Goal: Task Accomplishment & Management: Use online tool/utility

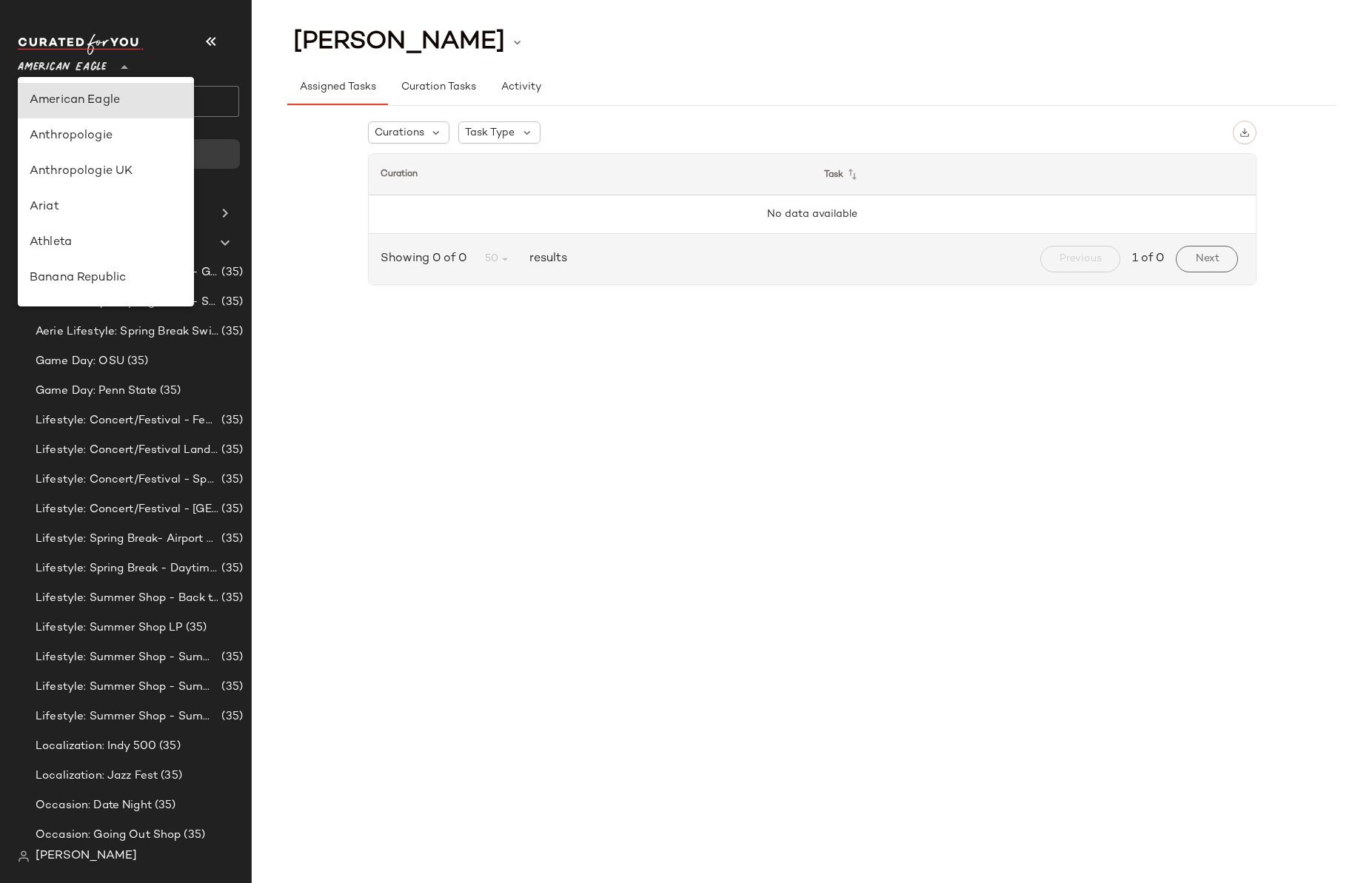
click at [80, 67] on span "American Eagle" at bounding box center [61, 63] width 89 height 27
click at [80, 137] on div "Anthropologie" at bounding box center [105, 136] width 152 height 17
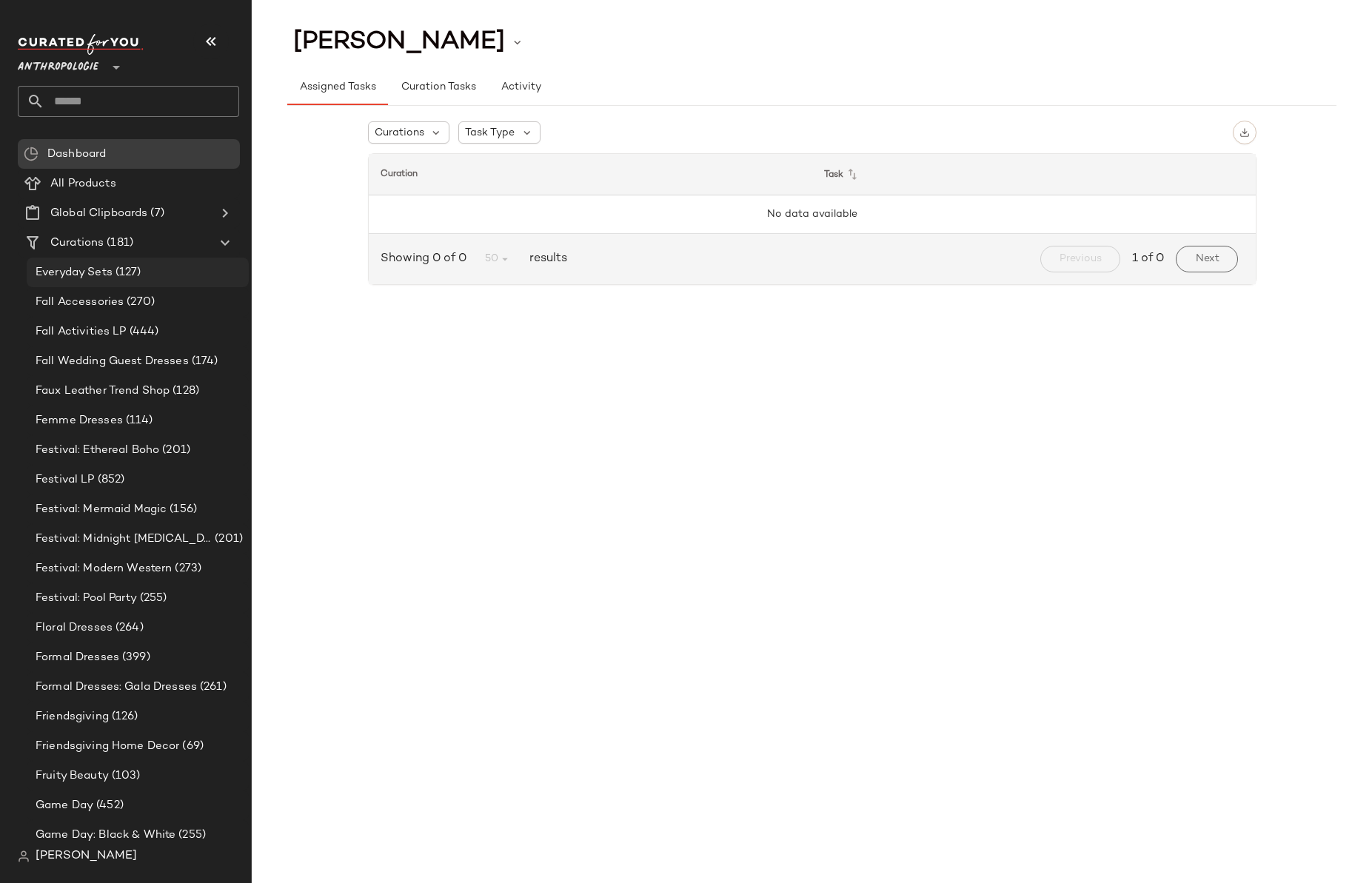
click at [106, 276] on span "Everyday Sets" at bounding box center [74, 273] width 77 height 17
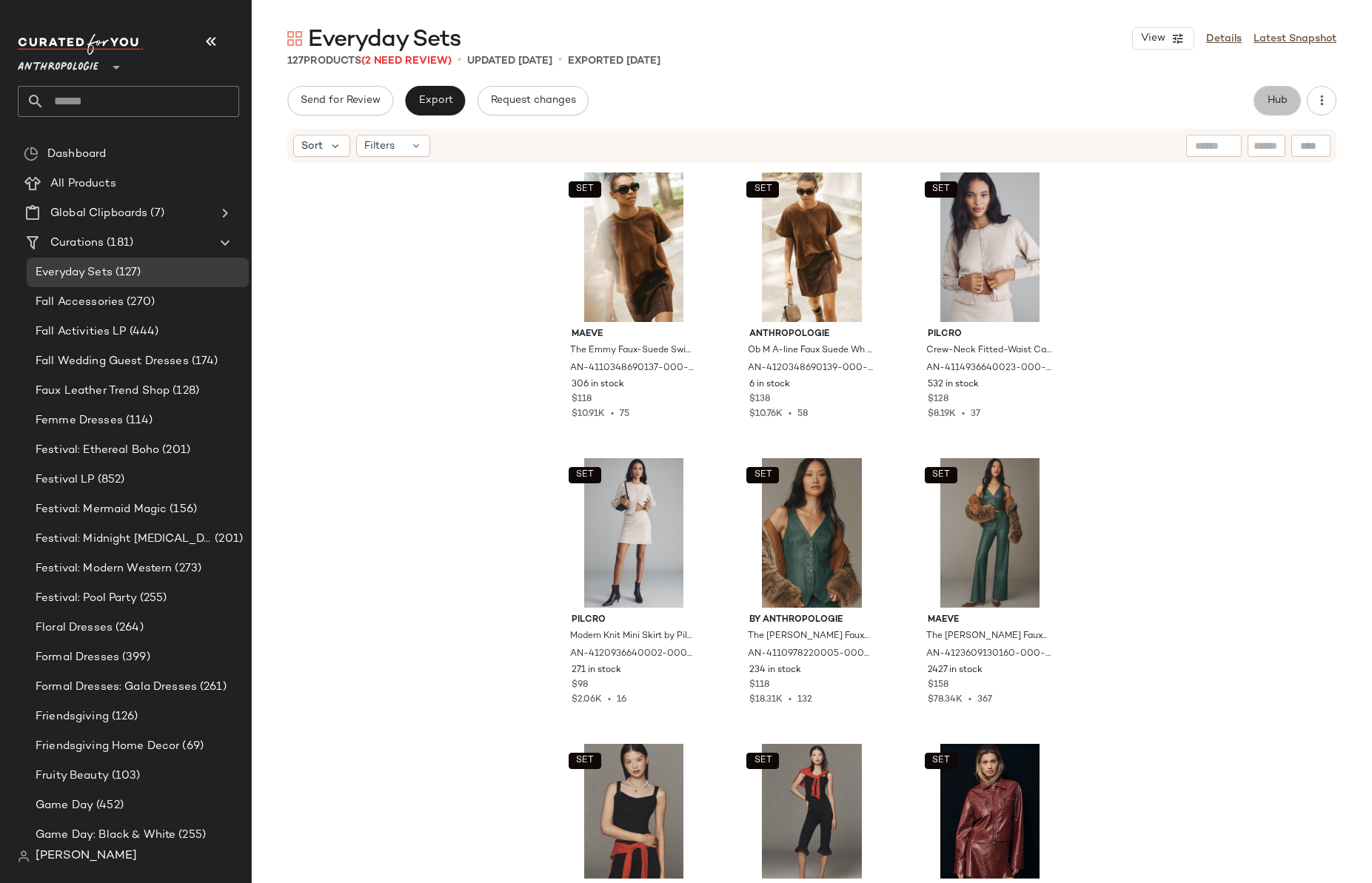
click at [1274, 105] on span "Hub" at bounding box center [1276, 101] width 20 height 12
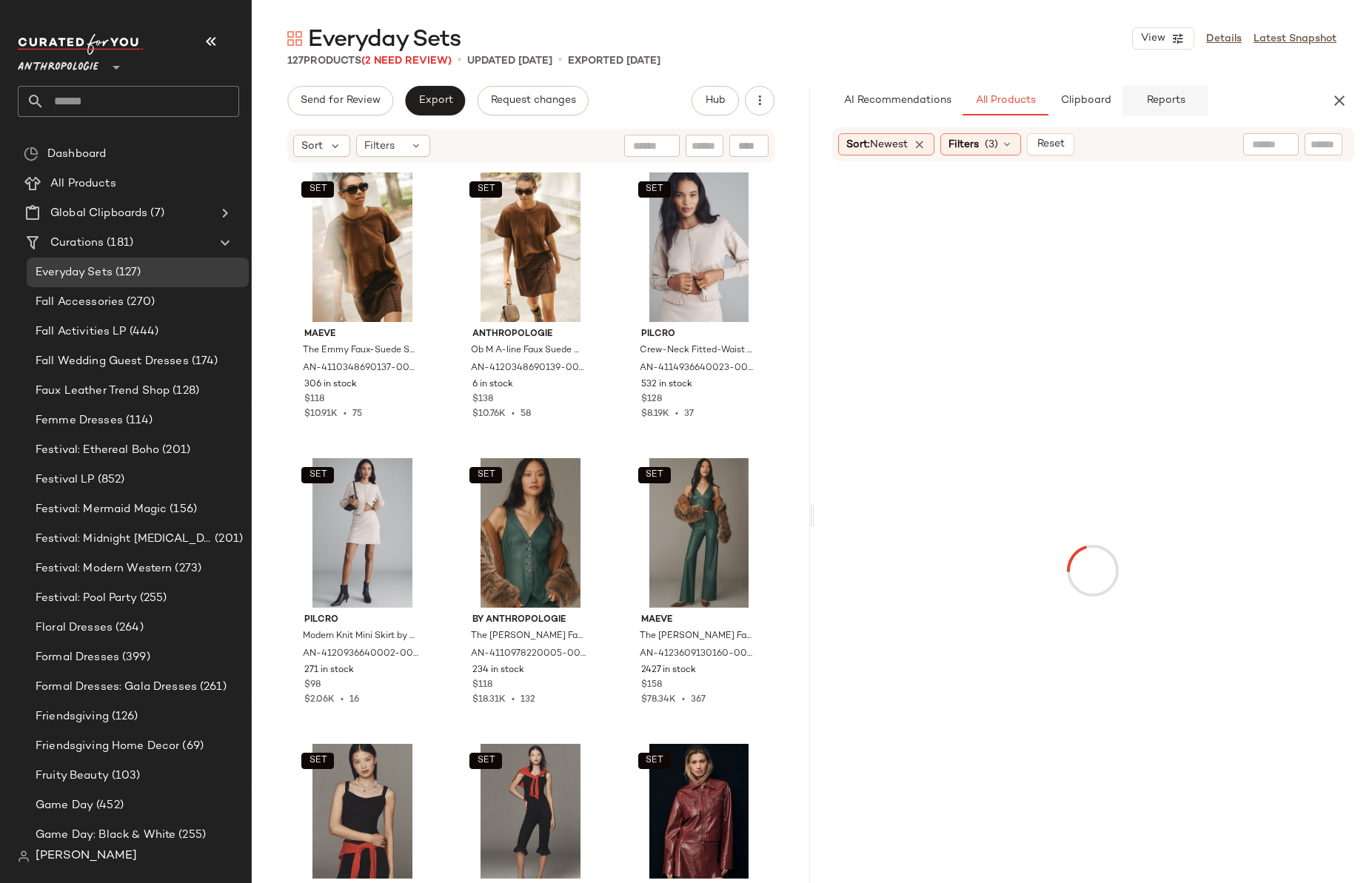
click at [1151, 104] on span "Reports" at bounding box center [1165, 101] width 39 height 12
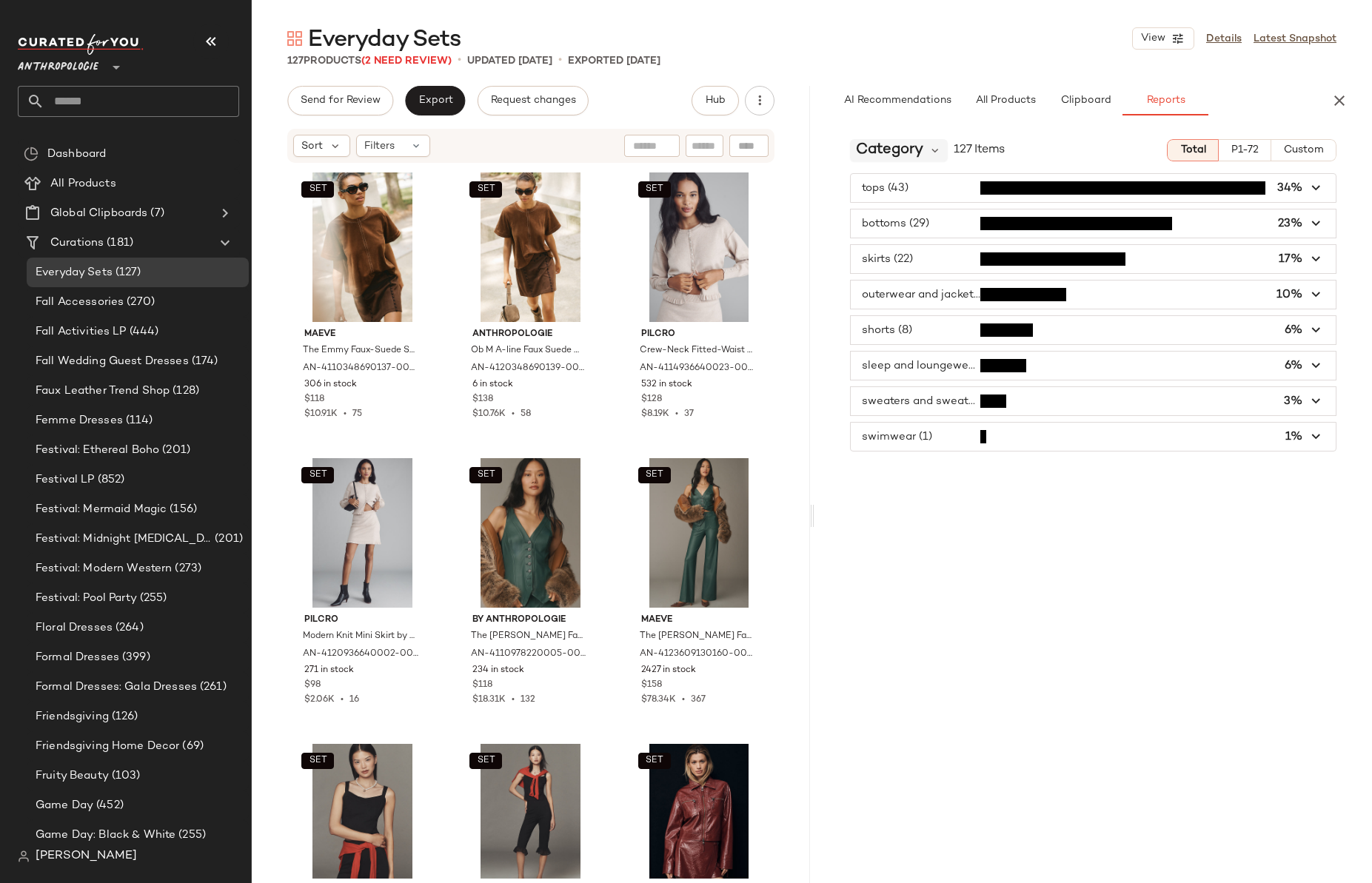
click at [886, 142] on span "Category" at bounding box center [889, 150] width 67 height 22
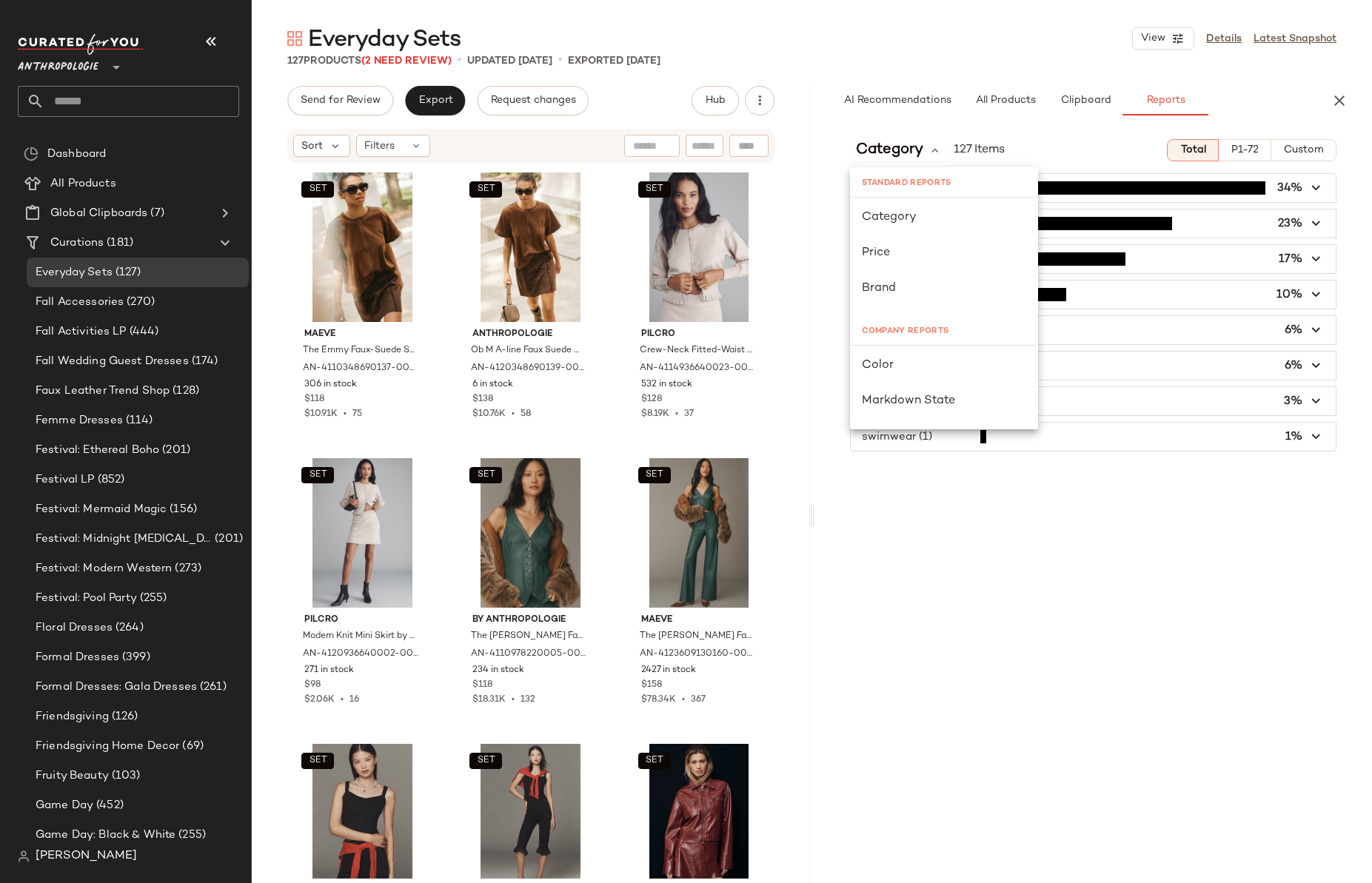
scroll to position [355, 0]
click at [941, 323] on span "Color Pattern Type" at bounding box center [915, 324] width 106 height 17
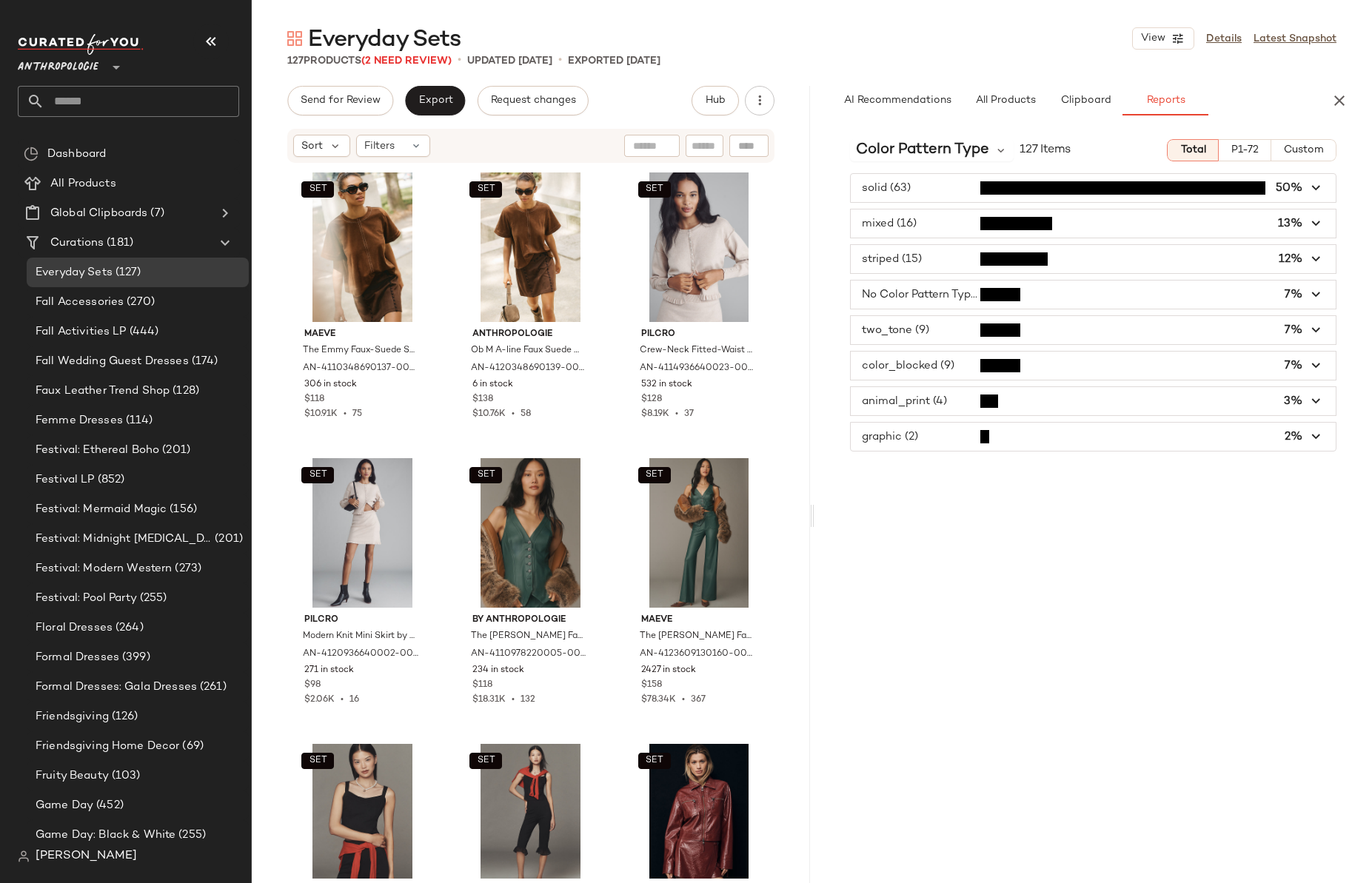
click at [84, 77] on span "Anthropologie" at bounding box center [58, 63] width 80 height 27
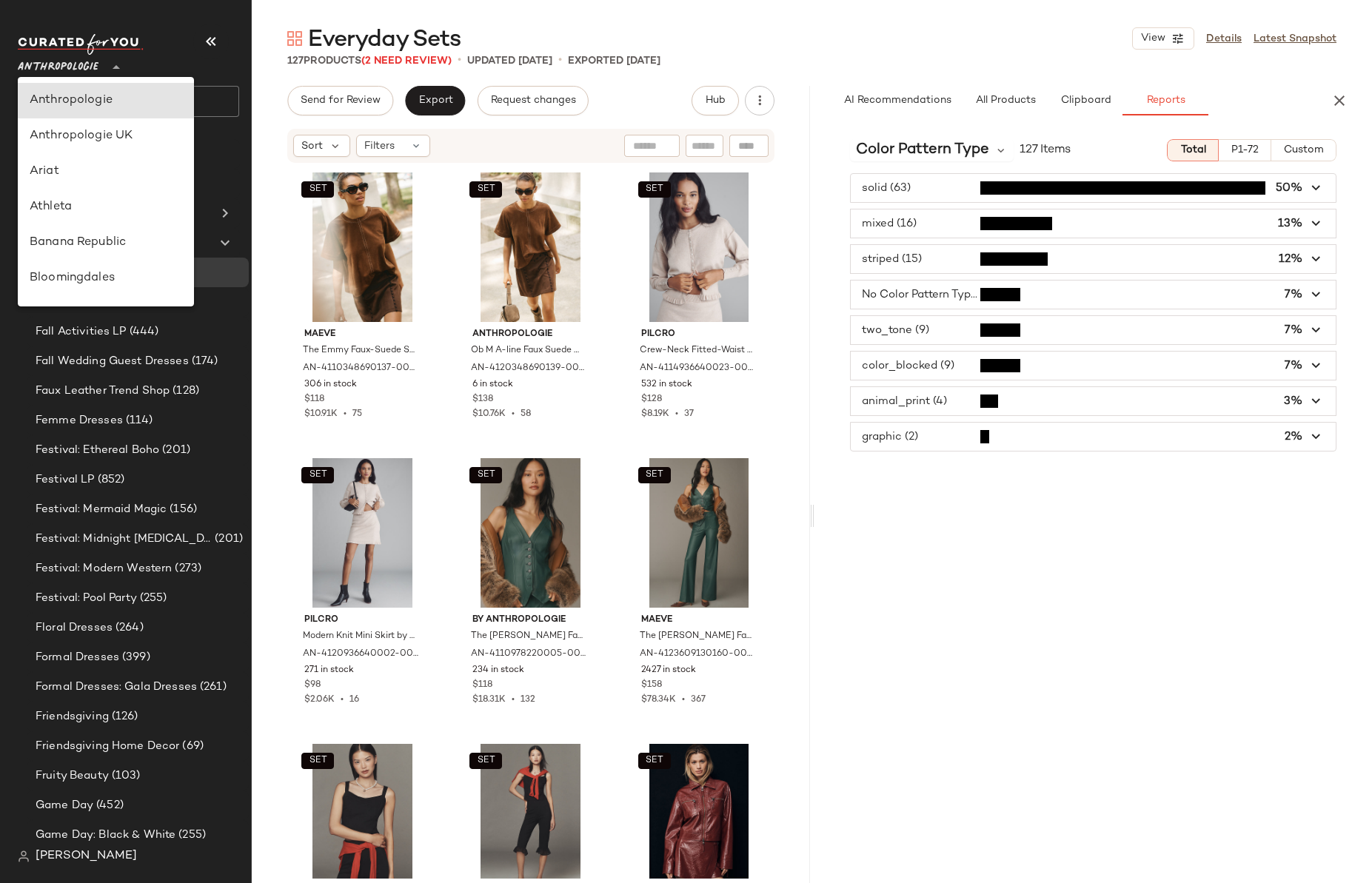
scroll to position [213, 0]
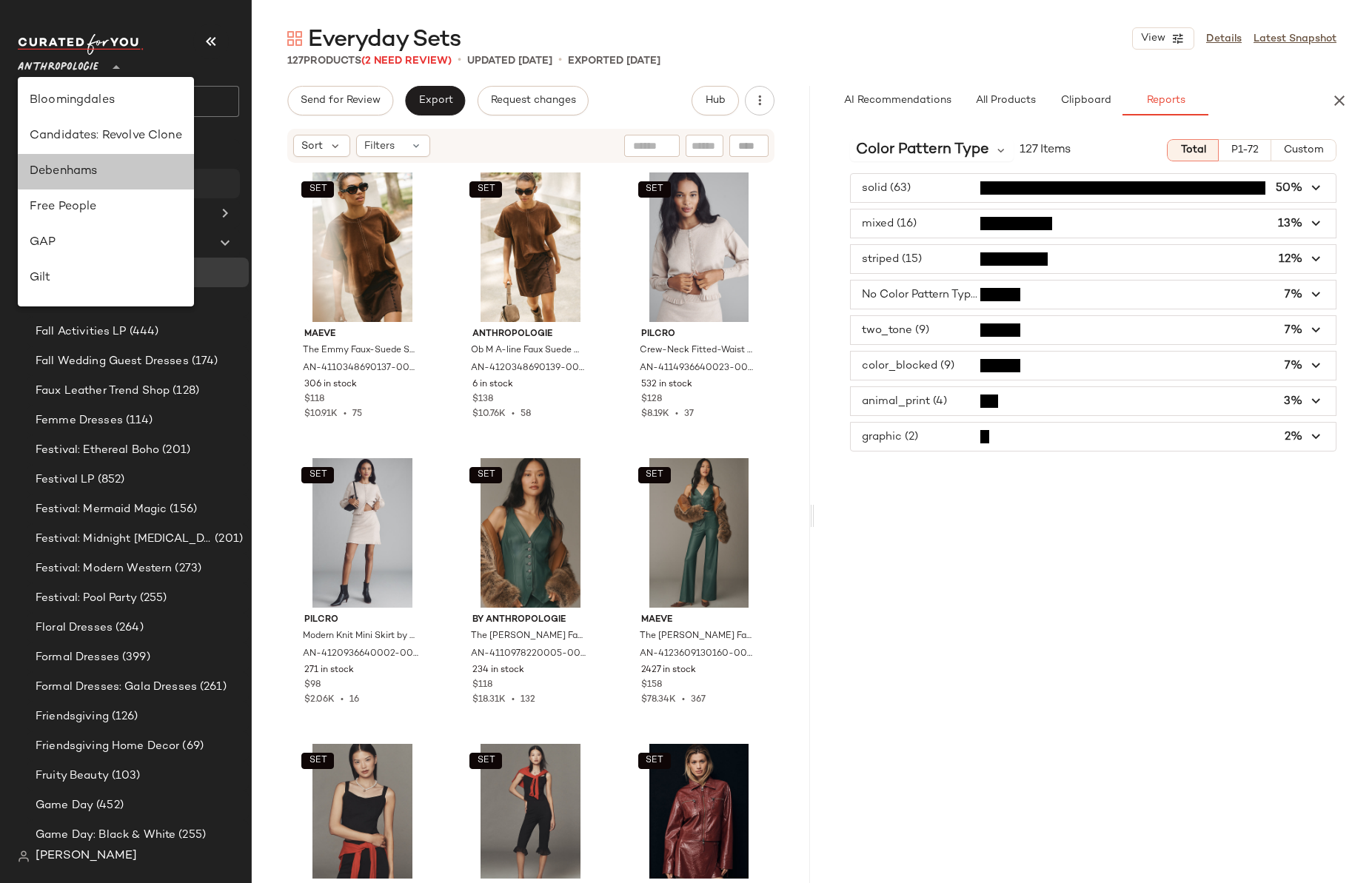
drag, startPoint x: 82, startPoint y: 174, endPoint x: 123, endPoint y: 177, distance: 41.1
click at [82, 174] on div "Debenhams" at bounding box center [105, 171] width 152 height 17
type input "**"
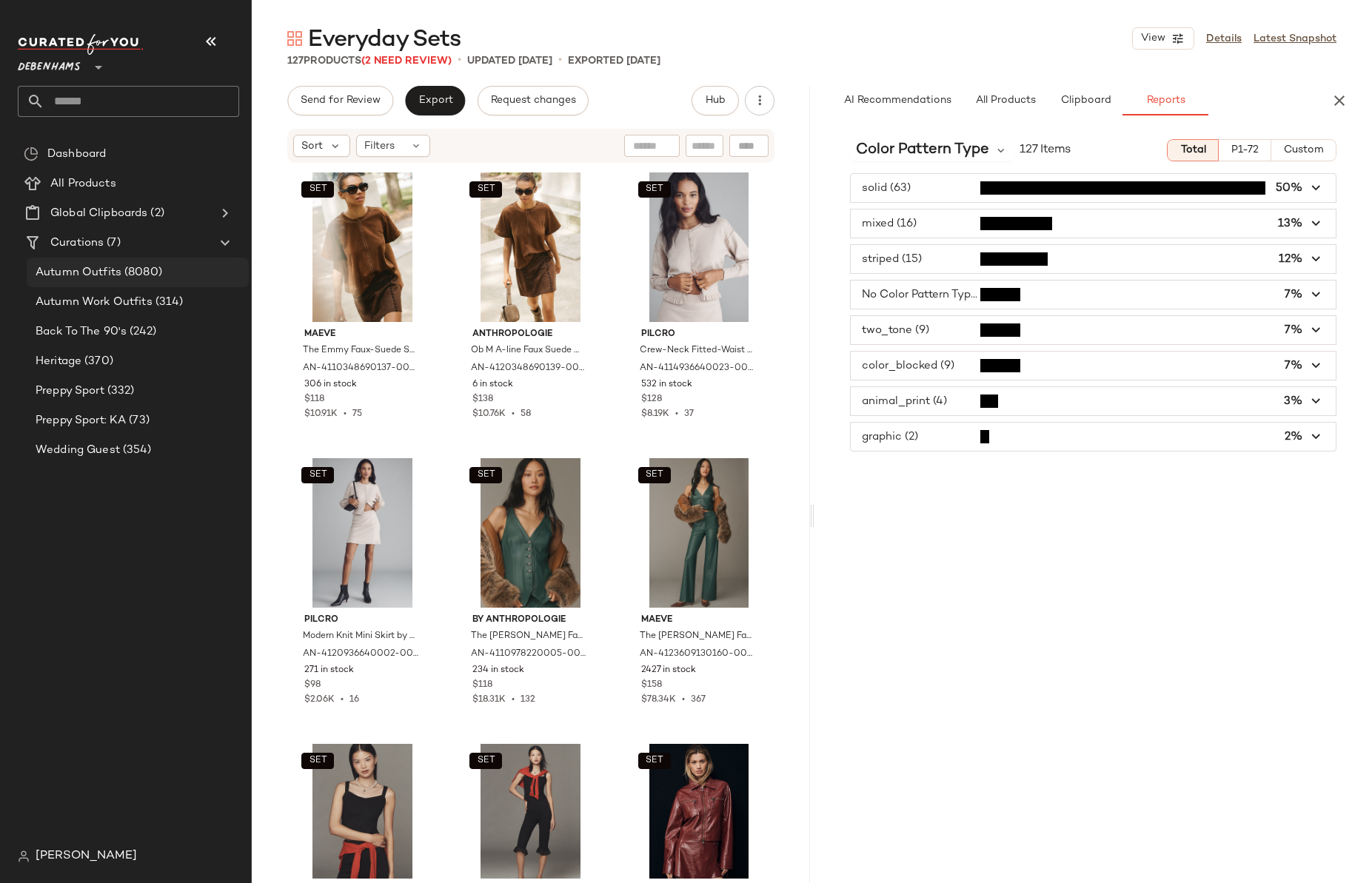
click at [122, 276] on span "(8080)" at bounding box center [142, 273] width 41 height 17
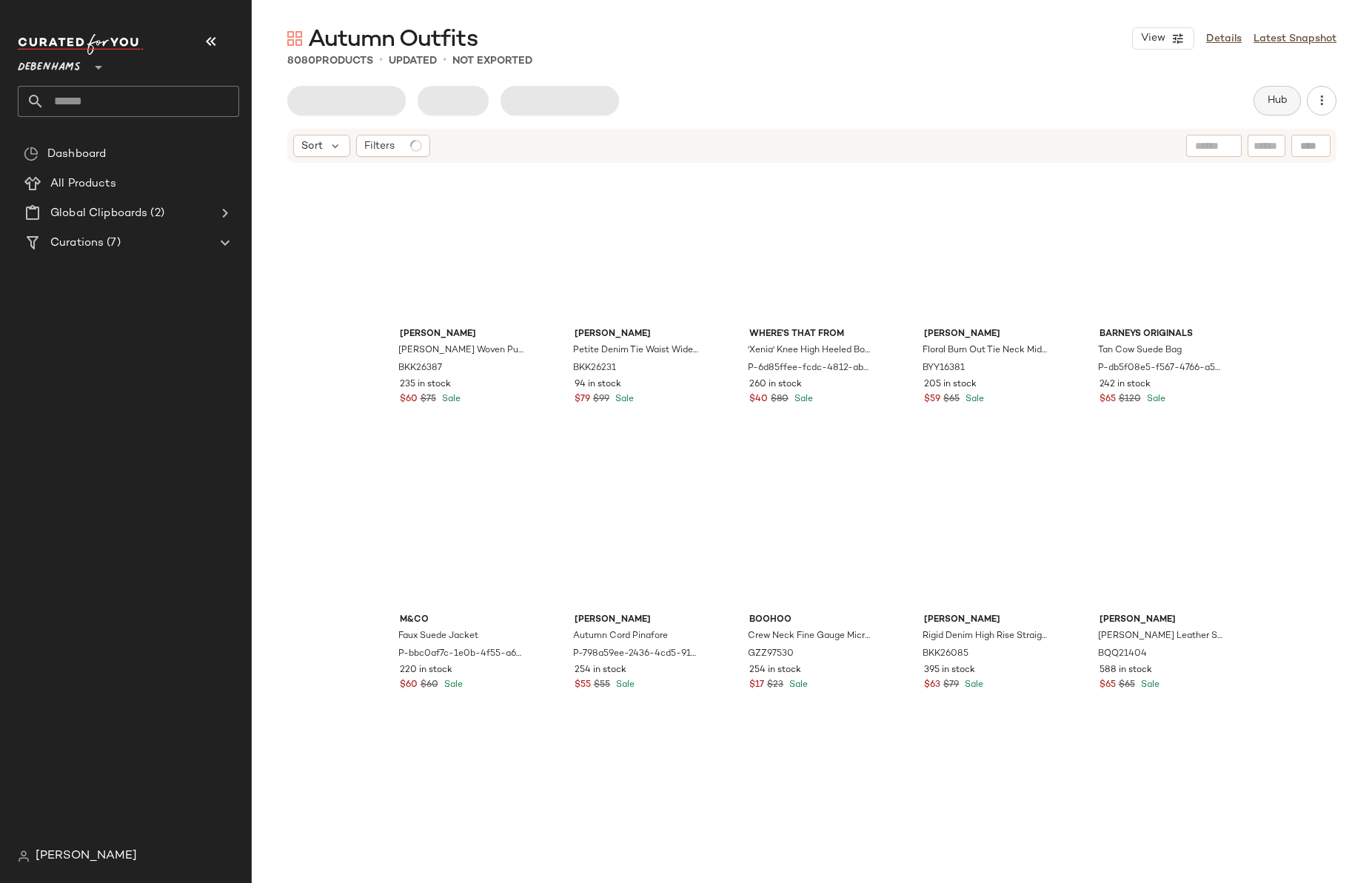
click at [1273, 101] on span "Hub" at bounding box center [1276, 101] width 20 height 12
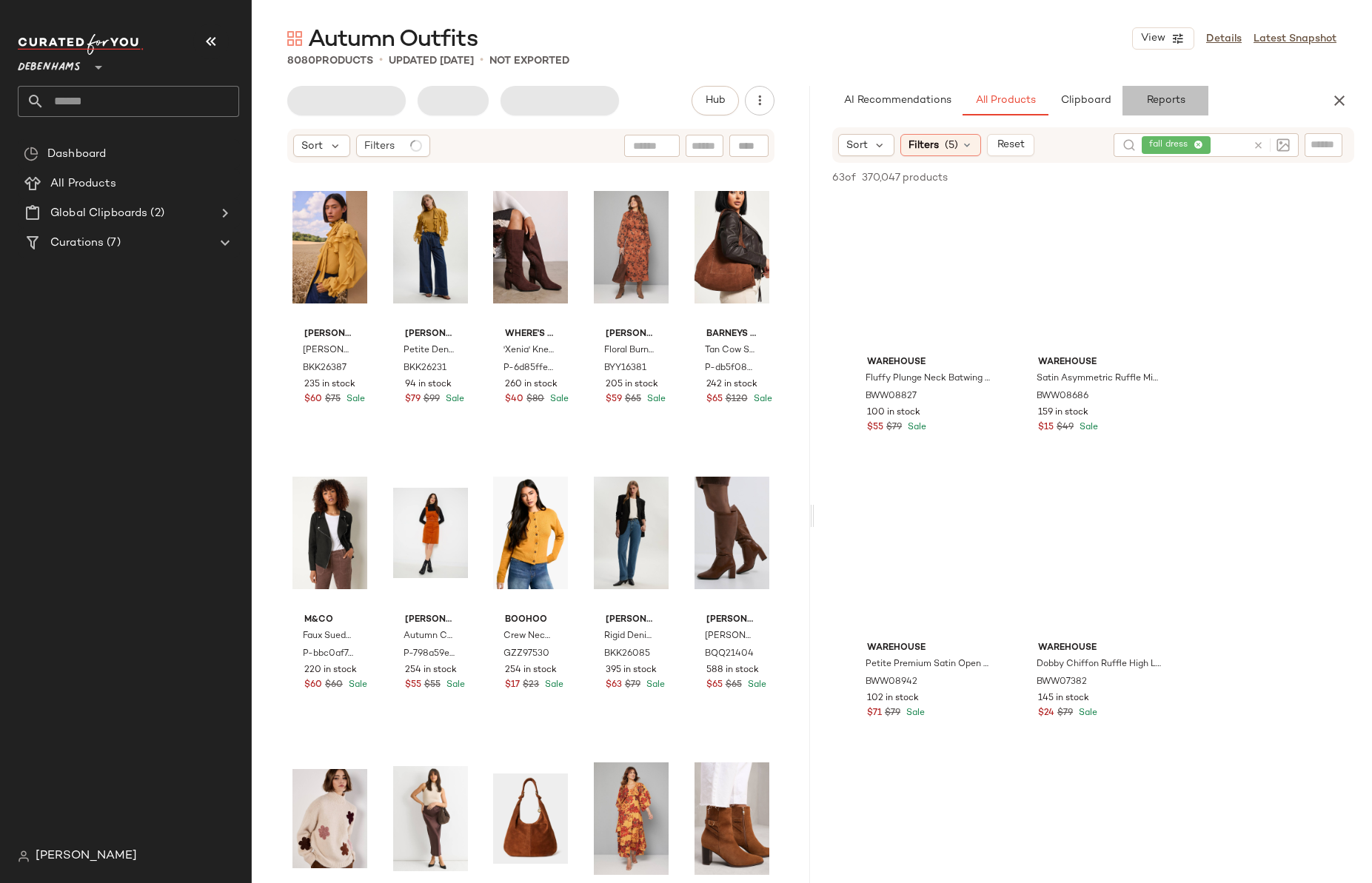
click at [1161, 103] on span "Reports" at bounding box center [1165, 101] width 39 height 12
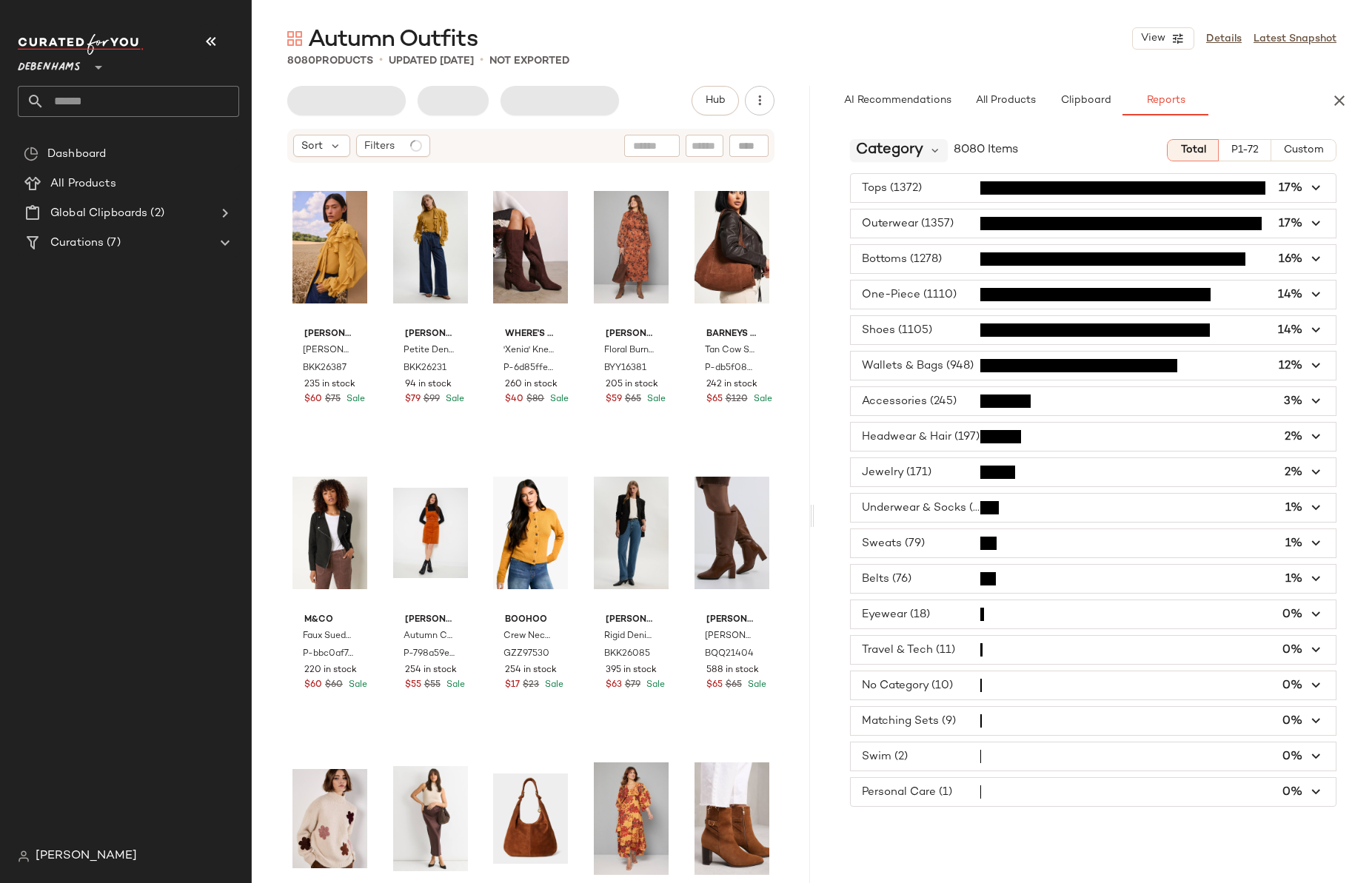
click at [907, 149] on span "Category" at bounding box center [889, 150] width 67 height 22
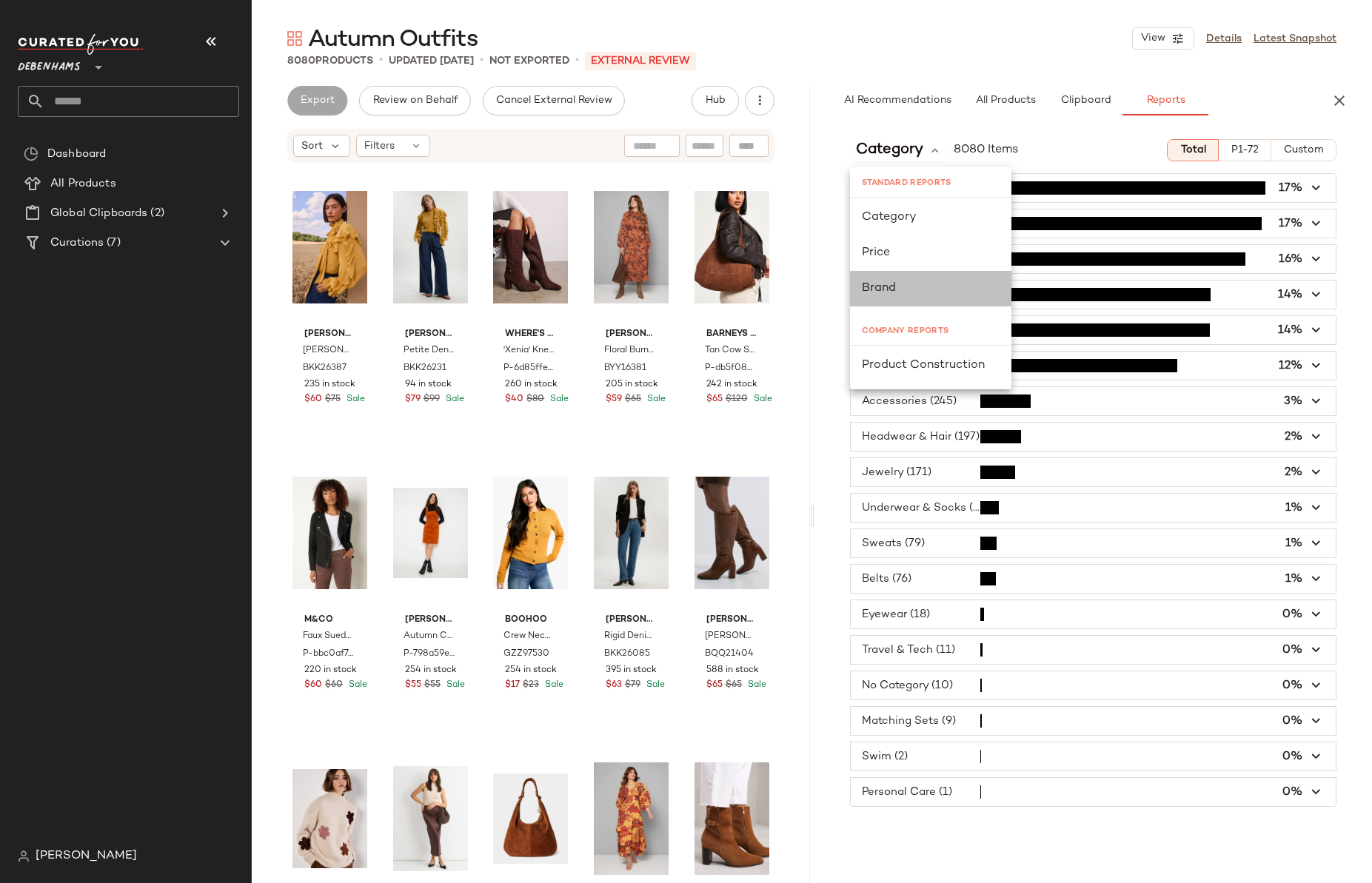
click at [906, 284] on div "Brand" at bounding box center [931, 288] width 138 height 17
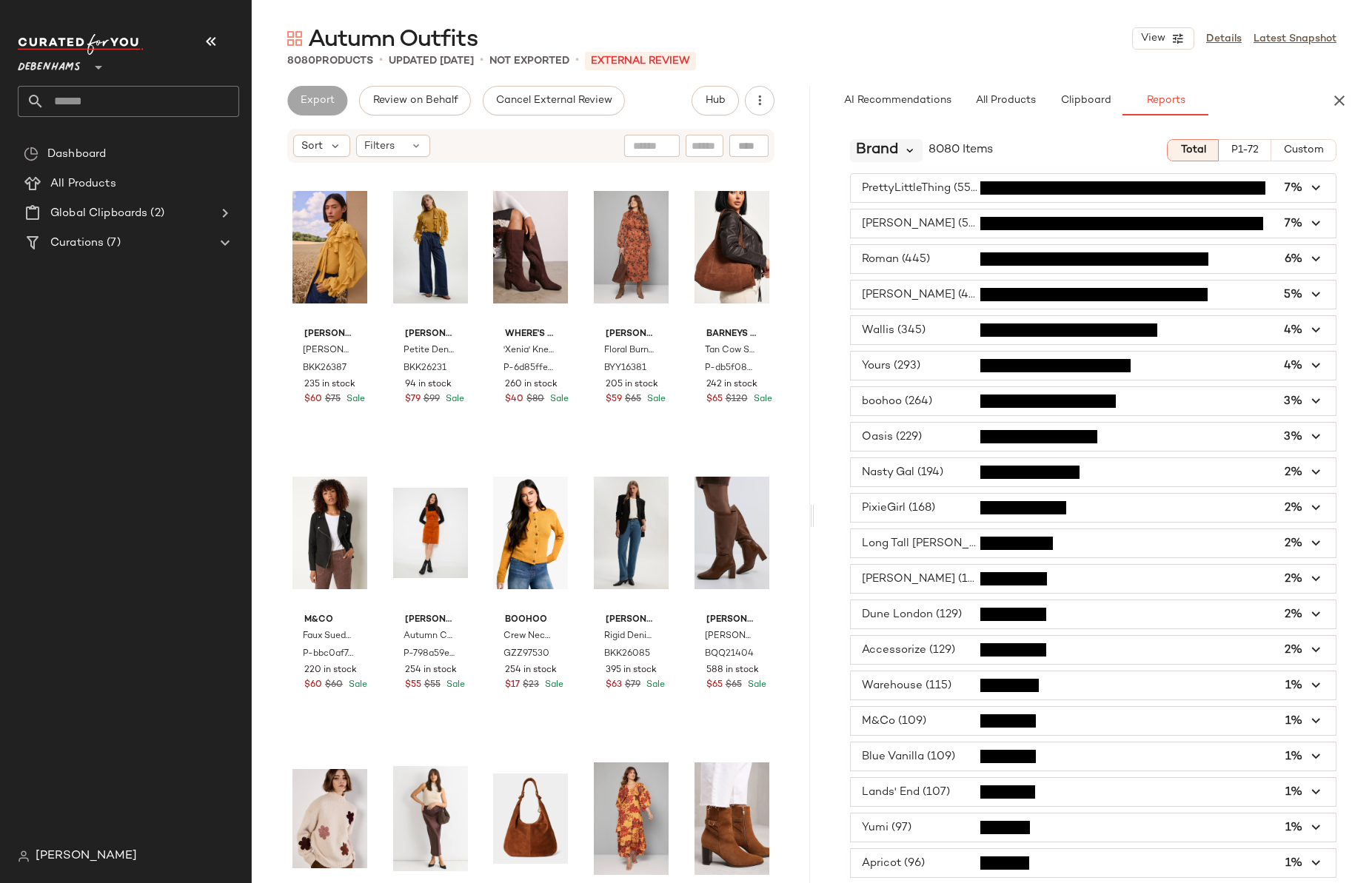
click at [910, 149] on icon at bounding box center [911, 150] width 14 height 14
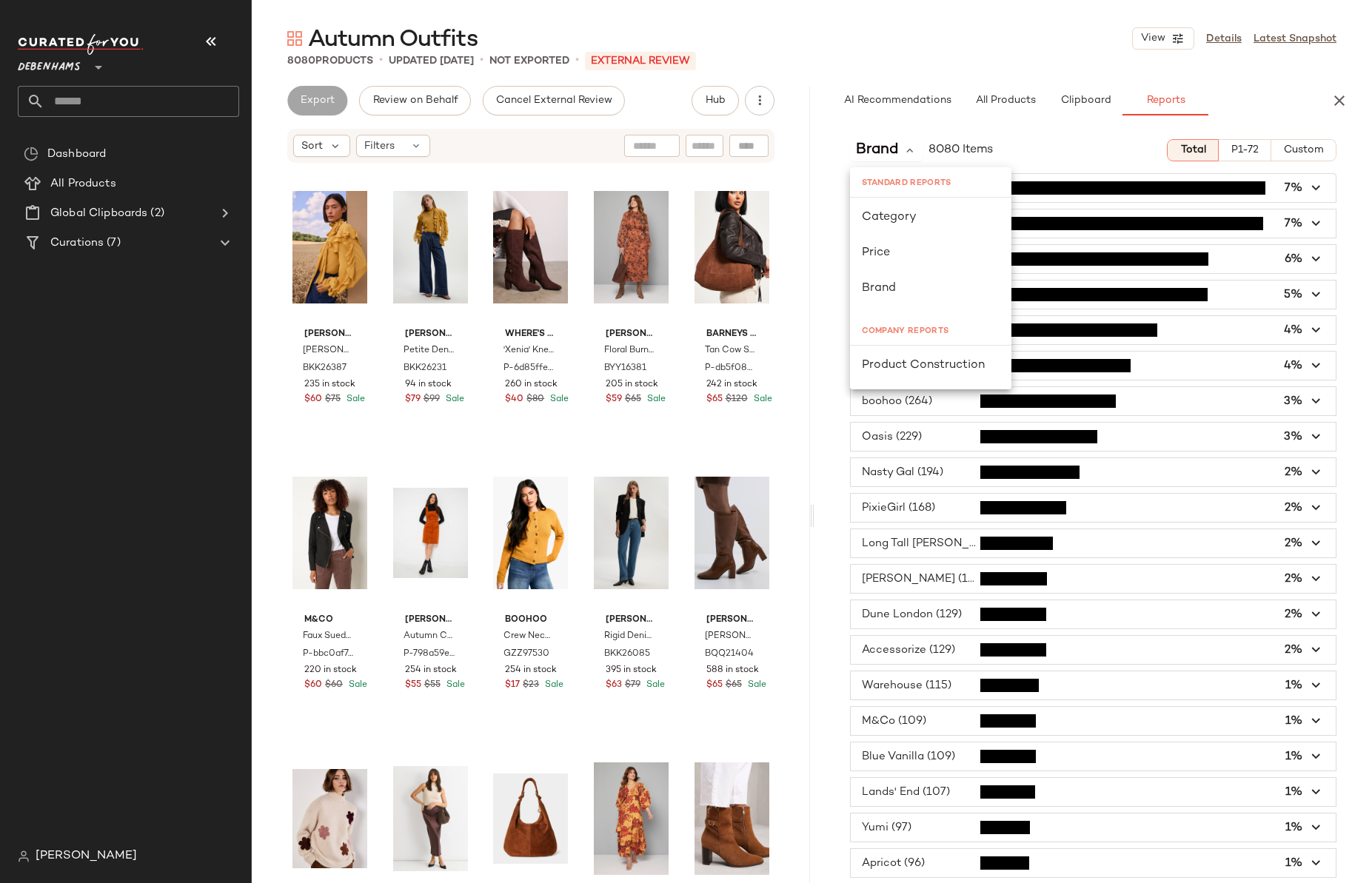
click at [81, 857] on div "[PERSON_NAME]" at bounding box center [134, 856] width 233 height 30
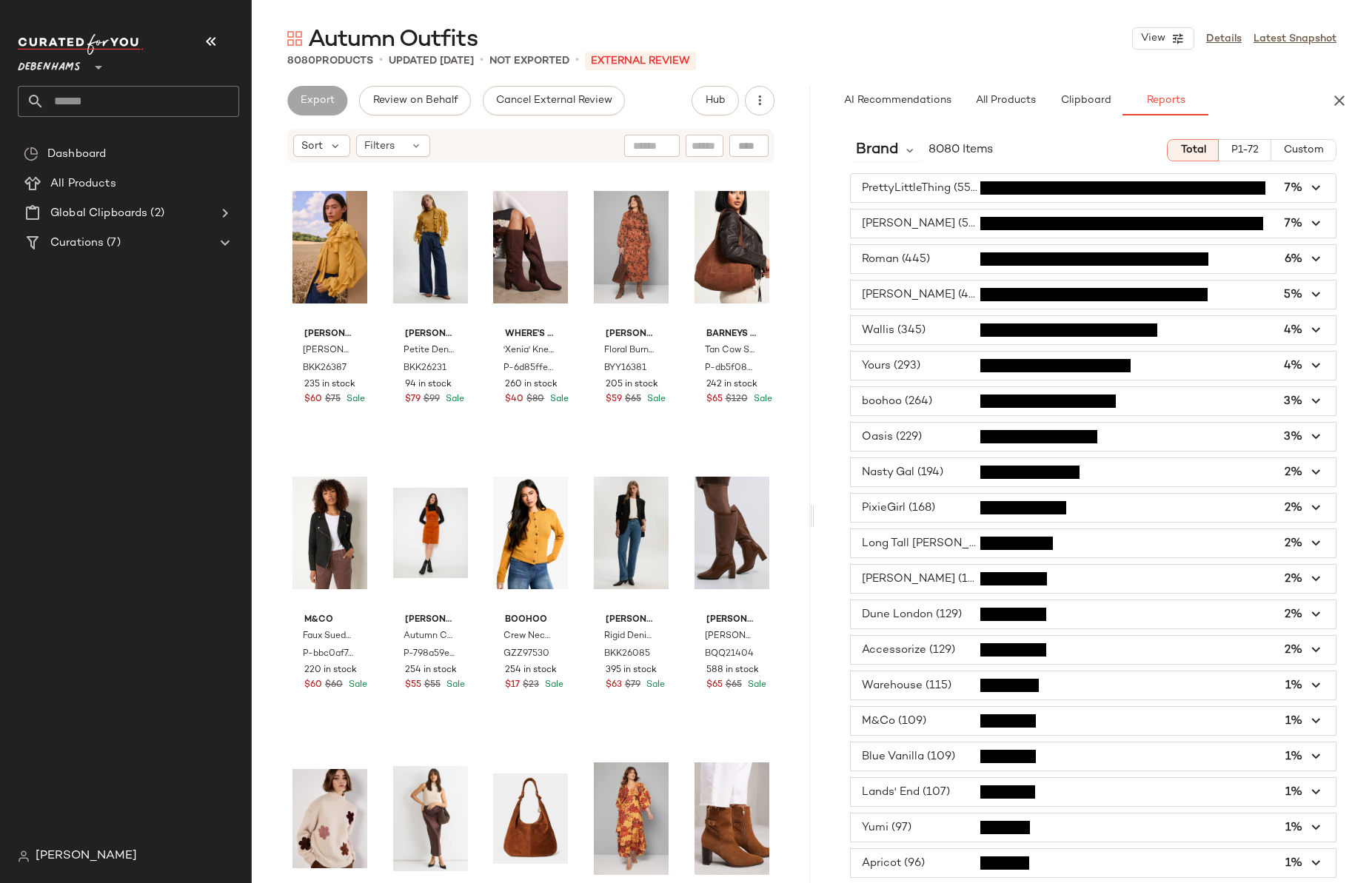
click at [80, 857] on span "[PERSON_NAME]" at bounding box center [86, 856] width 102 height 17
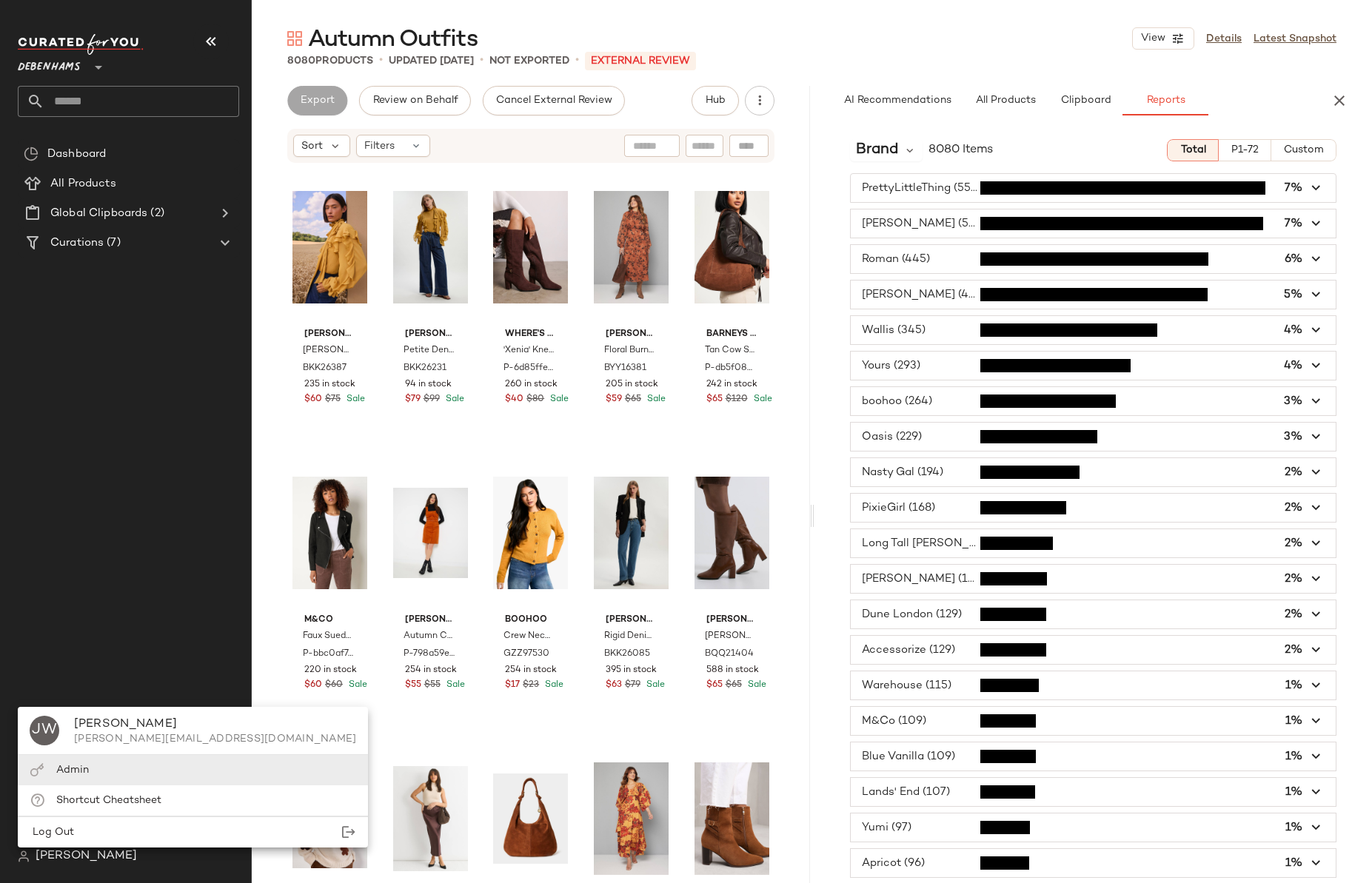
click at [86, 769] on span "Admin" at bounding box center [72, 770] width 33 height 11
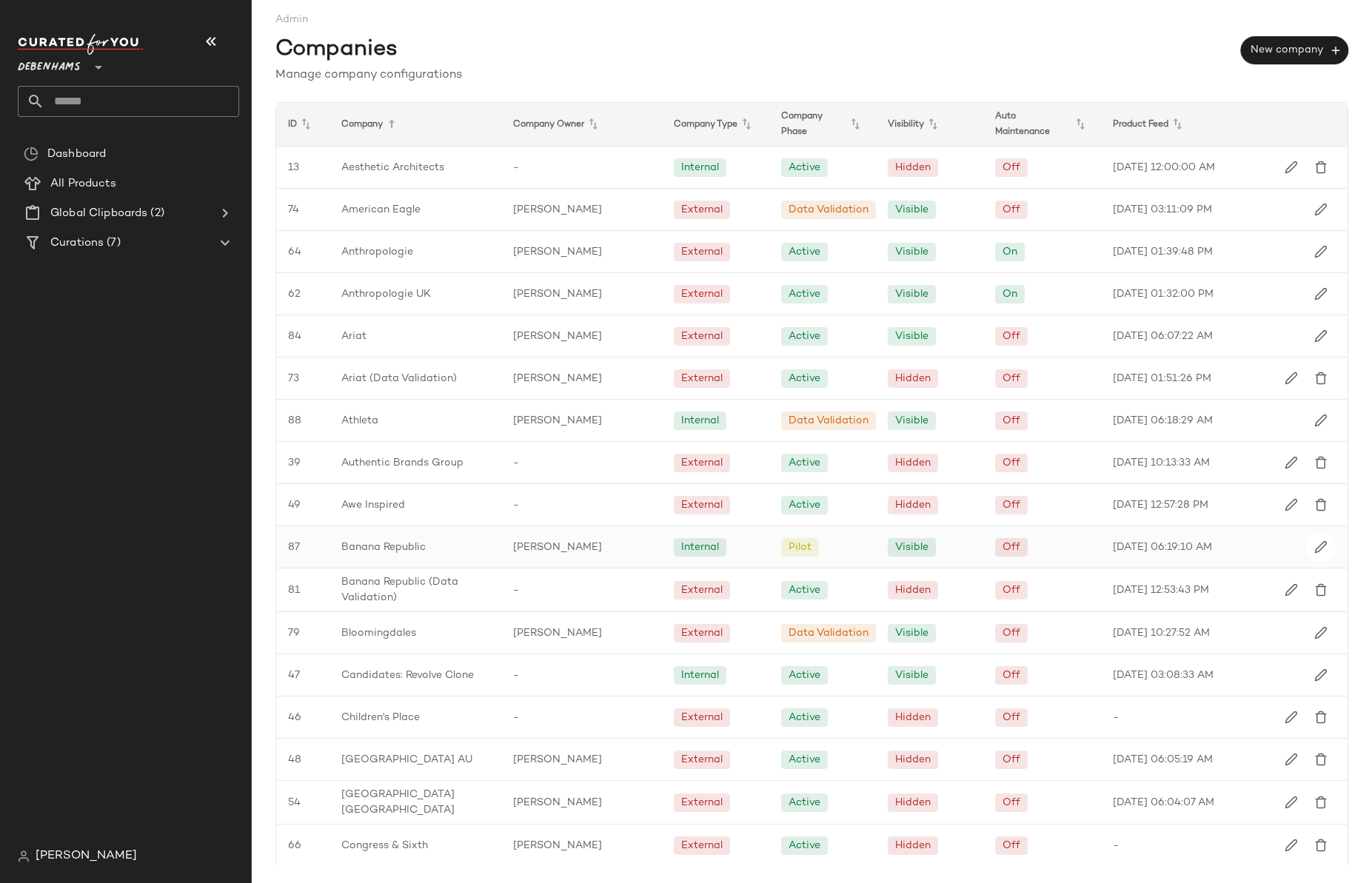
scroll to position [355, 0]
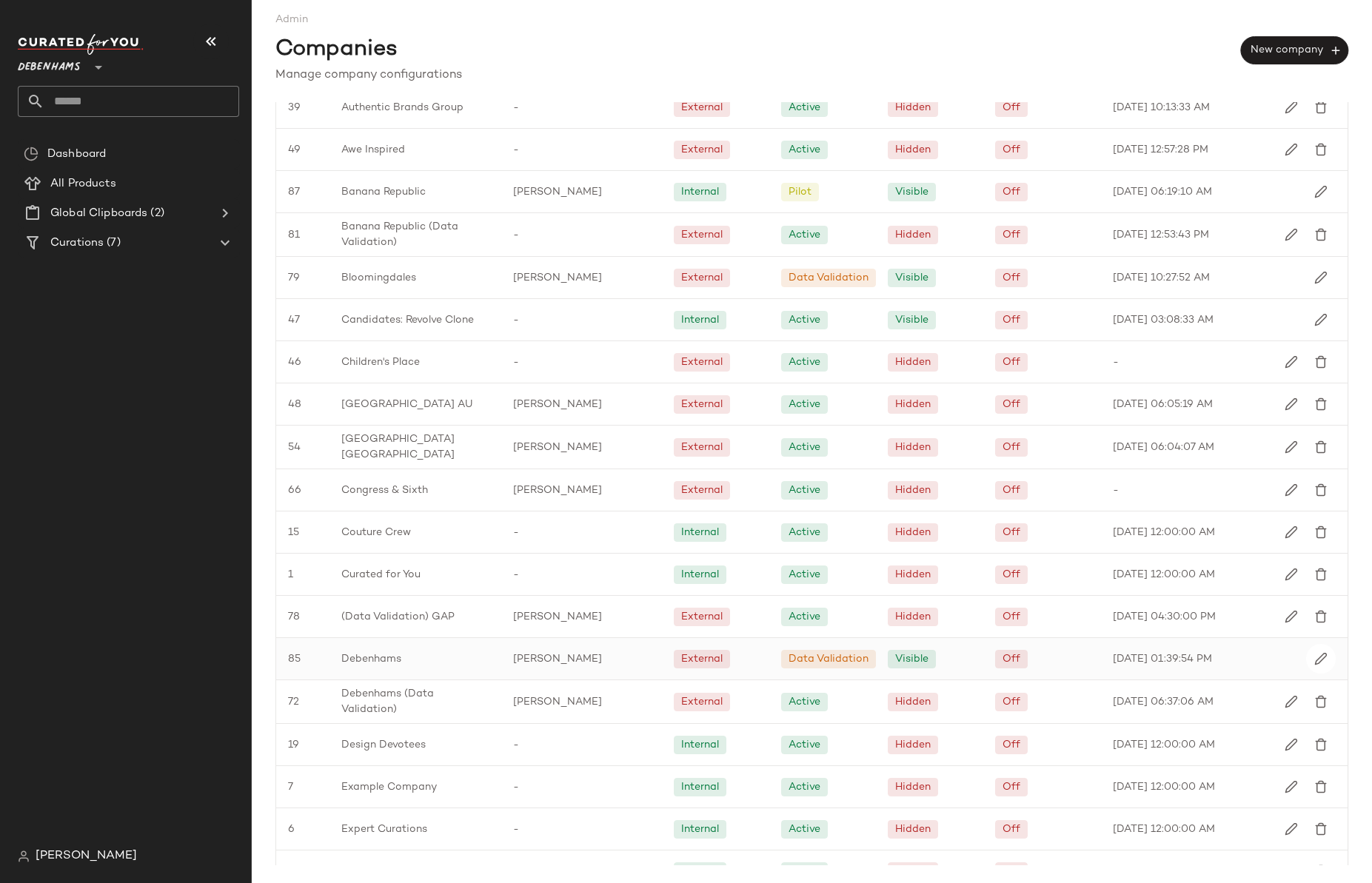
click at [391, 653] on span "Debenhams" at bounding box center [371, 659] width 60 height 16
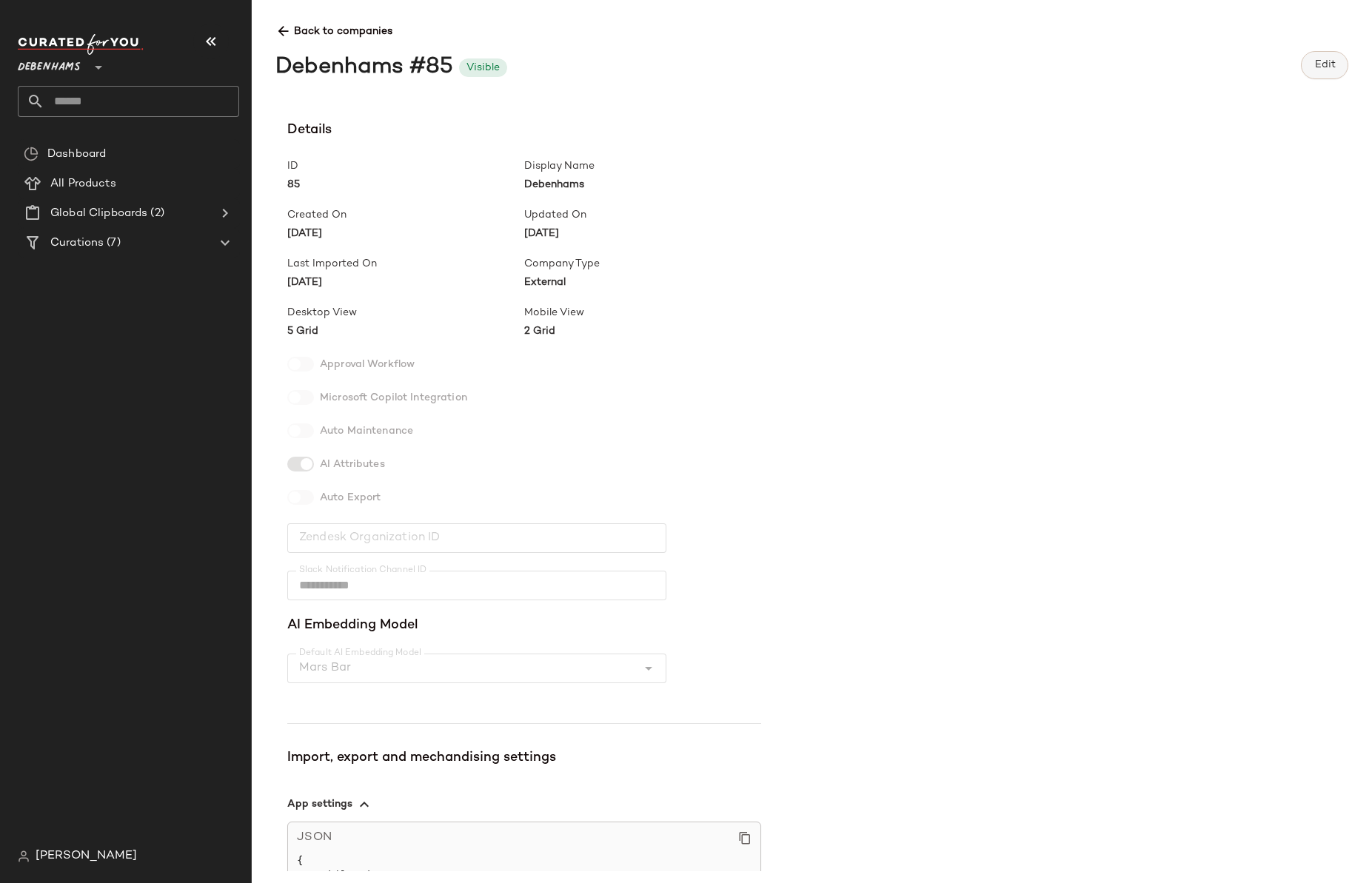
click at [1331, 64] on span "Edit" at bounding box center [1324, 65] width 21 height 12
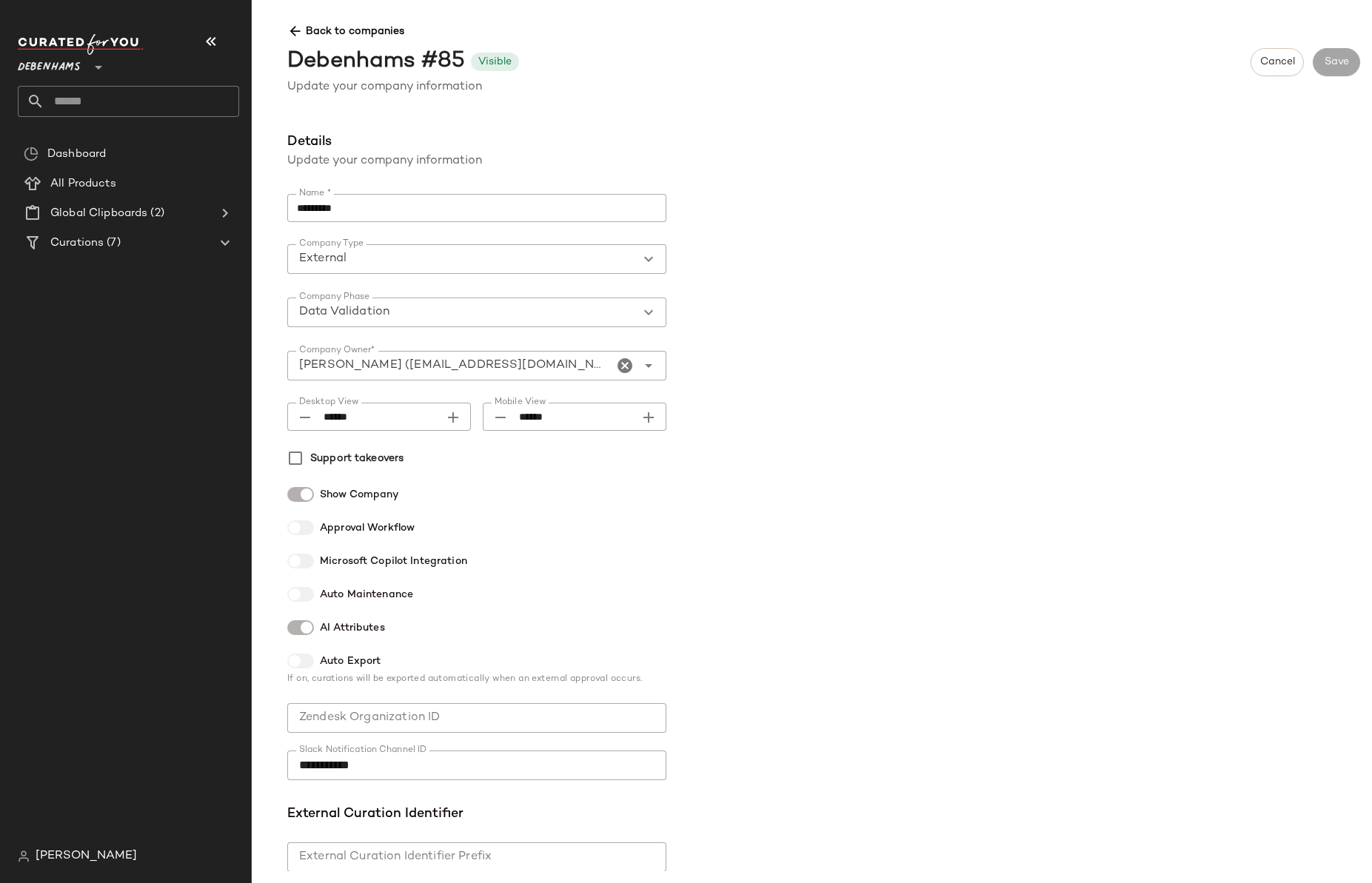
click at [1111, 553] on div "**********" at bounding box center [823, 502] width 1096 height 740
click at [126, 233] on Curations "Curations (7)" at bounding box center [128, 243] width 222 height 30
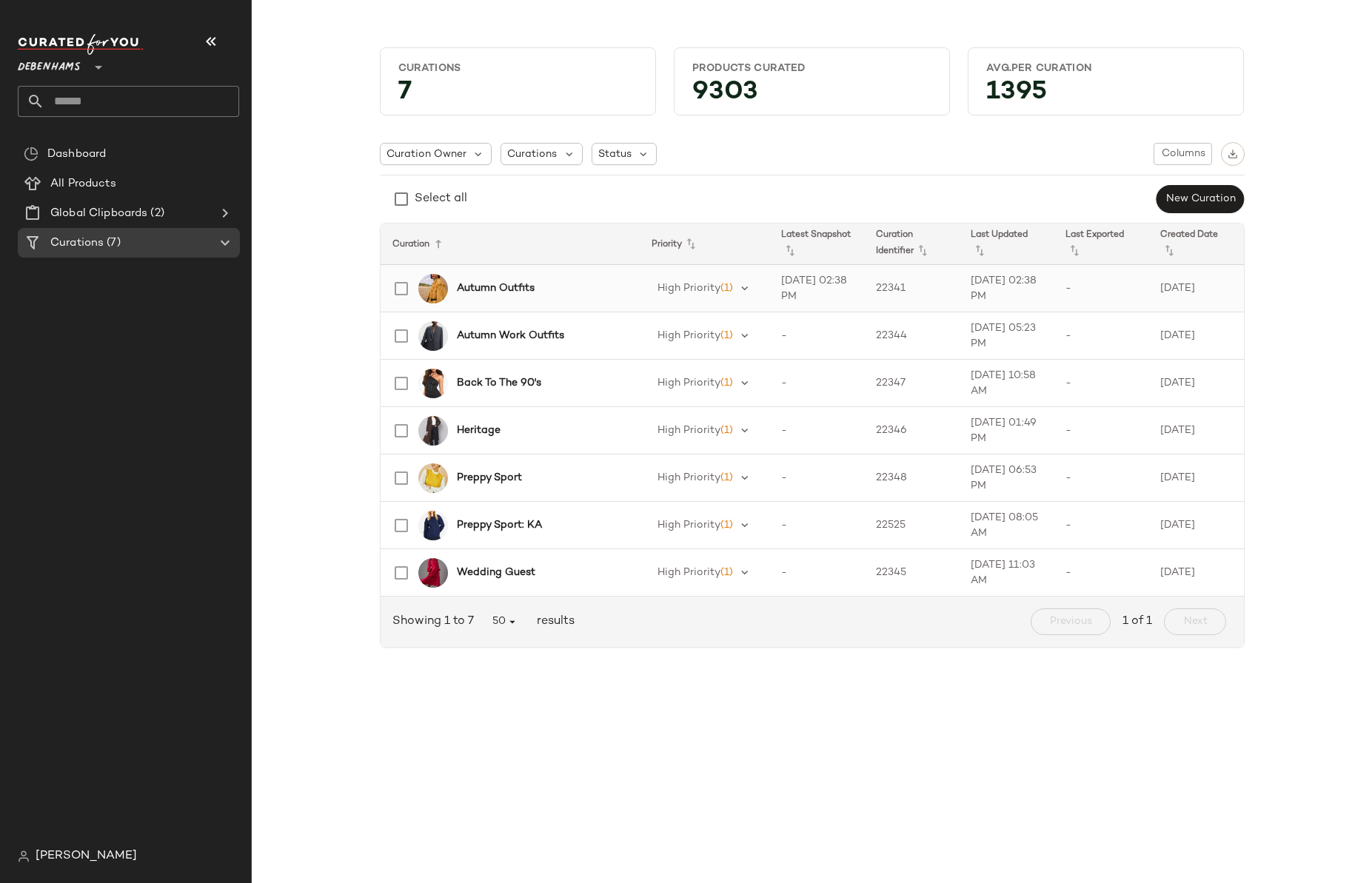
click at [556, 288] on div "Autumn Outfits" at bounding box center [543, 288] width 171 height 16
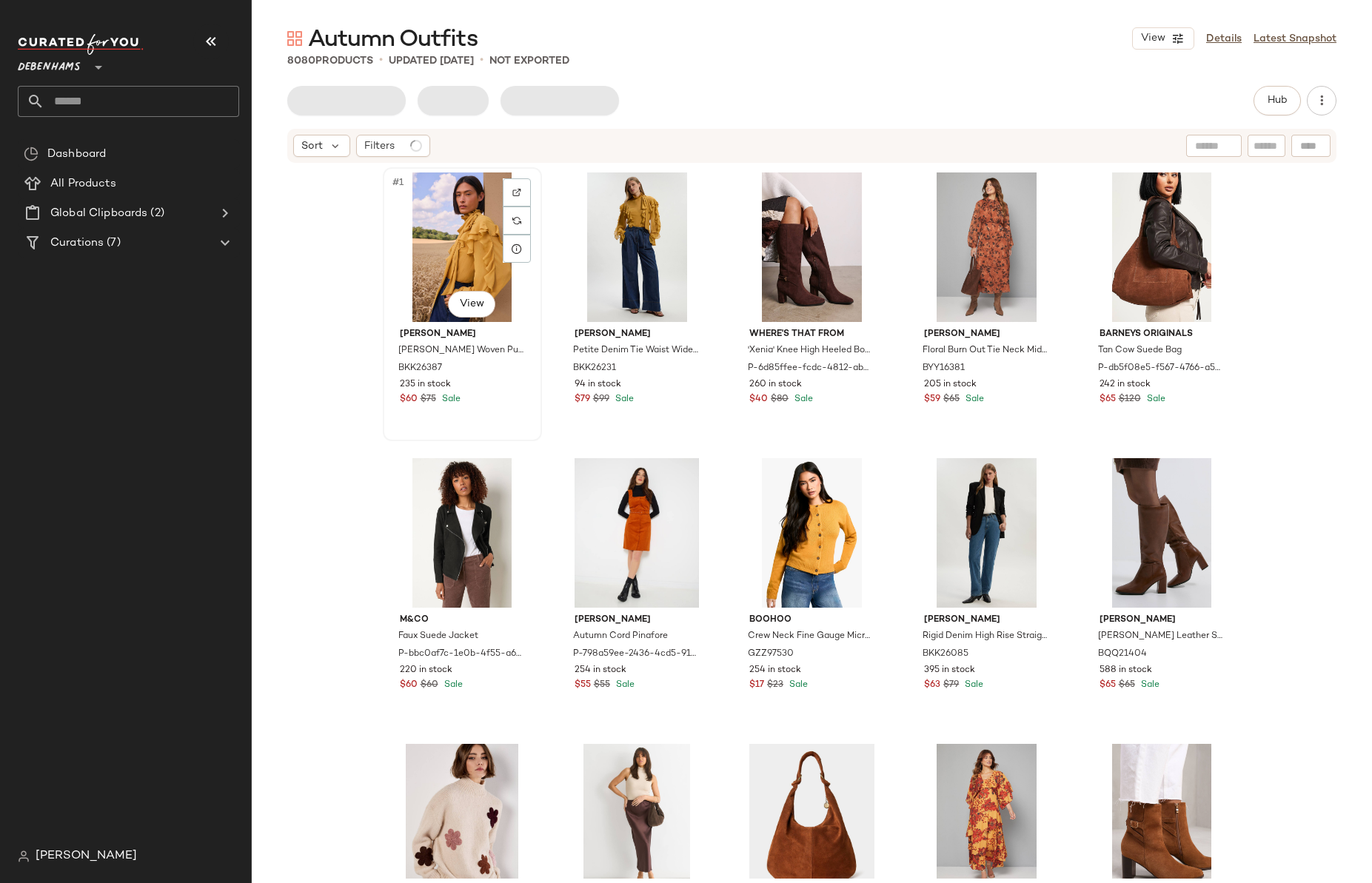
click at [460, 238] on div "#1 View" at bounding box center [462, 247] width 149 height 149
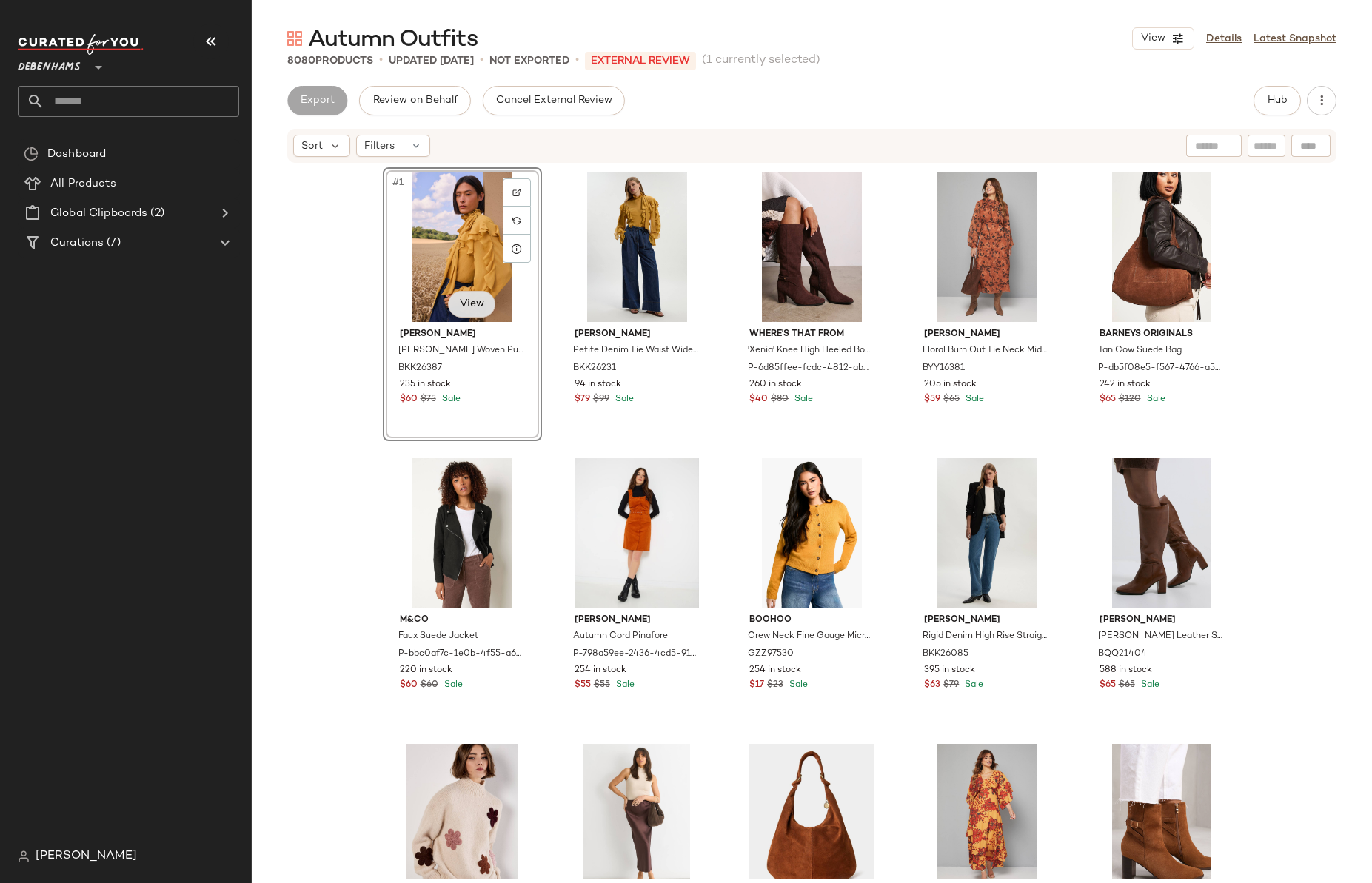
click at [475, 303] on body "Debenhams ** Dashboard All Products Global Clipboards (2) Curations (7) Jim Wan…" at bounding box center [686, 441] width 1372 height 883
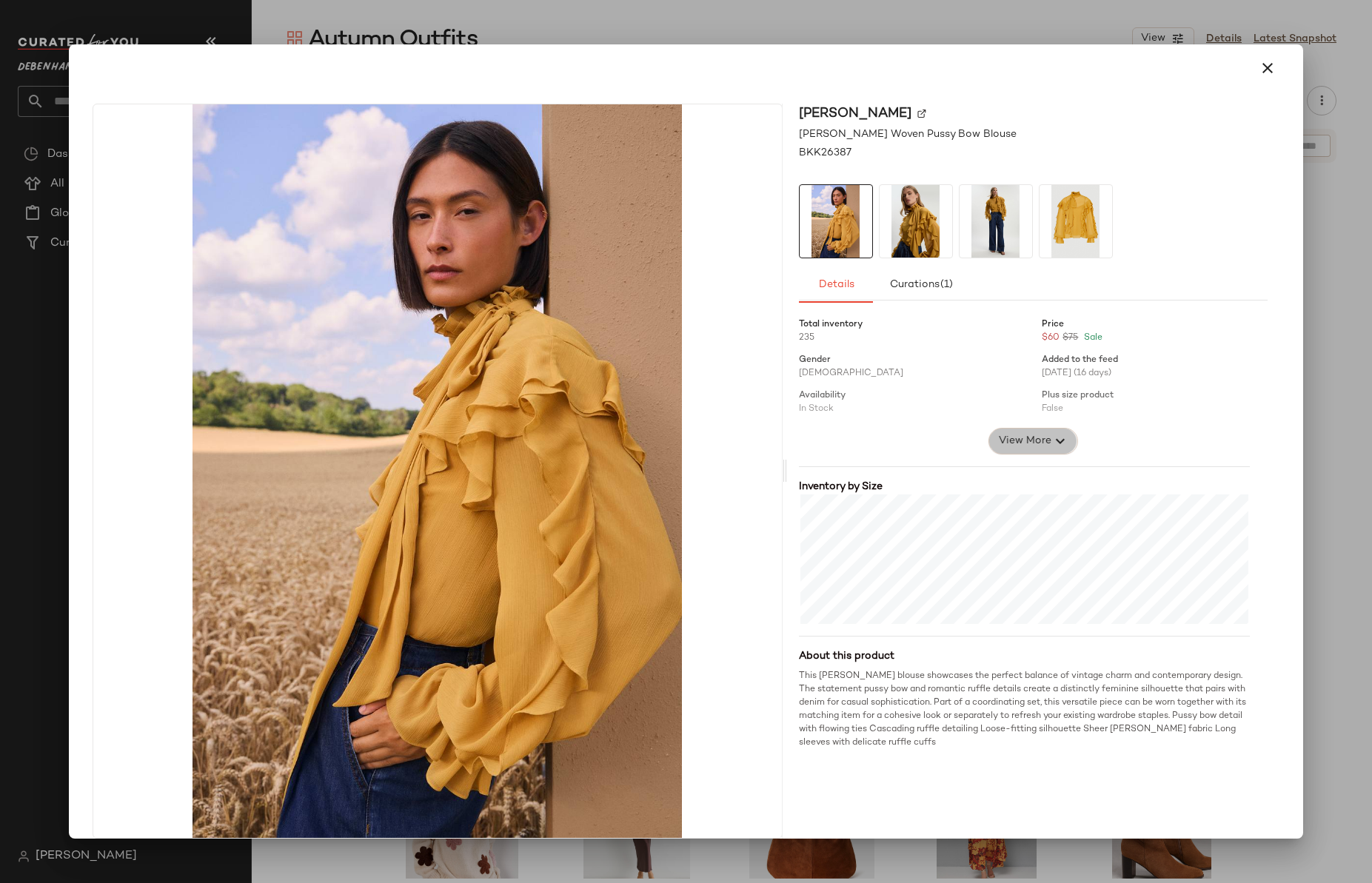
click at [1032, 445] on span "View More" at bounding box center [1024, 440] width 53 height 17
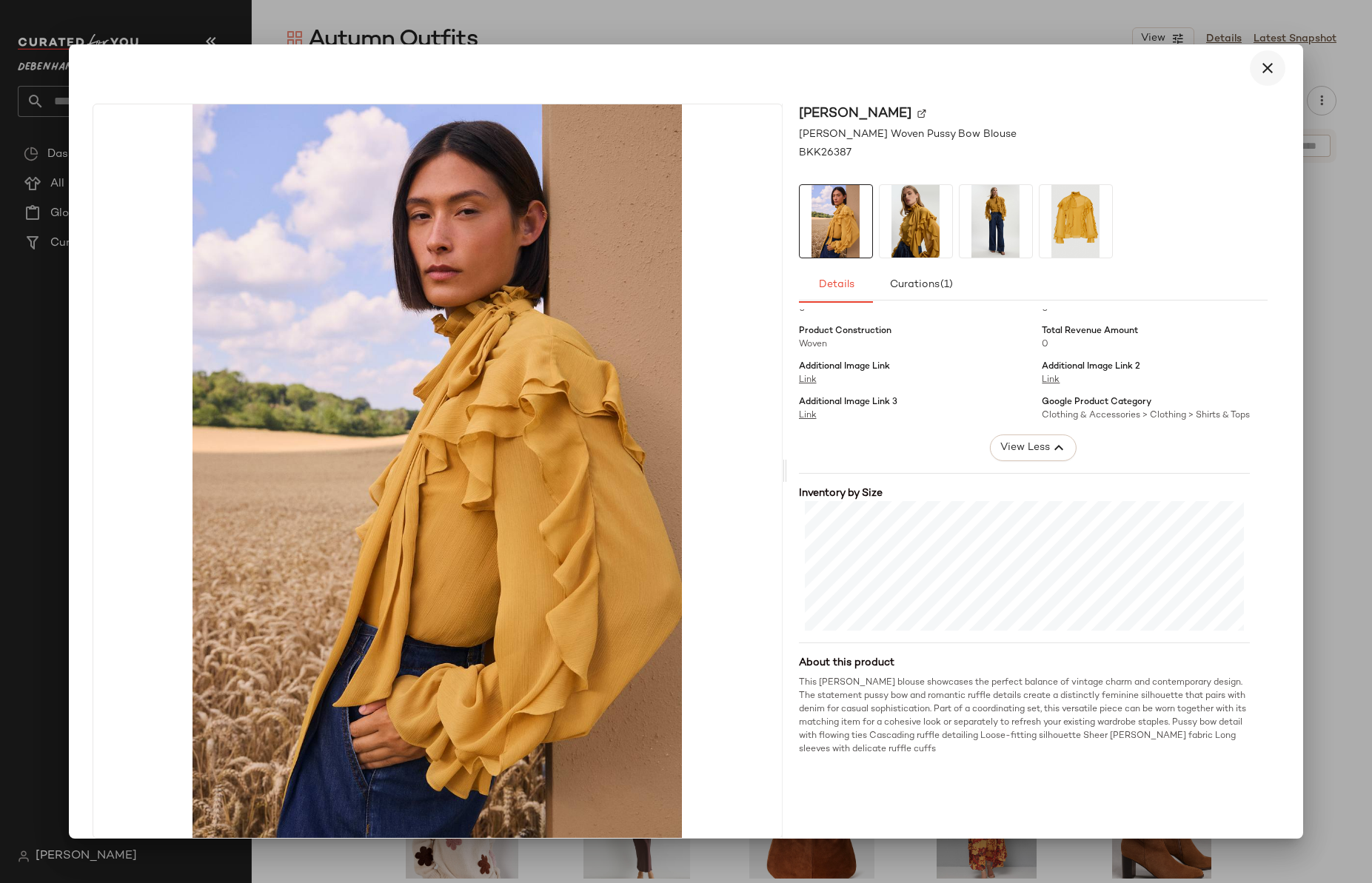
click at [1258, 62] on icon "button" at bounding box center [1267, 67] width 17 height 17
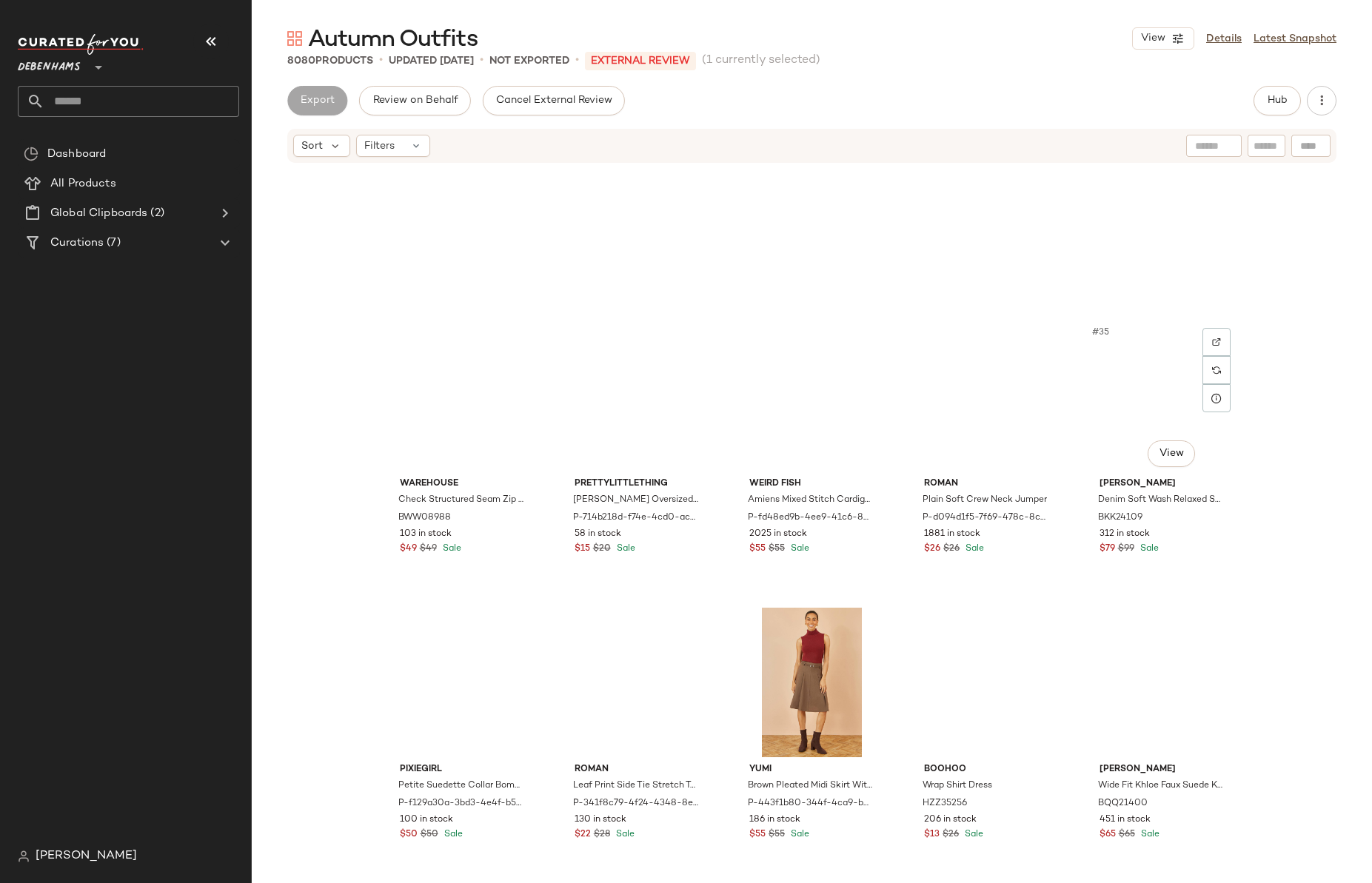
scroll to position [2882, 0]
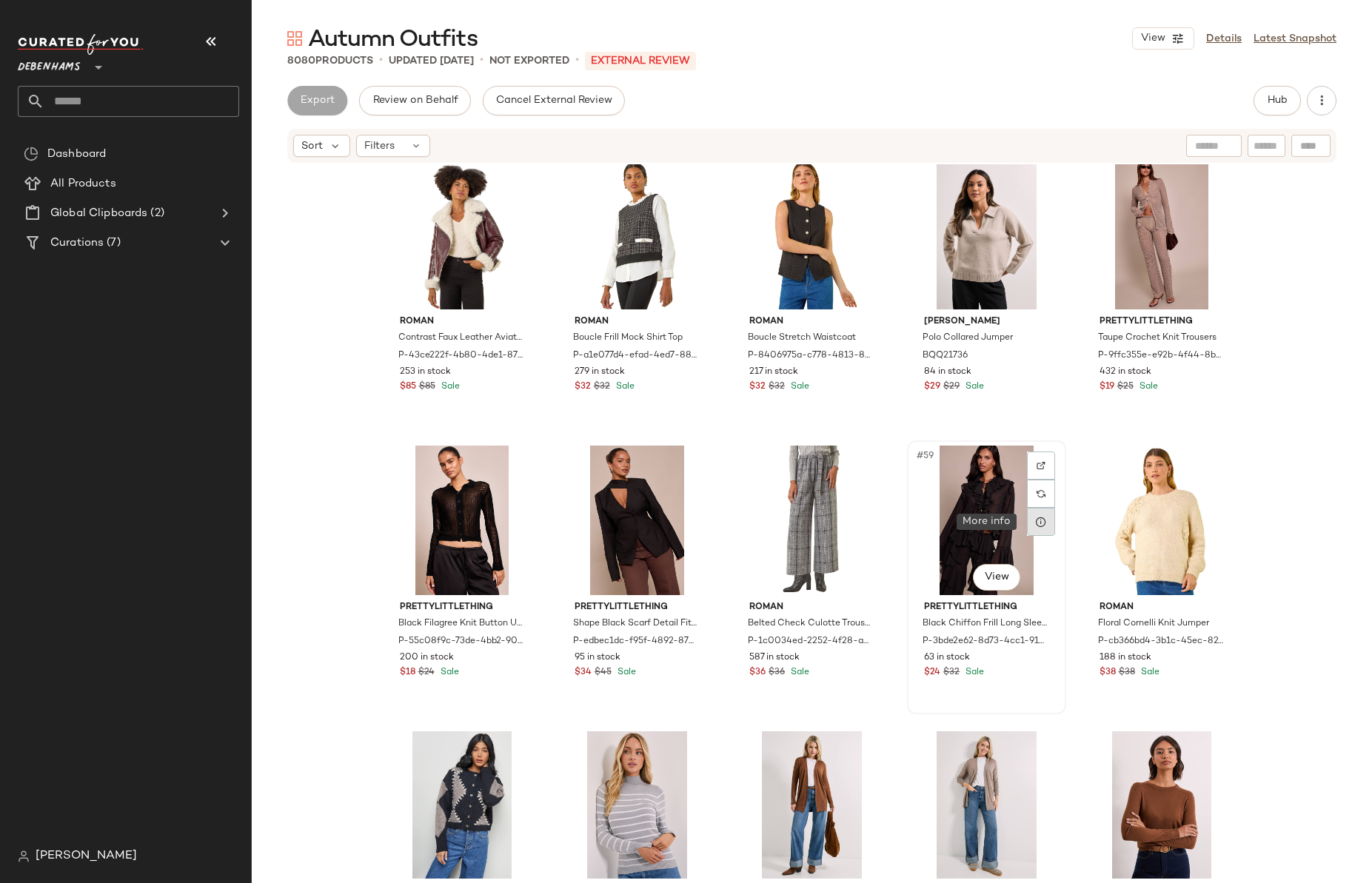
click at [1035, 521] on icon at bounding box center [1041, 522] width 12 height 12
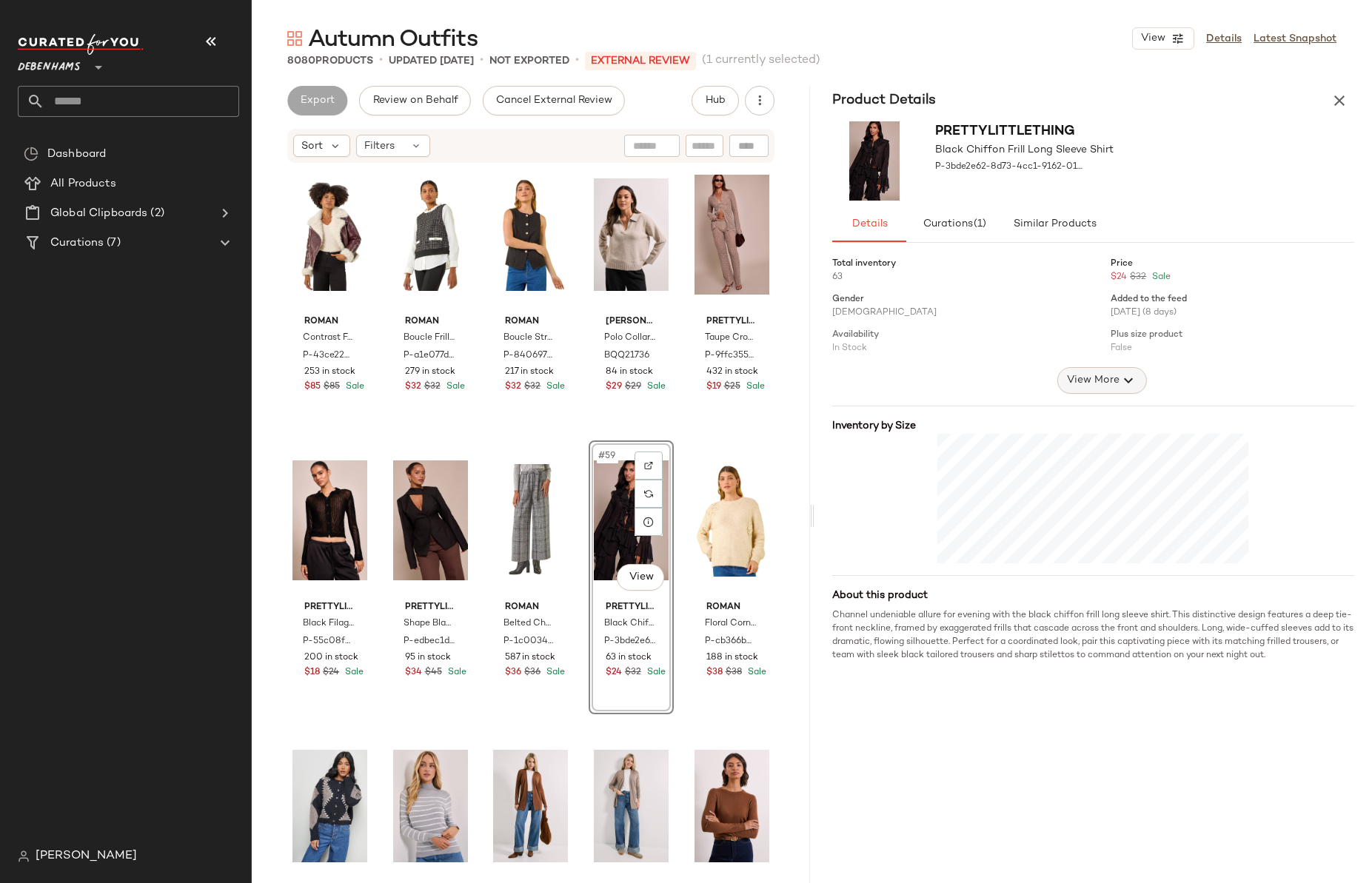
click at [1090, 383] on span "View More" at bounding box center [1092, 380] width 53 height 17
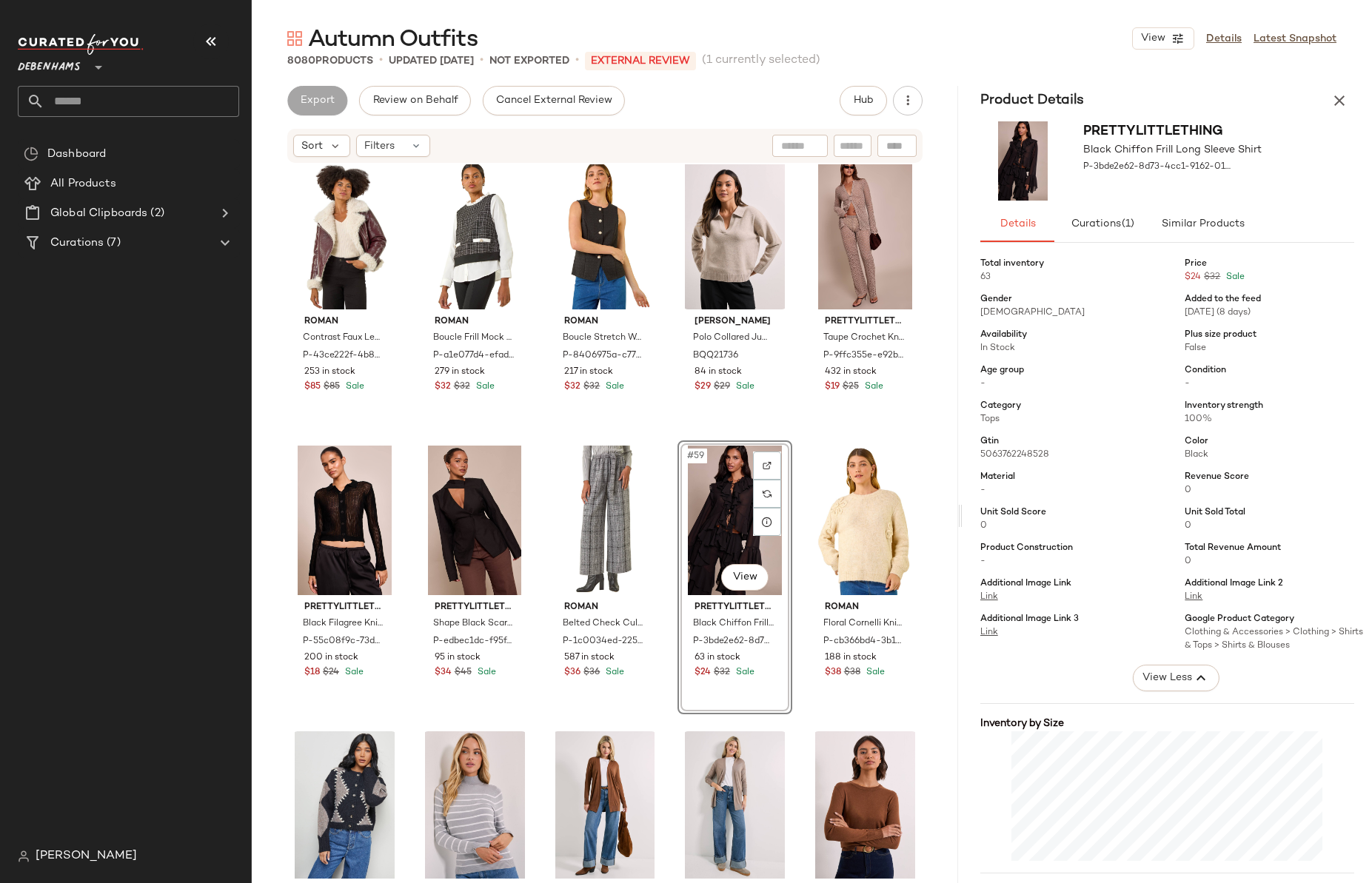
drag, startPoint x: 812, startPoint y: 522, endPoint x: 964, endPoint y: 505, distance: 152.9
click at [964, 505] on div "Autumn Outfits View Details Latest Snapshot 8080 Products • updated Sep 11th • …" at bounding box center [812, 453] width 1120 height 860
click at [1254, 166] on button "button" at bounding box center [1251, 167] width 20 height 20
click at [52, 845] on div "[PERSON_NAME]" at bounding box center [134, 856] width 233 height 30
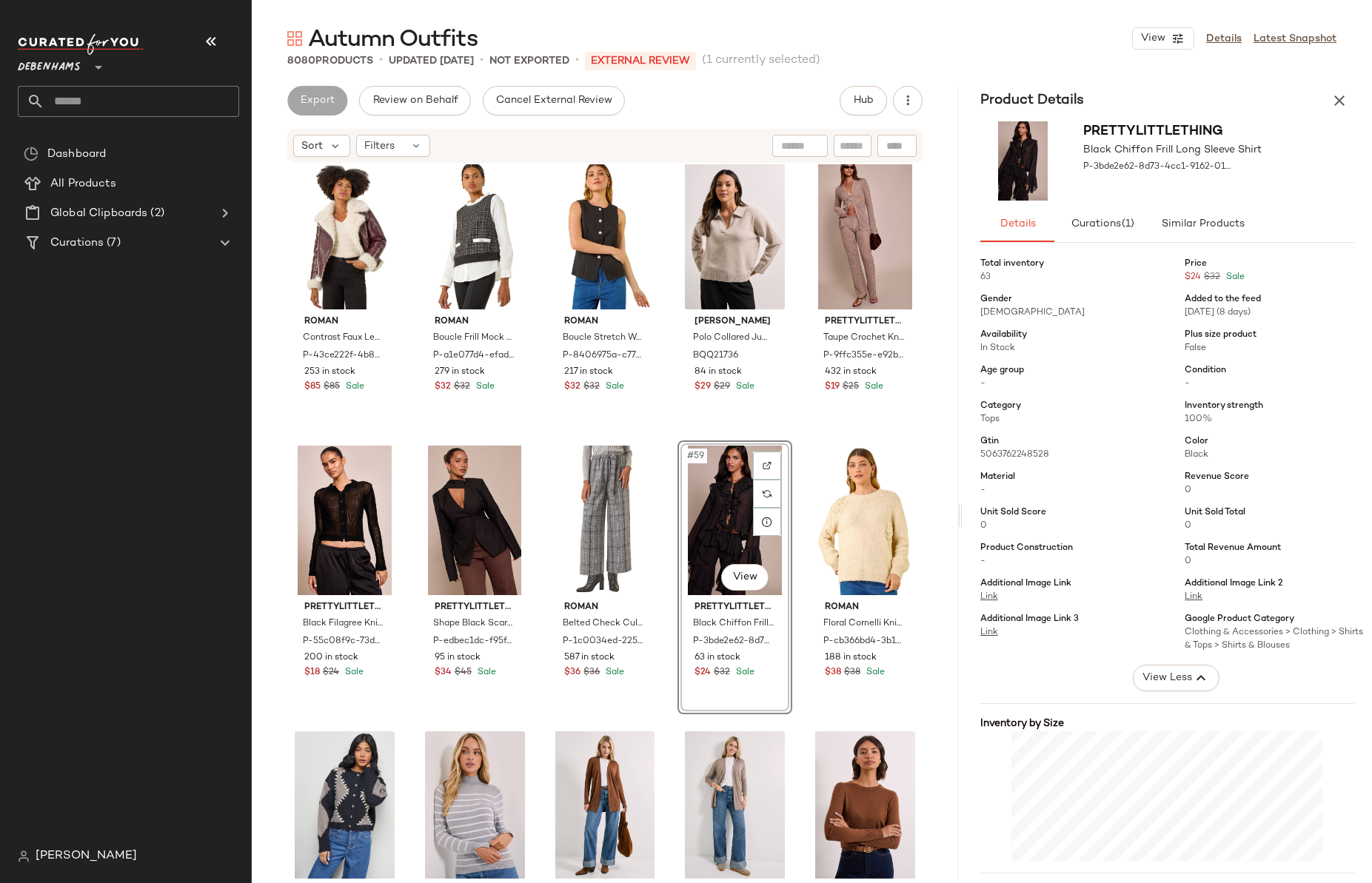
click at [52, 857] on span "[PERSON_NAME]" at bounding box center [86, 856] width 102 height 17
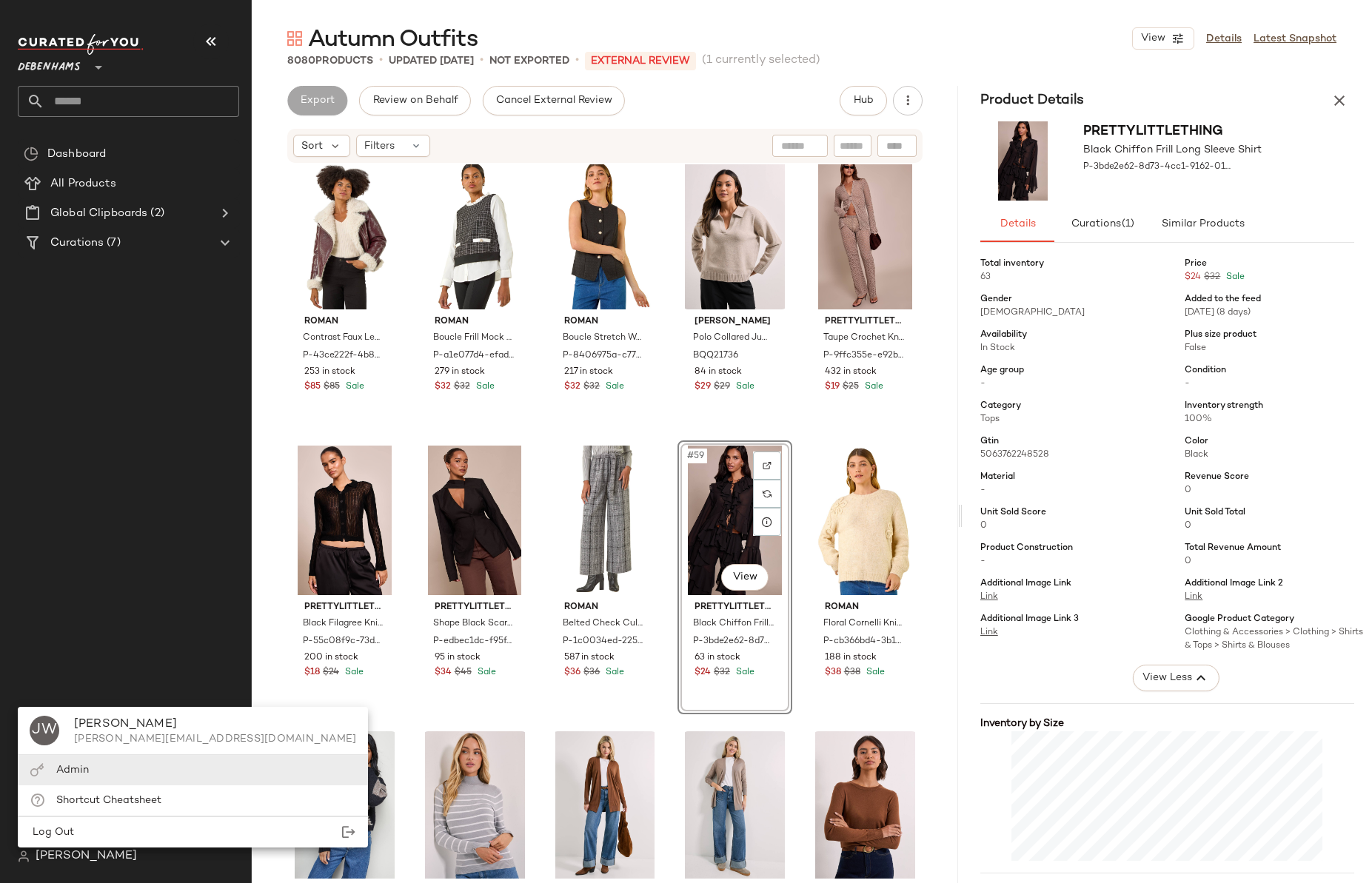
click at [61, 775] on span "Admin" at bounding box center [72, 770] width 33 height 11
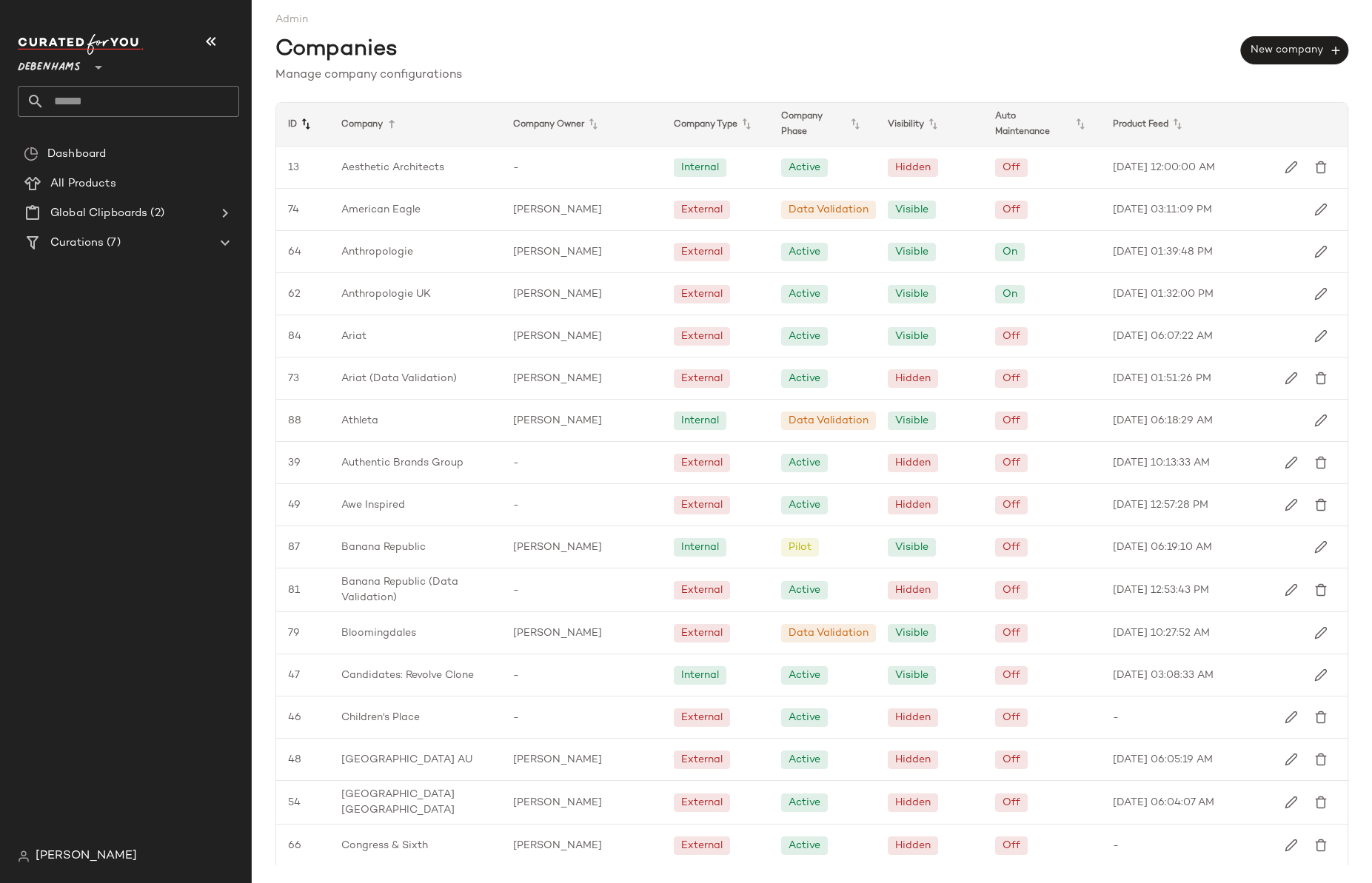
click at [302, 121] on icon at bounding box center [305, 124] width 17 height 17
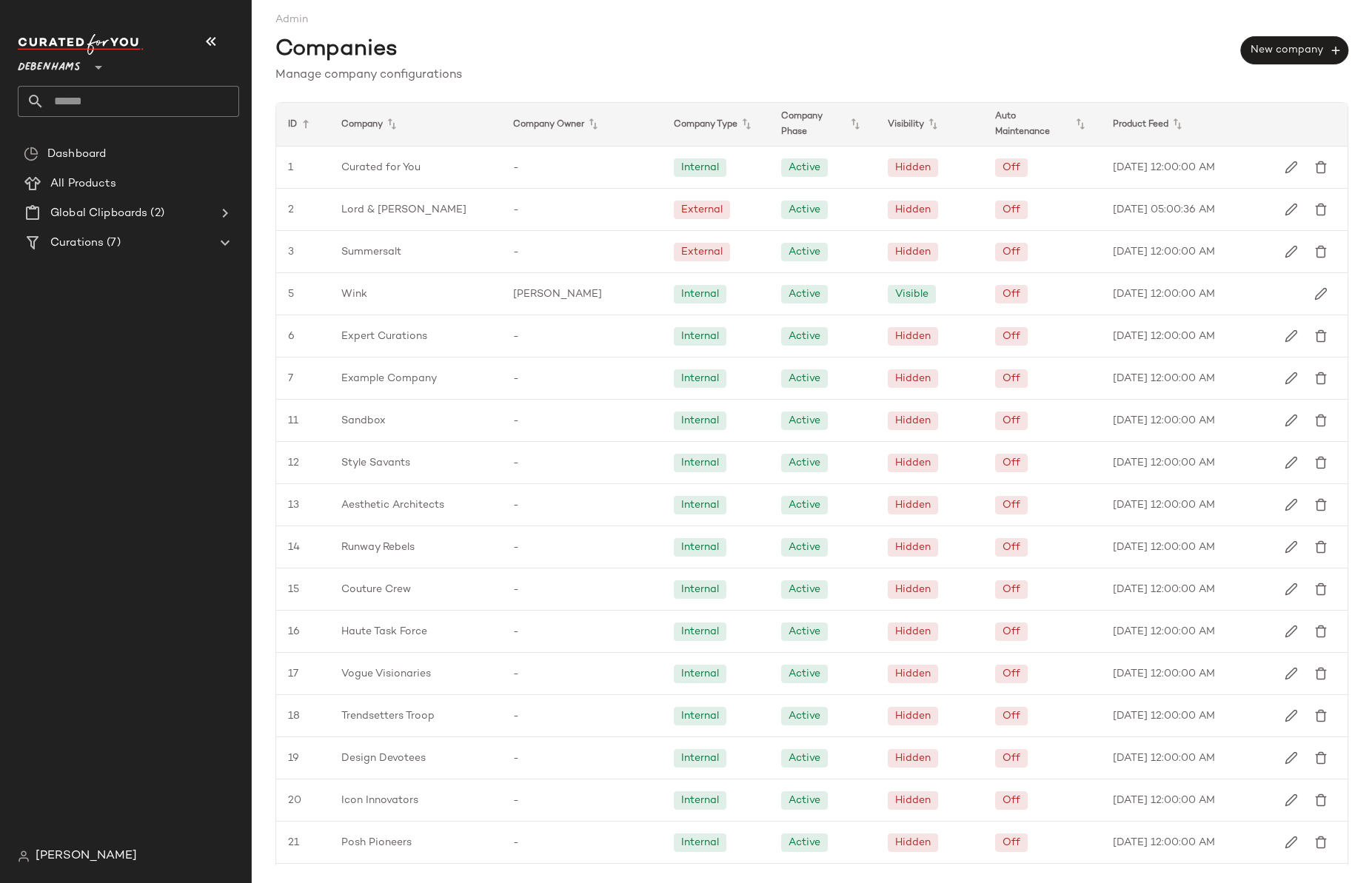
click at [302, 121] on icon at bounding box center [305, 124] width 17 height 17
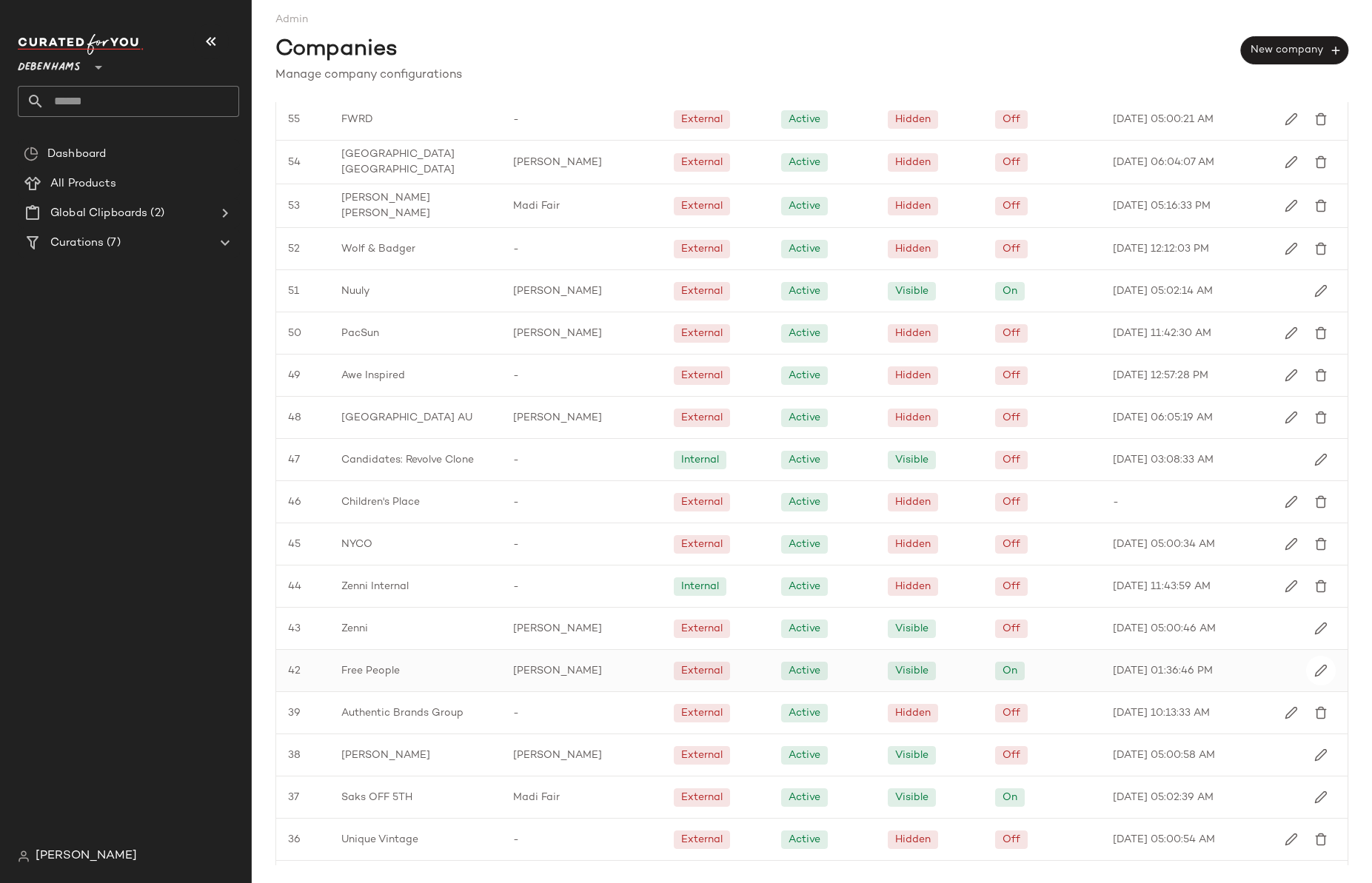
scroll to position [1445, 0]
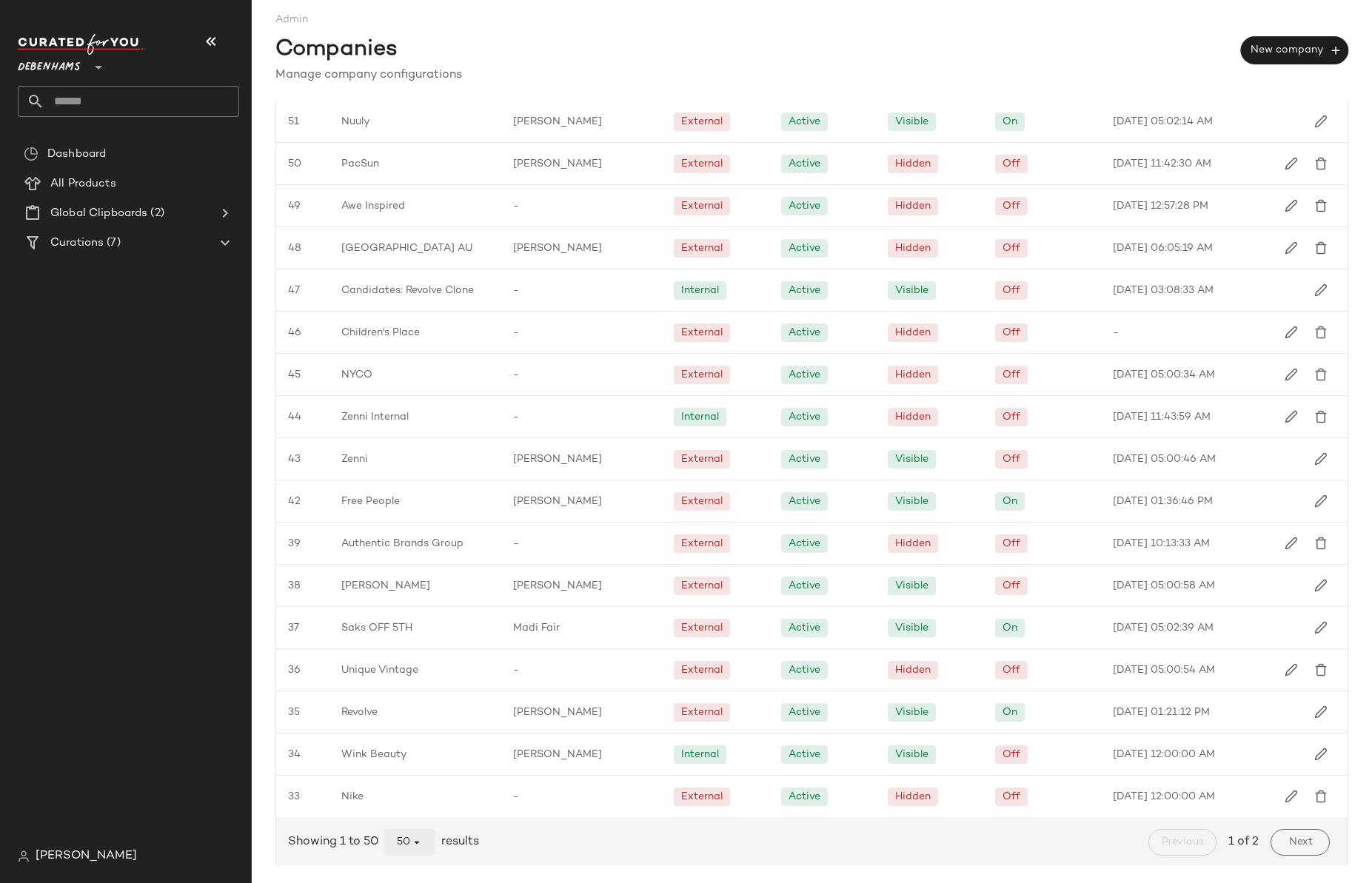
click at [410, 844] on span "50" at bounding box center [410, 843] width 27 height 14
click at [410, 794] on div "All" at bounding box center [411, 802] width 28 height 17
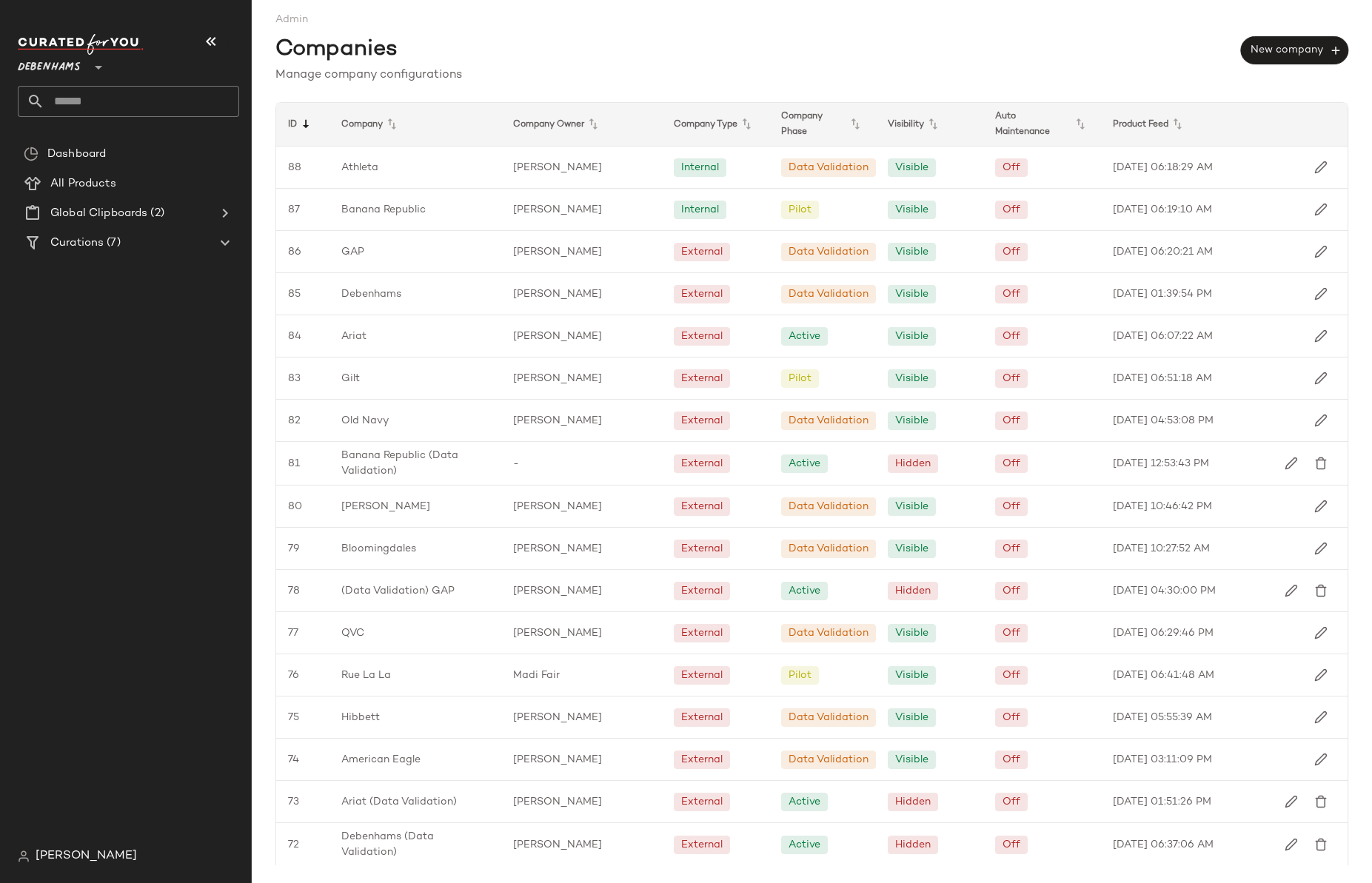
click at [297, 127] on icon at bounding box center [305, 124] width 17 height 17
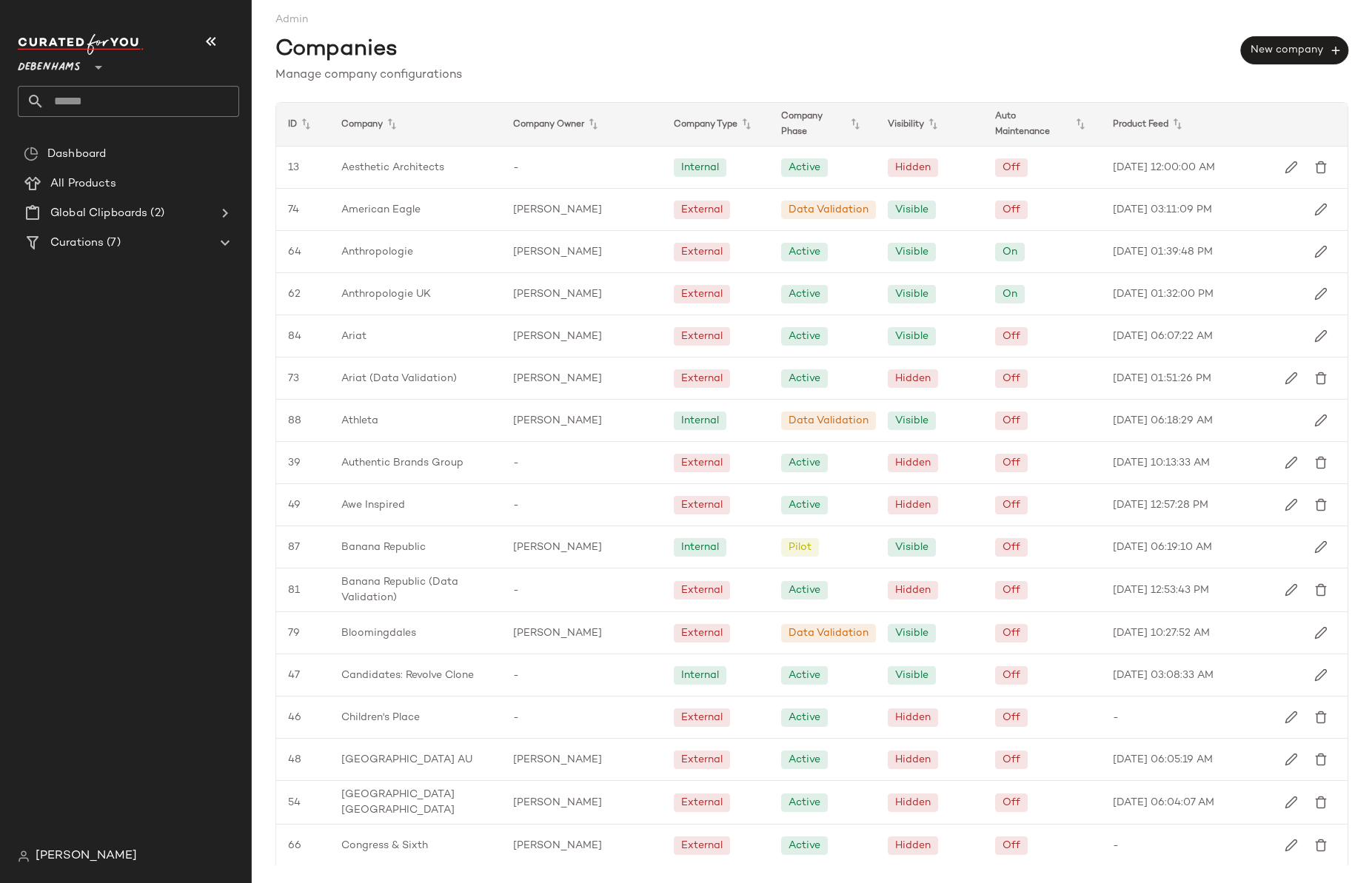
click at [297, 127] on icon at bounding box center [305, 124] width 17 height 17
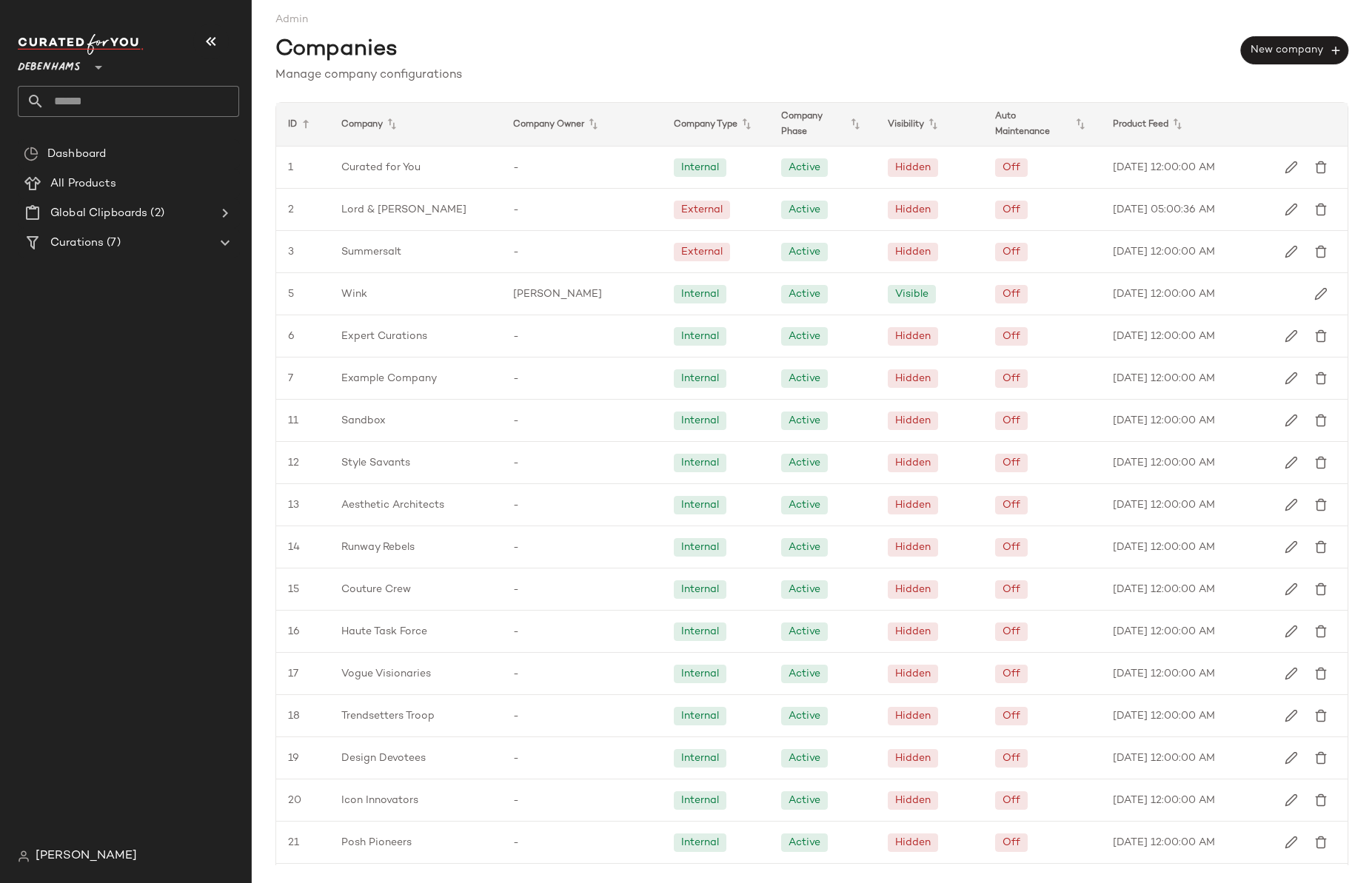
click at [297, 127] on icon at bounding box center [305, 124] width 17 height 17
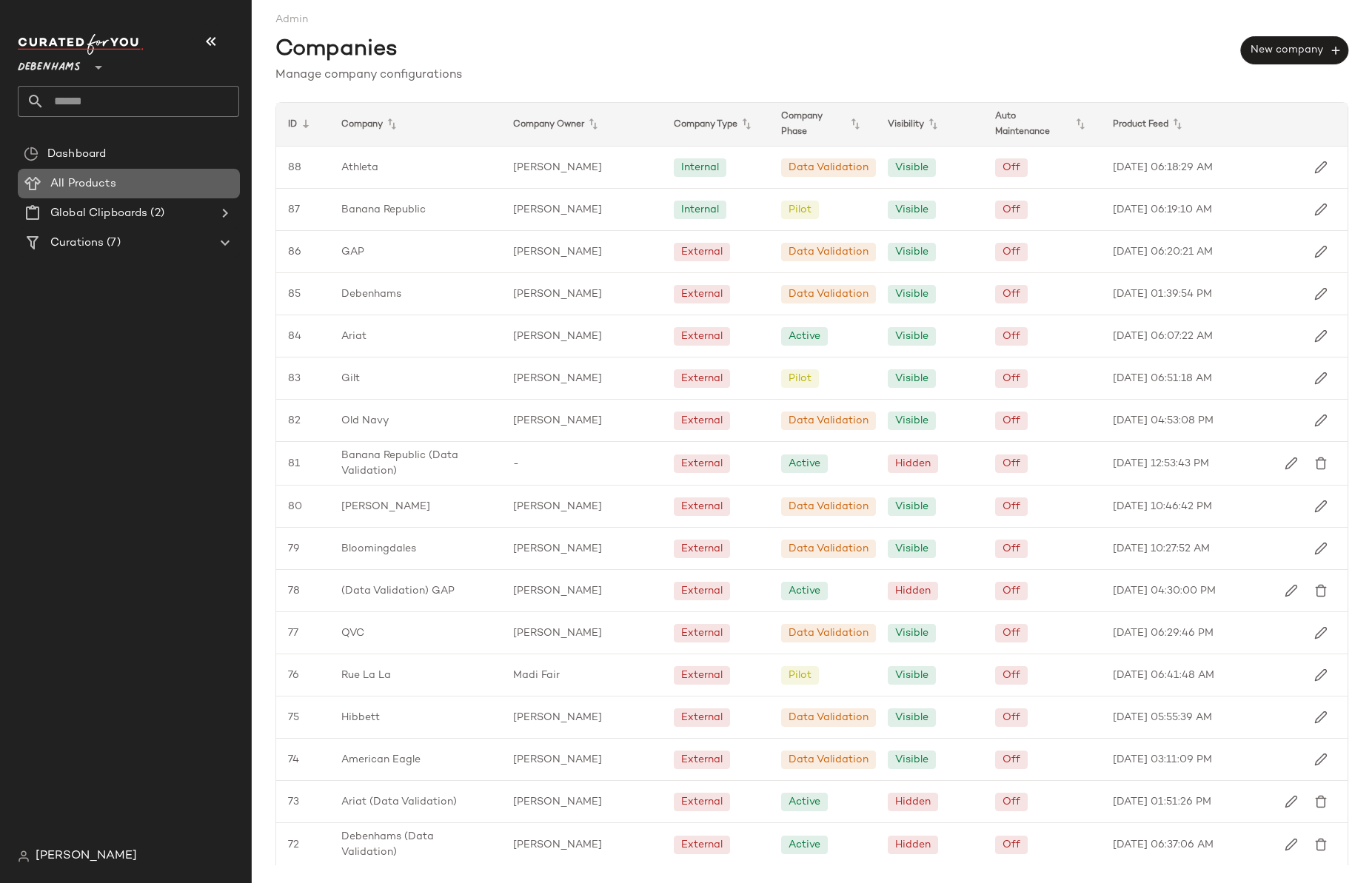
click at [110, 194] on Products "All Products" at bounding box center [128, 183] width 222 height 30
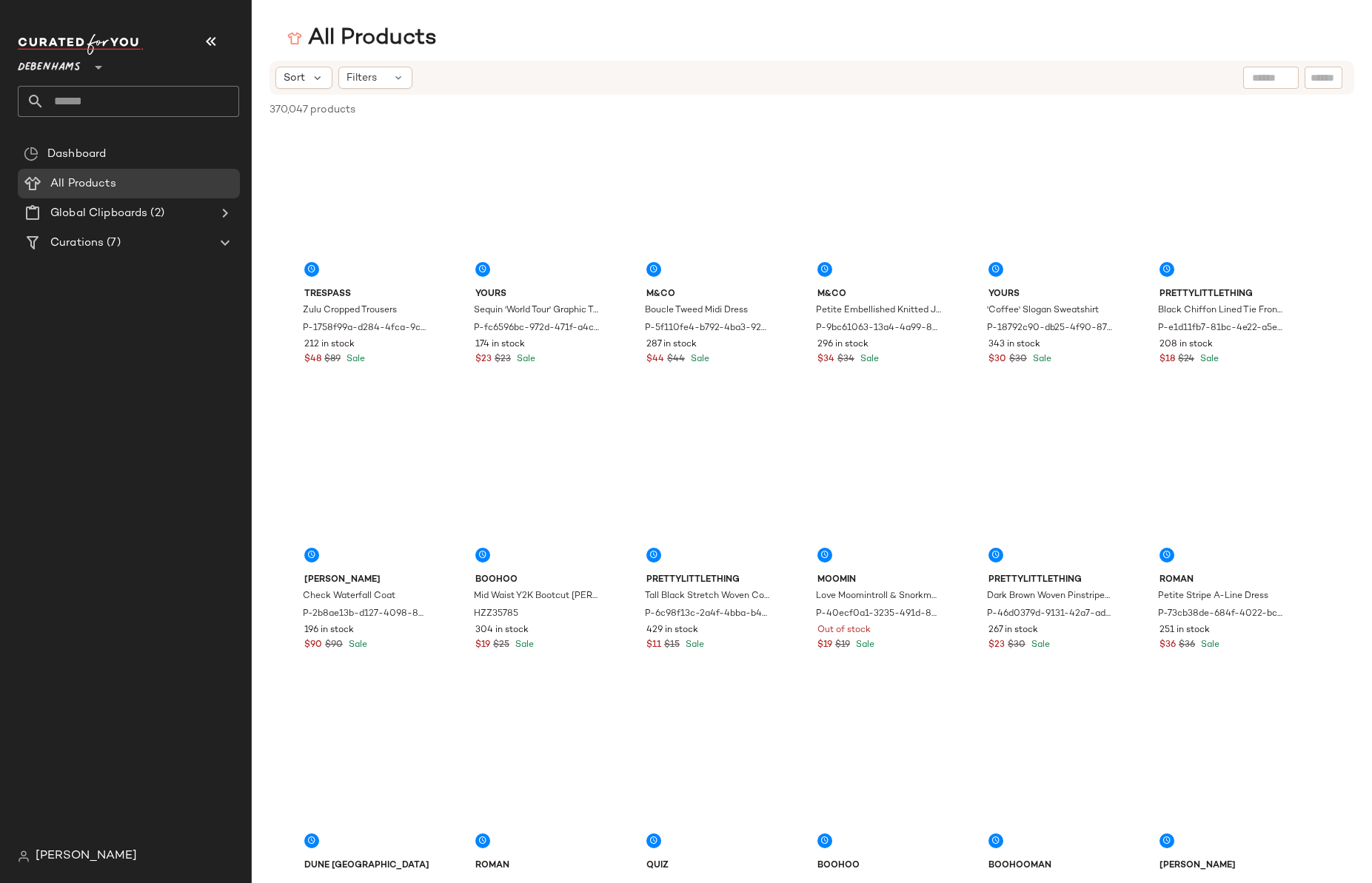
click at [1264, 77] on input "text" at bounding box center [1271, 78] width 38 height 16
paste input "**********"
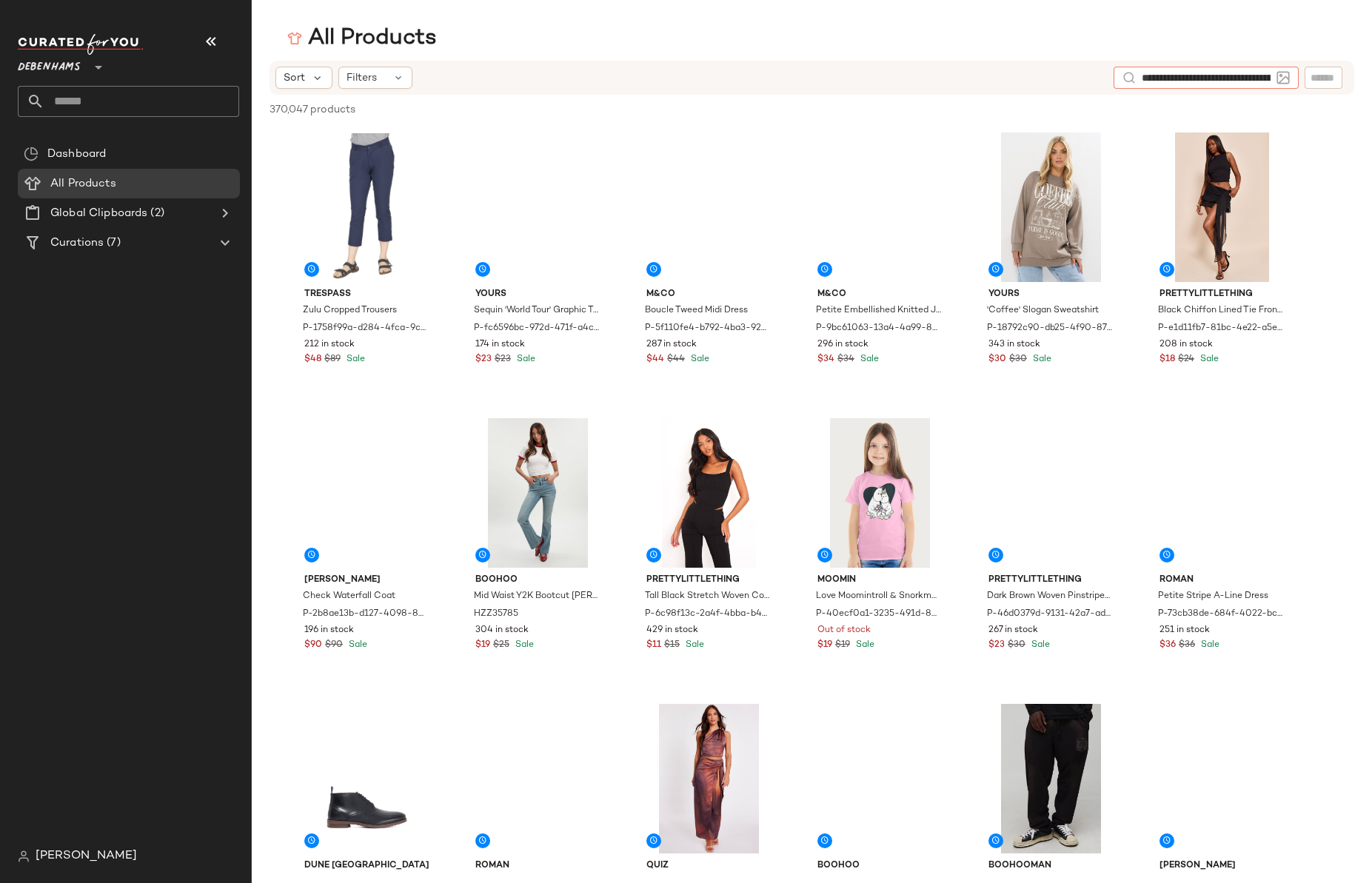
type input "**********"
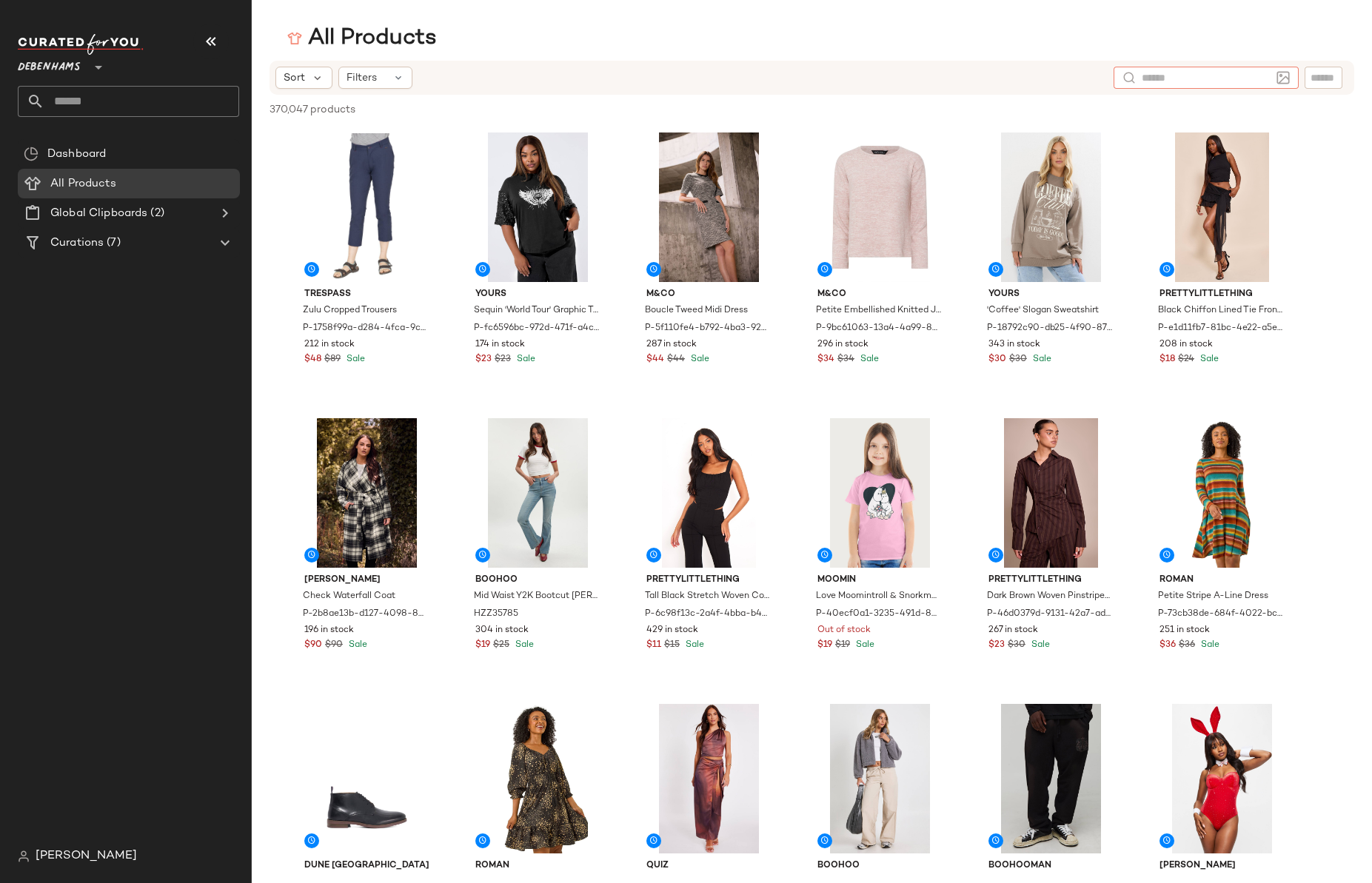
click at [1330, 71] on input "text" at bounding box center [1323, 78] width 26 height 16
paste input "**********"
type input "**********"
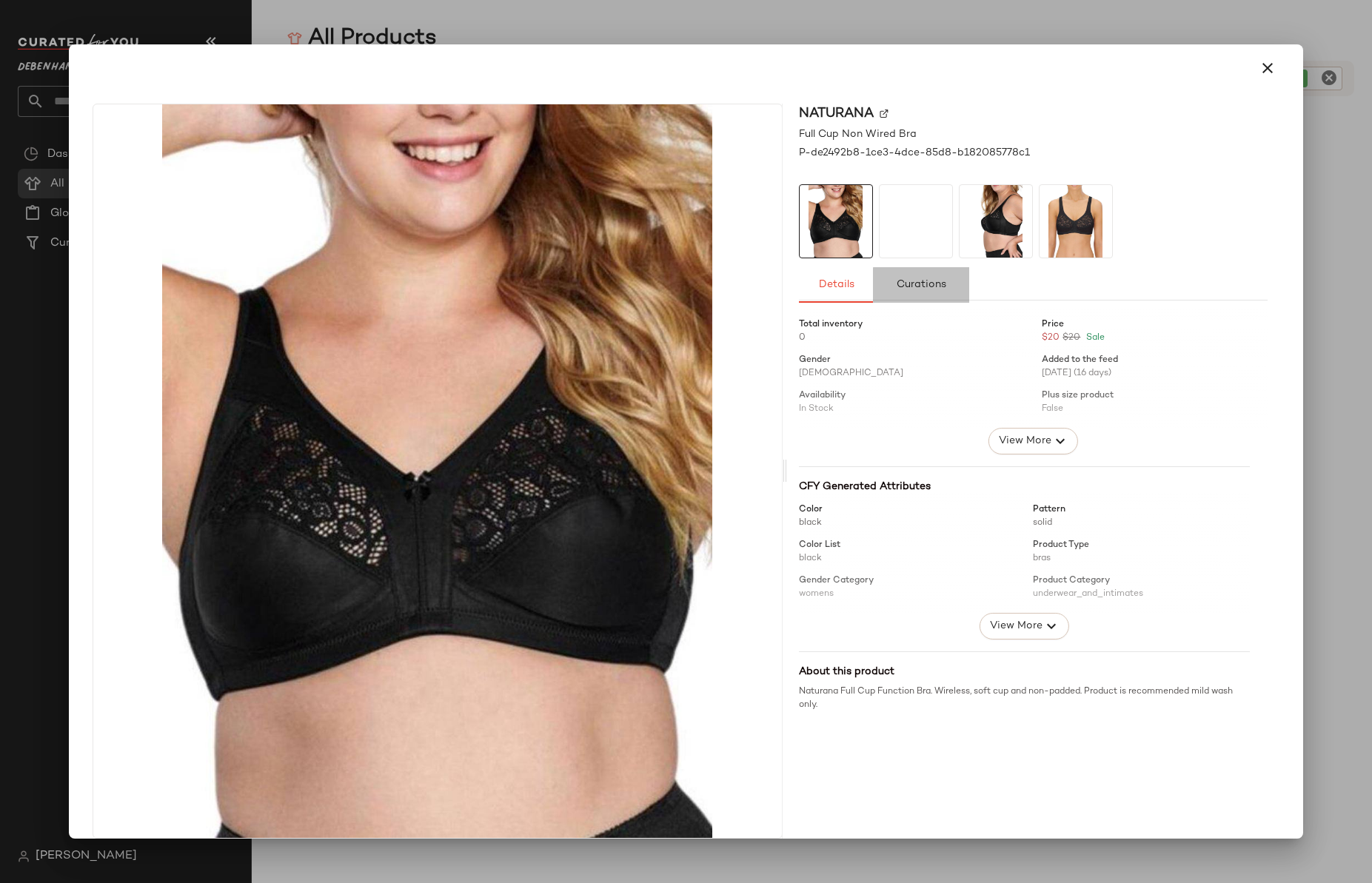
click at [929, 280] on span "Curations" at bounding box center [920, 285] width 50 height 12
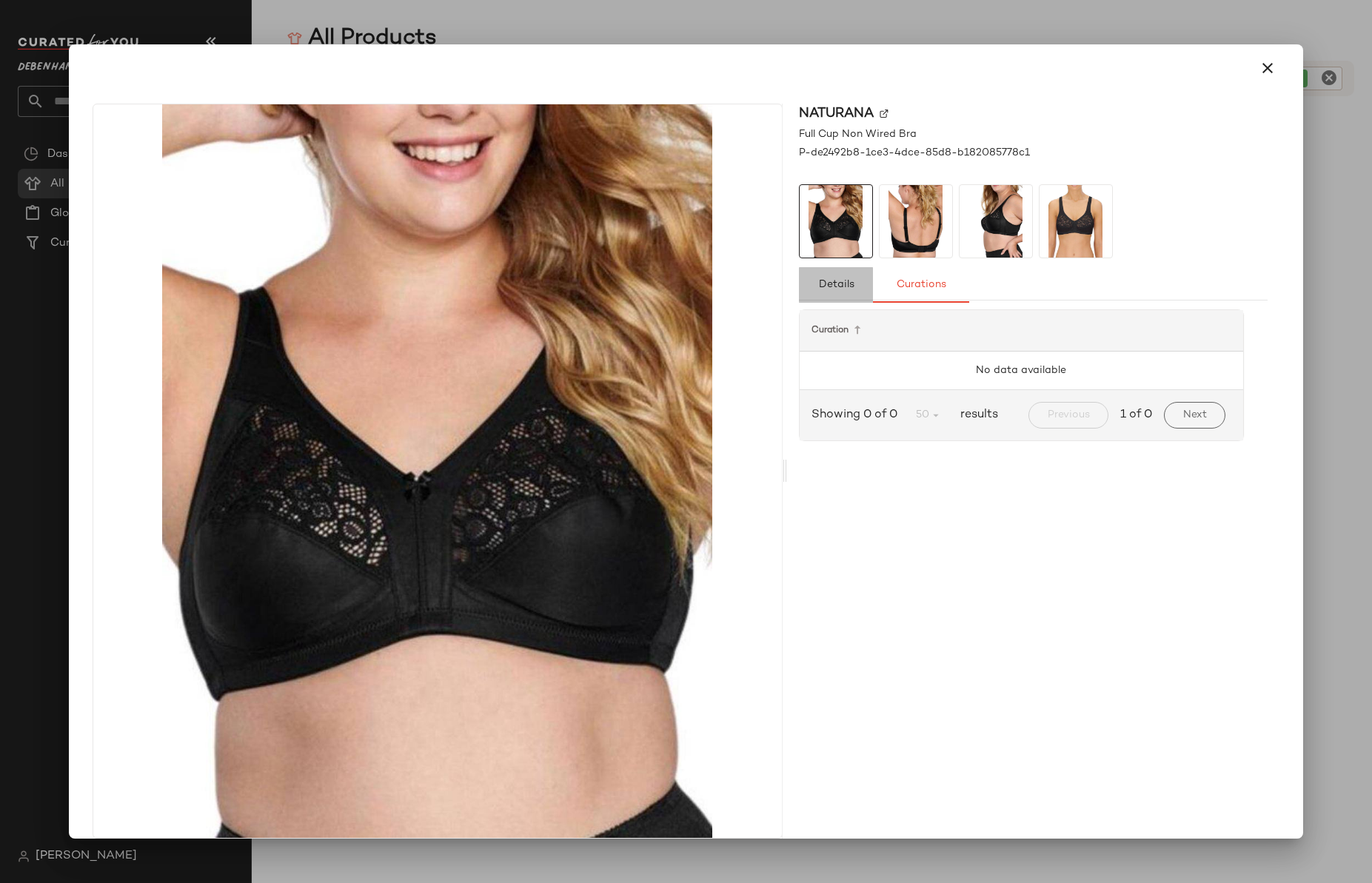
click at [835, 287] on span "Details" at bounding box center [835, 285] width 36 height 12
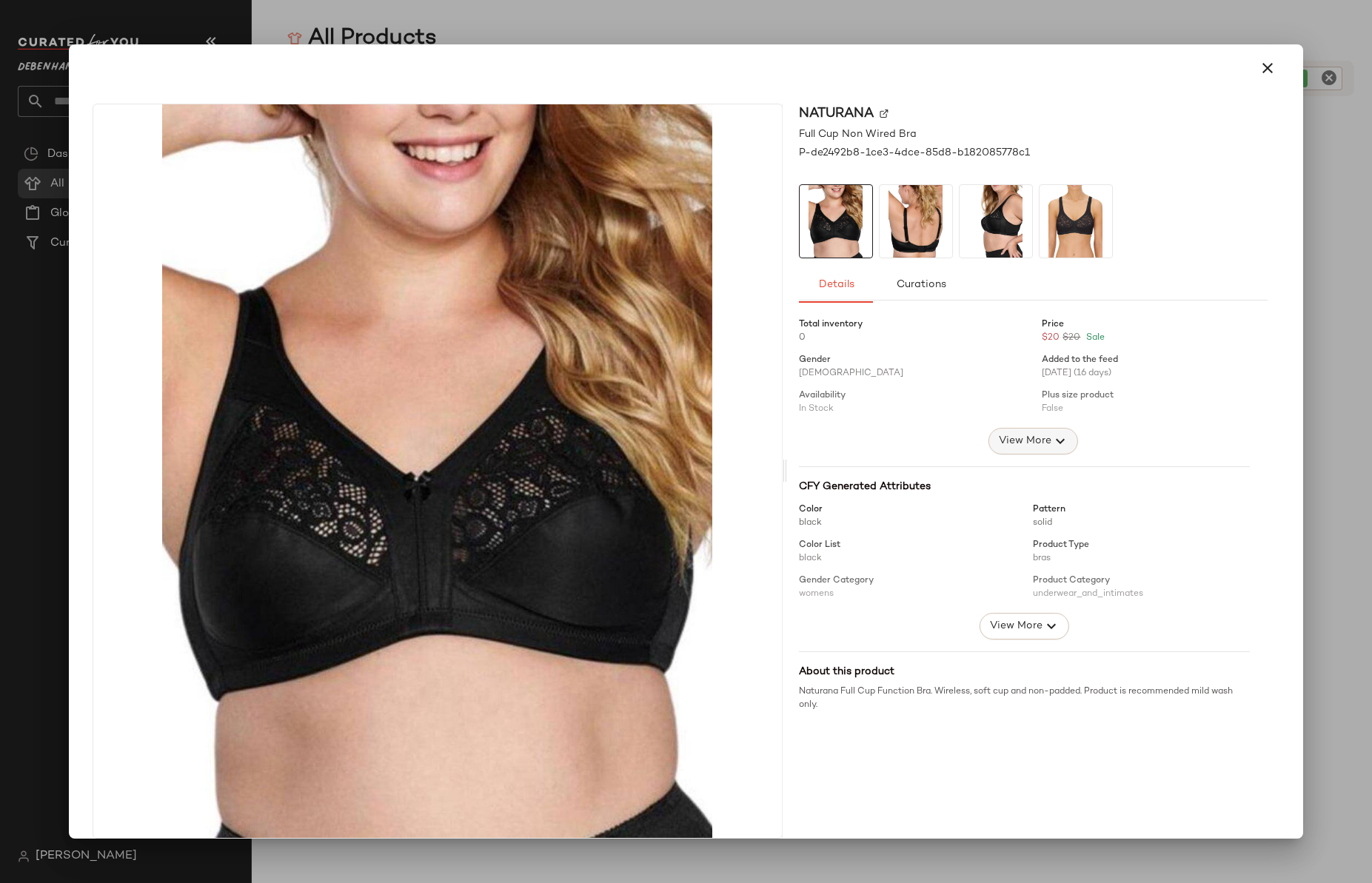
click at [1023, 433] on span "View More" at bounding box center [1024, 440] width 53 height 17
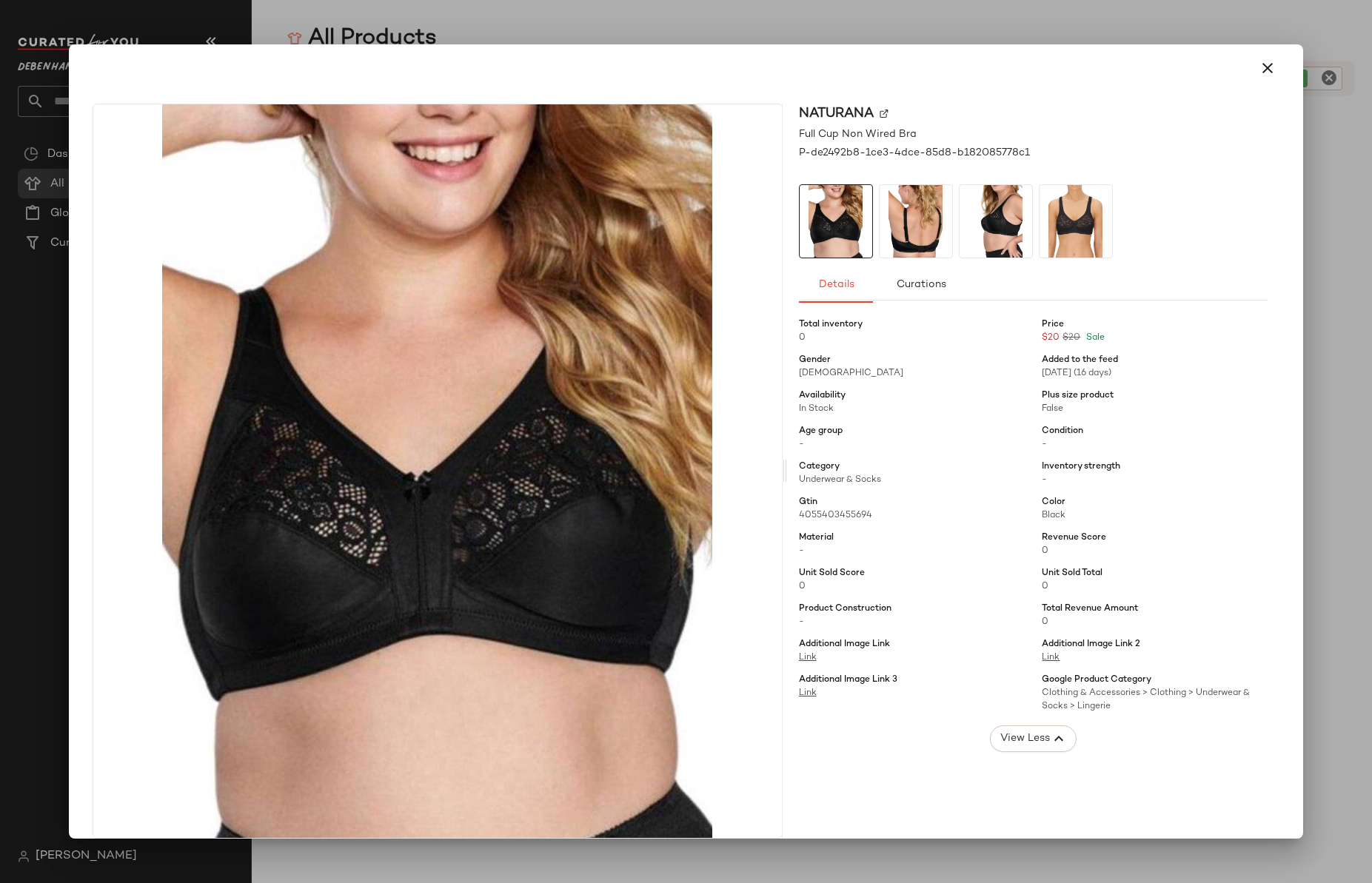
scroll to position [253, 0]
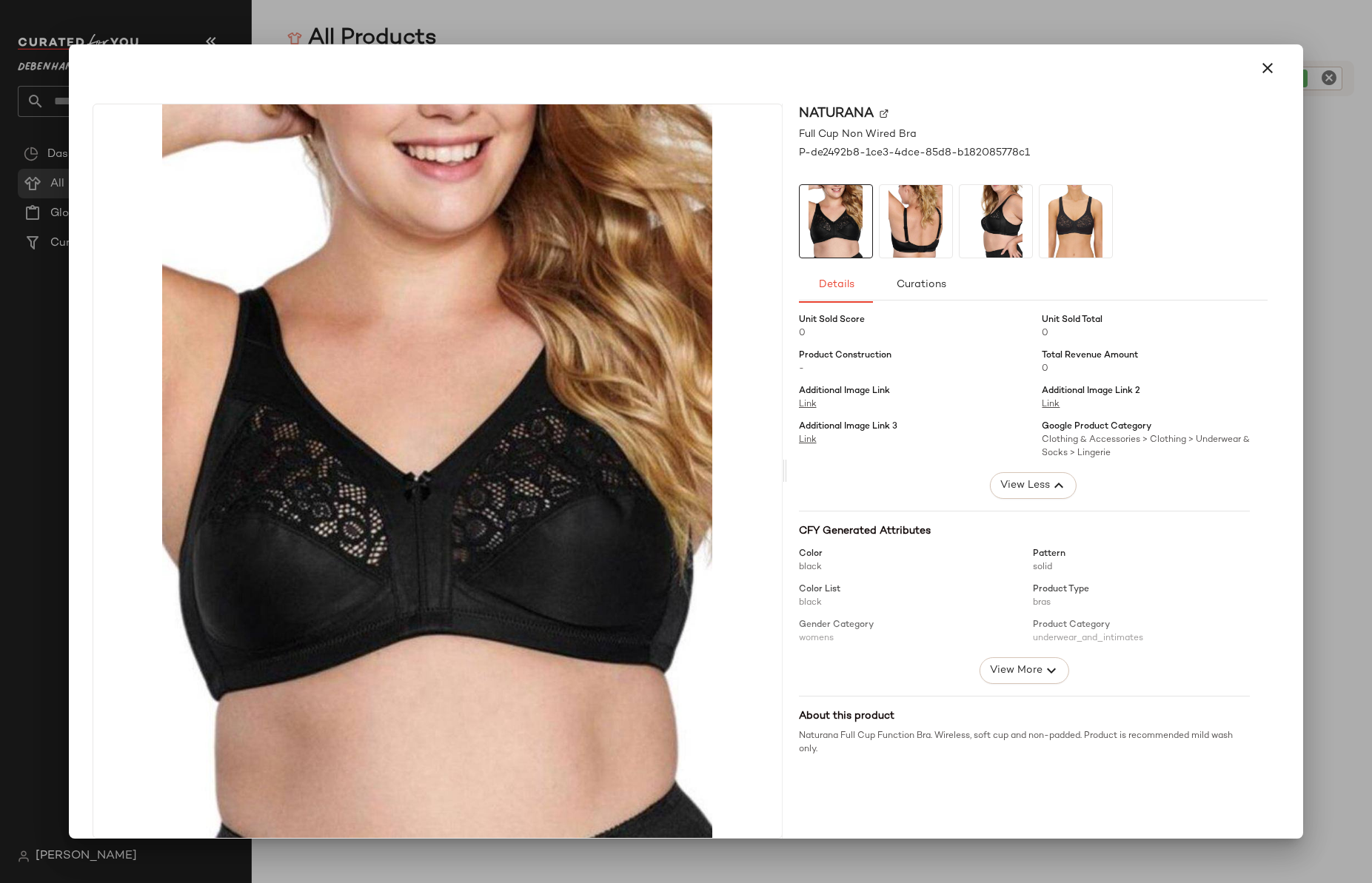
click at [1010, 653] on div at bounding box center [1025, 596] width 452 height 121
click at [1009, 657] on button "View More" at bounding box center [1023, 670] width 89 height 27
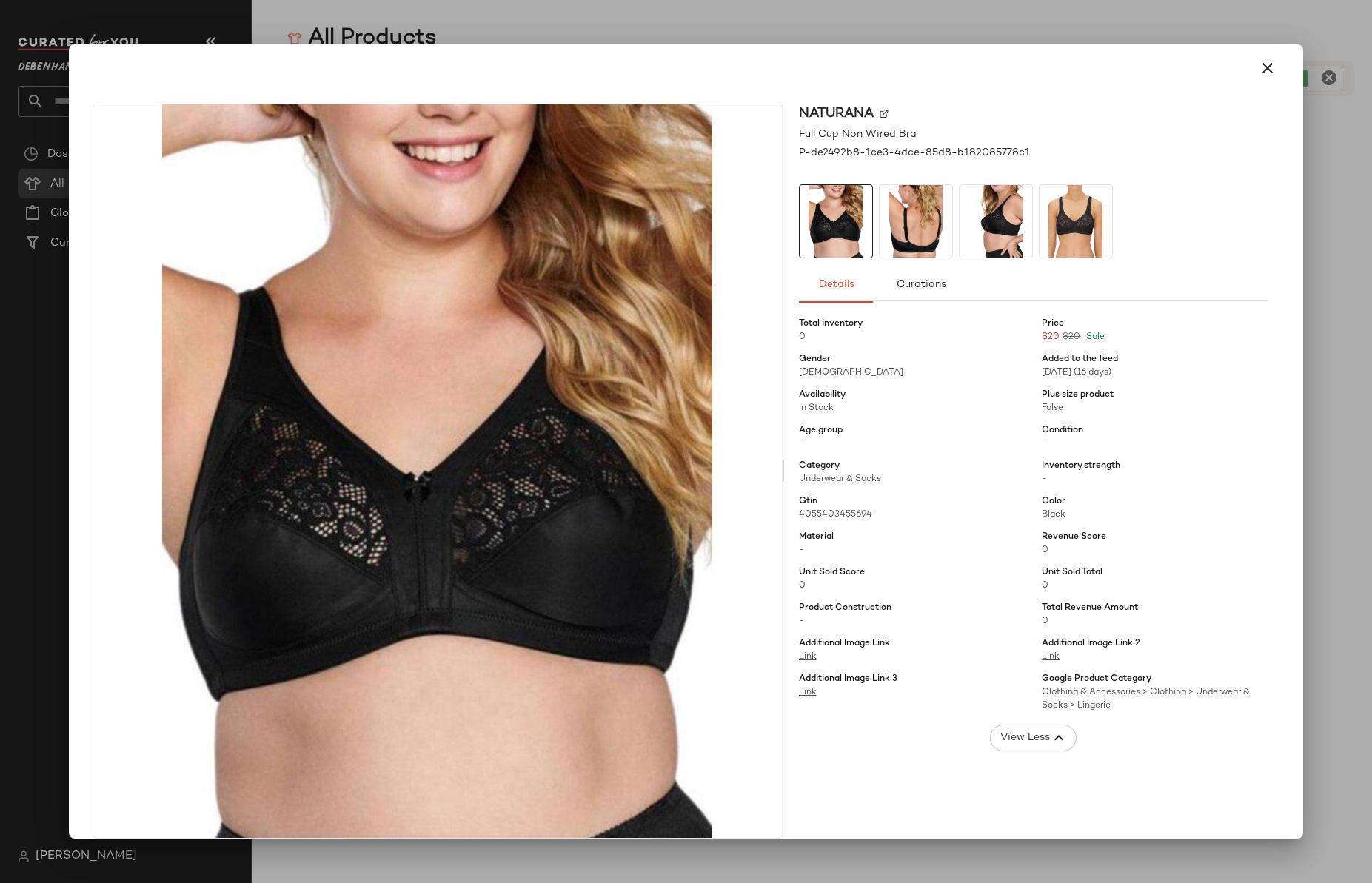
scroll to position [0, 0]
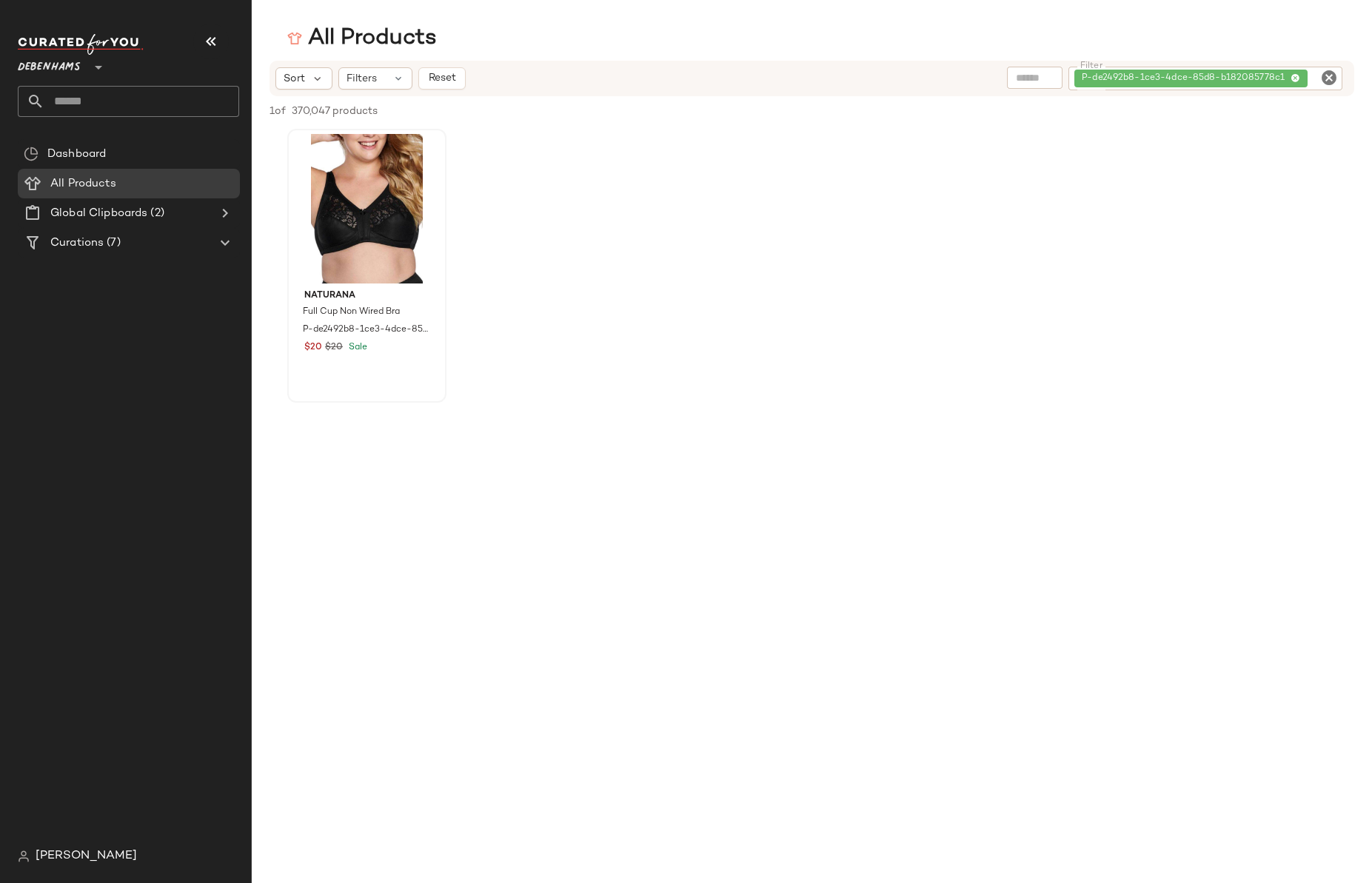
click at [755, 316] on div "Naturana Full Cup Non Wired Bra P-de2492b8-1ce3-4dce-85d8-b182085778c1 $20 $20 …" at bounding box center [812, 265] width 1120 height 274
click at [134, 221] on span "Global Clipboards" at bounding box center [99, 214] width 97 height 17
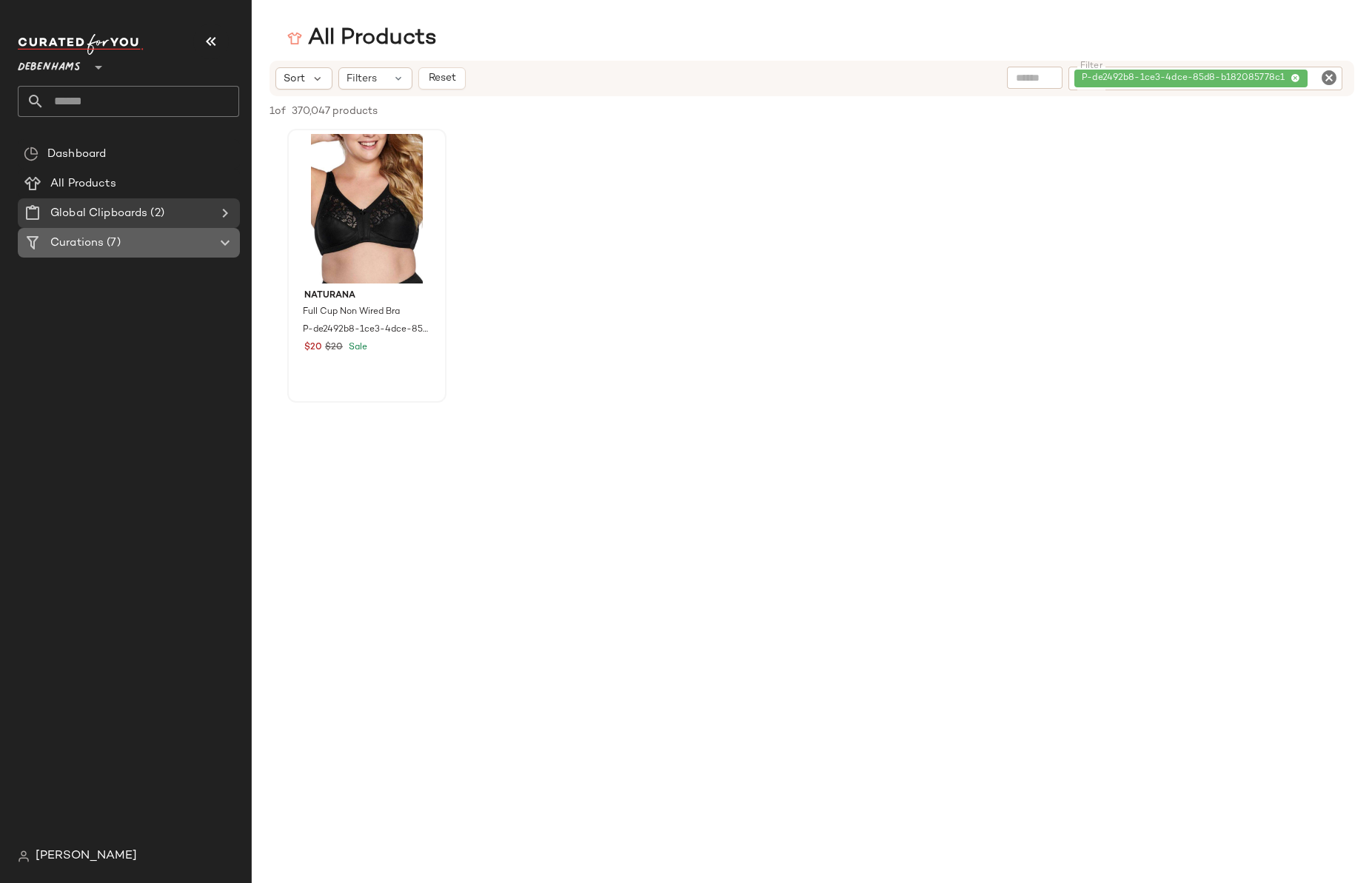
click at [119, 243] on span "(7)" at bounding box center [111, 243] width 16 height 17
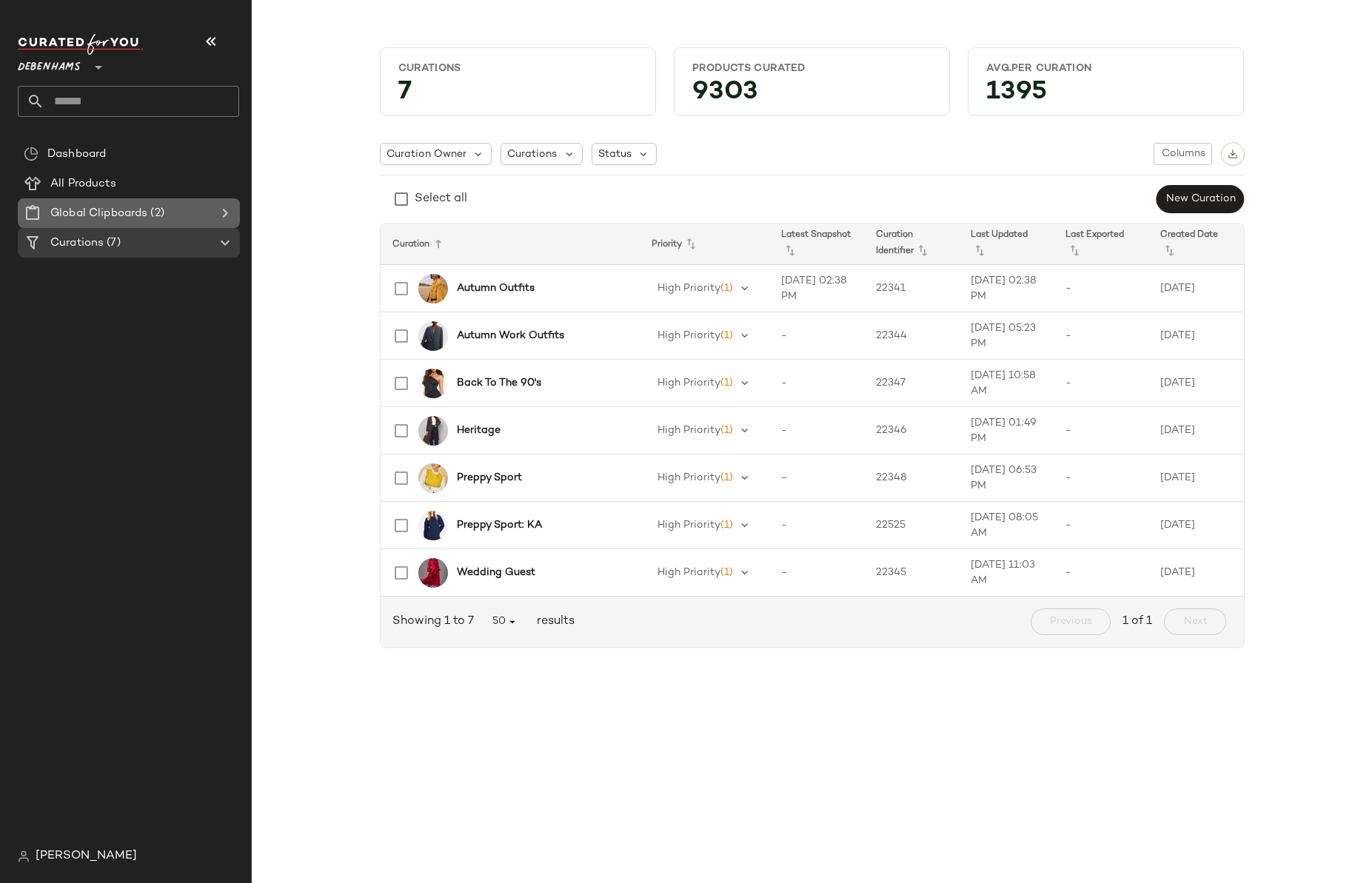
click at [146, 213] on span "Global Clipboards" at bounding box center [99, 214] width 97 height 17
click at [143, 257] on Curations "Curations (7)" at bounding box center [128, 243] width 222 height 30
click at [146, 212] on span "Global Clipboards" at bounding box center [99, 214] width 97 height 17
click at [139, 246] on div "Curations (7)" at bounding box center [130, 243] width 168 height 17
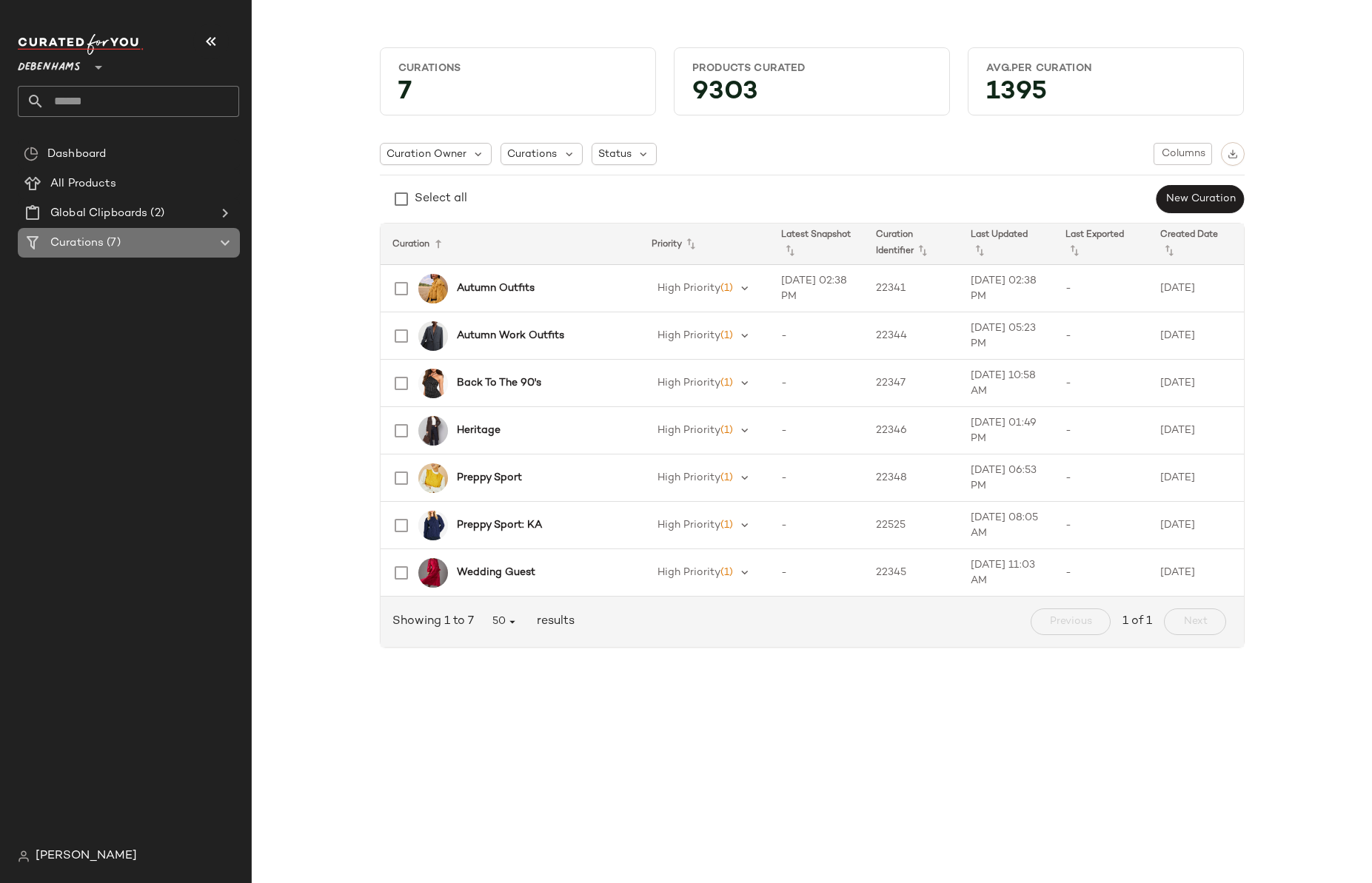
click at [138, 245] on div "Curations (7)" at bounding box center [130, 243] width 168 height 17
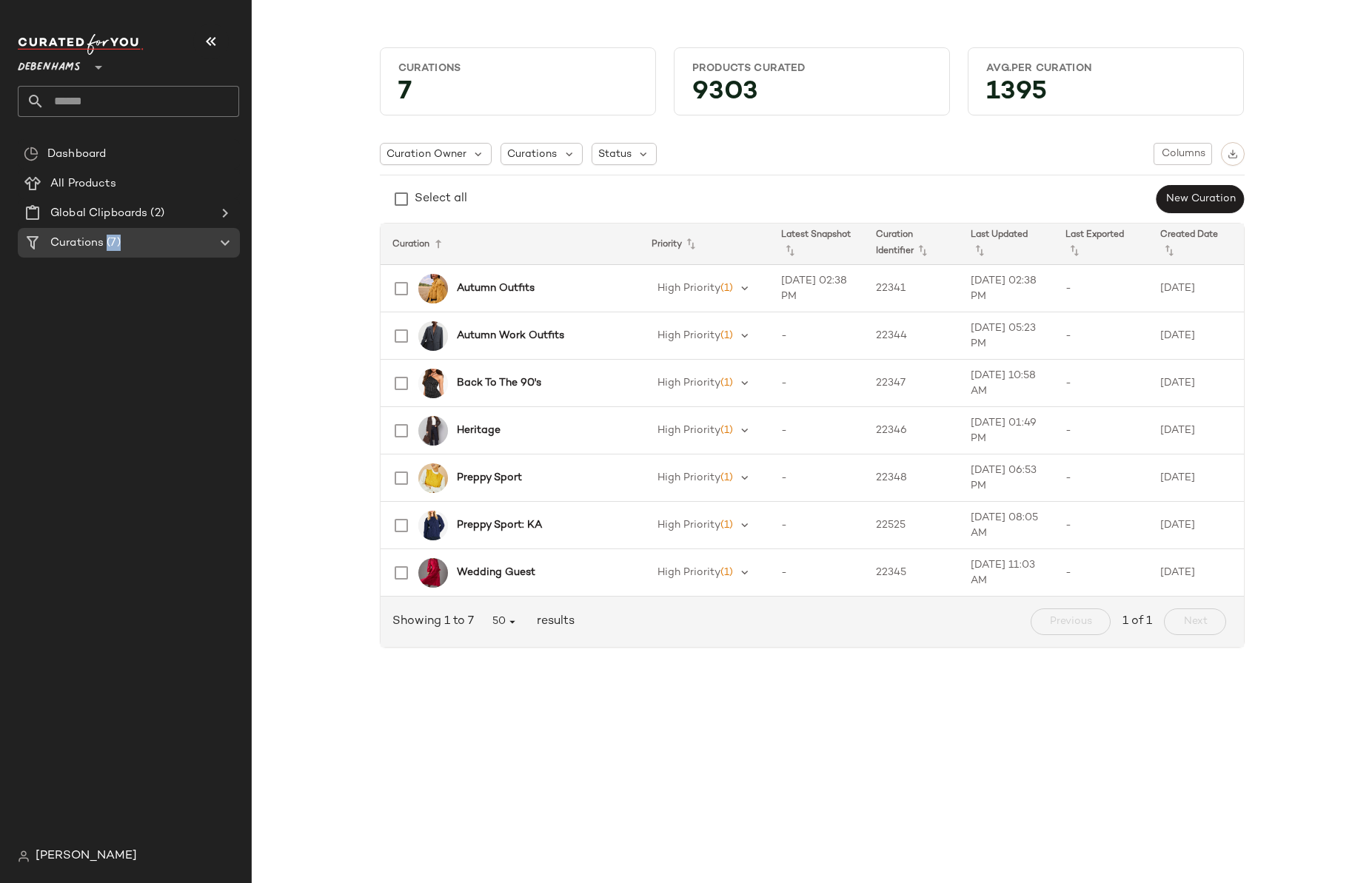
click at [124, 328] on div "Dashboard All Products Global Clipboards (2) Curations (7)" at bounding box center [134, 490] width 233 height 703
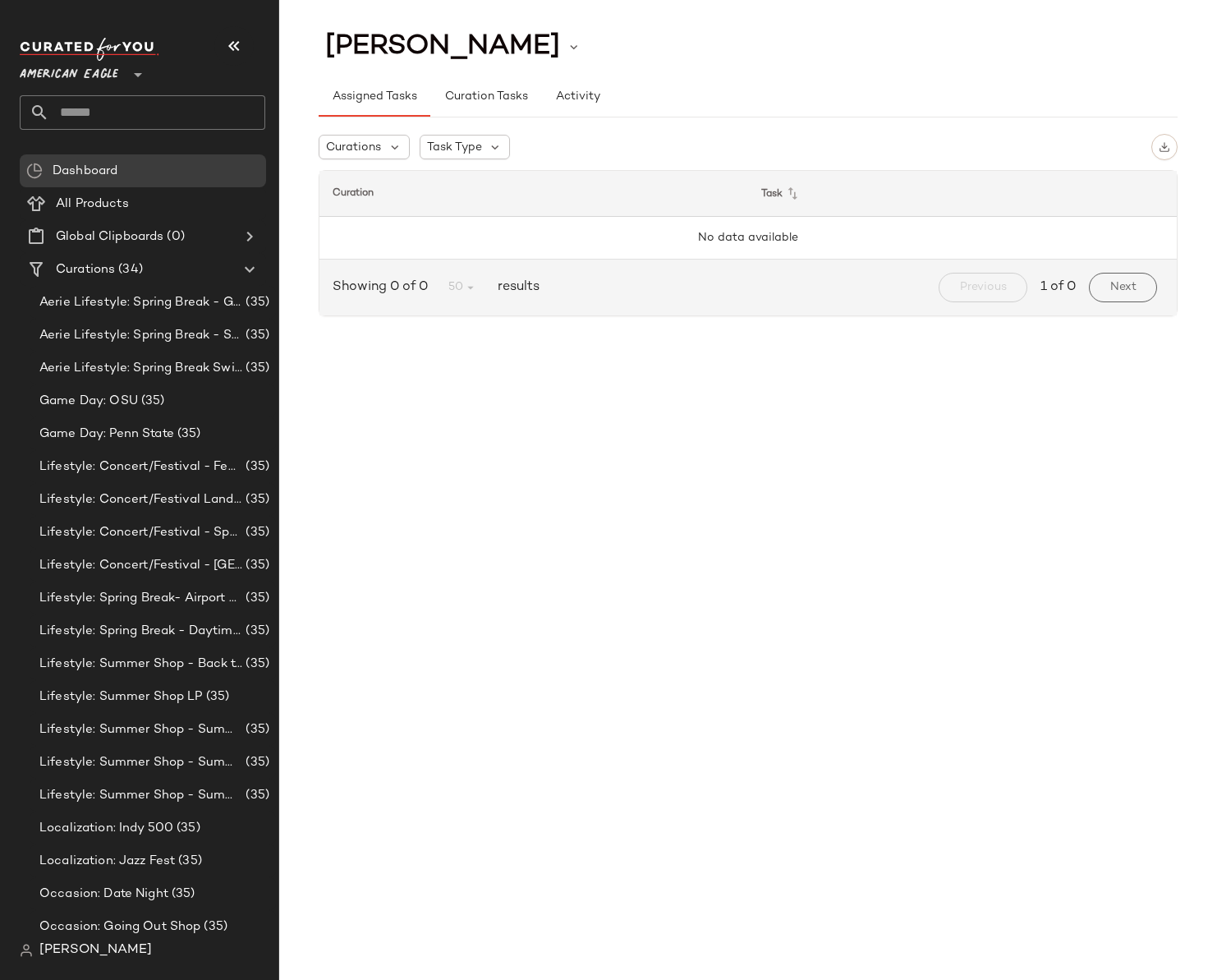
click at [611, 559] on div "Jim Wang Assigned Tasks Curation Tasks Activity Curations Task Type Curation Ta…" at bounding box center [748, 503] width 938 height 954
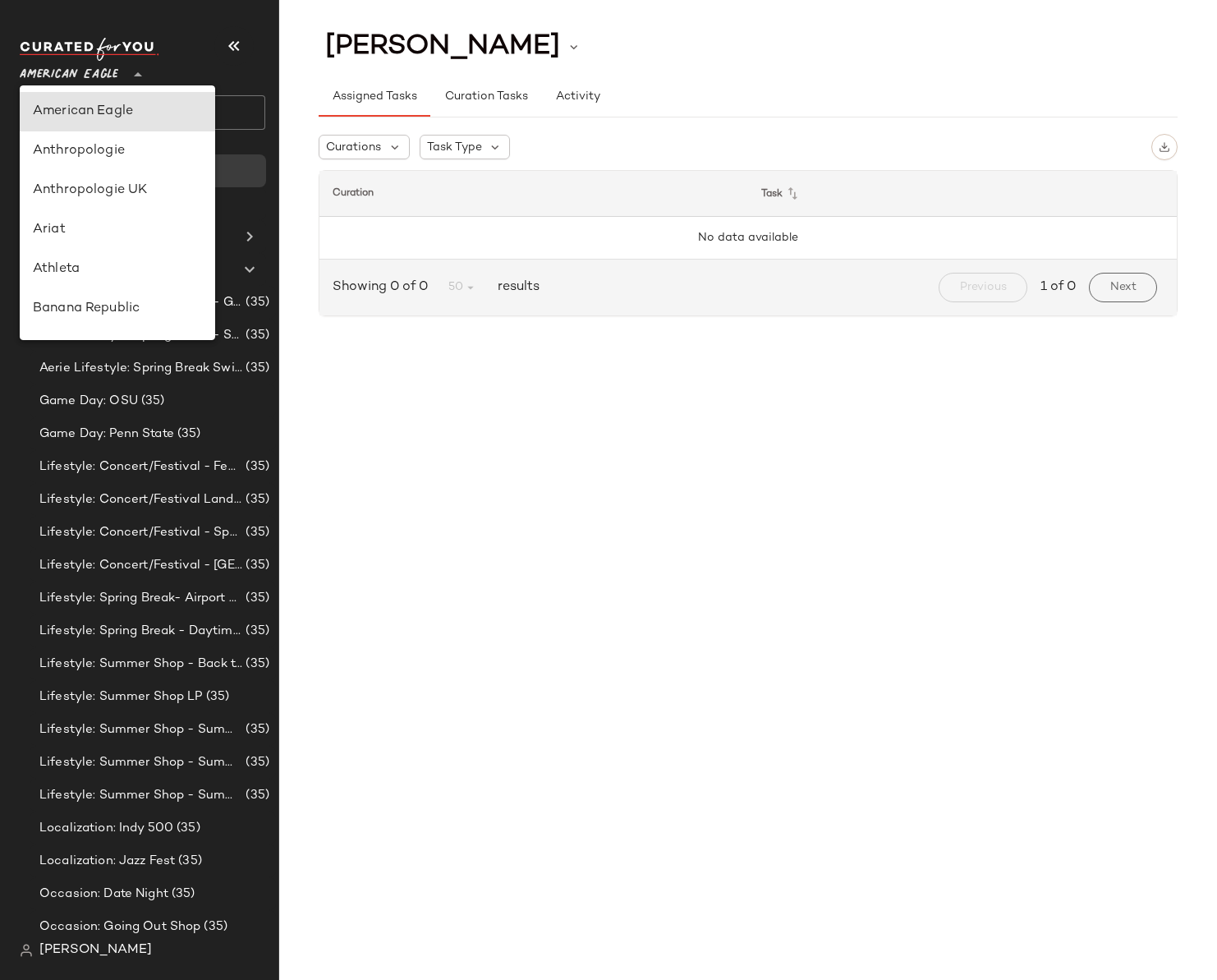
click at [99, 72] on span "American Eagle" at bounding box center [68, 70] width 98 height 29
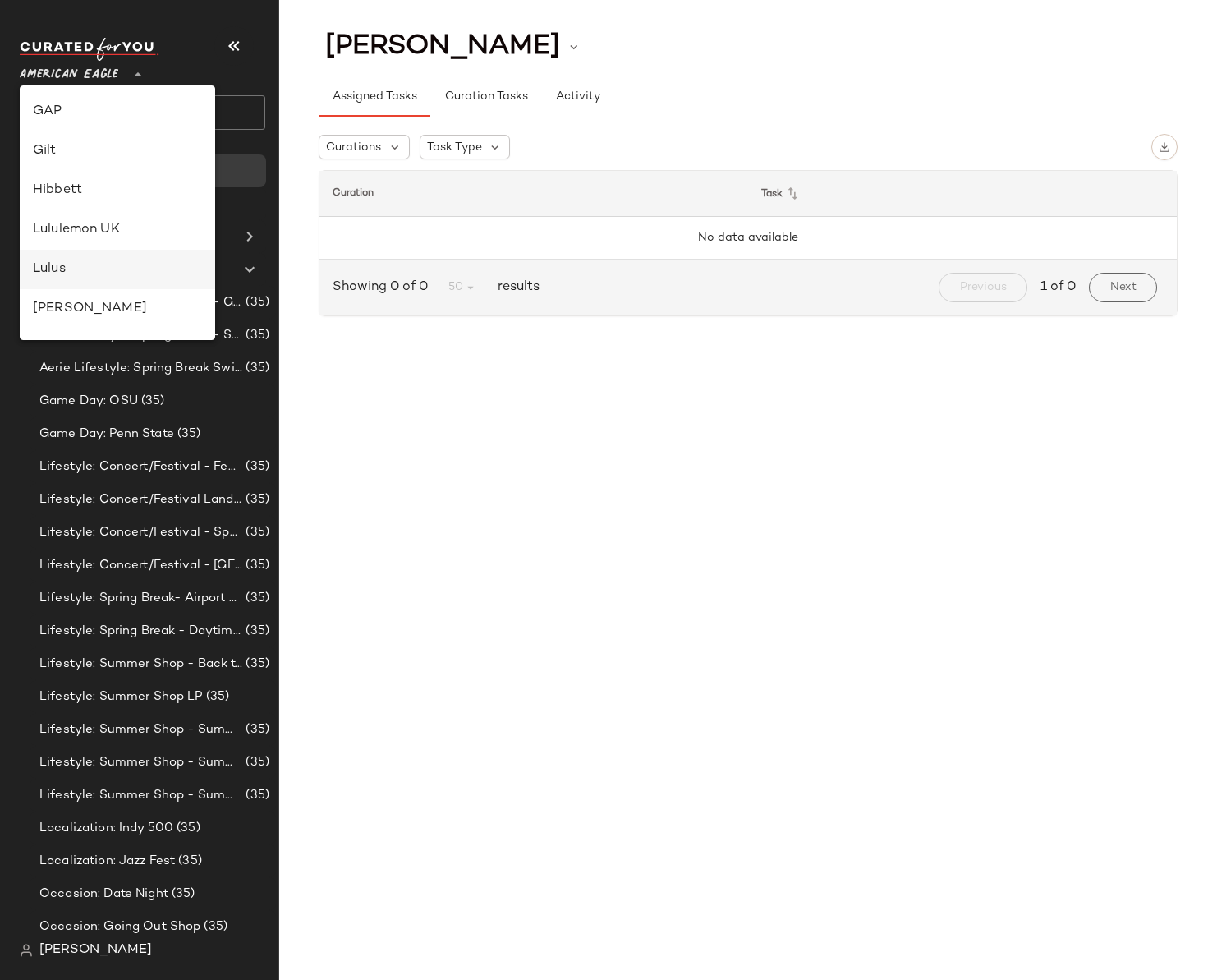
scroll to position [197, 0]
click at [102, 236] on div "Debenhams" at bounding box center [117, 230] width 169 height 19
type input "**"
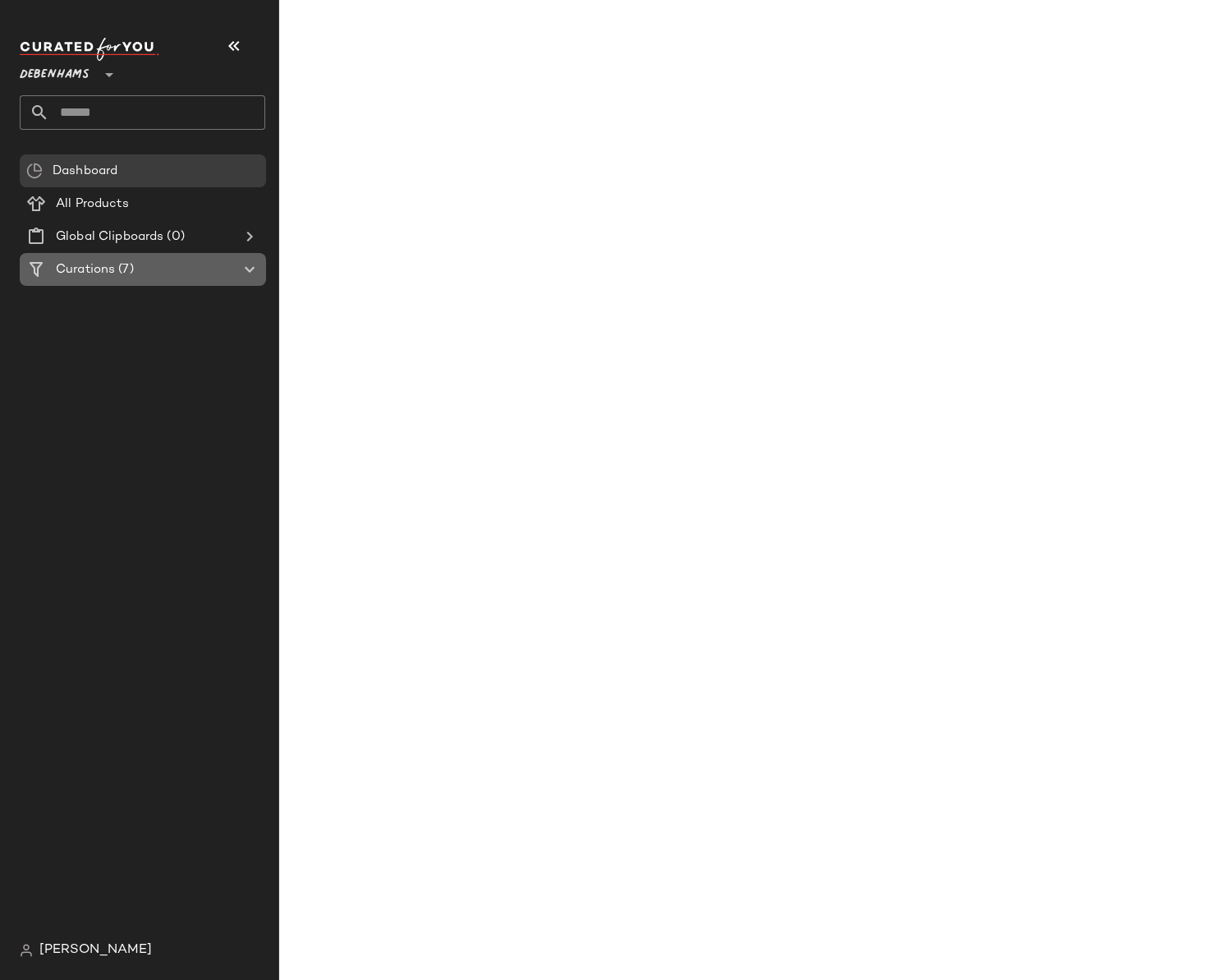
click at [103, 270] on span "Curations" at bounding box center [85, 270] width 59 height 19
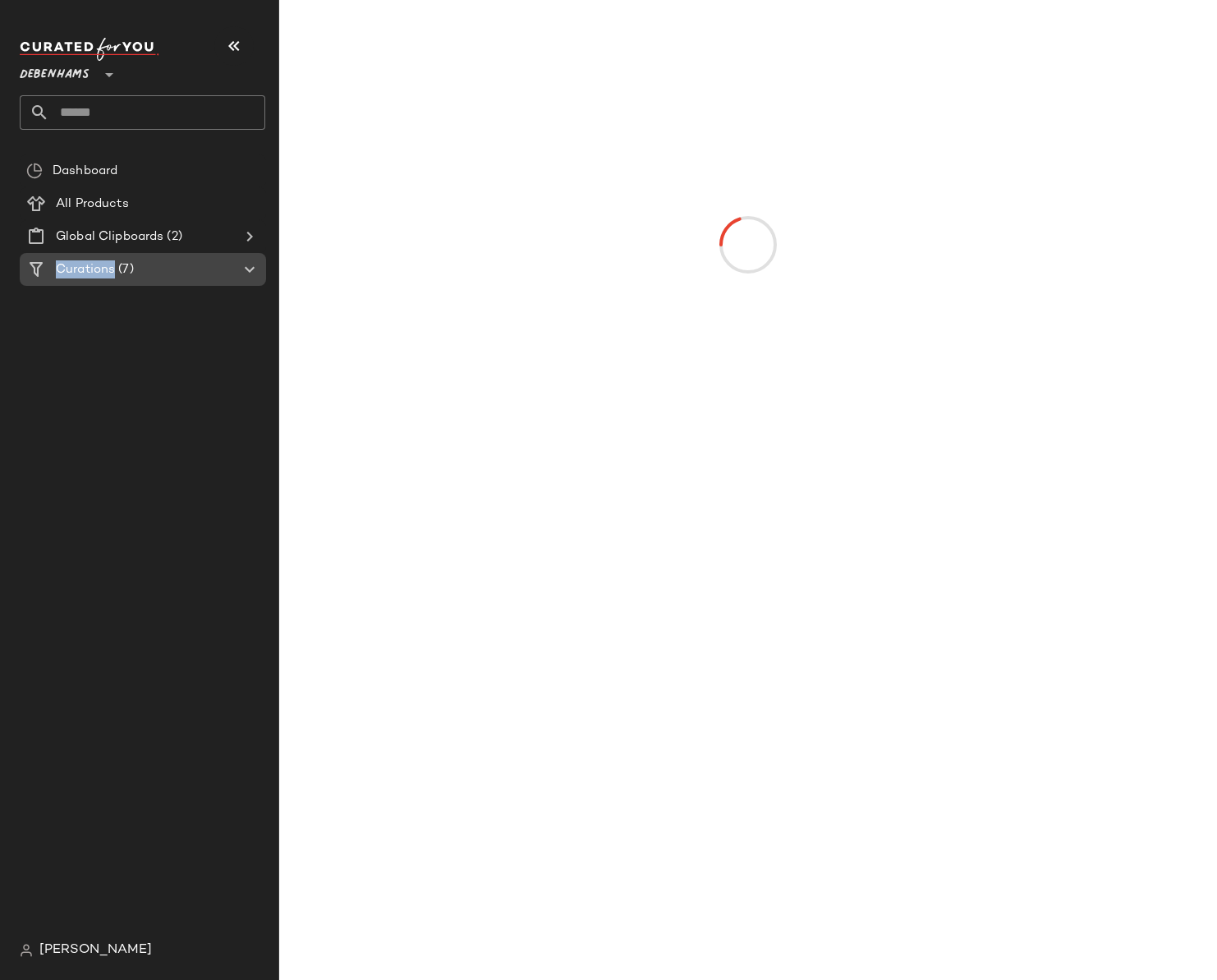
click at [103, 270] on span "Curations" at bounding box center [85, 270] width 59 height 19
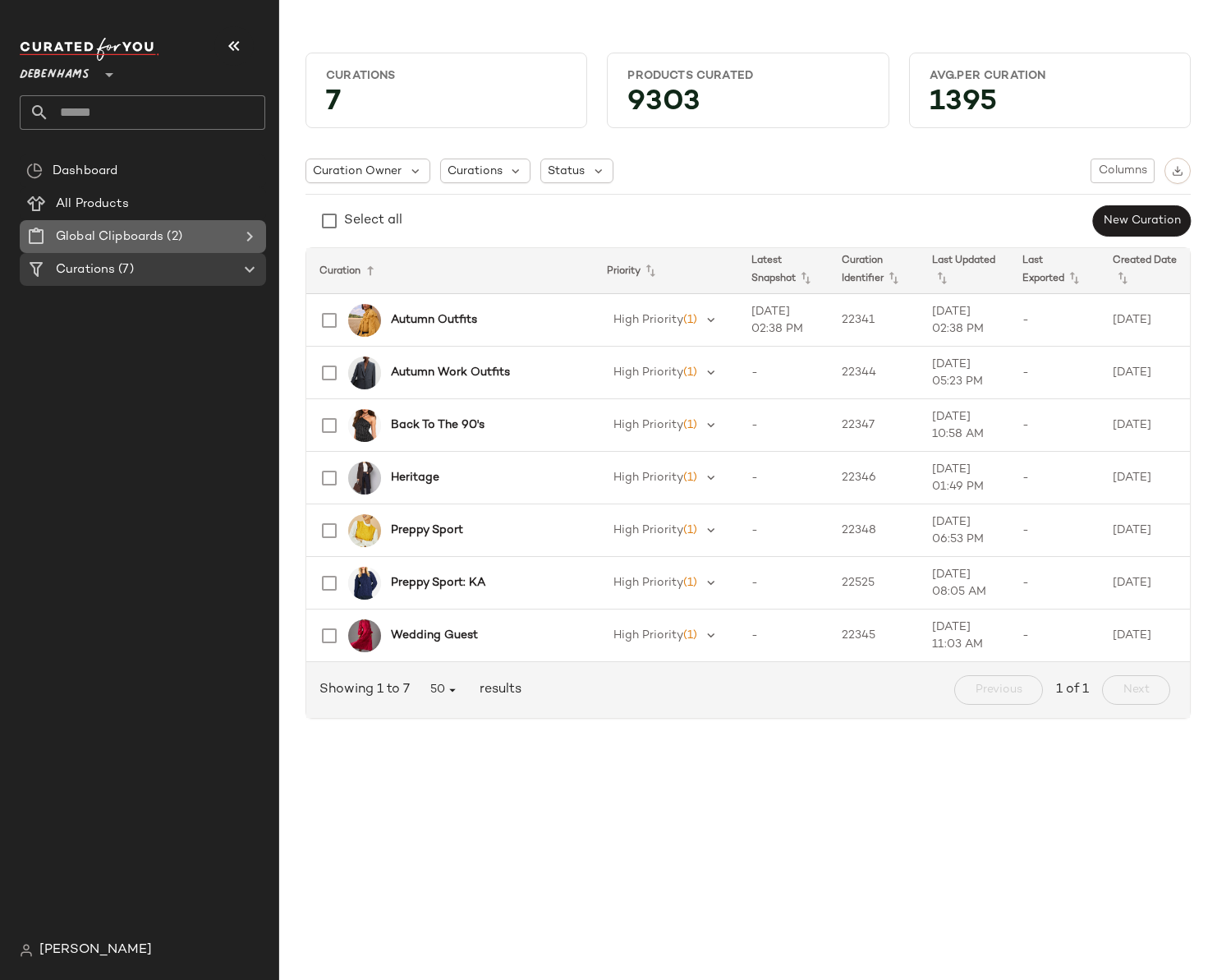
click at [111, 235] on span "Global Clipboards" at bounding box center [109, 237] width 108 height 19
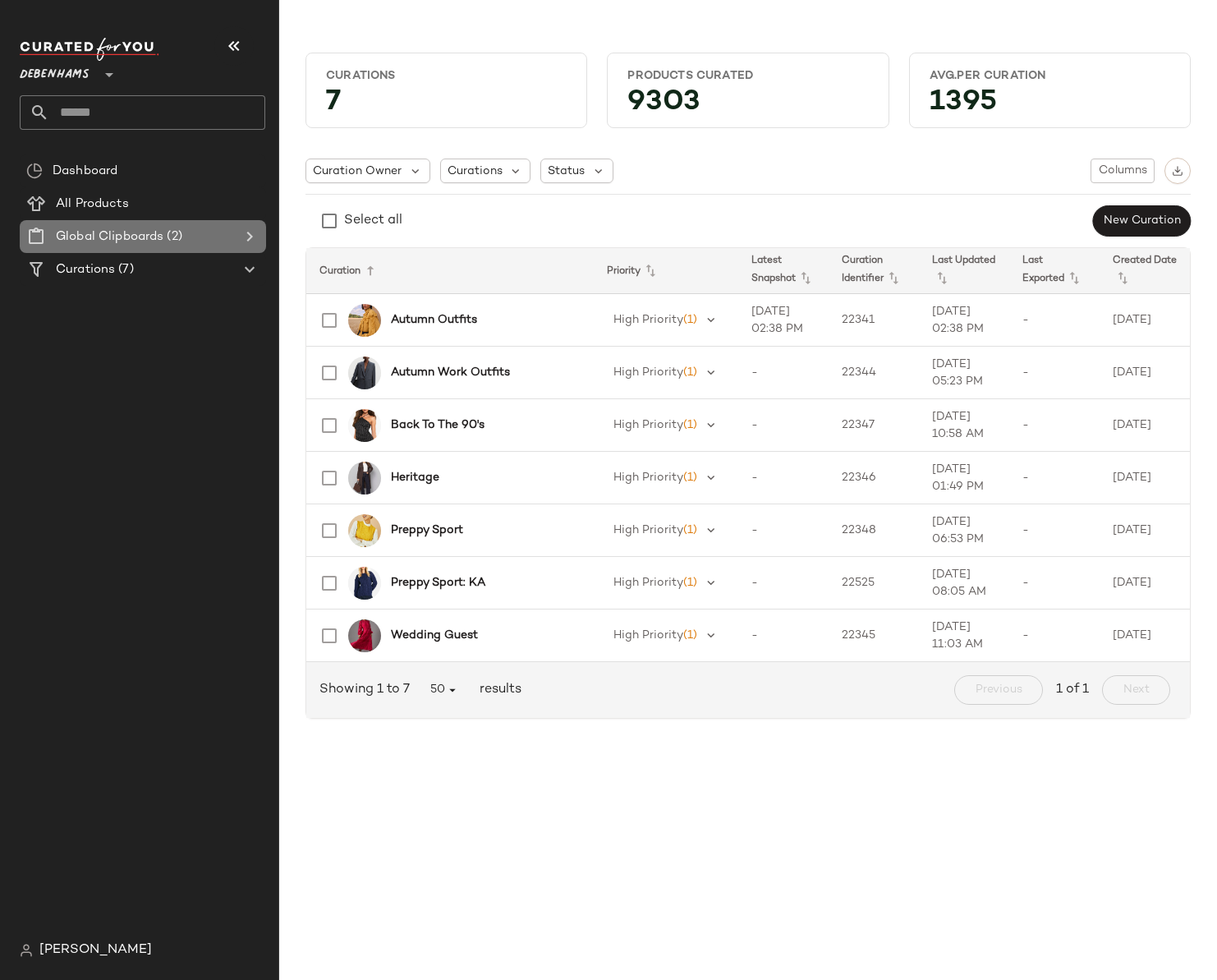
click at [254, 236] on icon at bounding box center [249, 236] width 19 height 19
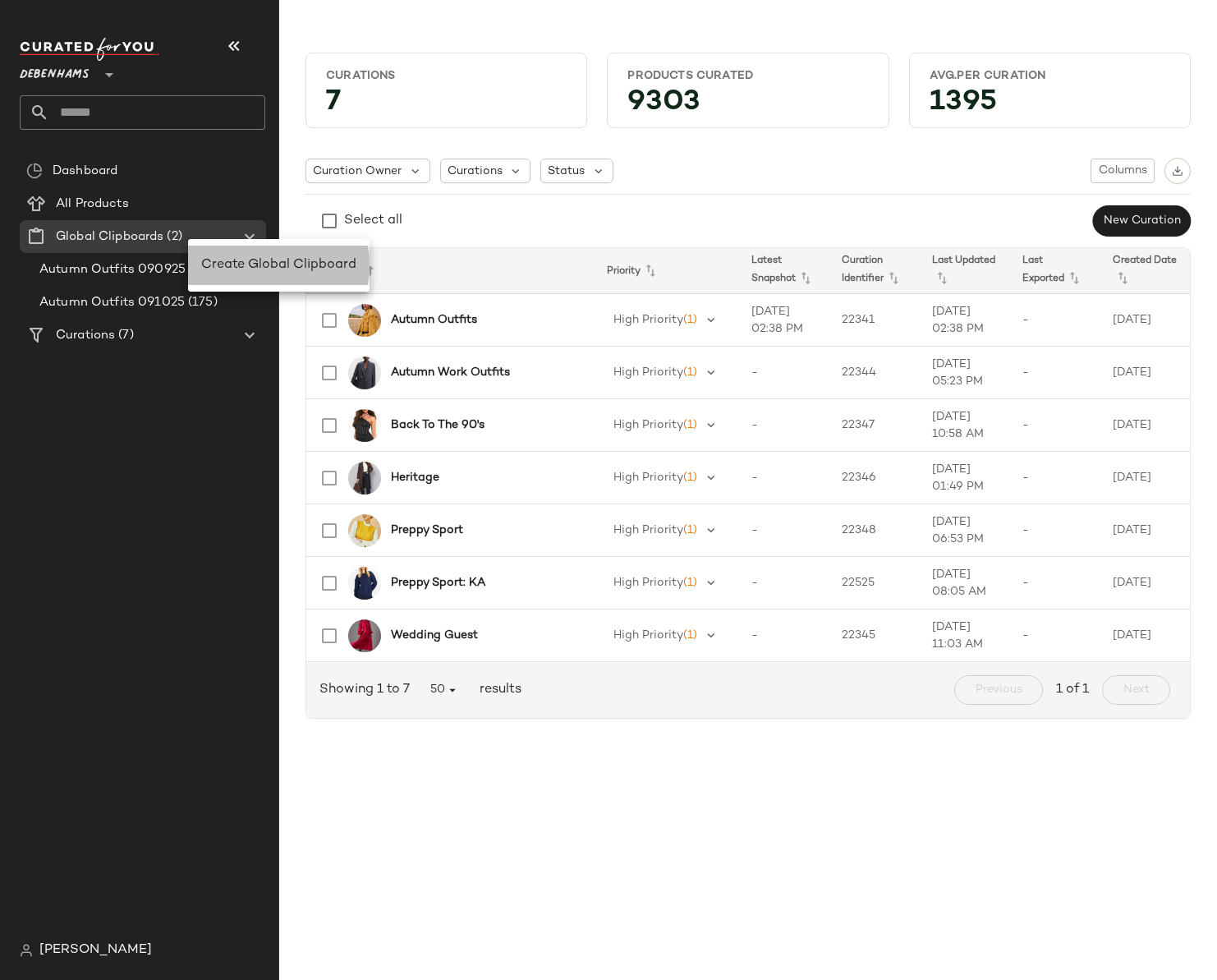
click at [225, 265] on span "Create Global Clipboard" at bounding box center [278, 265] width 156 height 14
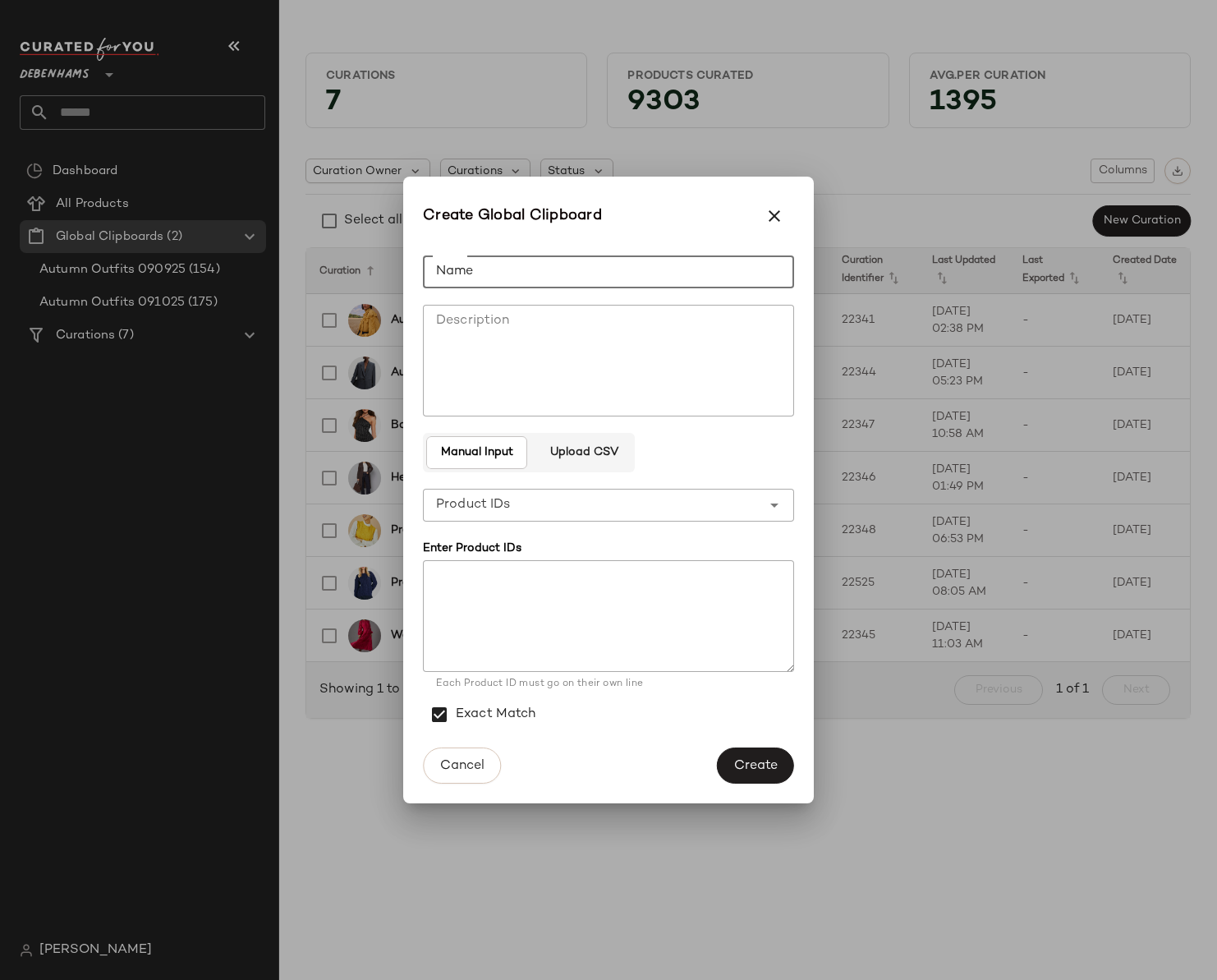
click at [468, 271] on input "Name" at bounding box center [608, 272] width 371 height 33
type input "**********"
click at [570, 651] on textarea at bounding box center [608, 616] width 371 height 112
paste textarea "**********"
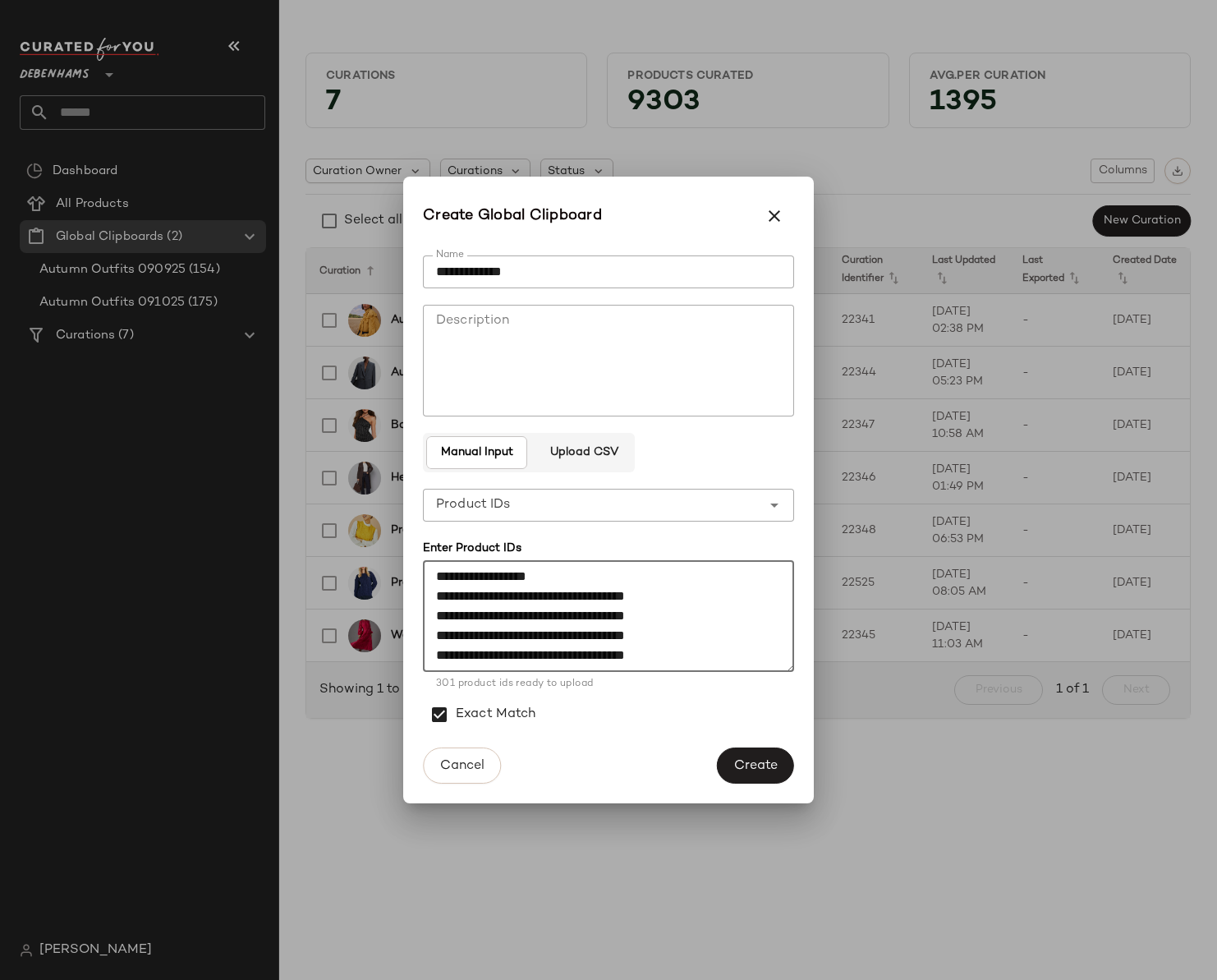
click at [508, 580] on textarea at bounding box center [608, 616] width 371 height 112
type textarea "**********"
click at [770, 767] on span "Create" at bounding box center [755, 765] width 45 height 16
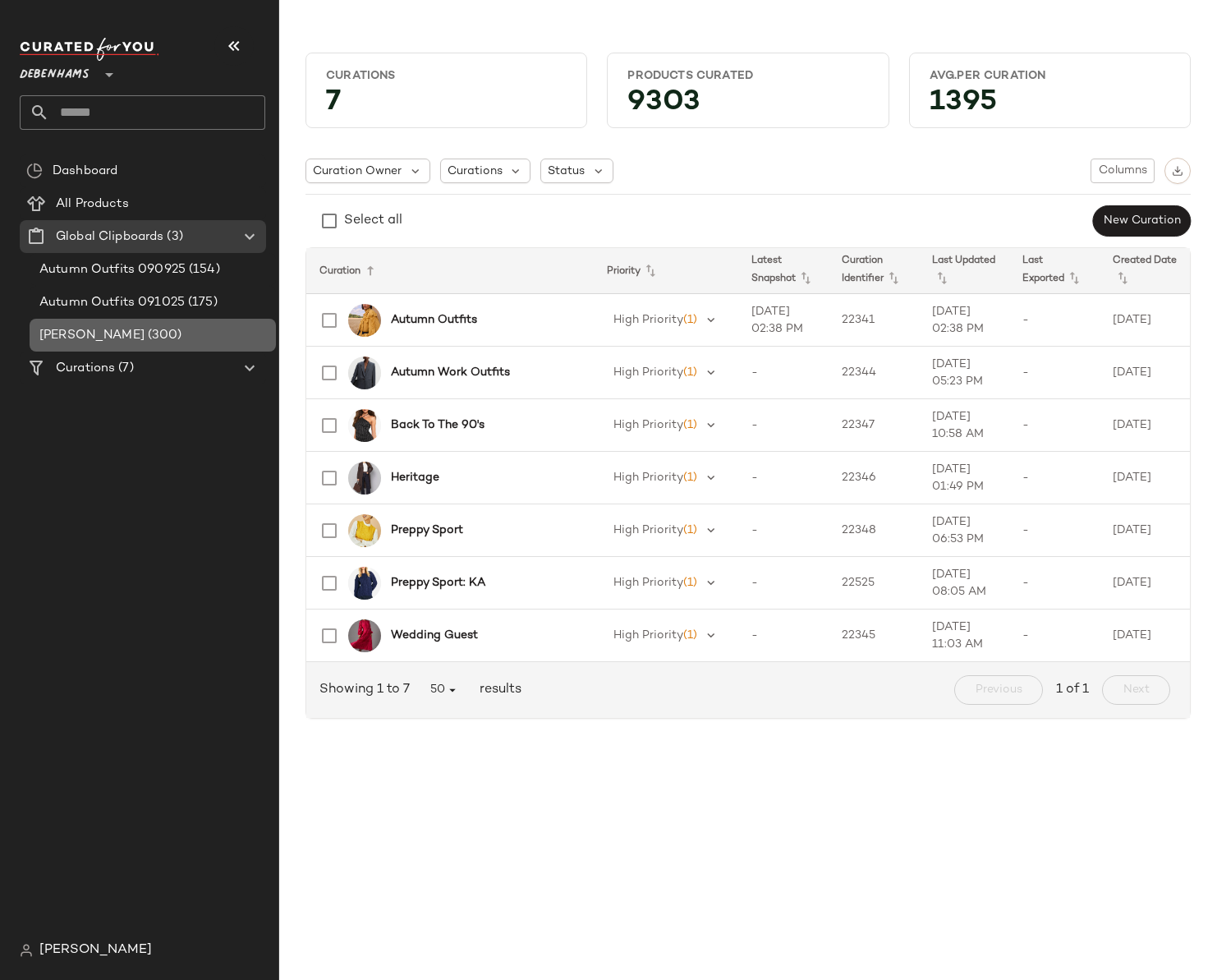
click at [145, 339] on span "(300)" at bounding box center [163, 336] width 38 height 19
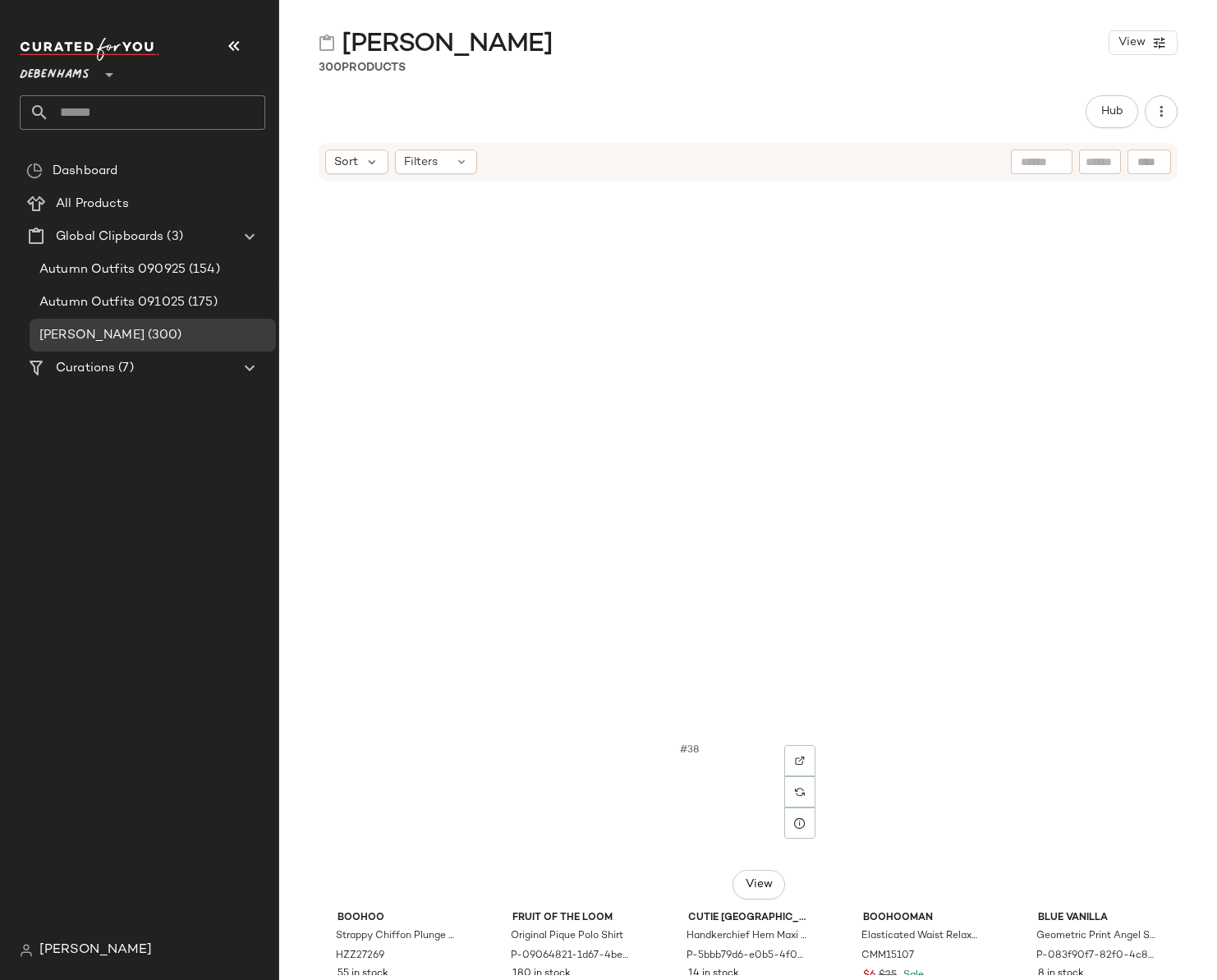
scroll to position [2269, 0]
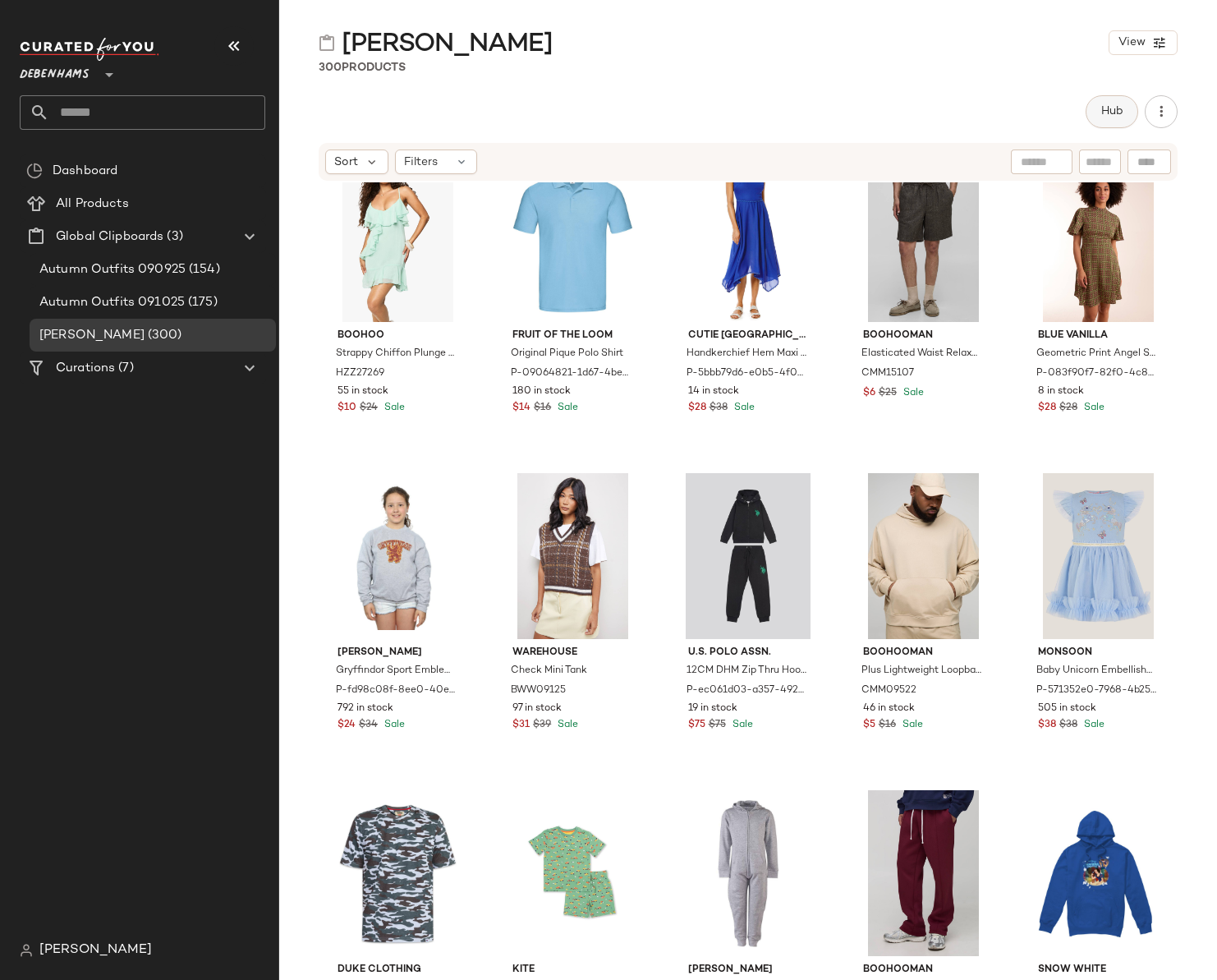
click at [1121, 124] on button "Hub" at bounding box center [1112, 111] width 53 height 33
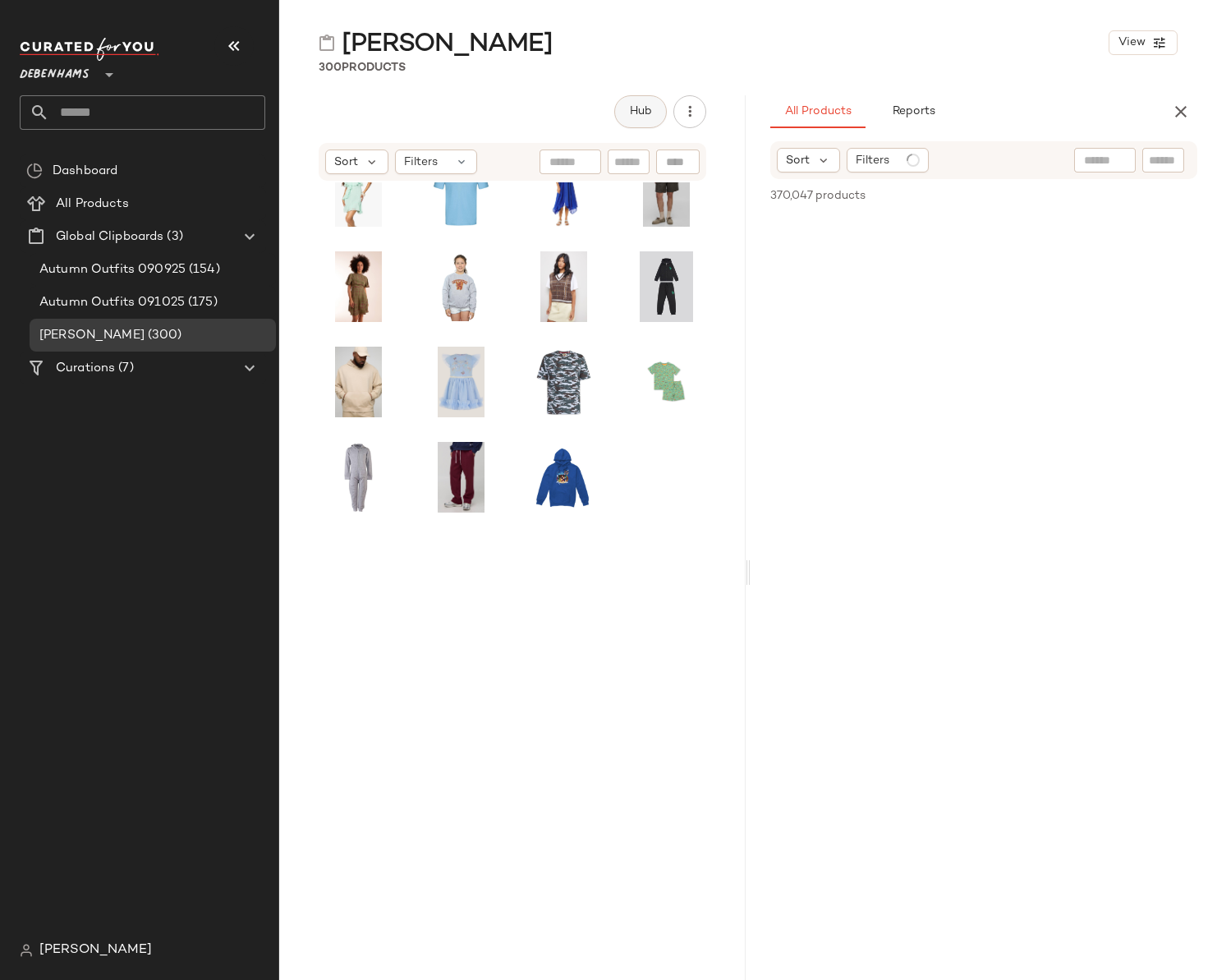
scroll to position [2192, 0]
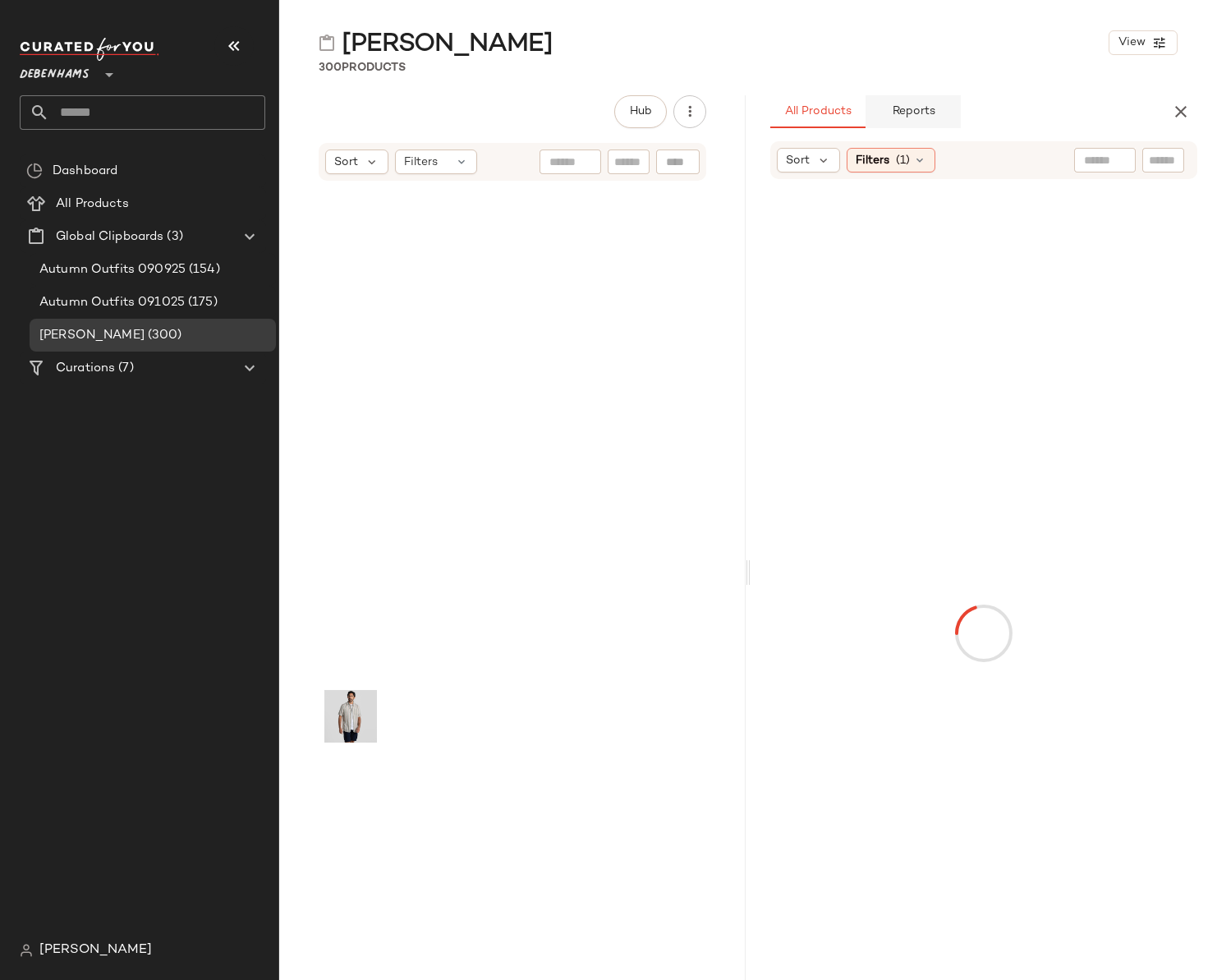
click at [940, 114] on button "Reports" at bounding box center [913, 111] width 95 height 33
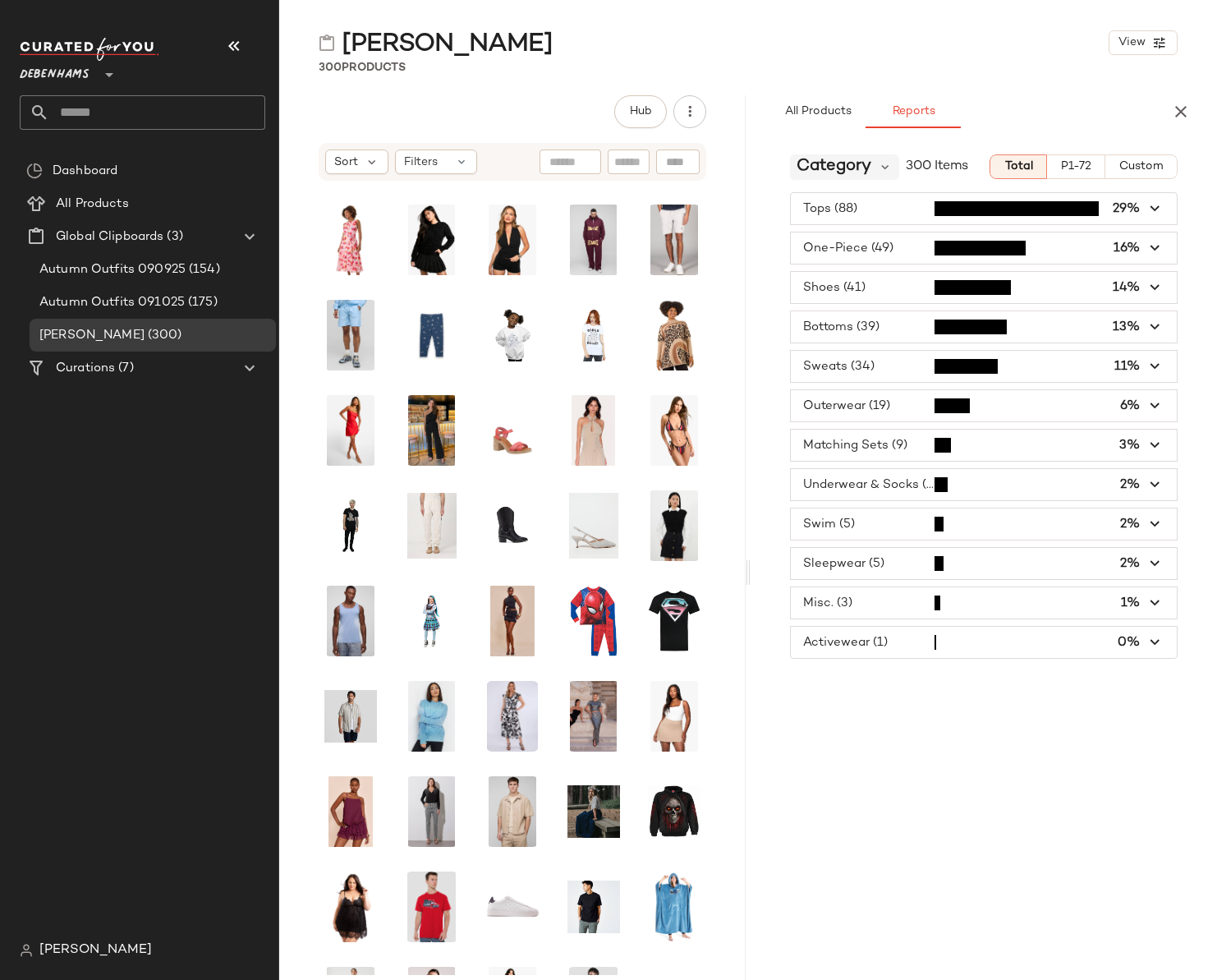
click at [853, 161] on span "Category" at bounding box center [833, 167] width 75 height 24
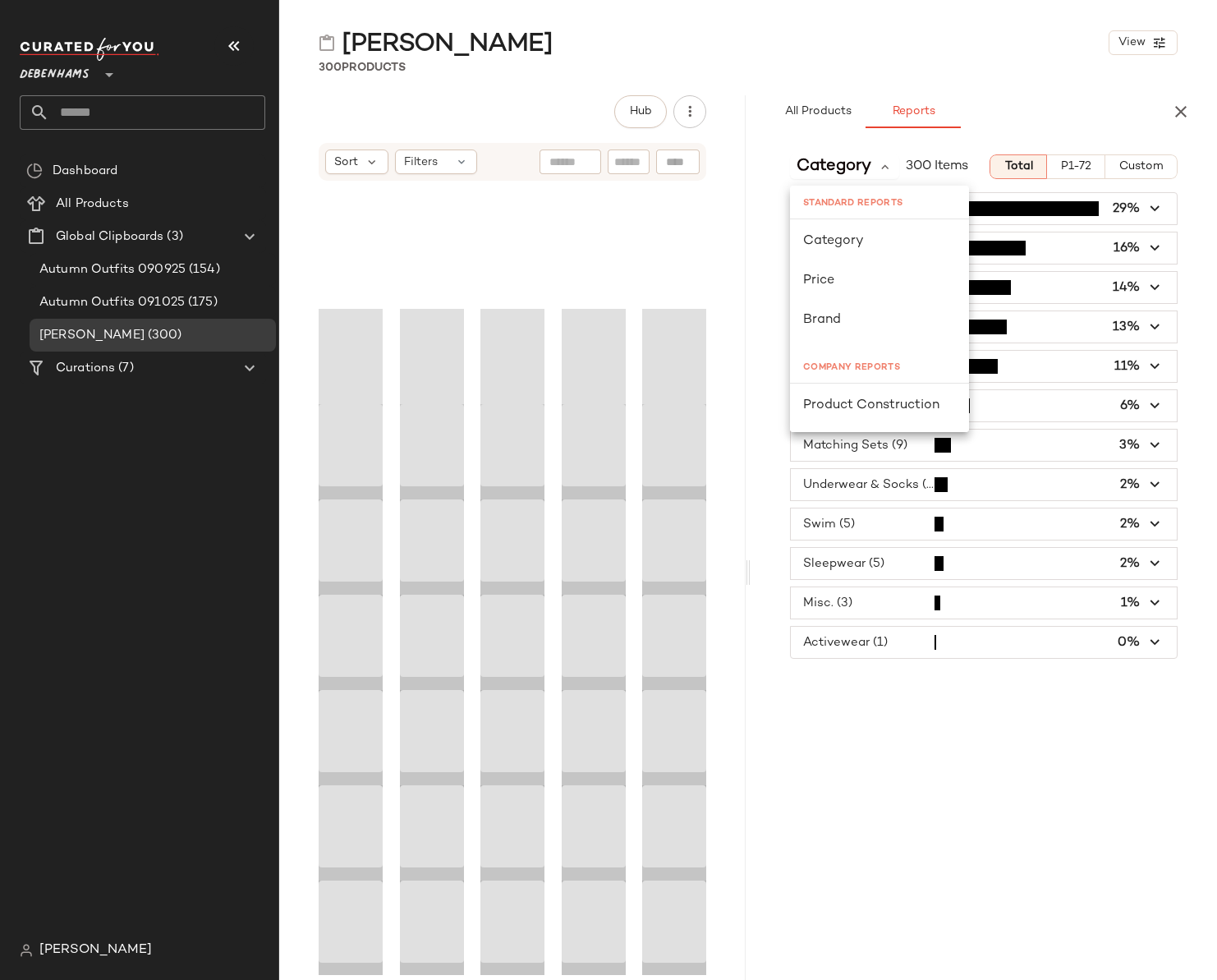
scroll to position [4019, 0]
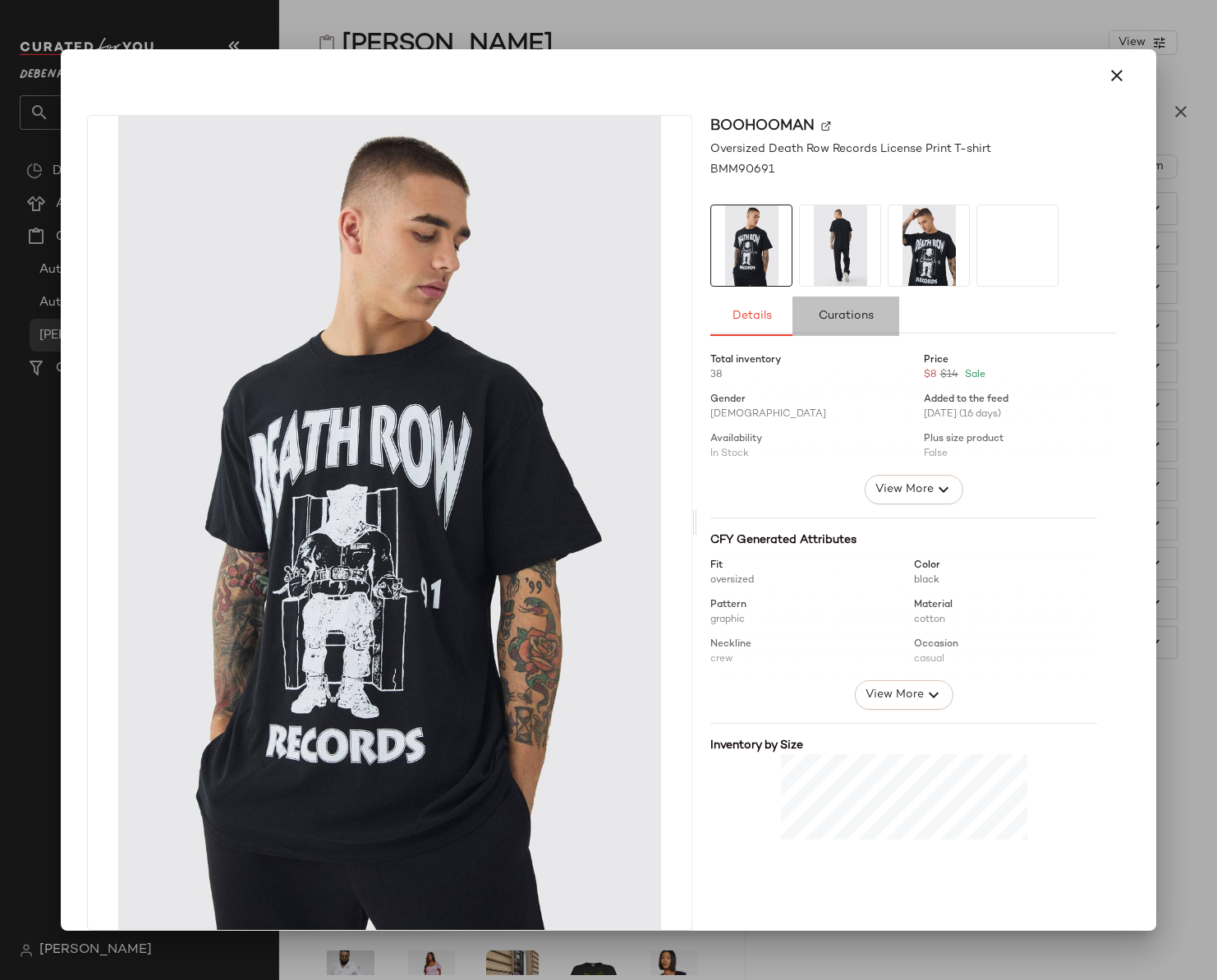
click at [861, 323] on button "Curations" at bounding box center [845, 316] width 107 height 40
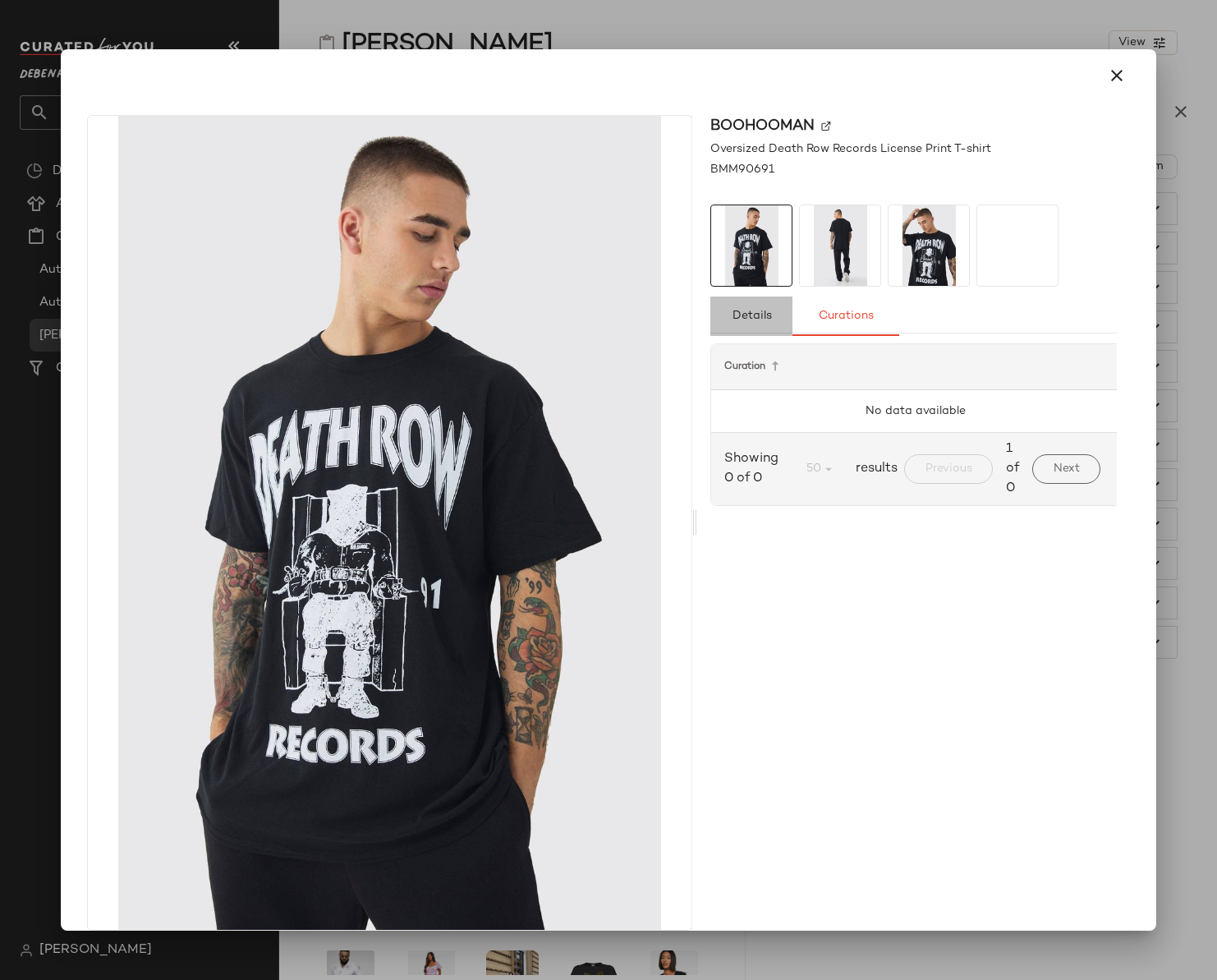
click at [754, 320] on span "Details" at bounding box center [752, 316] width 40 height 13
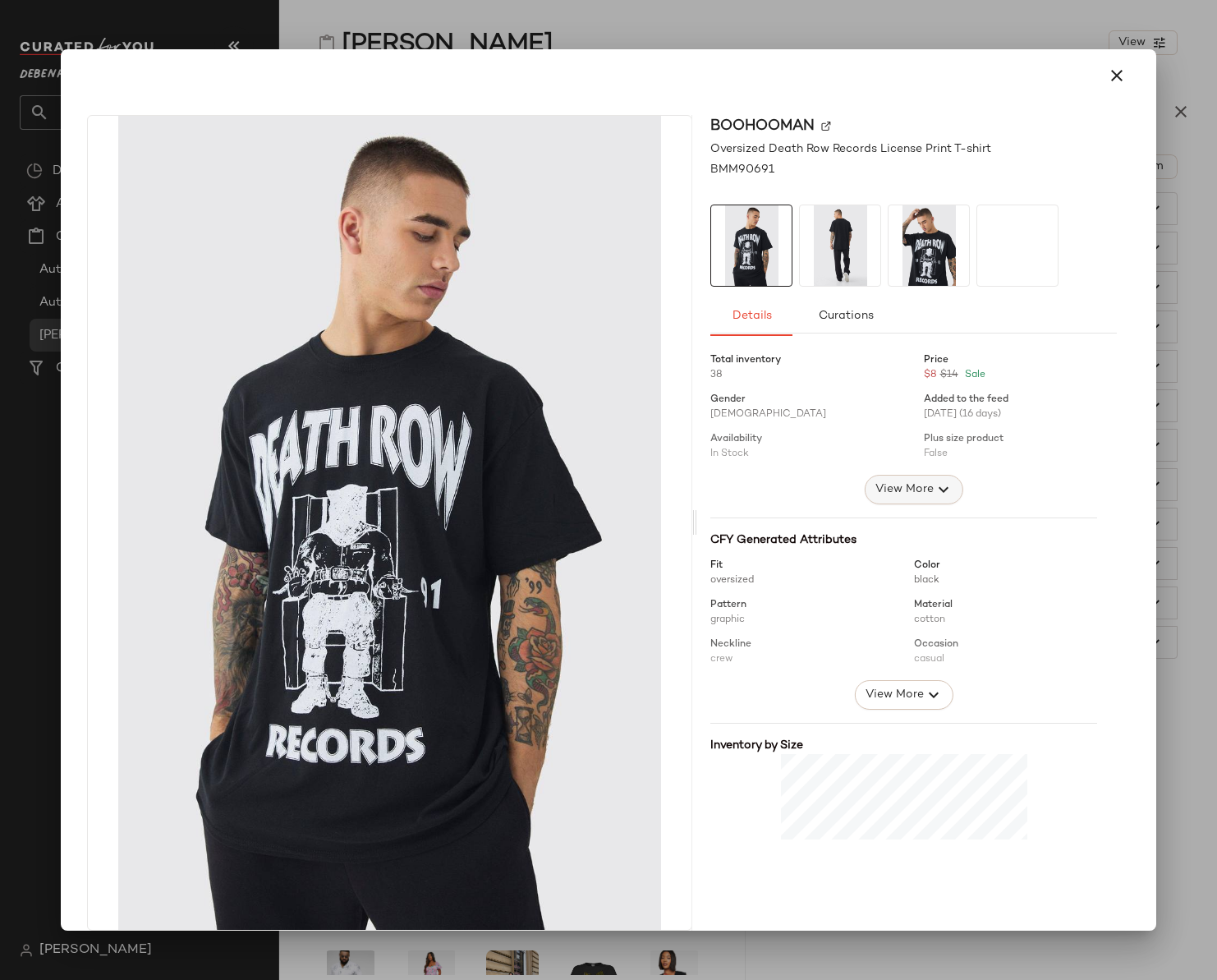
click at [934, 495] on icon "button" at bounding box center [943, 489] width 19 height 19
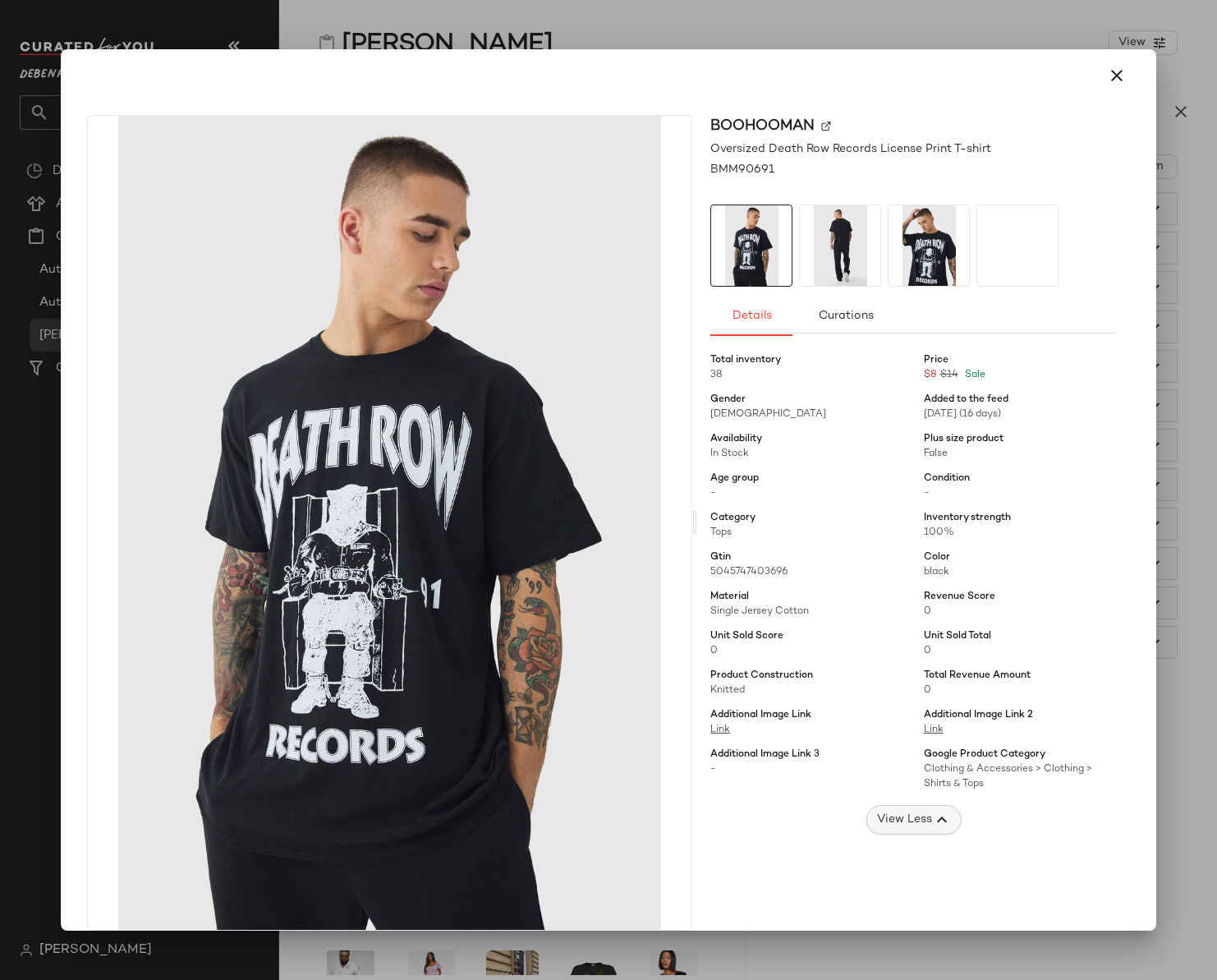
click at [917, 828] on span "View Less" at bounding box center [903, 819] width 56 height 19
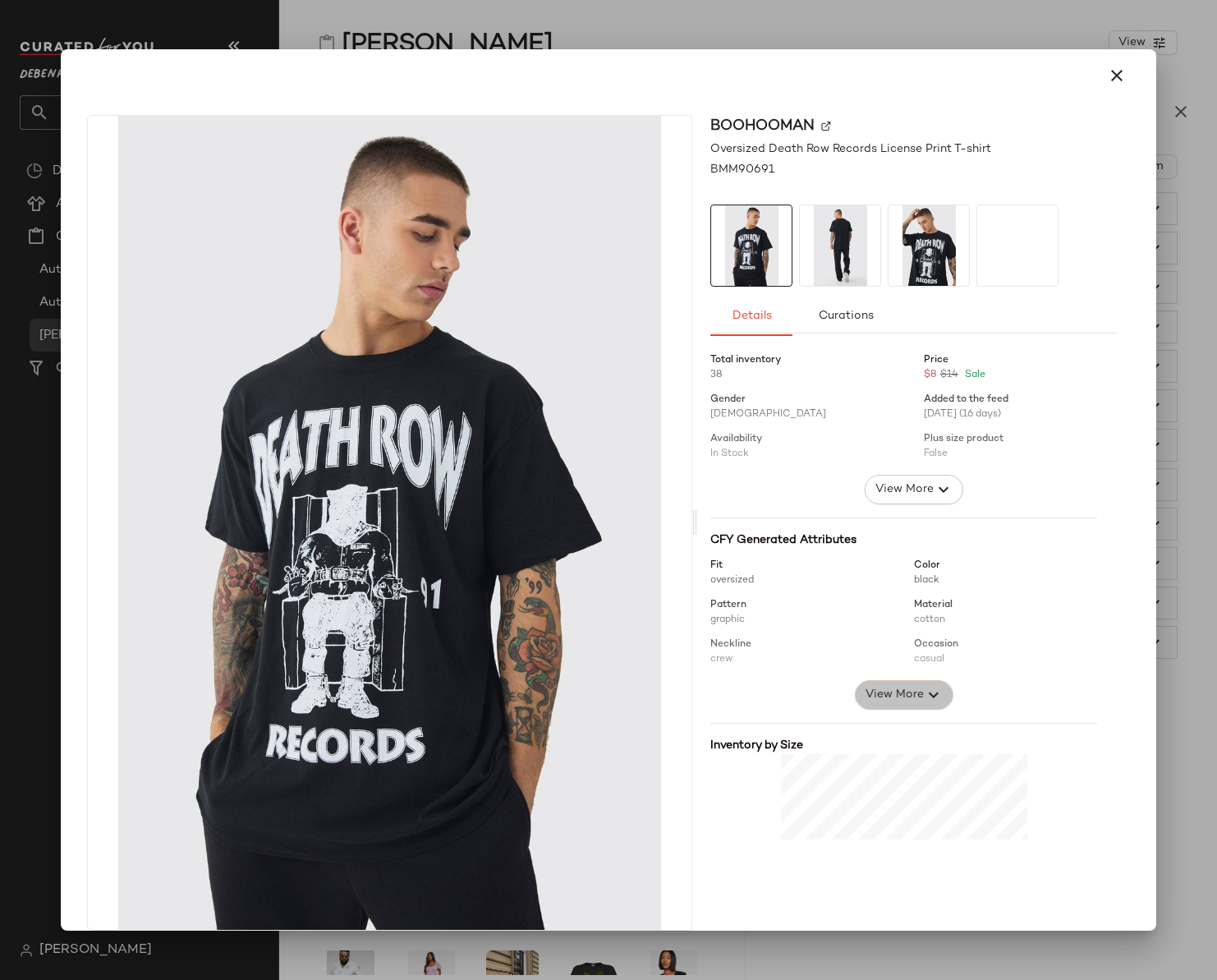
click at [886, 692] on span "View More" at bounding box center [893, 695] width 59 height 19
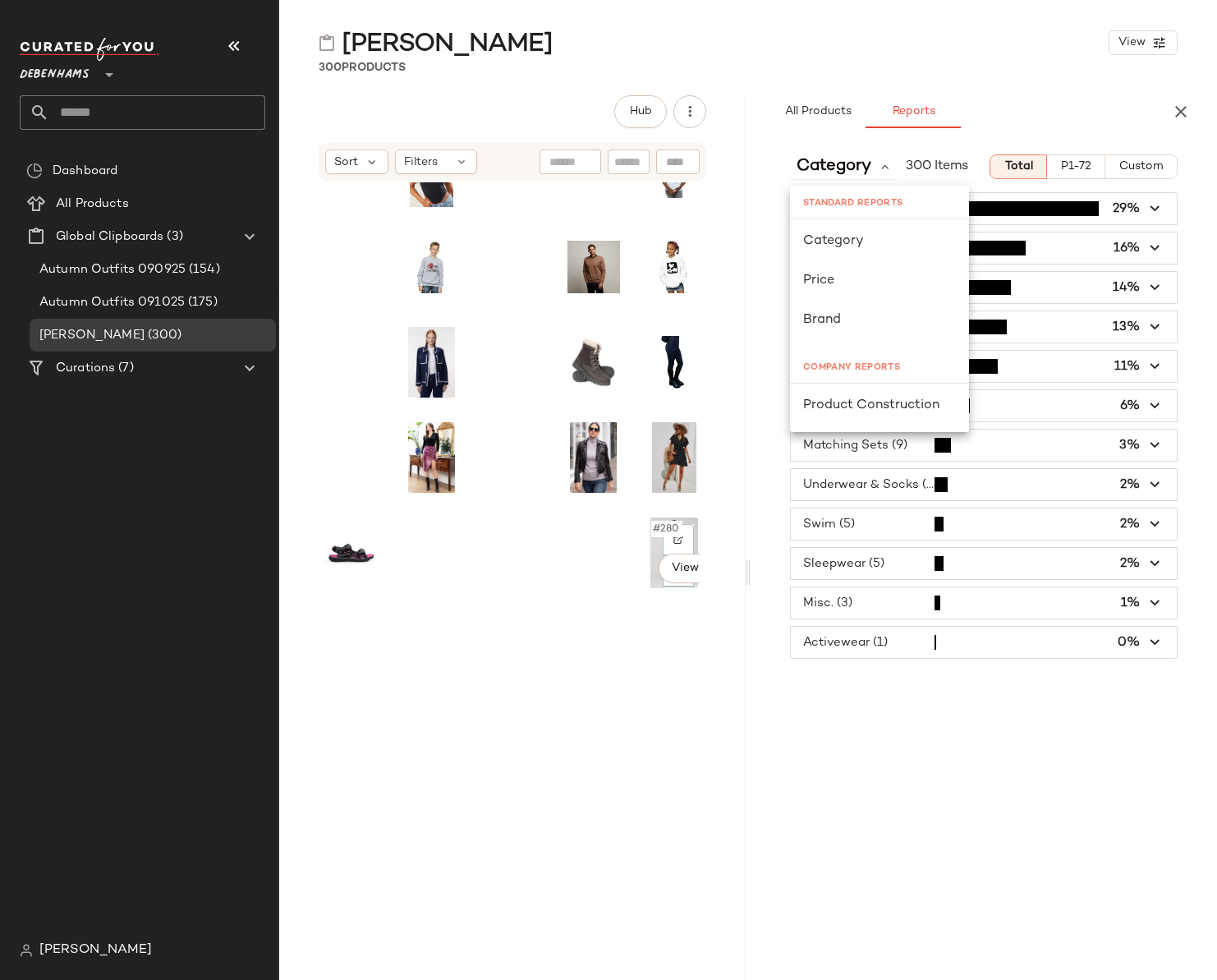
scroll to position [4929, 0]
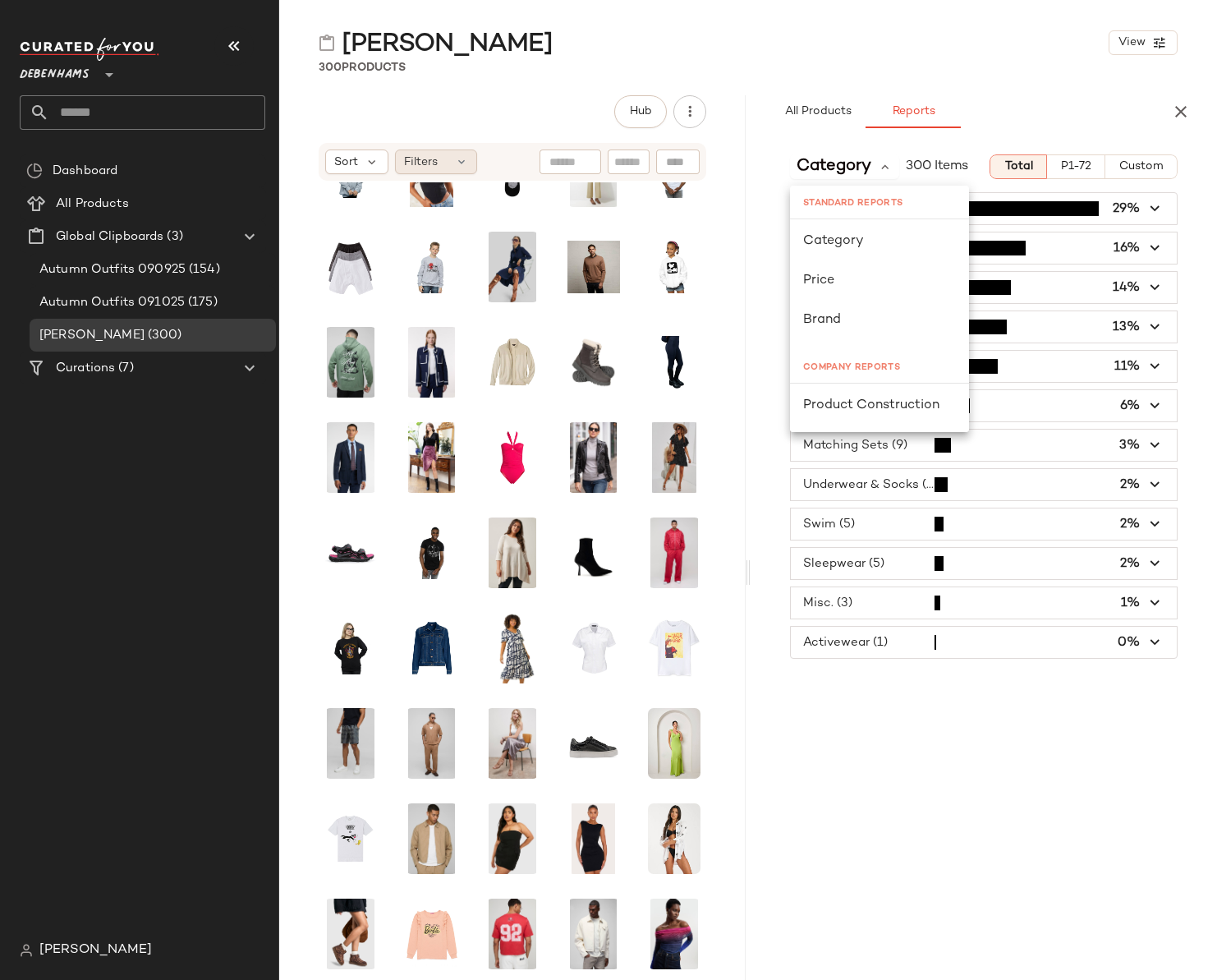
click at [438, 158] on div "Filters" at bounding box center [437, 162] width 82 height 24
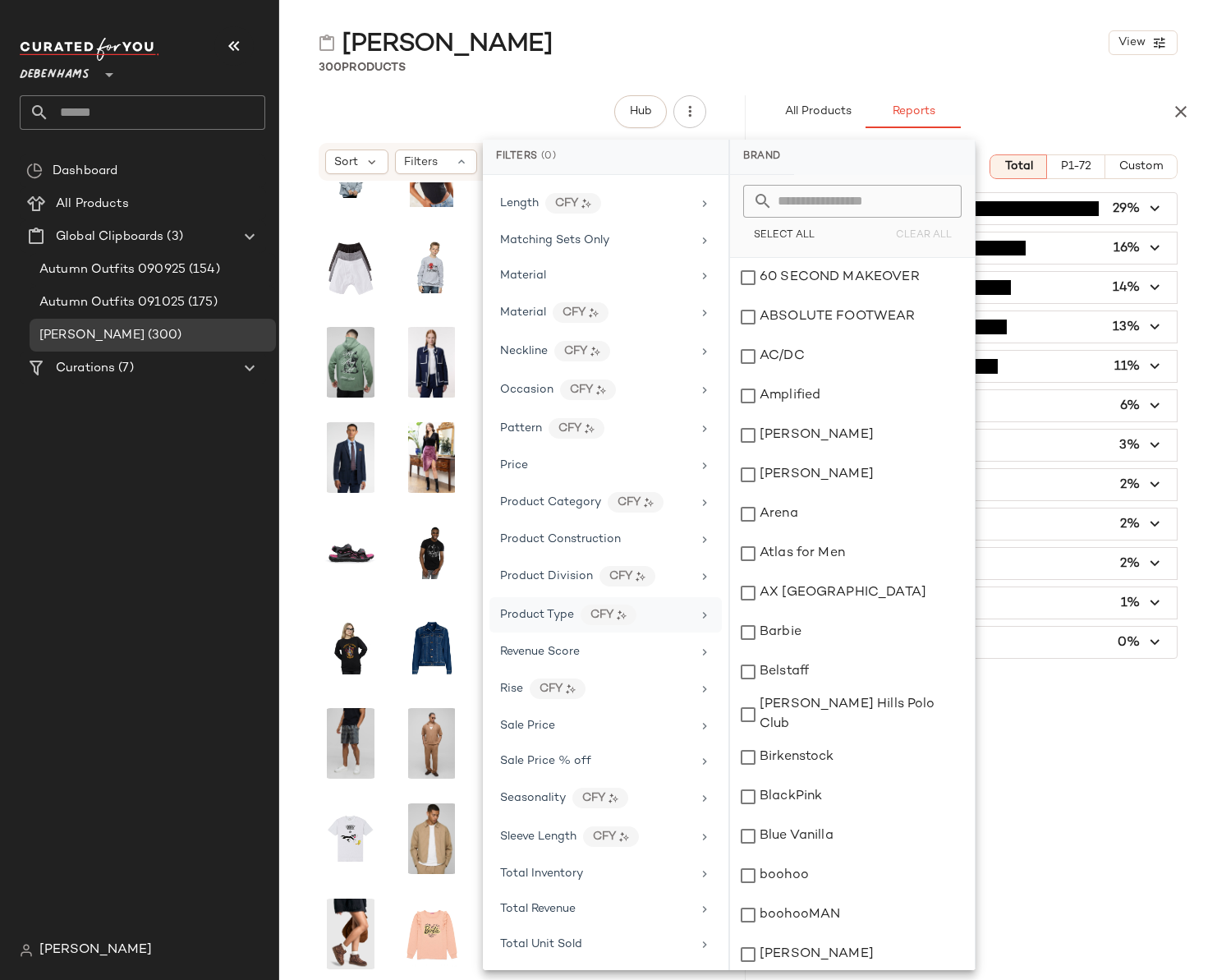
scroll to position [728, 0]
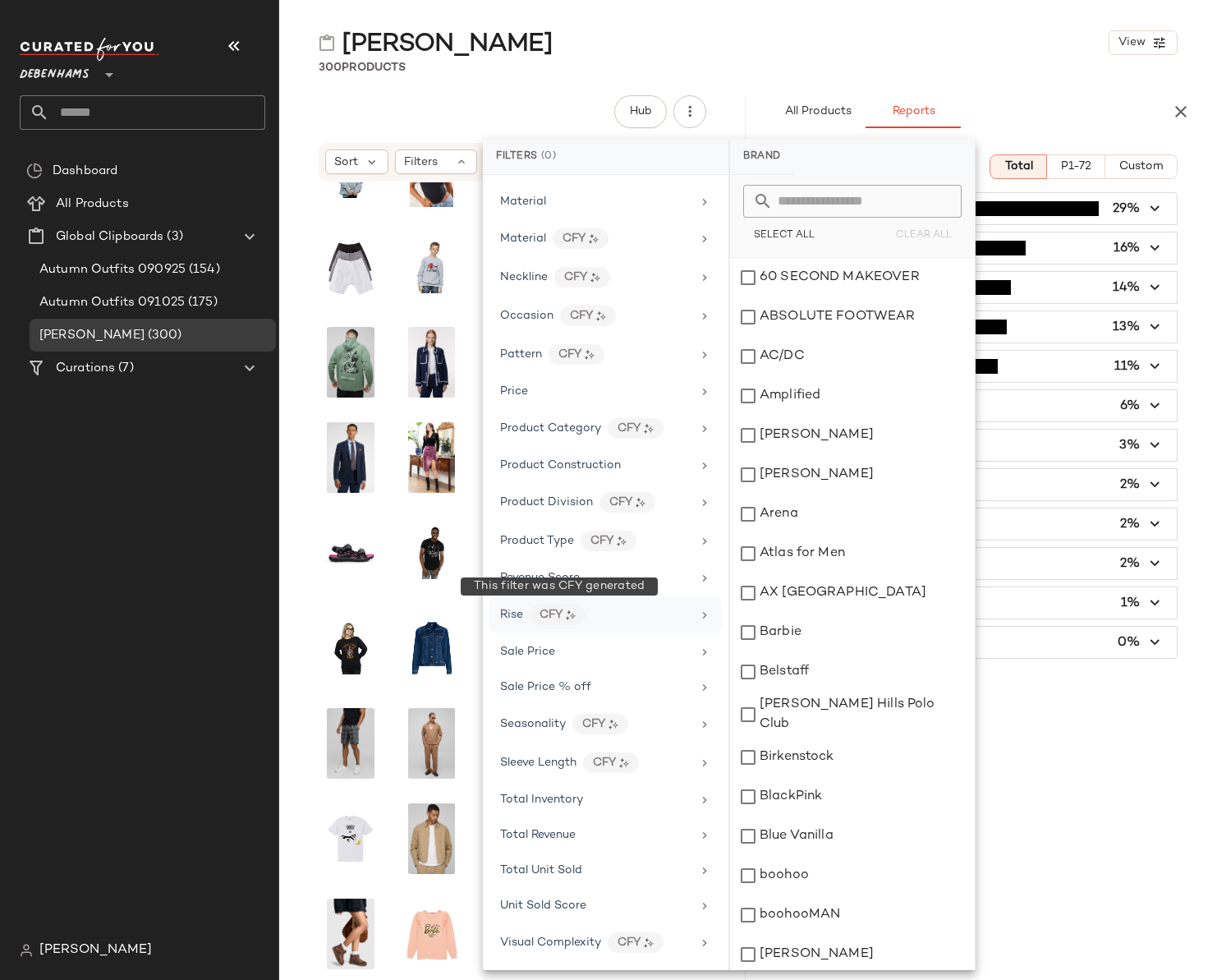
click at [566, 612] on div "CFY" at bounding box center [558, 615] width 56 height 20
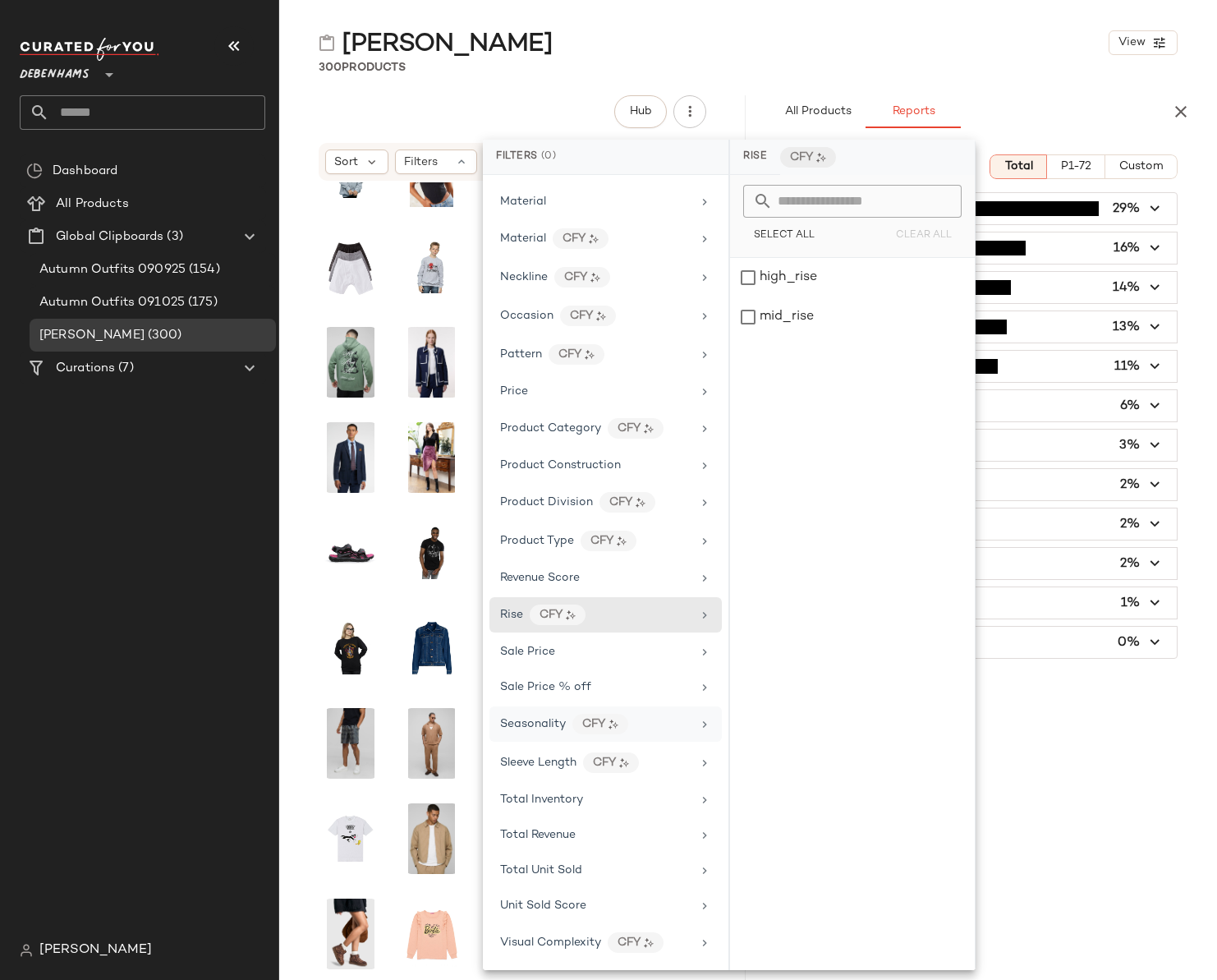
click at [562, 728] on span "Seasonality" at bounding box center [533, 724] width 66 height 13
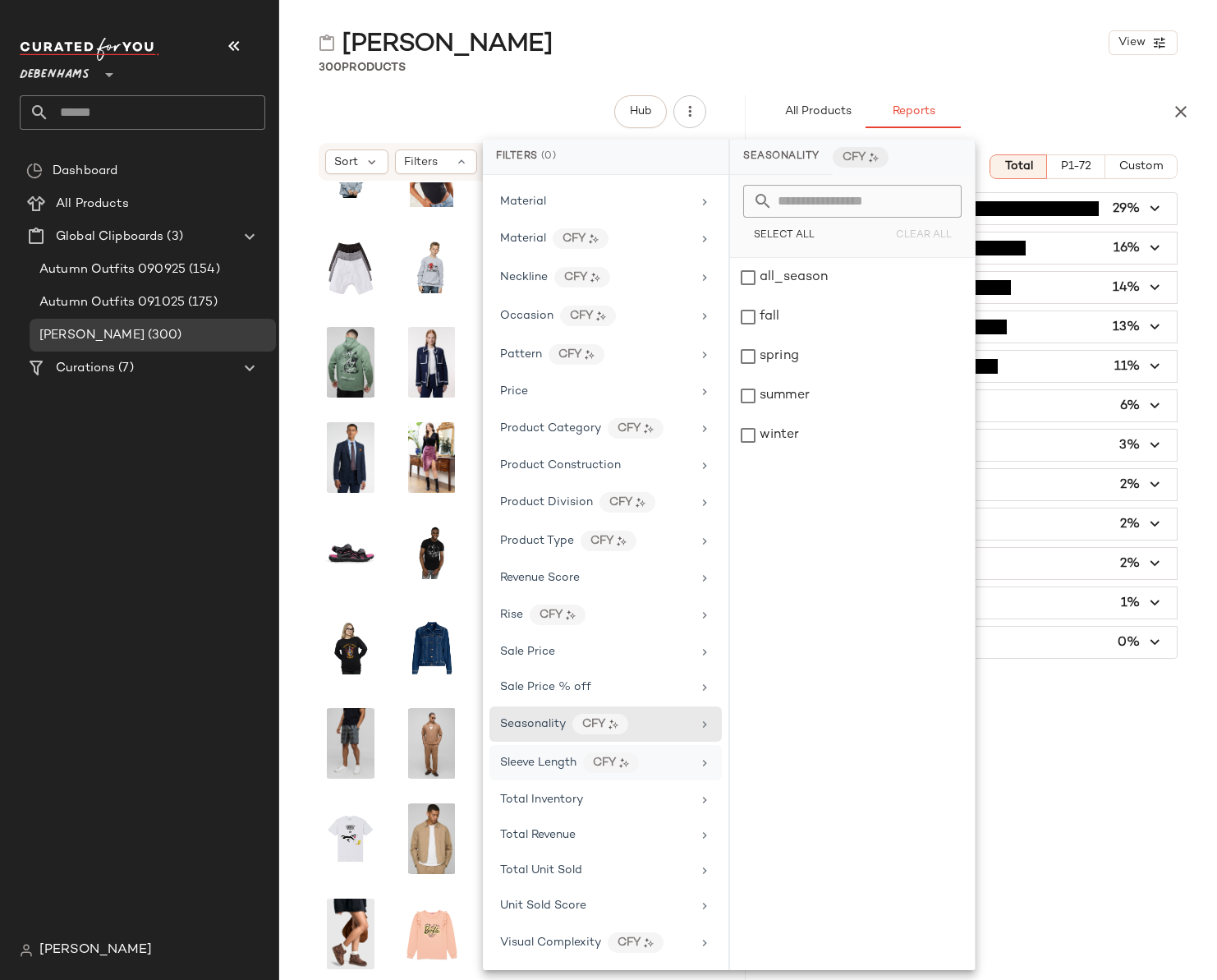
click at [556, 771] on div "Sleeve Length CFY" at bounding box center [596, 763] width 192 height 20
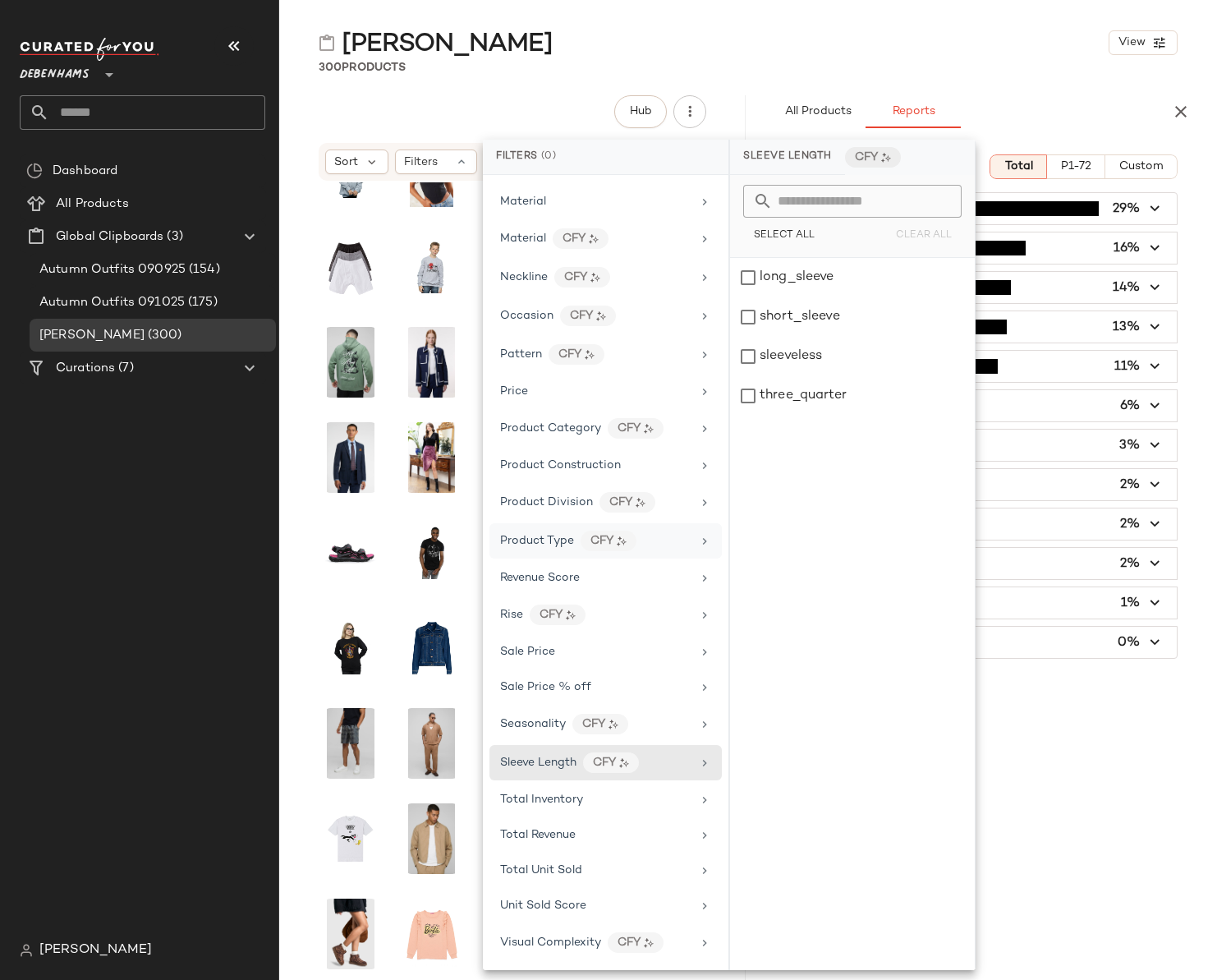
click at [550, 546] on span "Product Type" at bounding box center [537, 541] width 74 height 13
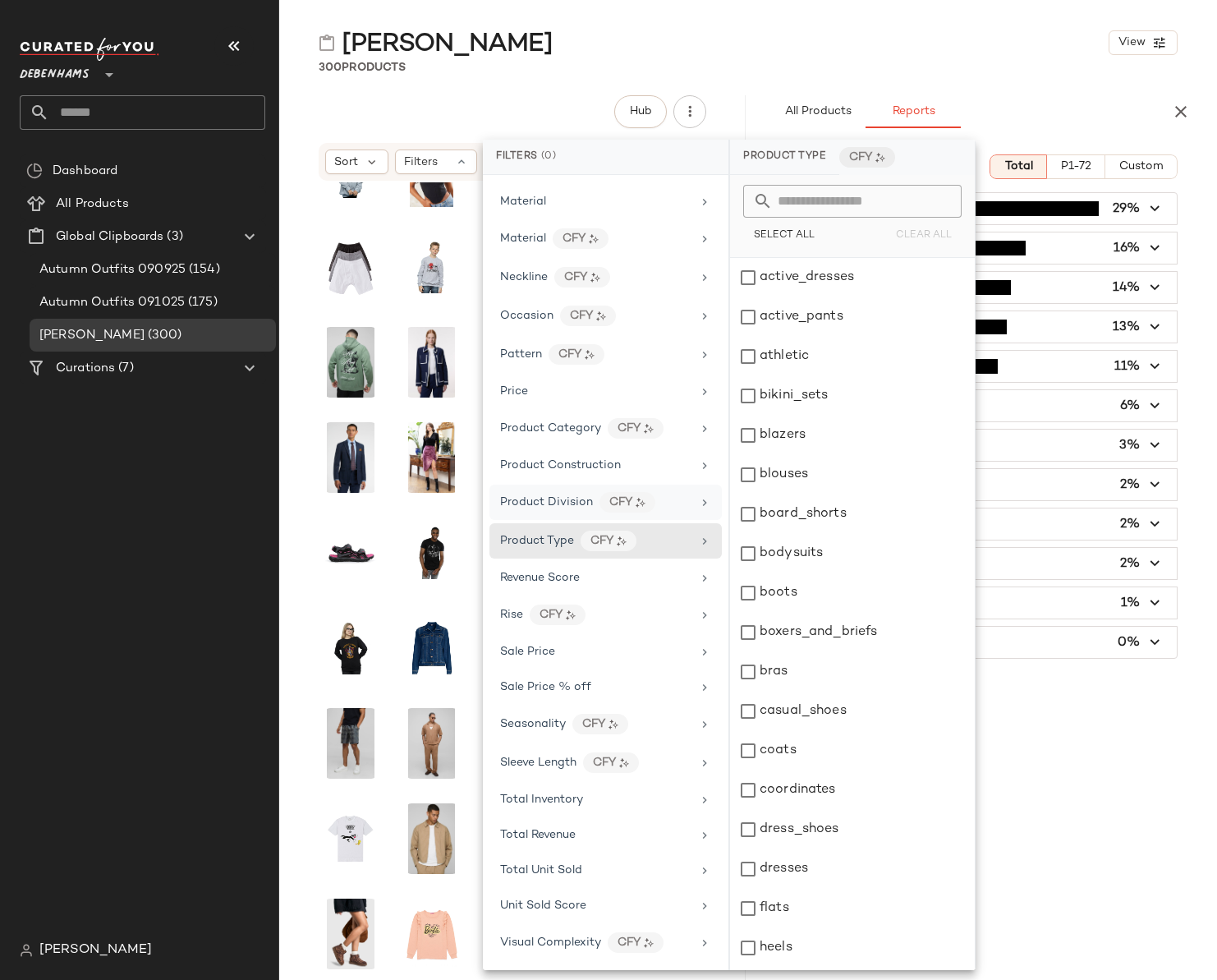
click at [553, 511] on div "Product Division CFY" at bounding box center [596, 502] width 192 height 20
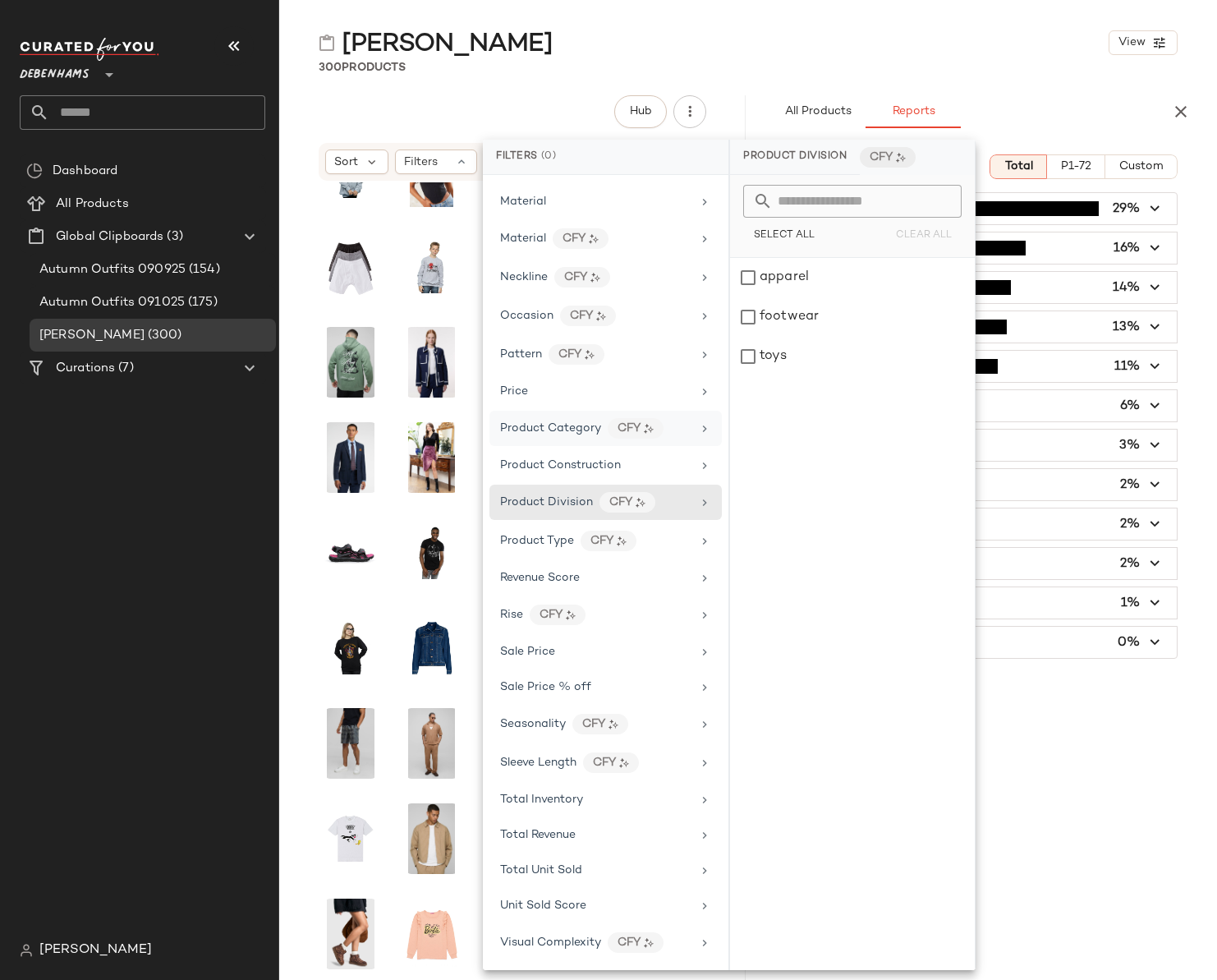
click at [558, 434] on span "Product Category" at bounding box center [551, 428] width 101 height 13
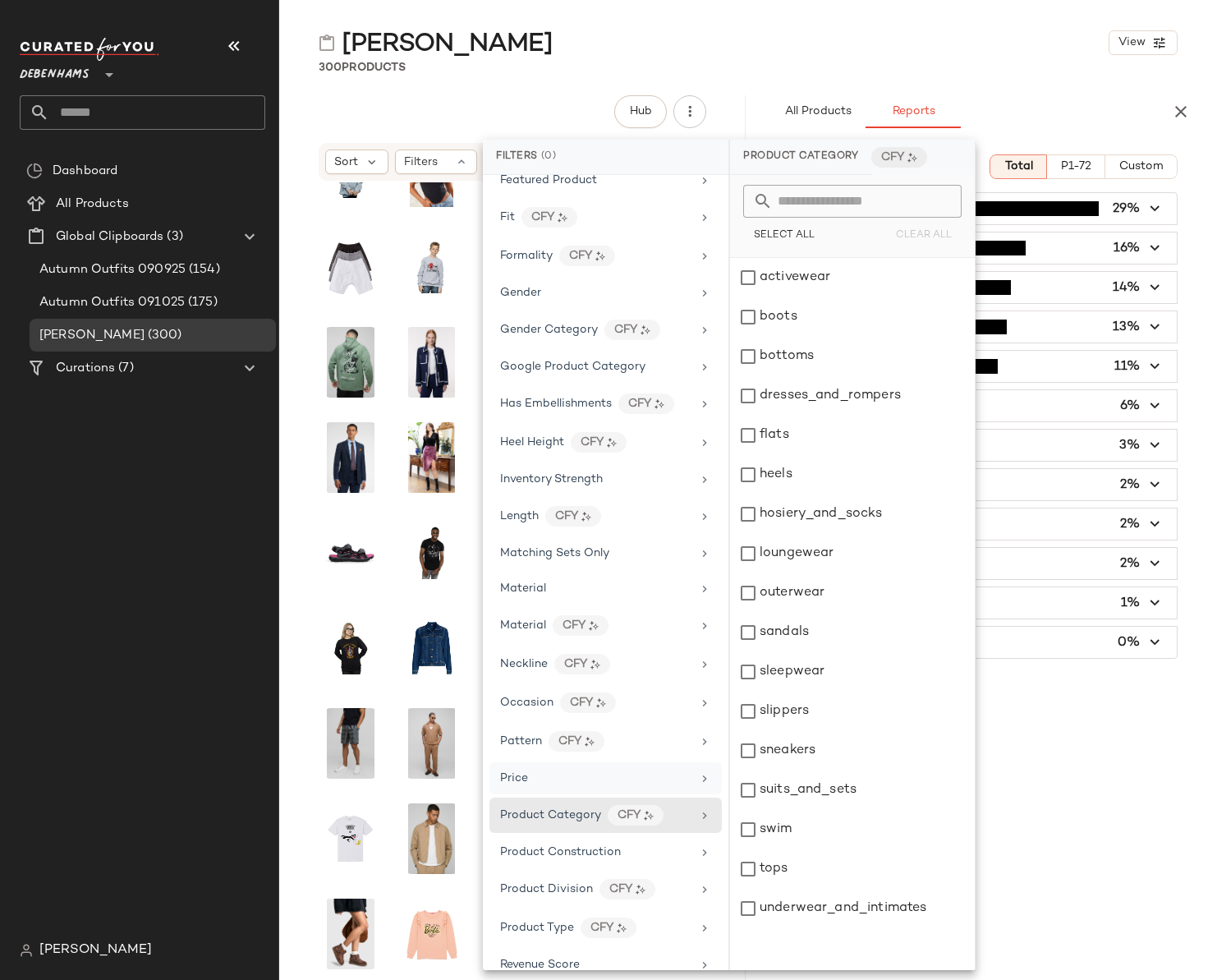
scroll to position [335, 0]
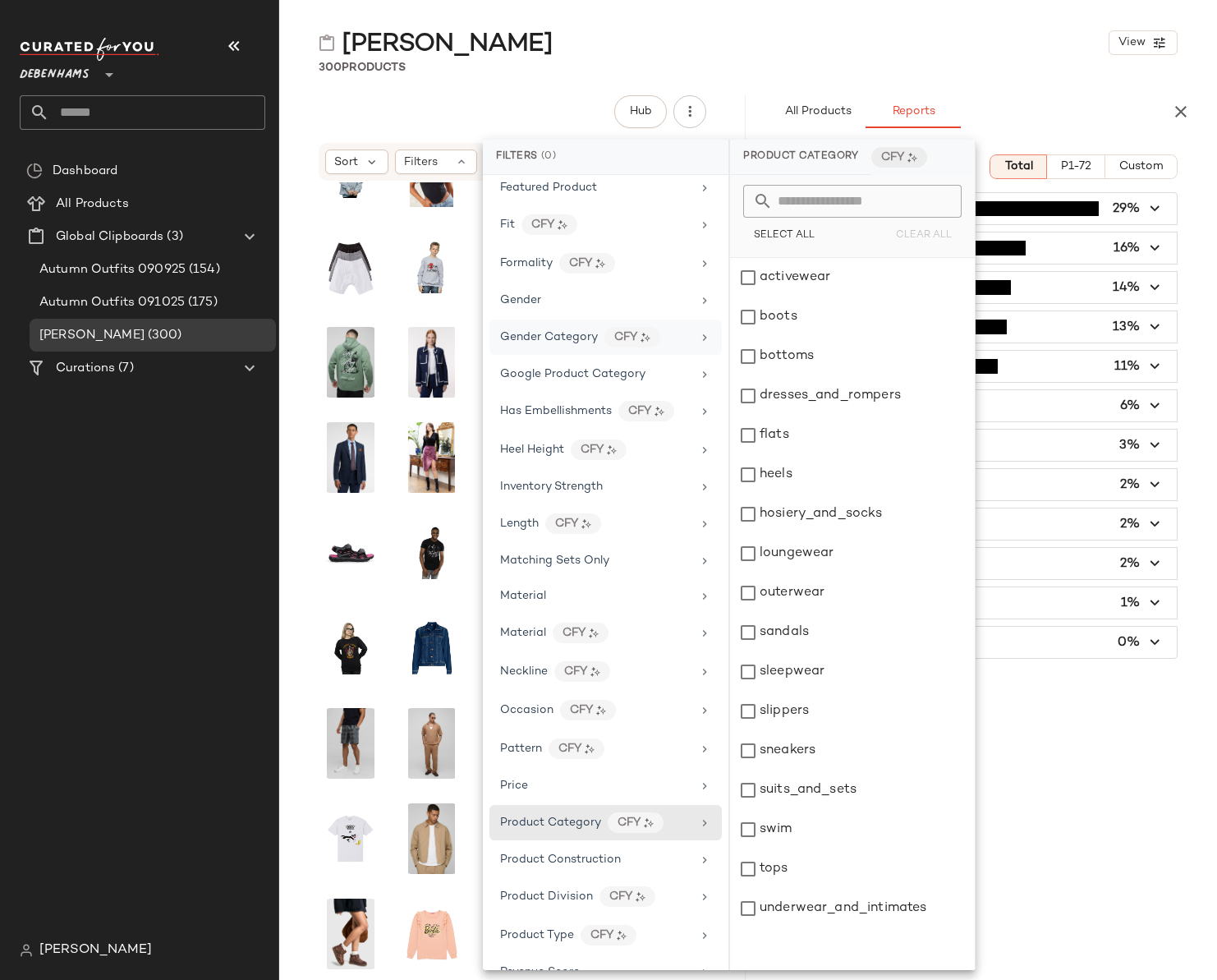
click at [560, 331] on span "Gender Category" at bounding box center [549, 337] width 98 height 13
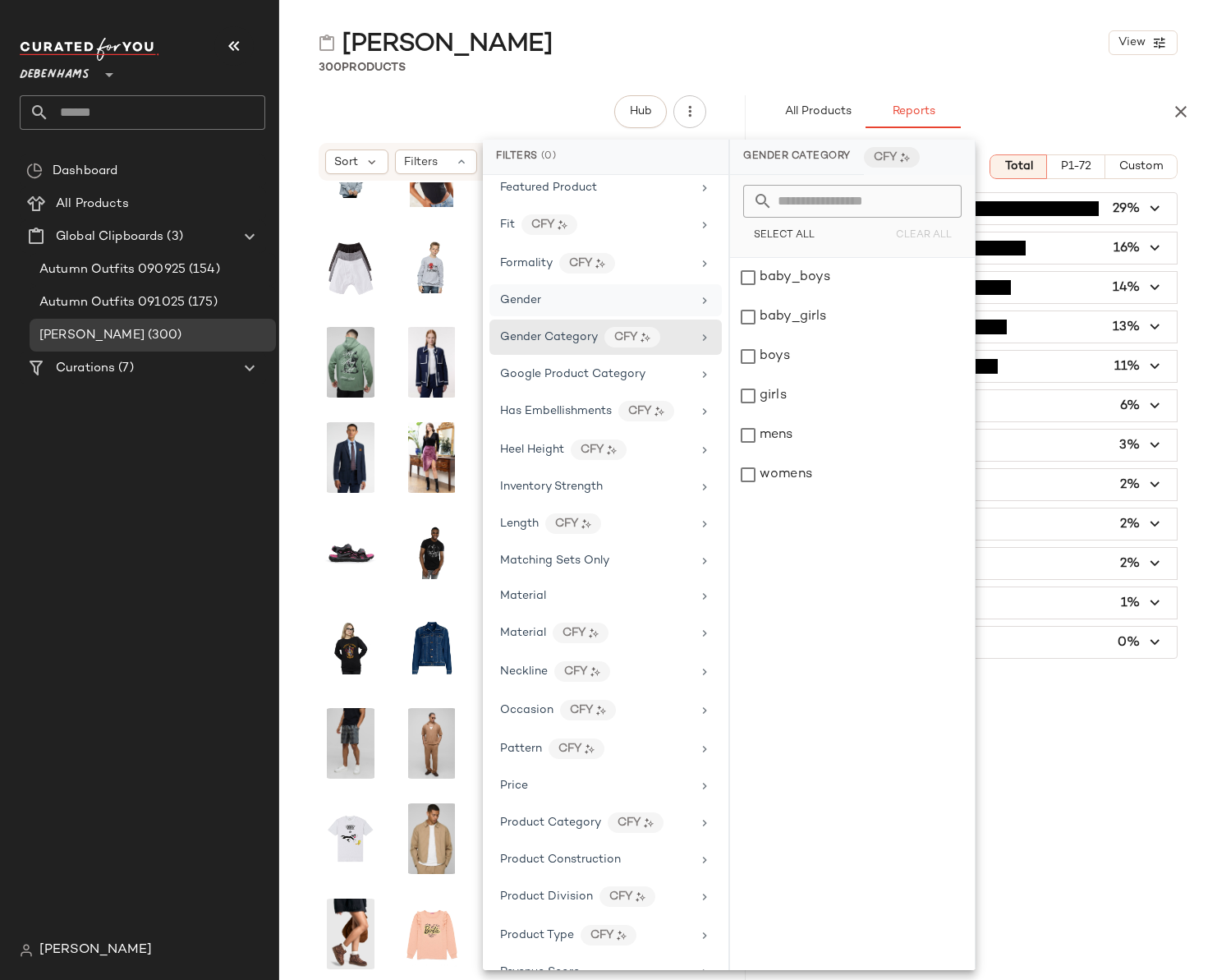
scroll to position [728, 0]
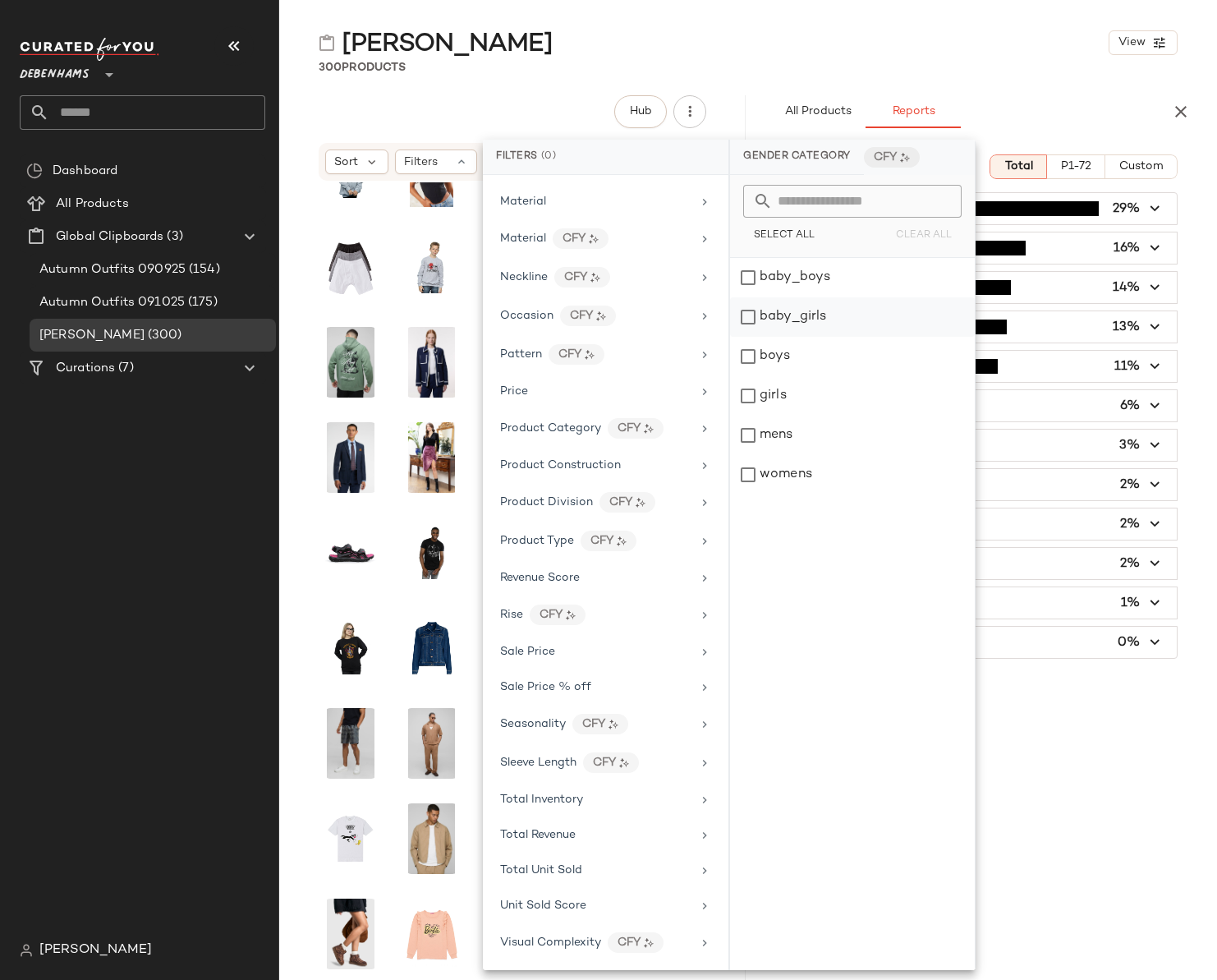
click at [753, 317] on div "baby_girls" at bounding box center [852, 317] width 245 height 40
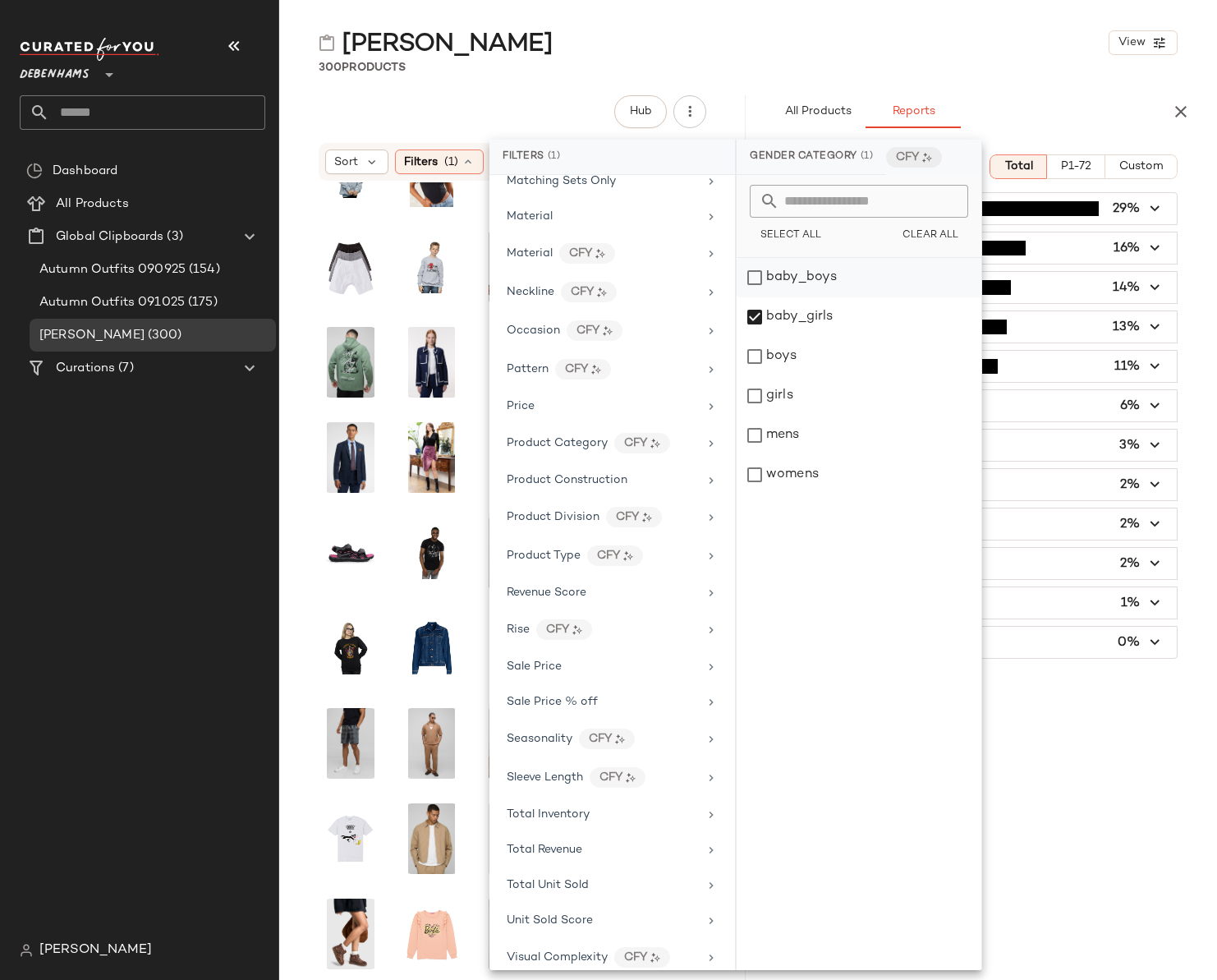
scroll to position [744, 0]
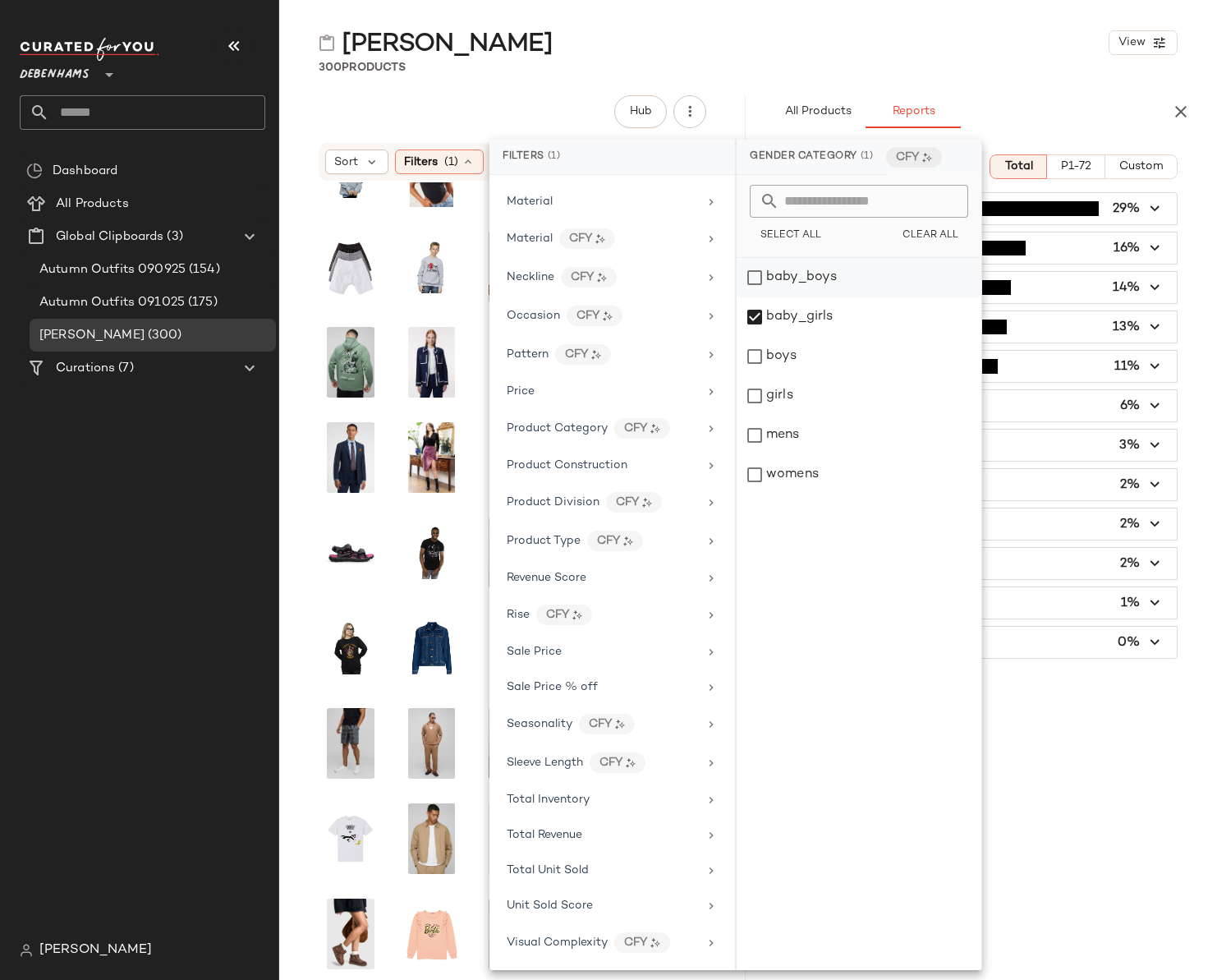
click at [757, 278] on div "baby_boys" at bounding box center [859, 278] width 245 height 40
click at [1060, 807] on div "Category 300 Items Total P1-72 Custom Tops (88) 29% One-Piece (49) 16% Shoes (4…" at bounding box center [984, 595] width 467 height 908
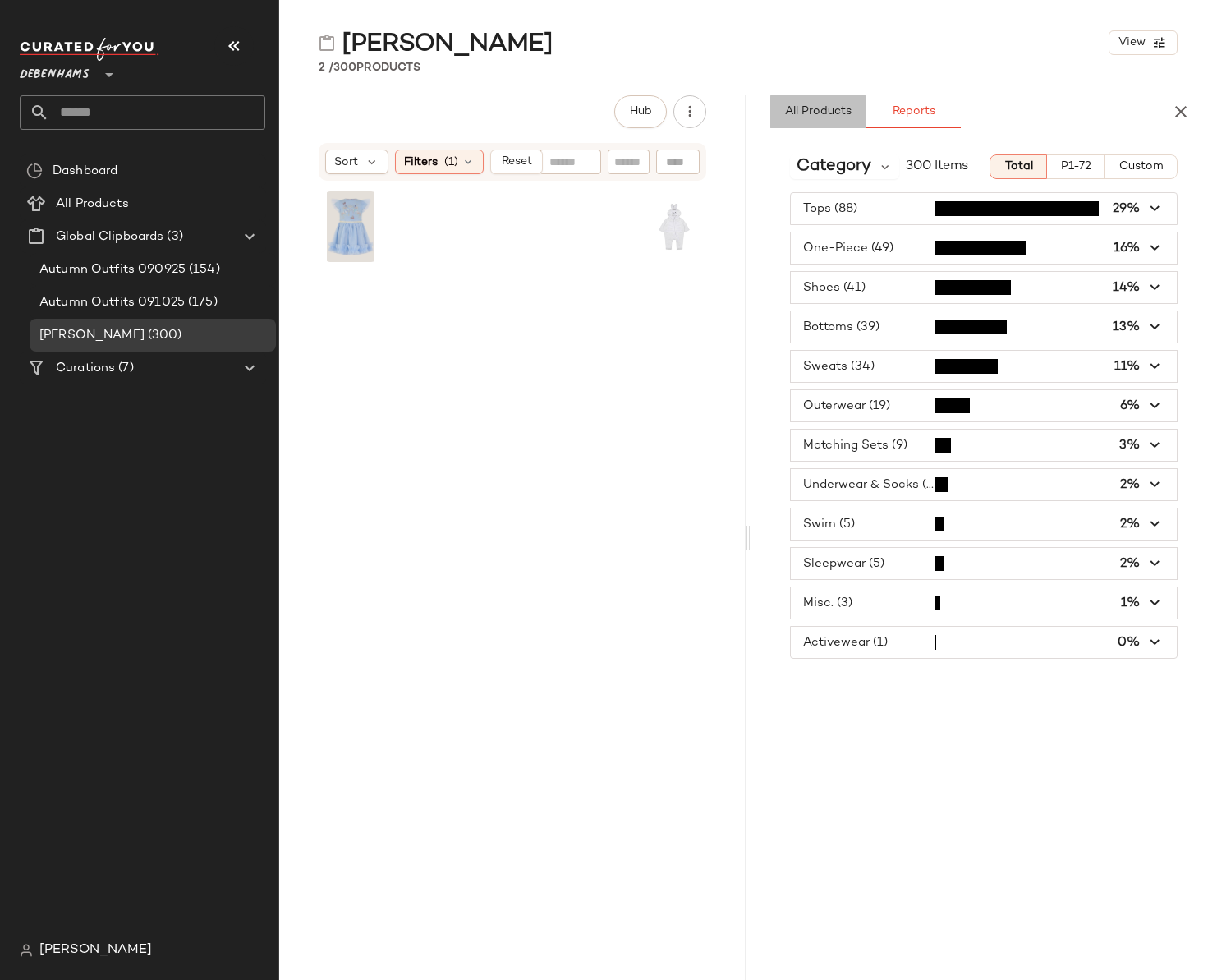
click at [828, 113] on span "All Products" at bounding box center [818, 112] width 67 height 13
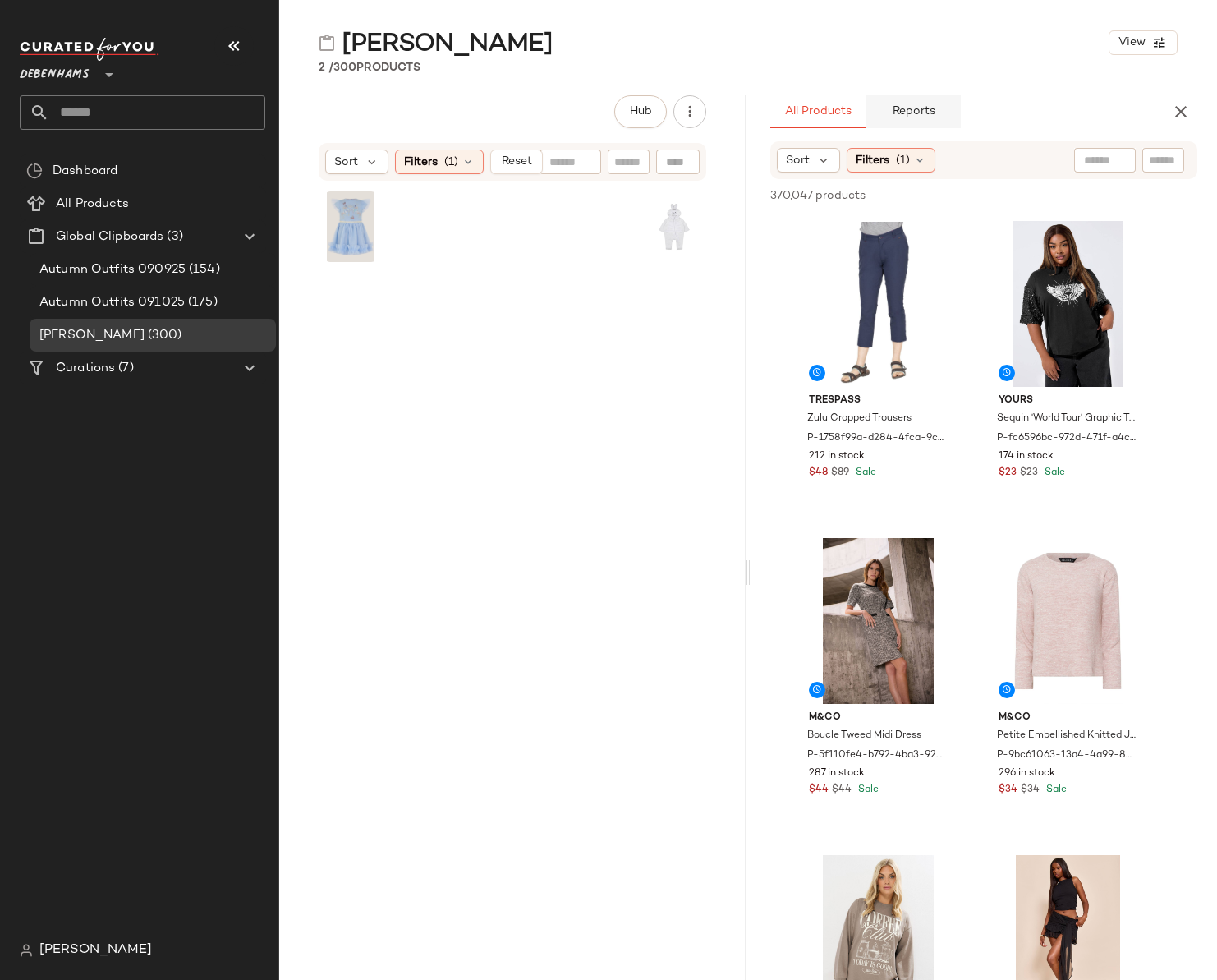
click at [900, 113] on span "Reports" at bounding box center [913, 112] width 44 height 13
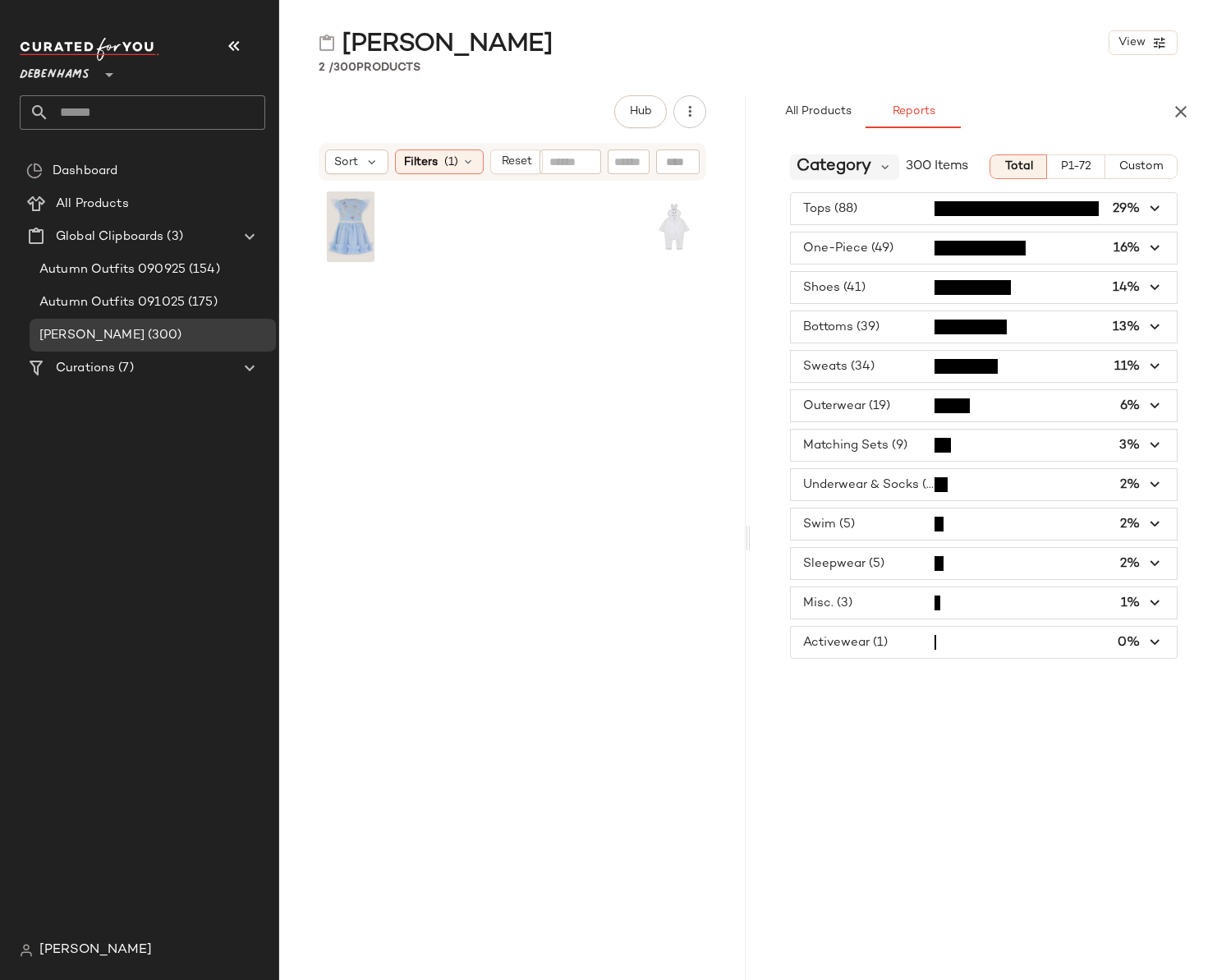
click at [861, 165] on span "Category" at bounding box center [833, 167] width 75 height 24
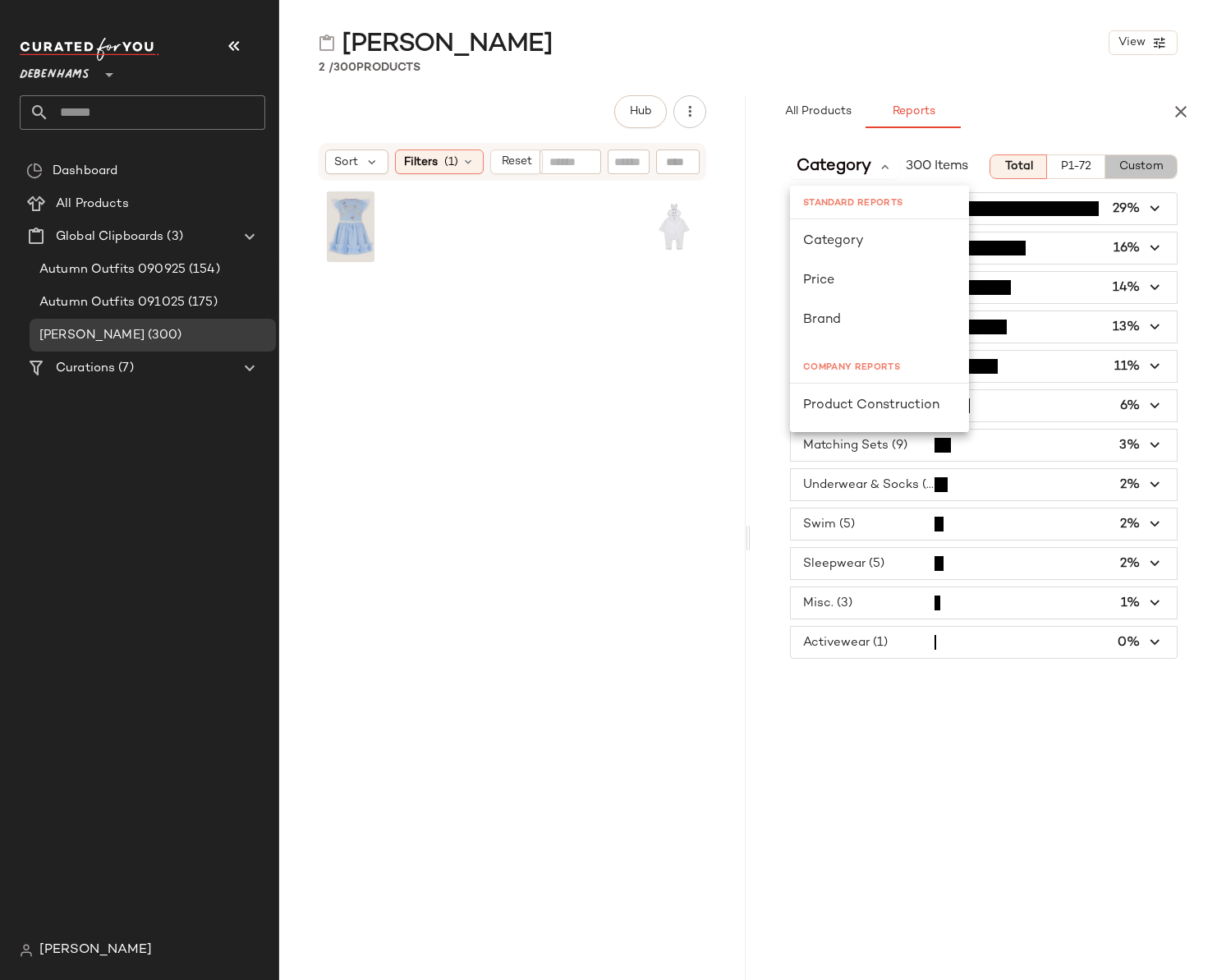
click at [1135, 160] on span "Custom" at bounding box center [1141, 167] width 45 height 13
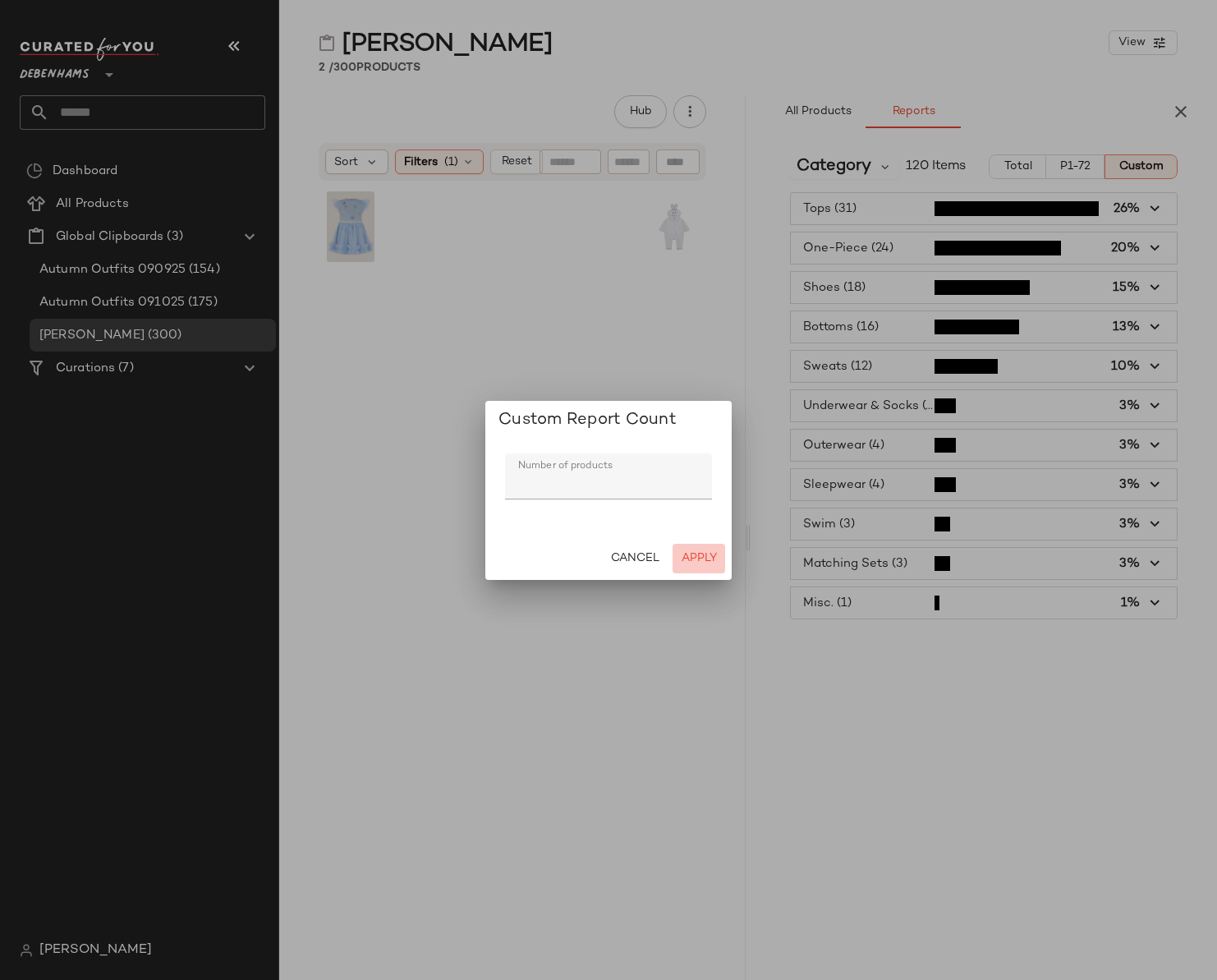
click at [689, 559] on span "Apply" at bounding box center [699, 559] width 36 height 13
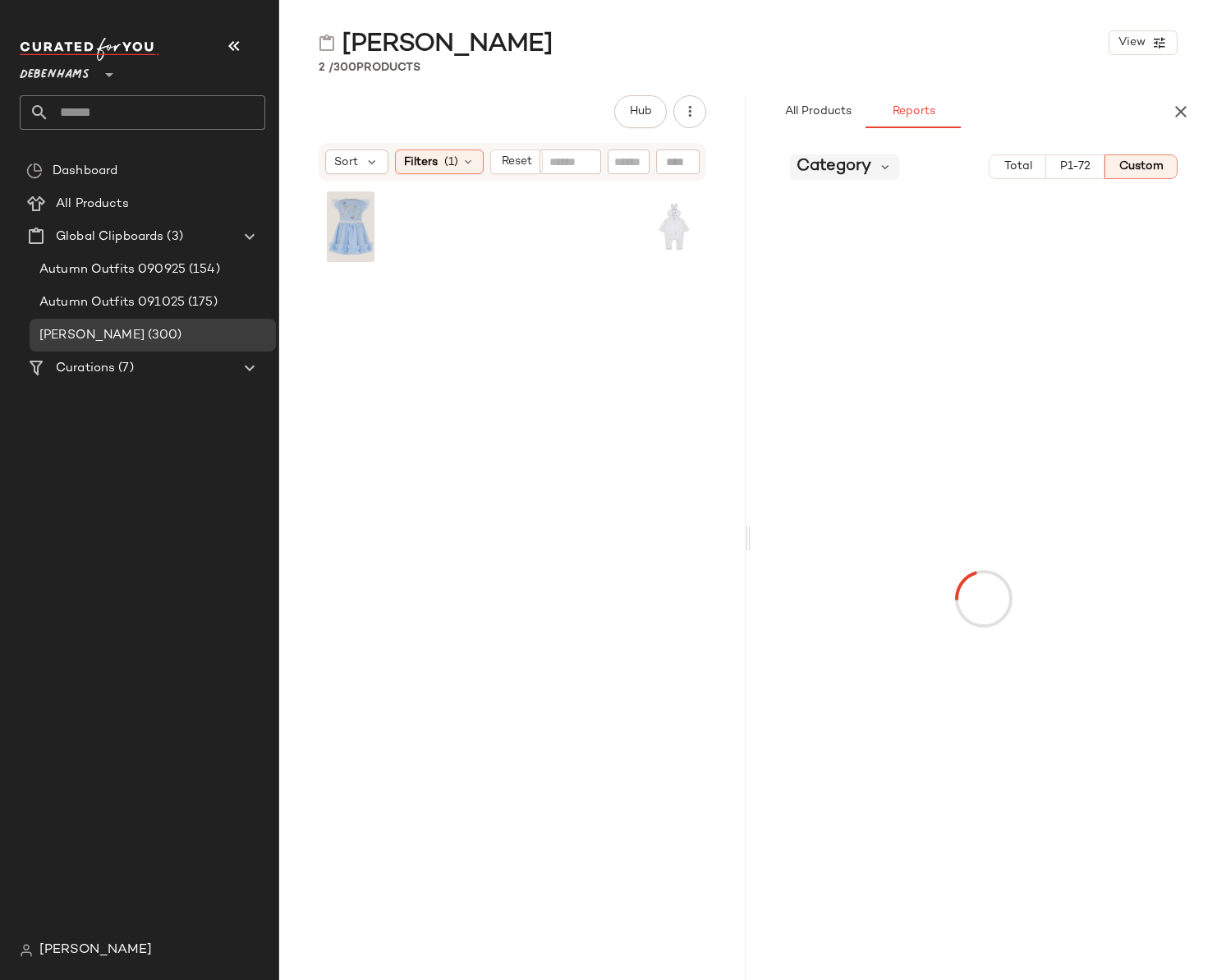
click at [868, 163] on span "Category" at bounding box center [833, 167] width 75 height 24
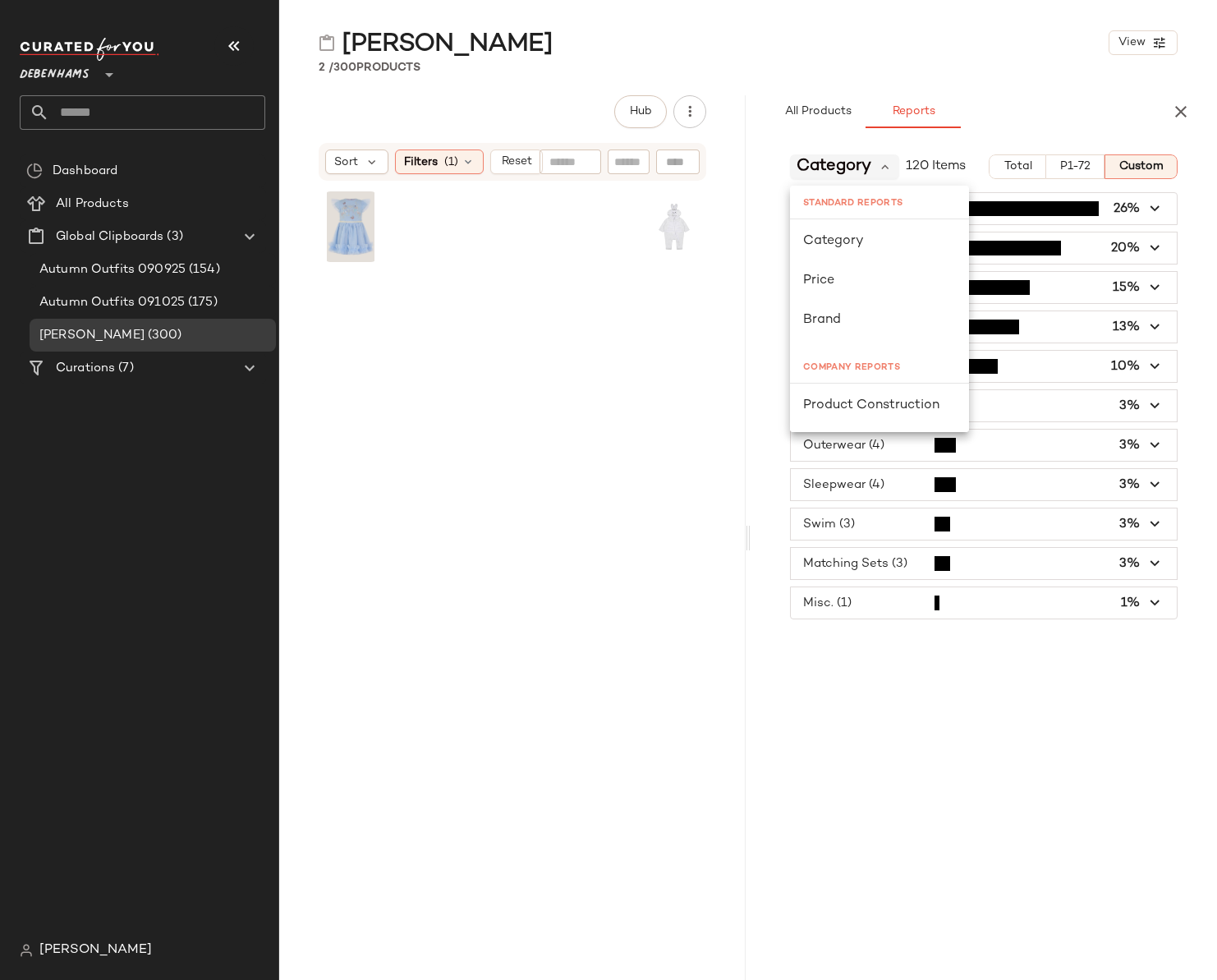
click at [868, 164] on span "Category" at bounding box center [833, 167] width 75 height 24
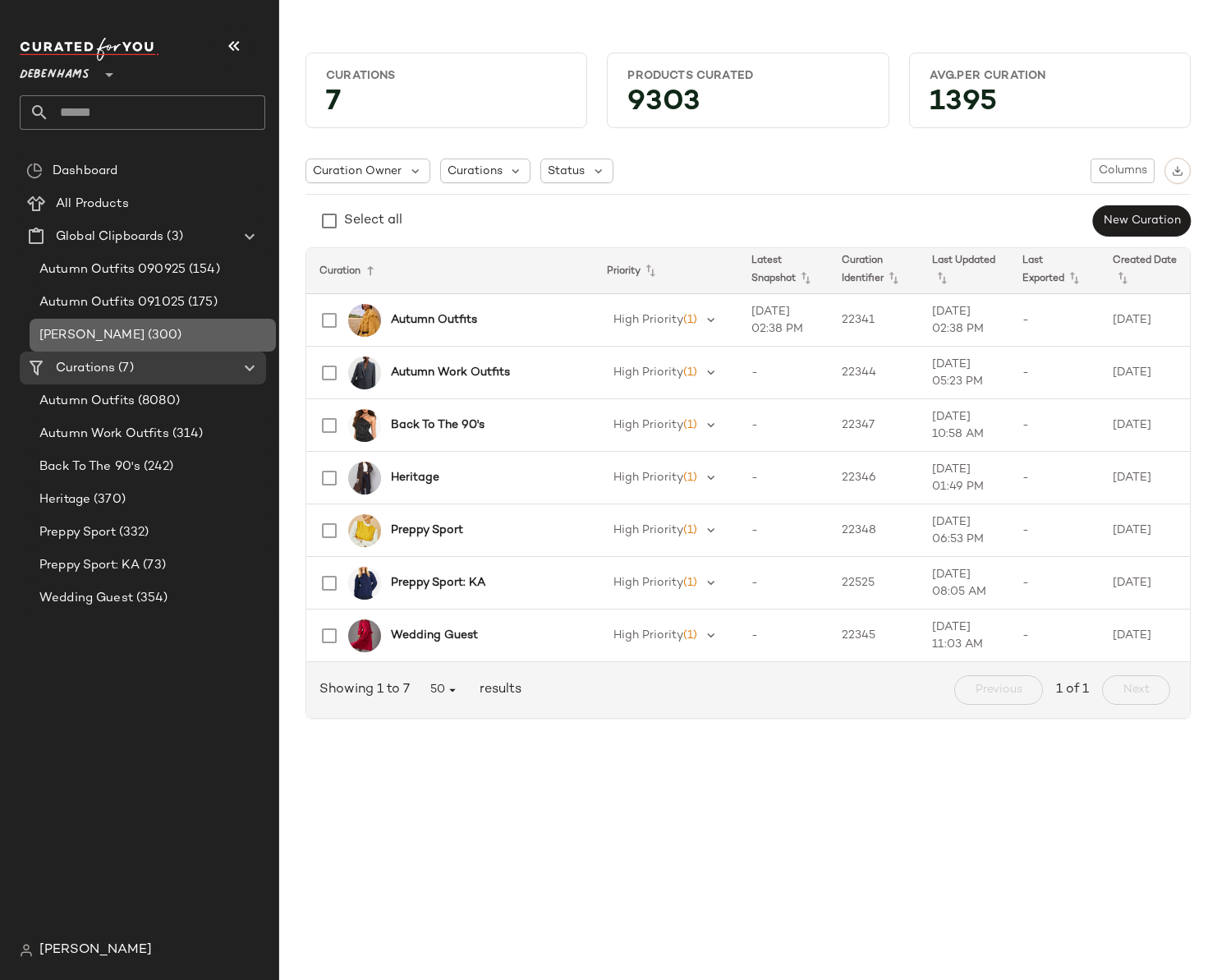
click at [154, 336] on span "(300)" at bounding box center [163, 336] width 38 height 19
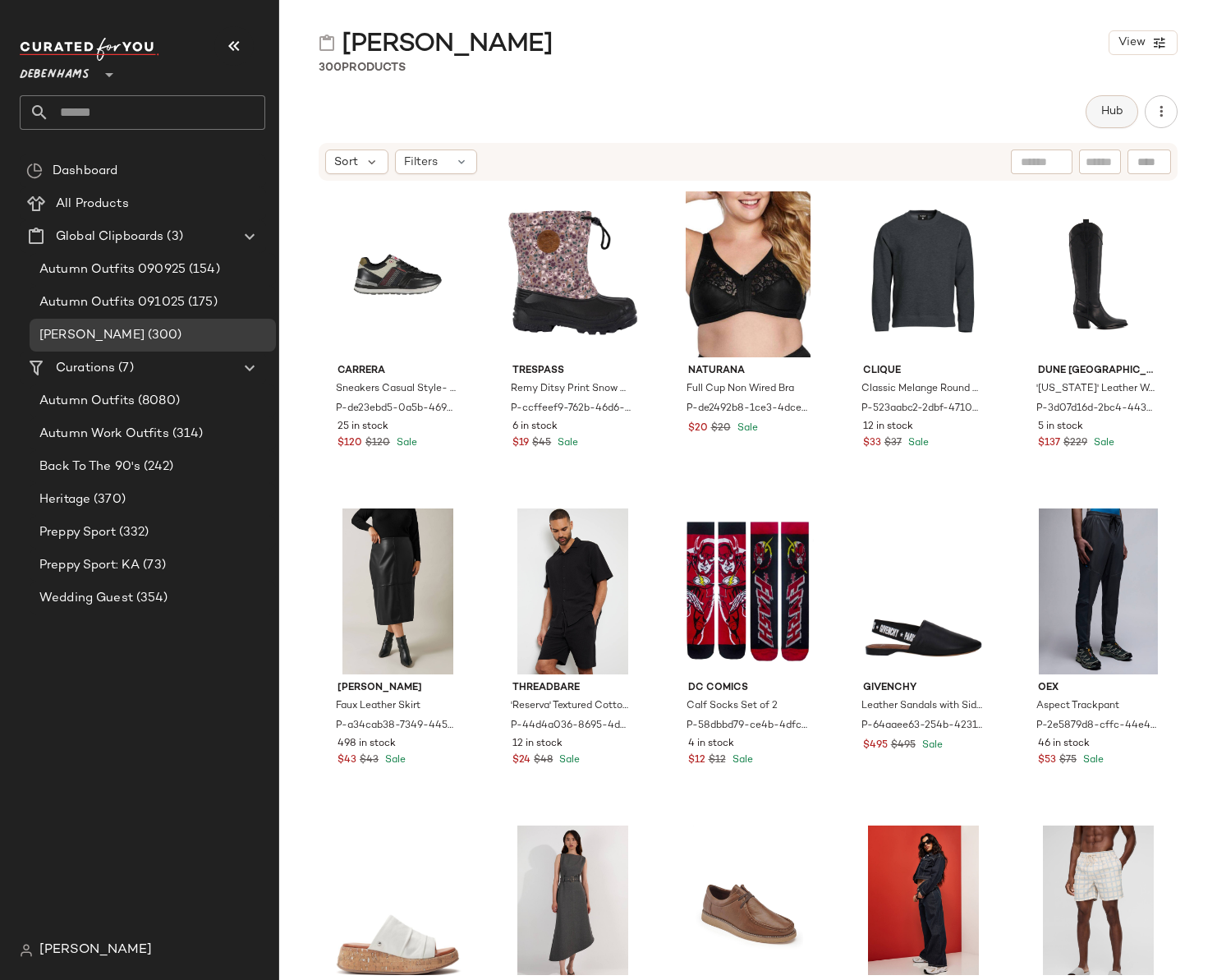
click at [1117, 115] on span "Hub" at bounding box center [1112, 112] width 23 height 13
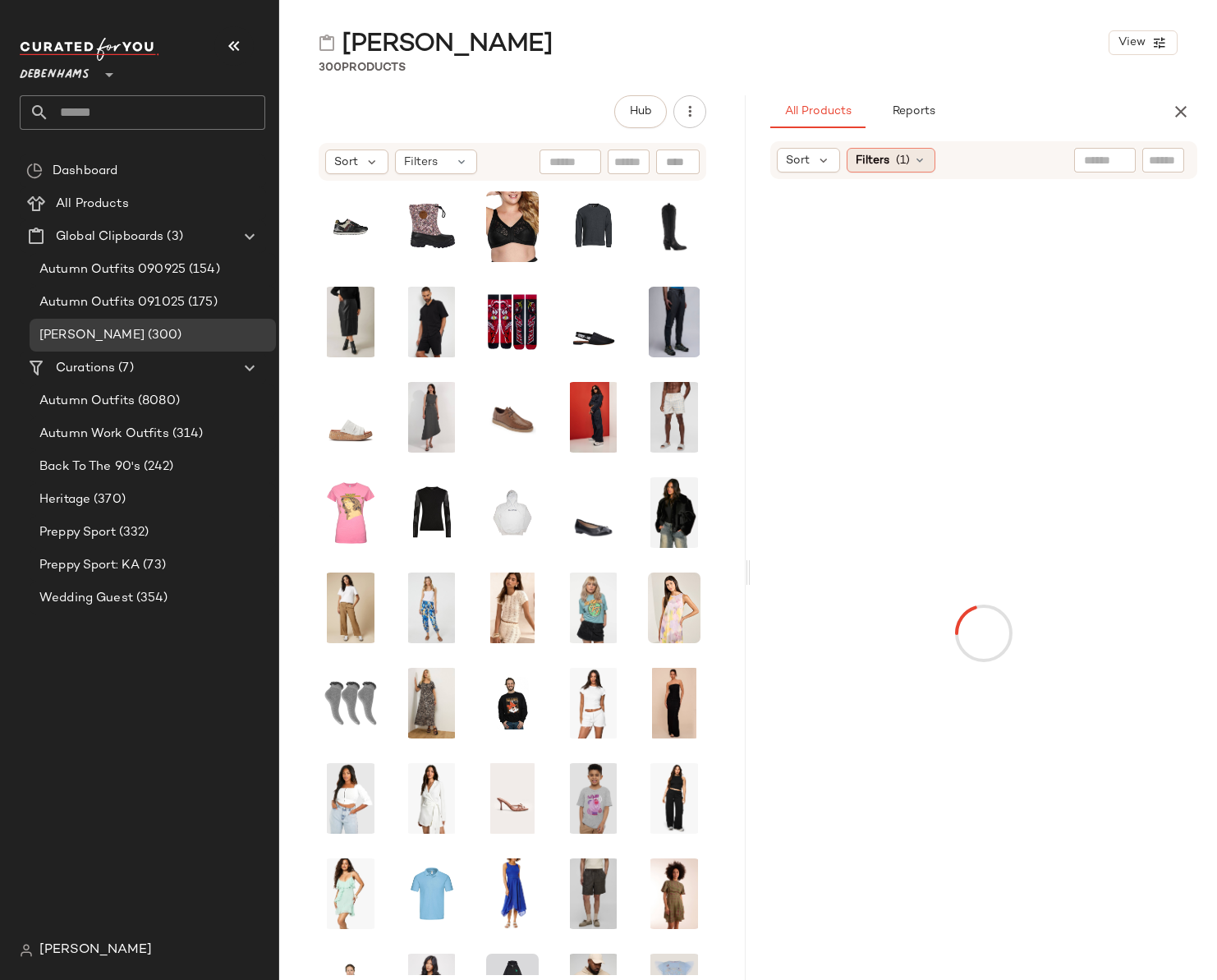
click at [889, 159] on div "Filters (1)" at bounding box center [891, 160] width 88 height 24
click at [1051, 441] on div at bounding box center [984, 633] width 460 height 901
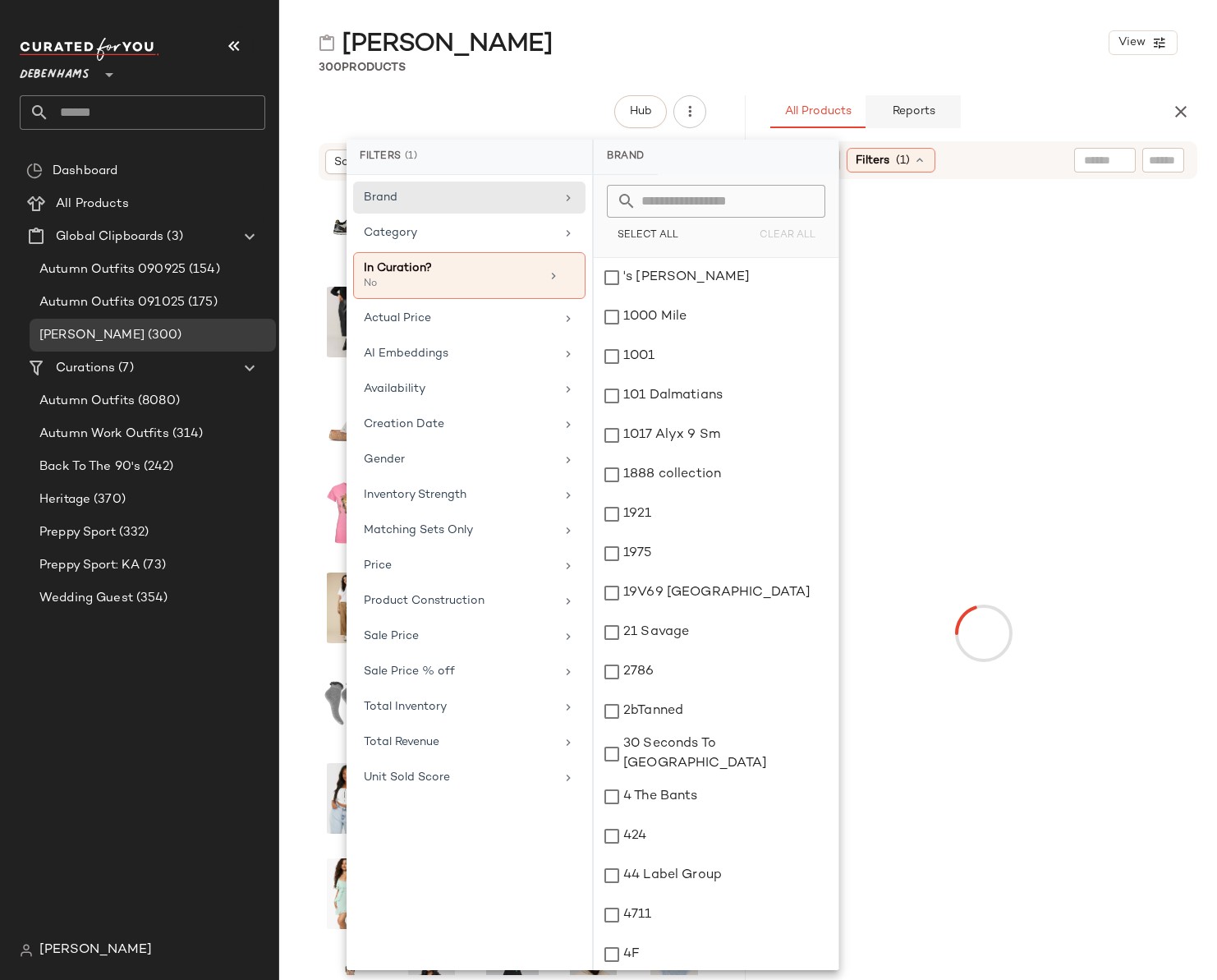
click at [922, 107] on span "Reports" at bounding box center [913, 112] width 44 height 13
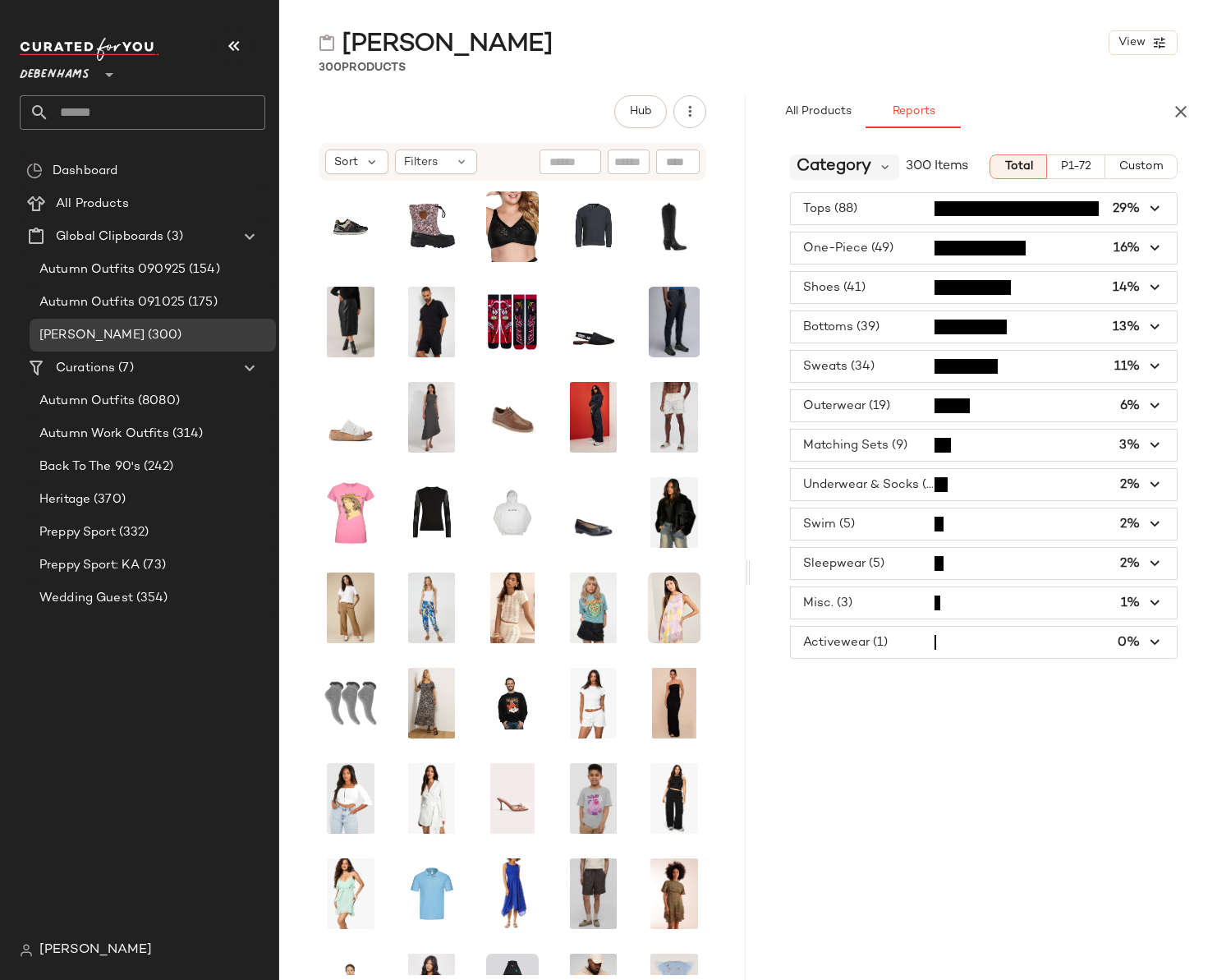
click at [843, 158] on span "Category" at bounding box center [833, 167] width 75 height 24
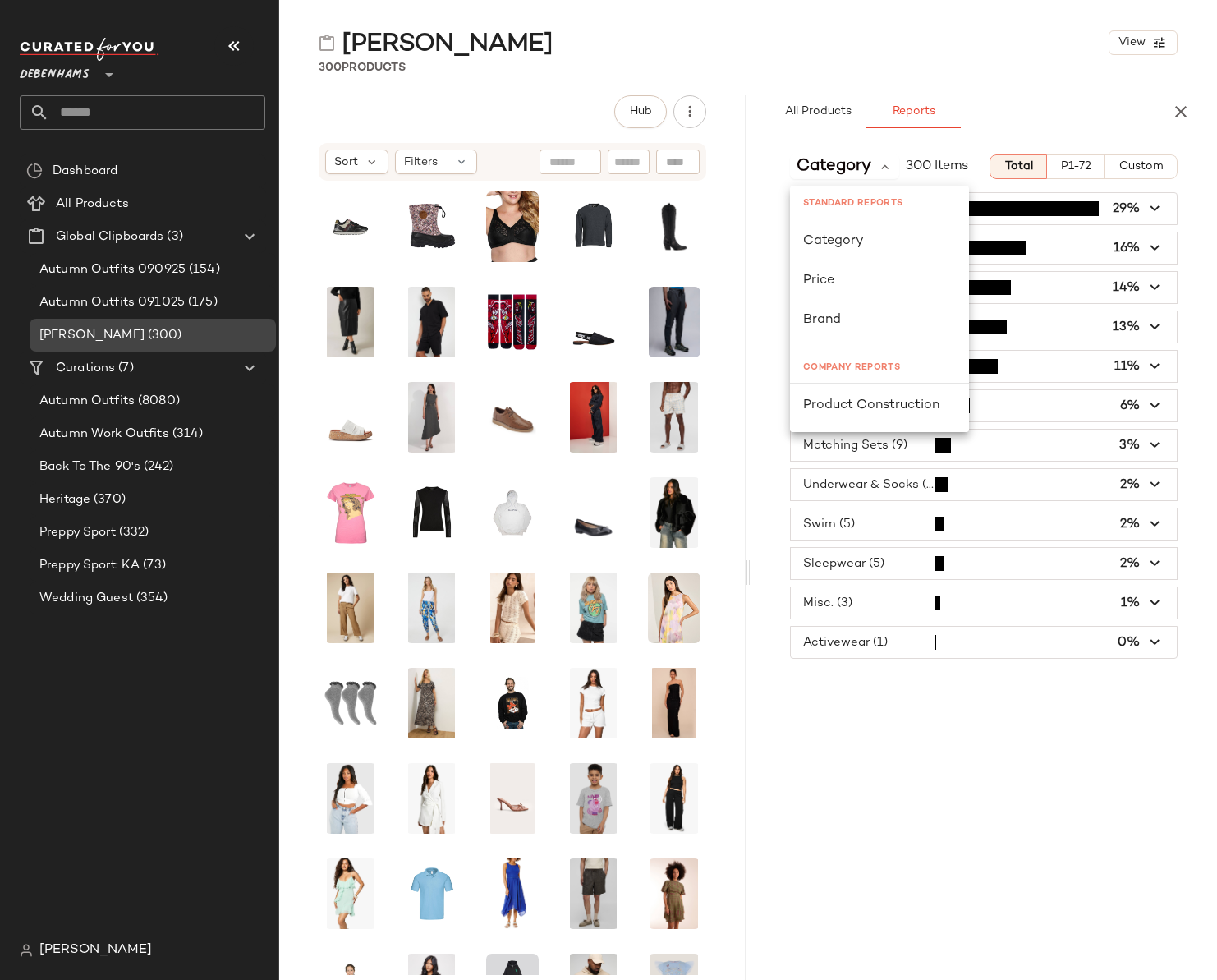
click at [145, 339] on span "(300)" at bounding box center [163, 336] width 38 height 19
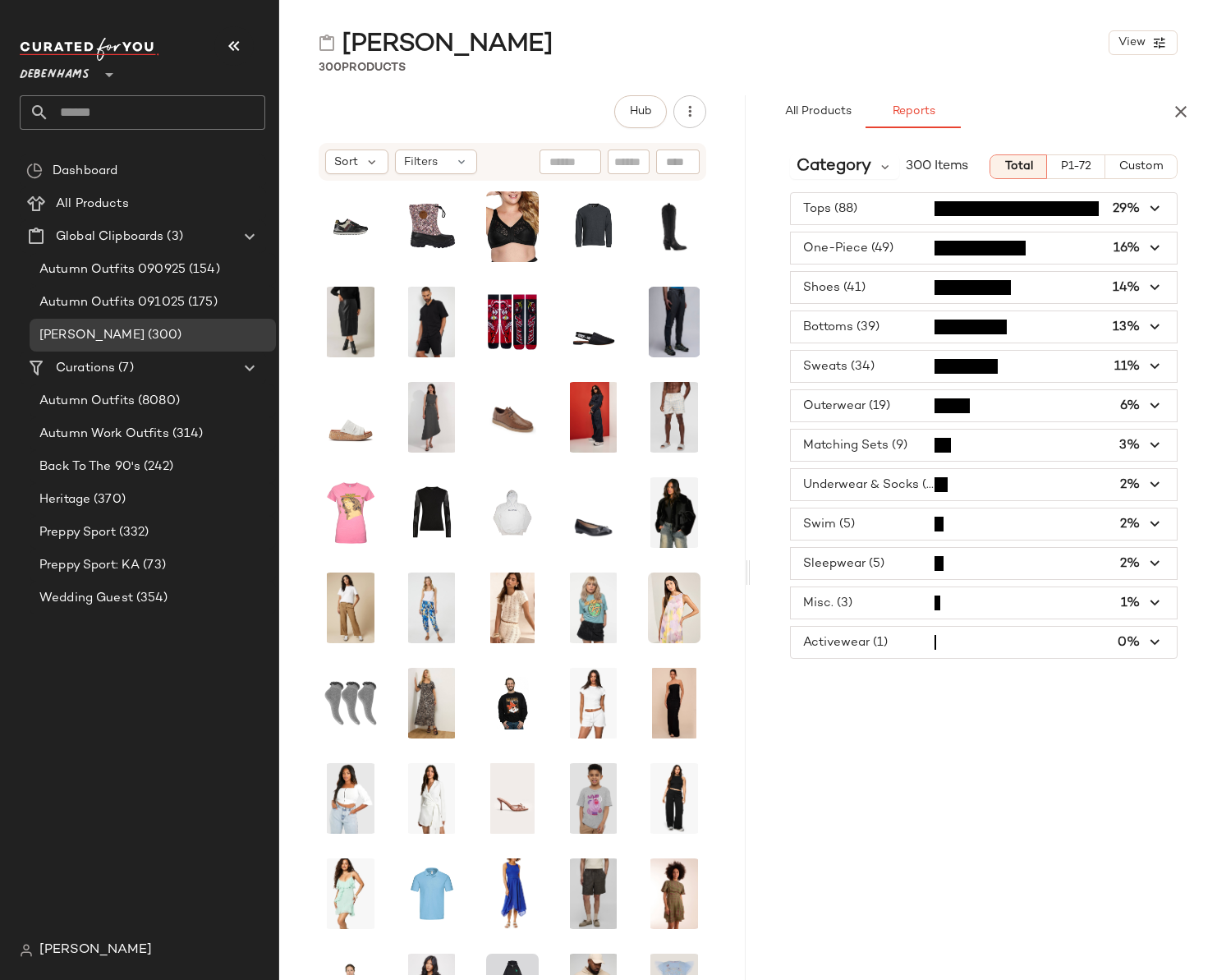
click at [169, 709] on div "Dashboard All Products Global Clipboards (3) Autumn Outfits 090925 (154) Autumn…" at bounding box center [149, 544] width 259 height 780
click at [94, 498] on span "(370)" at bounding box center [108, 500] width 35 height 19
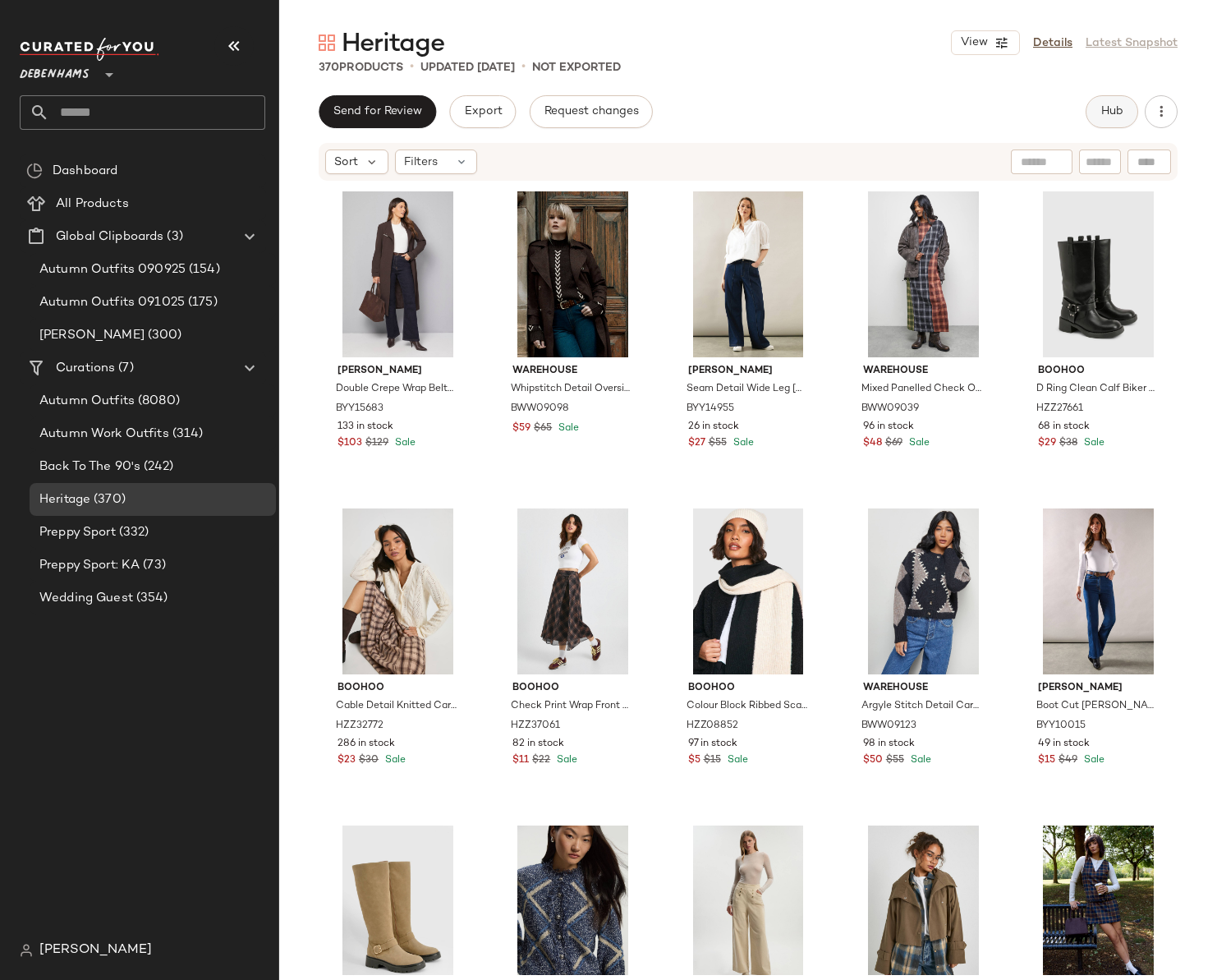
click at [1115, 112] on span "Hub" at bounding box center [1112, 112] width 23 height 13
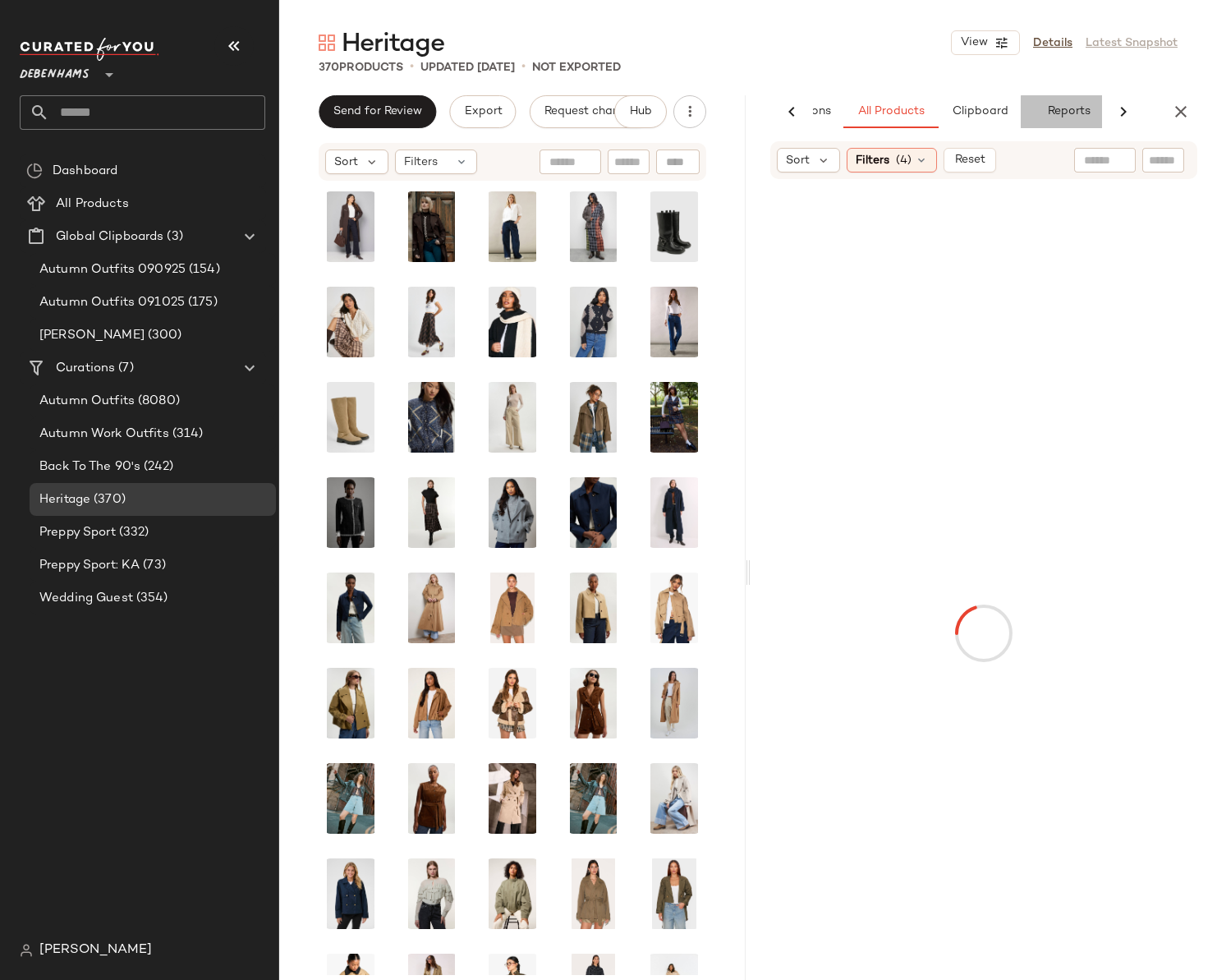
scroll to position [0, 127]
click at [1054, 115] on span "Reports" at bounding box center [1056, 112] width 44 height 13
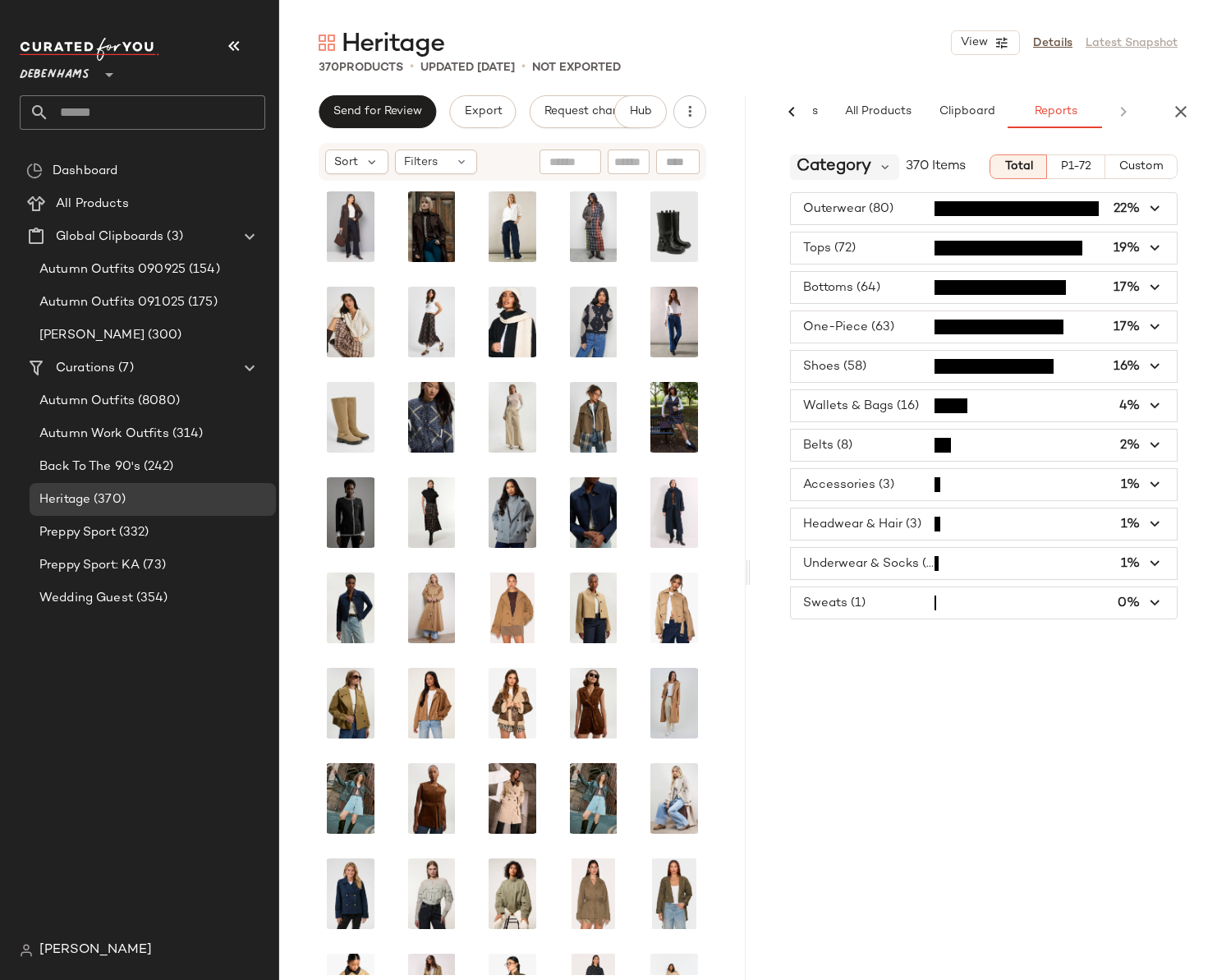
scroll to position [0, 128]
click at [864, 163] on span "Category" at bounding box center [833, 167] width 75 height 24
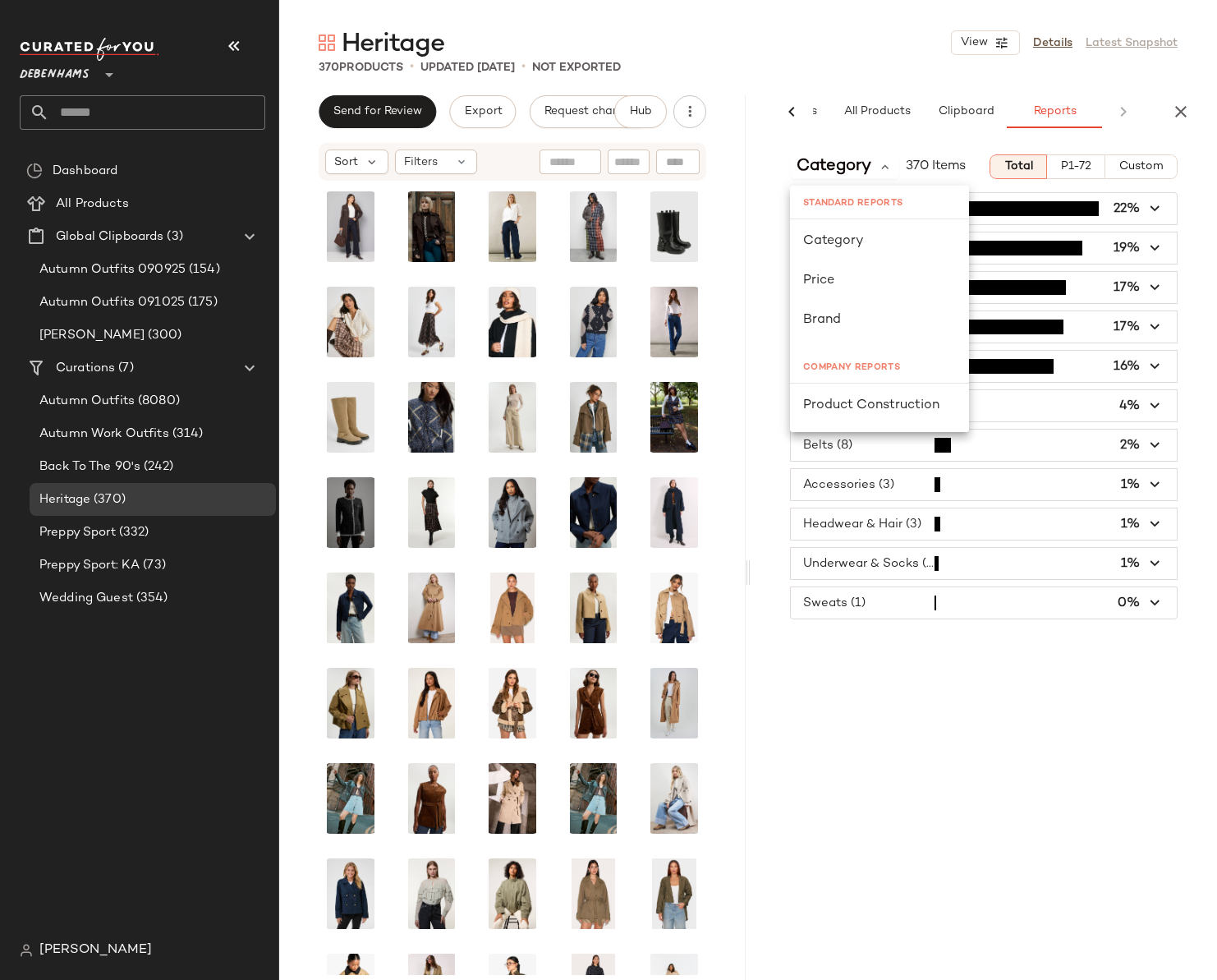
click at [907, 699] on div "Category 370 Items Total P1-72 Custom Outerwear (80) 22% Tops (72) 19% Bottoms …" at bounding box center [984, 595] width 467 height 908
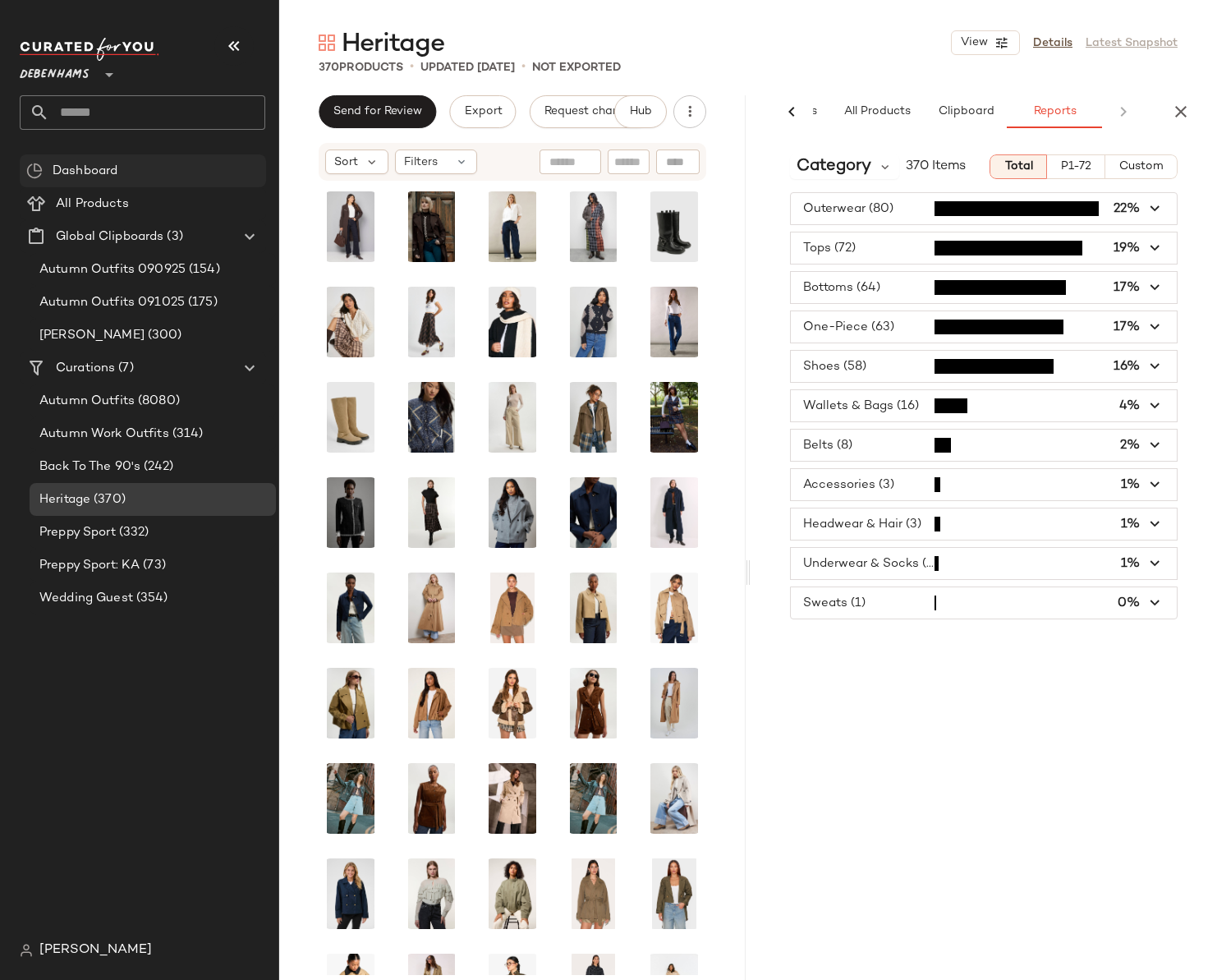
click at [105, 170] on span "Dashboard" at bounding box center [85, 171] width 65 height 19
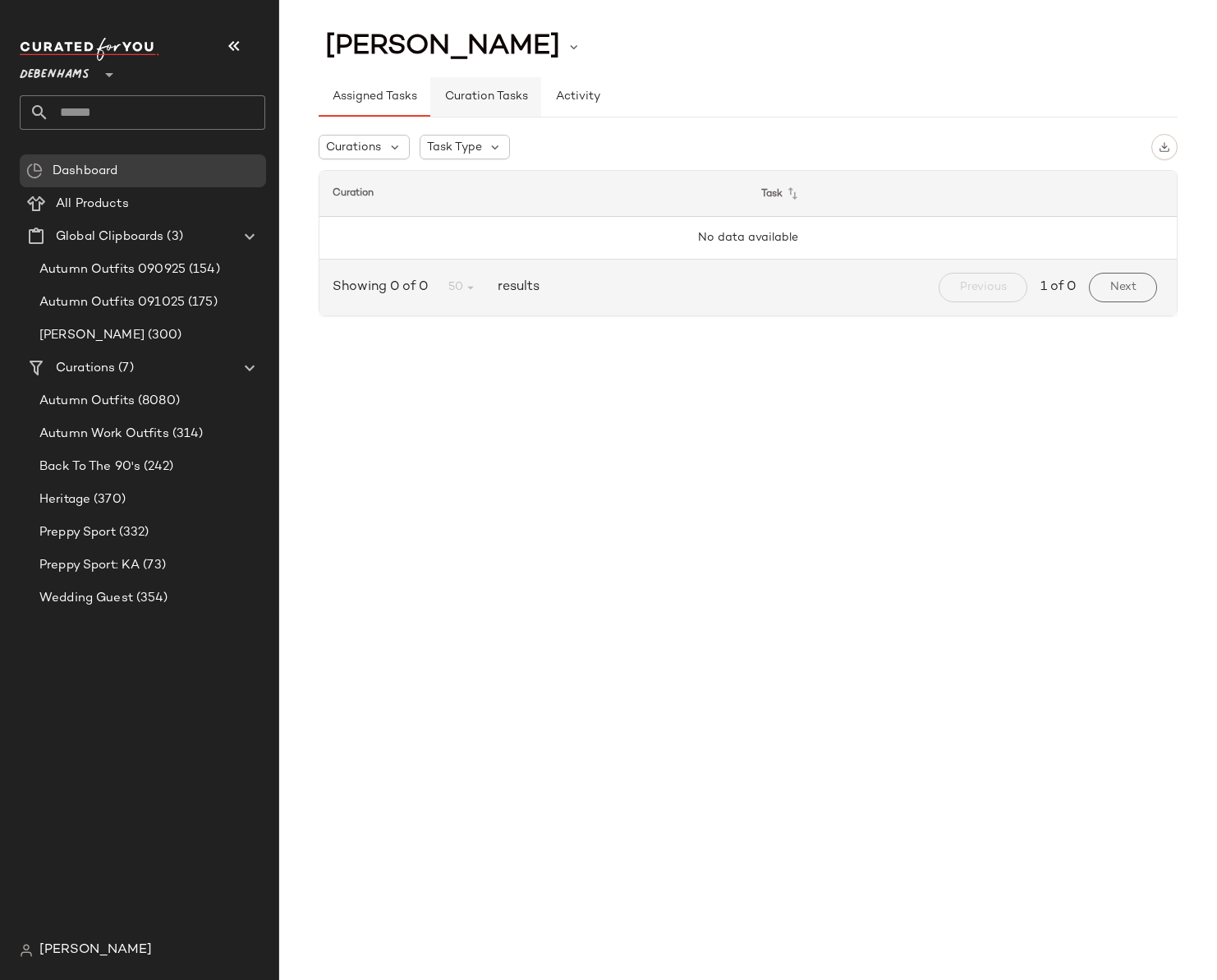
click at [516, 96] on span "Curation Tasks" at bounding box center [485, 97] width 84 height 13
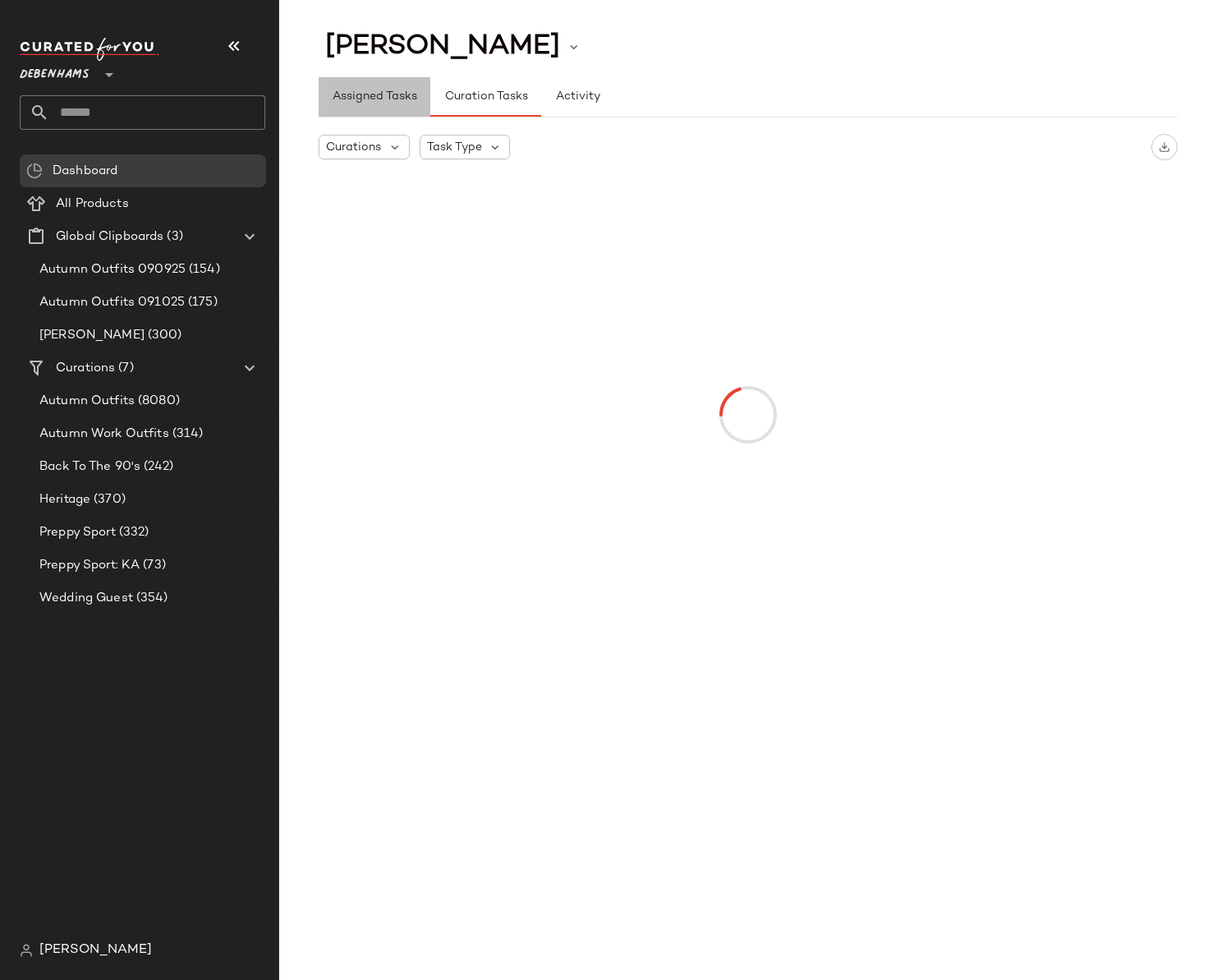
click at [350, 92] on span "Assigned Tasks" at bounding box center [375, 97] width 86 height 13
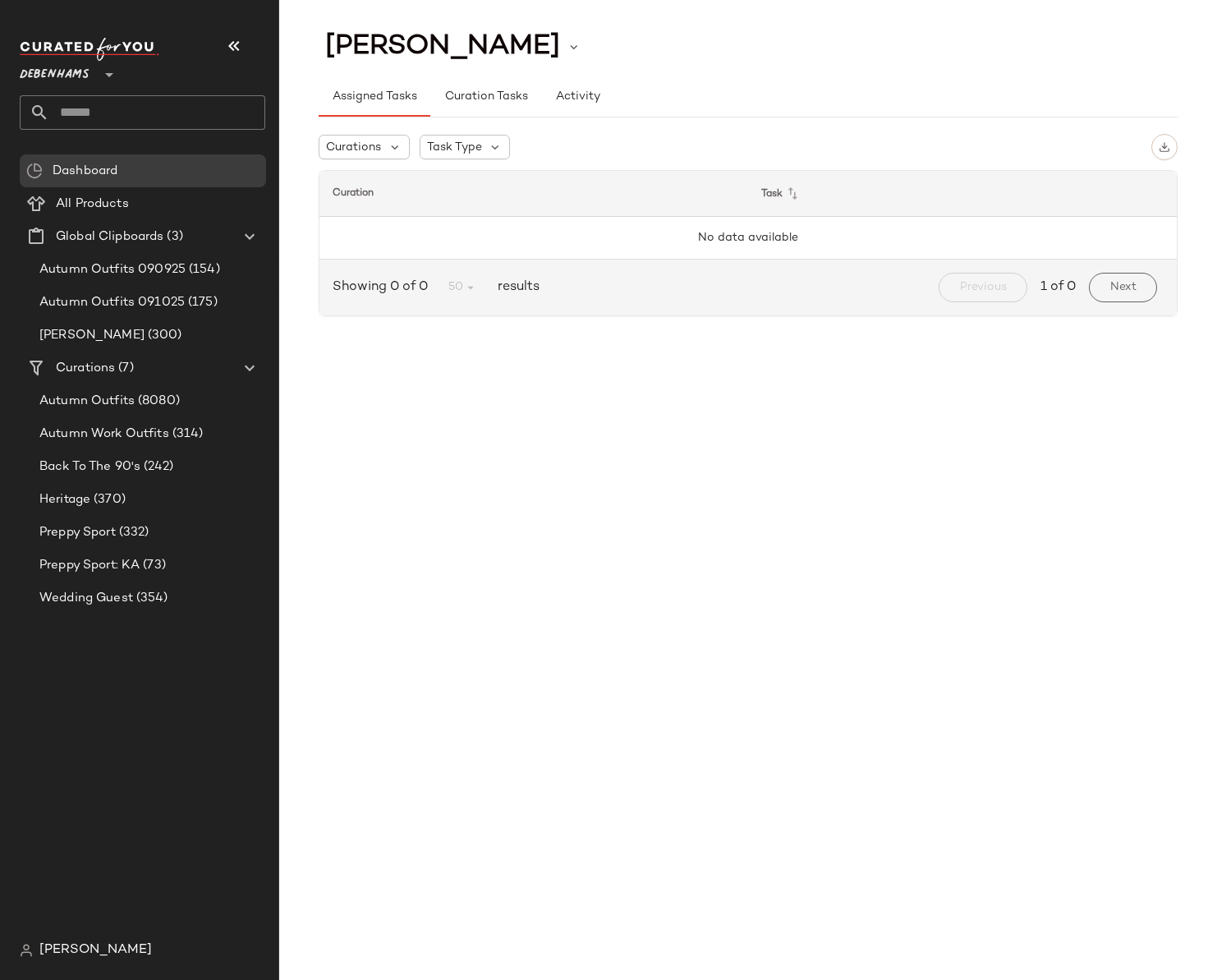
click at [83, 77] on span "Debenhams" at bounding box center [54, 70] width 70 height 29
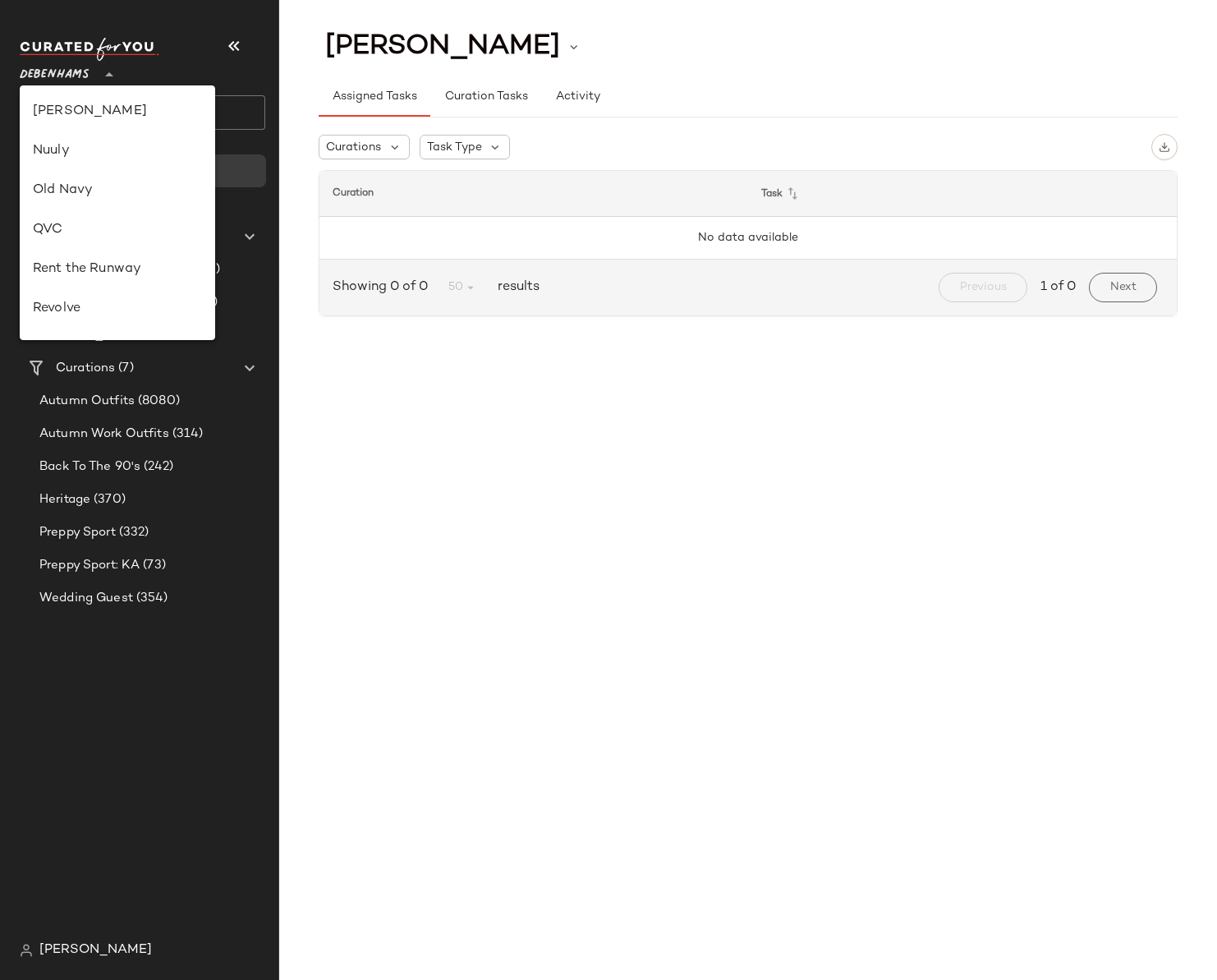
scroll to position [789, 0]
click at [84, 112] on div "Revolve" at bounding box center [117, 111] width 169 height 19
type input "**"
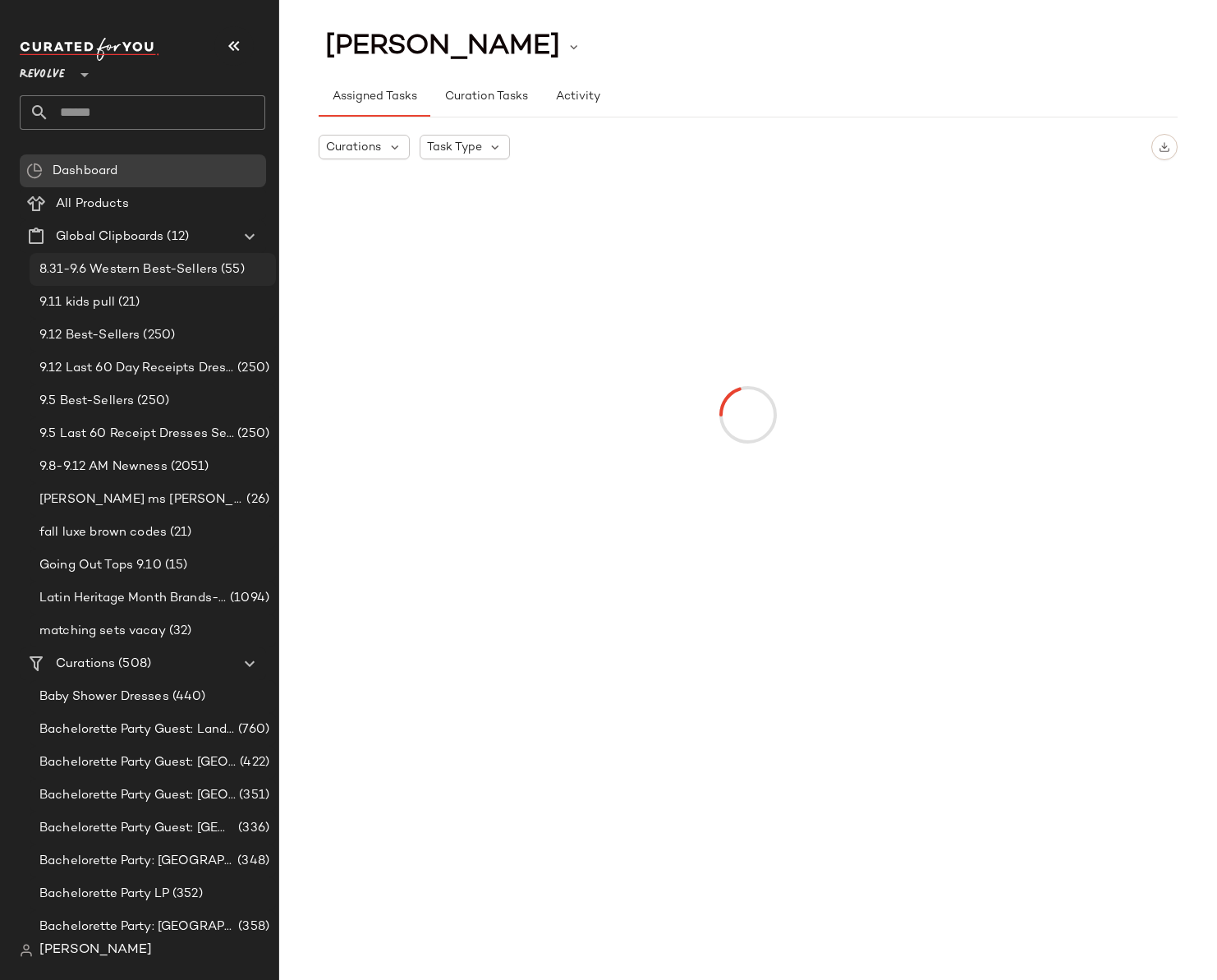
click at [214, 272] on span "8.31-9.6 Western Best-Sellers" at bounding box center [129, 270] width 178 height 19
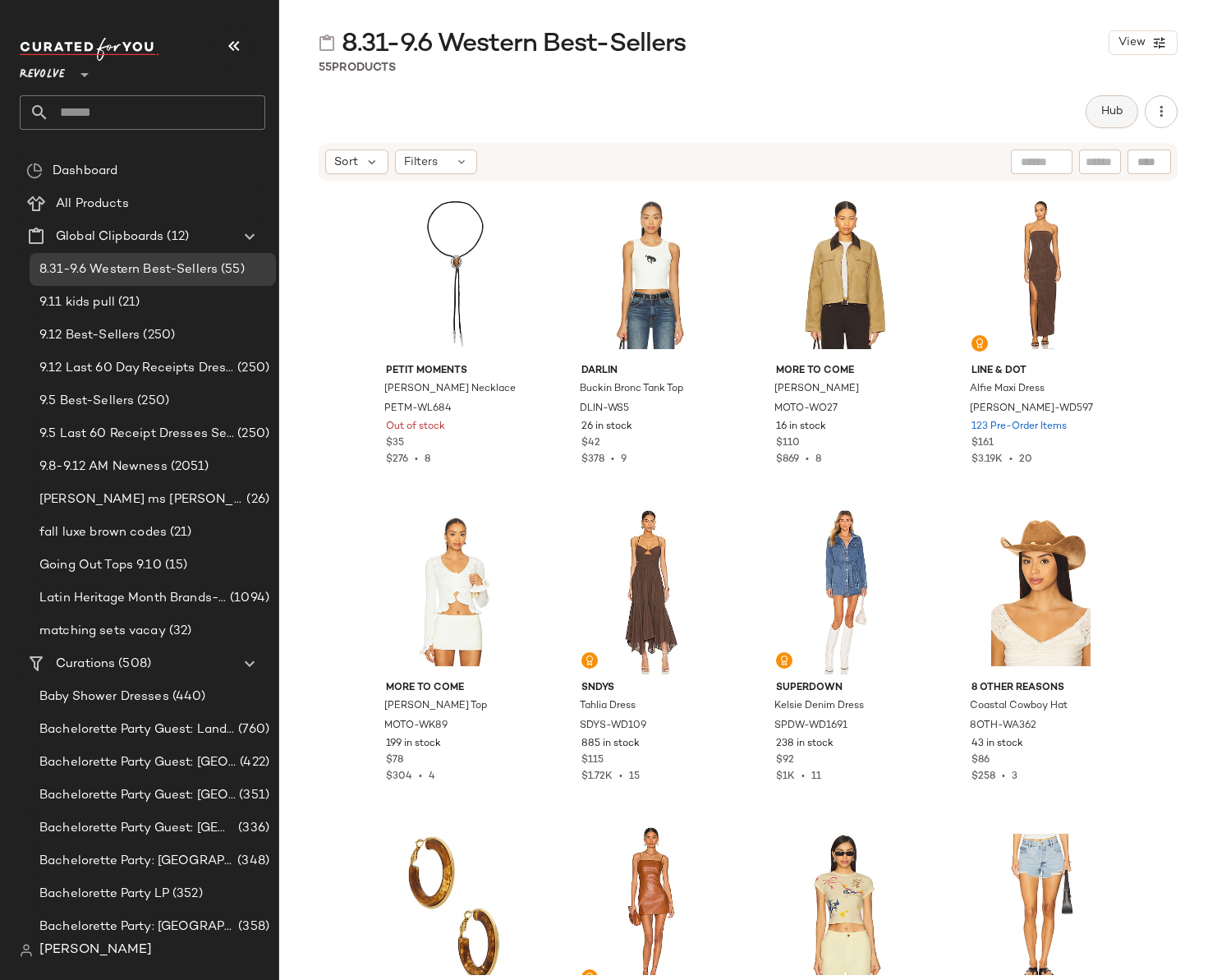
click at [1114, 109] on span "Hub" at bounding box center [1112, 112] width 23 height 13
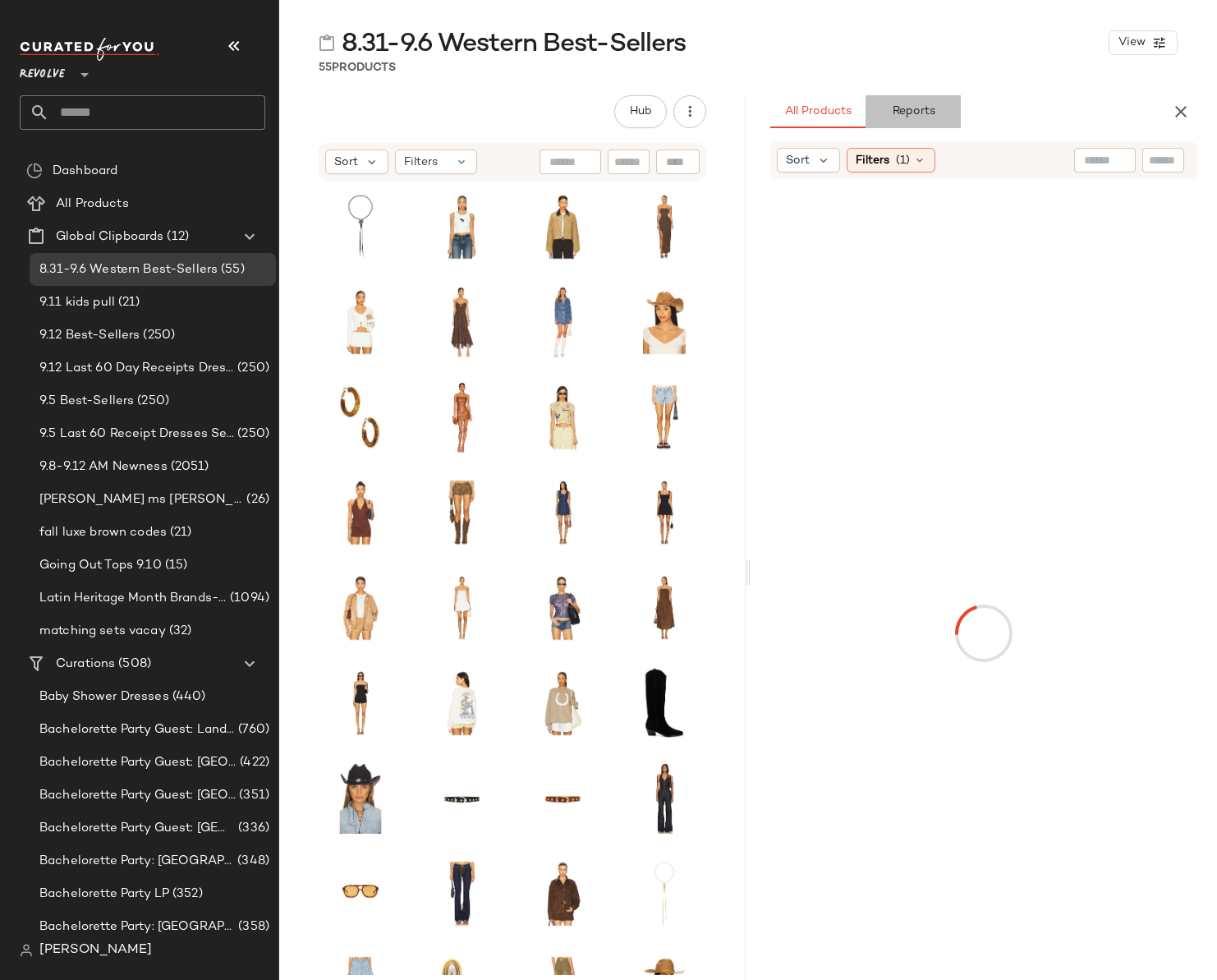
click at [892, 112] on span "Reports" at bounding box center [913, 112] width 44 height 13
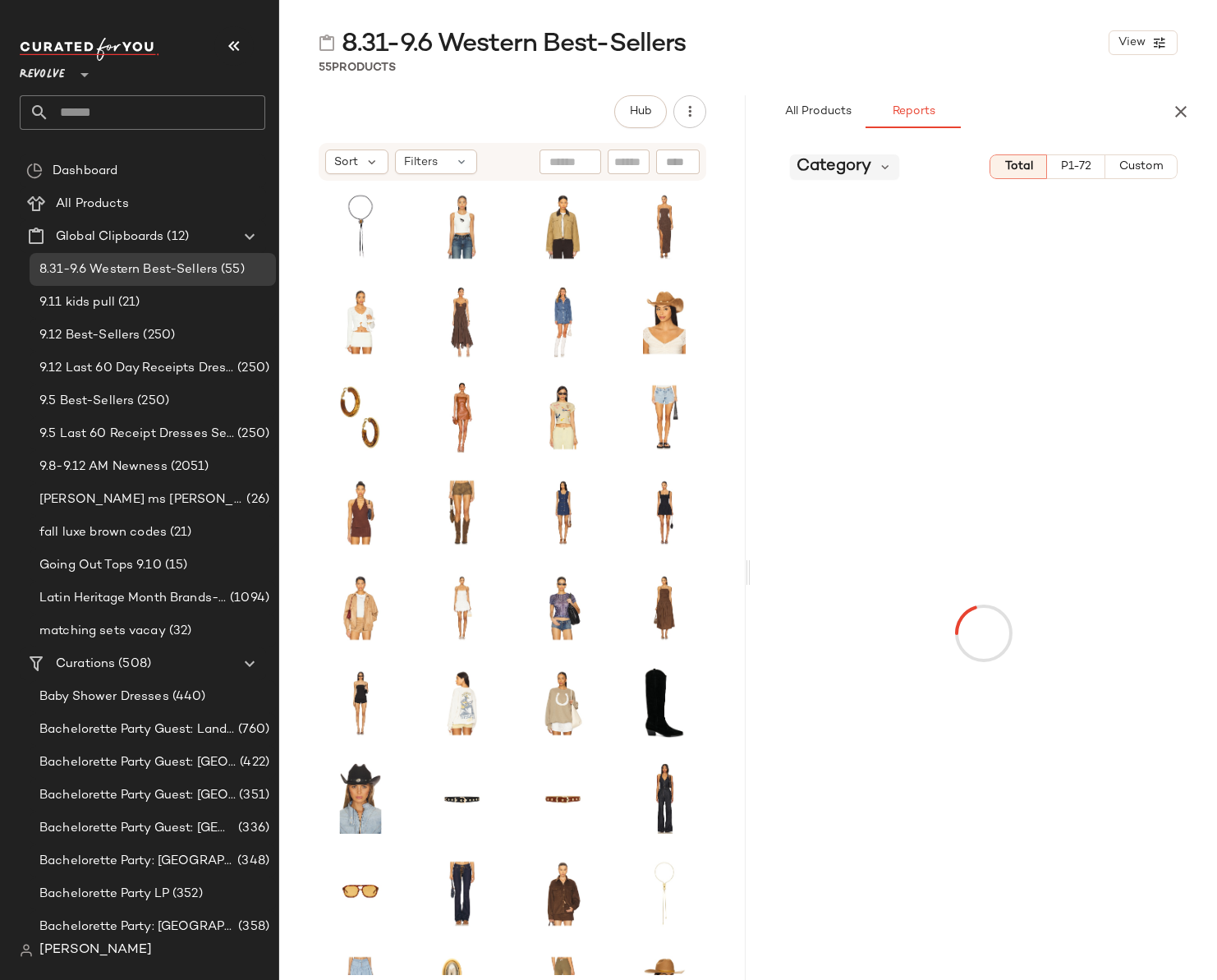
click at [828, 169] on span "Category" at bounding box center [833, 167] width 75 height 24
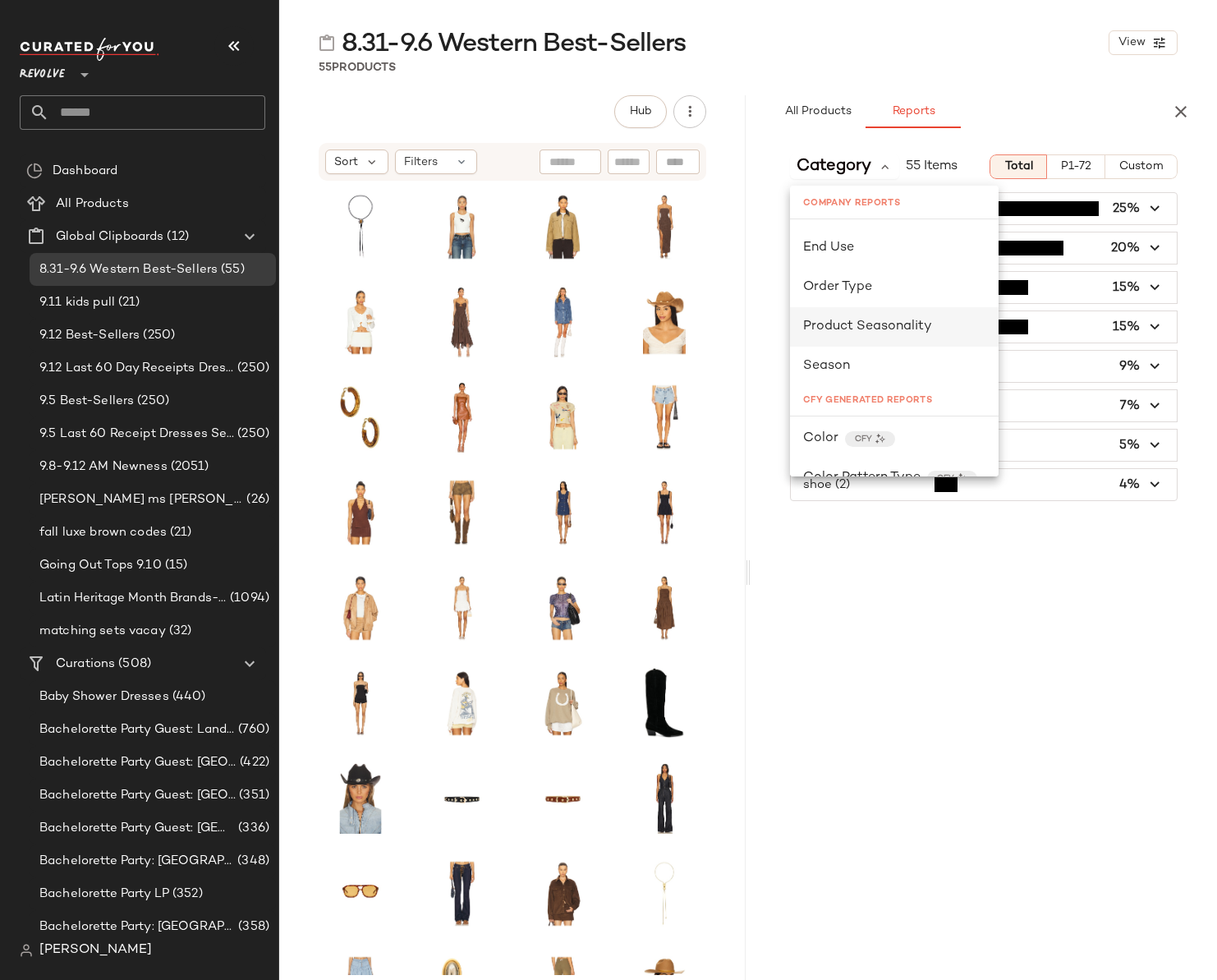
scroll to position [591, 0]
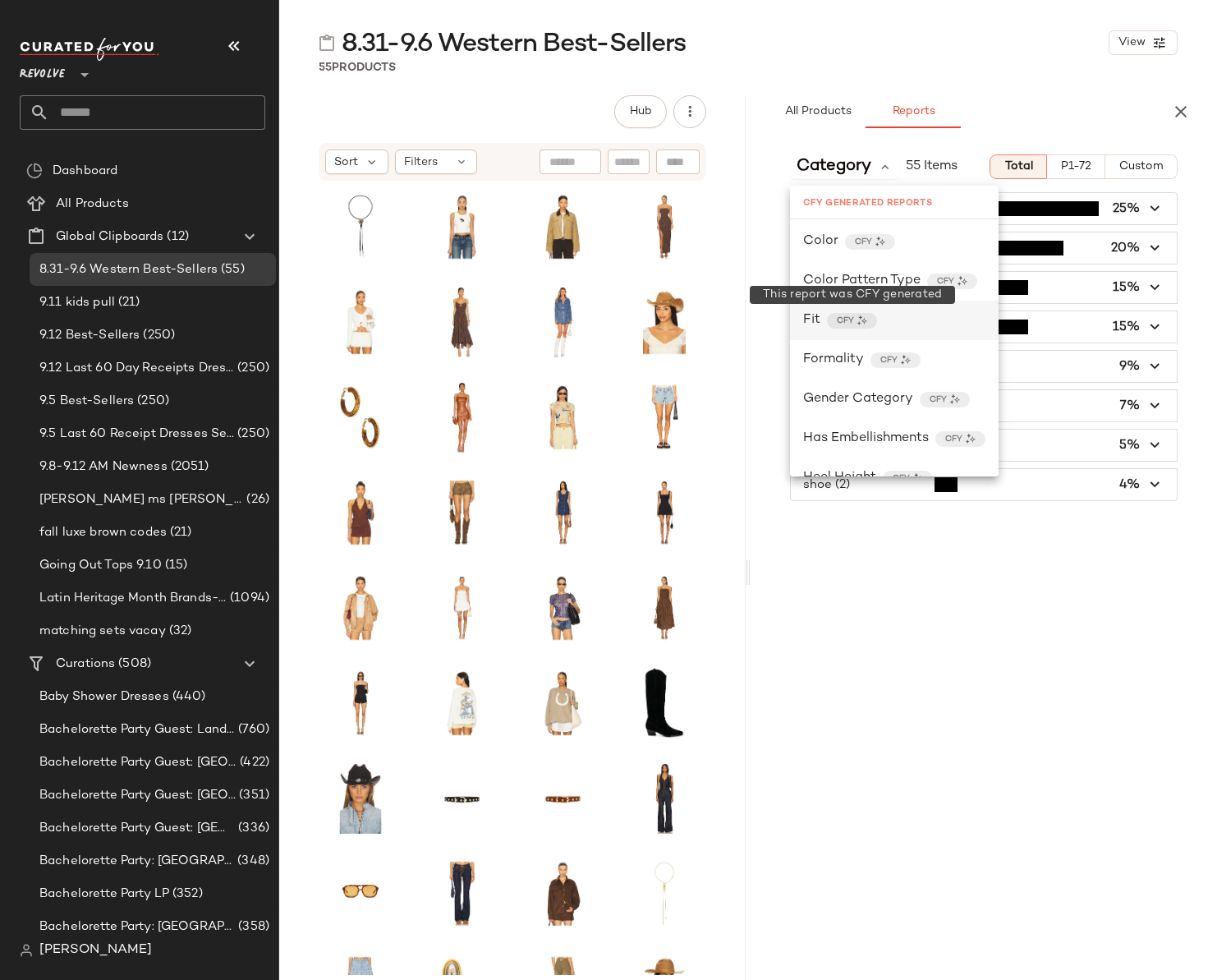
click at [839, 323] on span "CFY" at bounding box center [845, 320] width 18 height 13
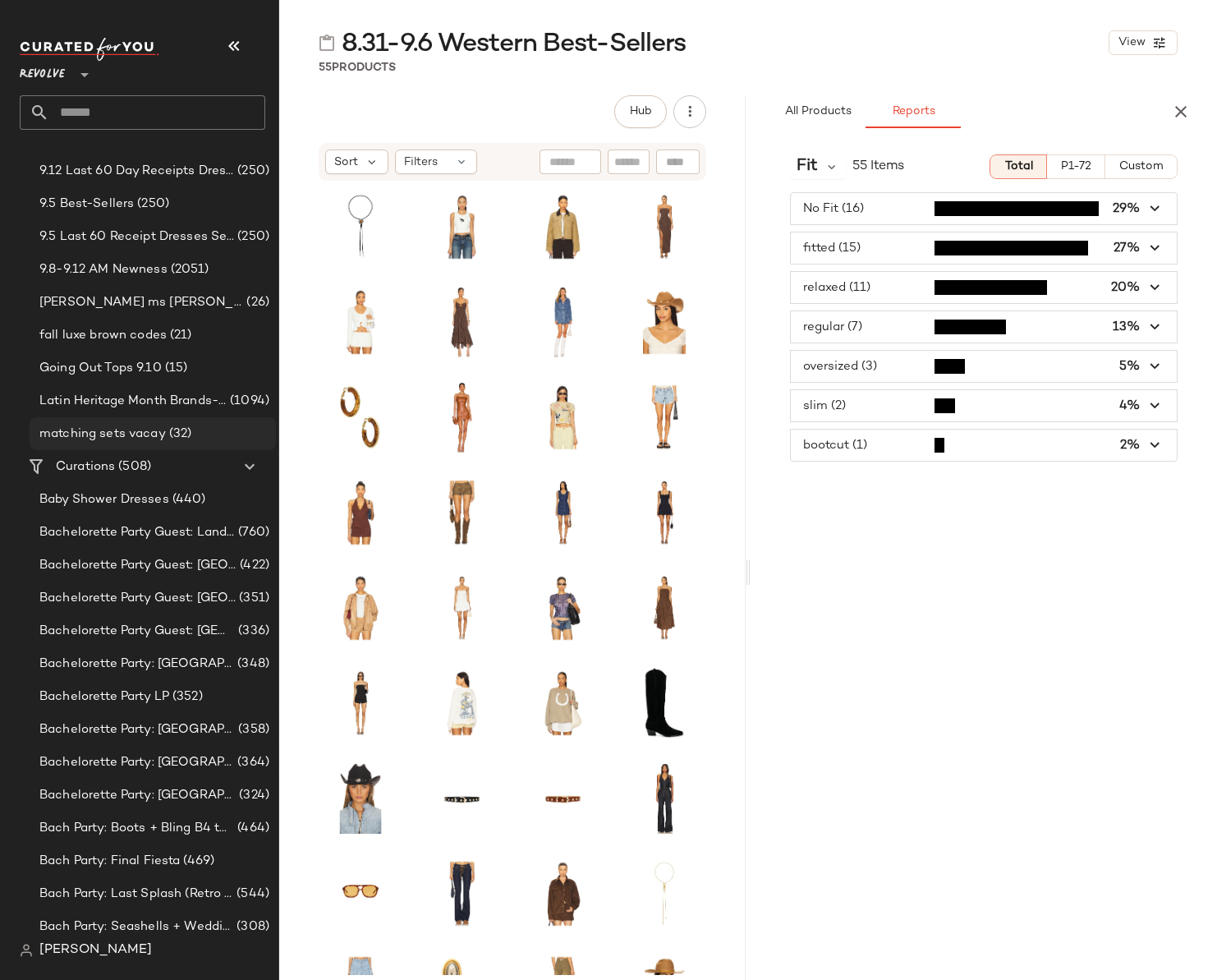
scroll to position [0, 0]
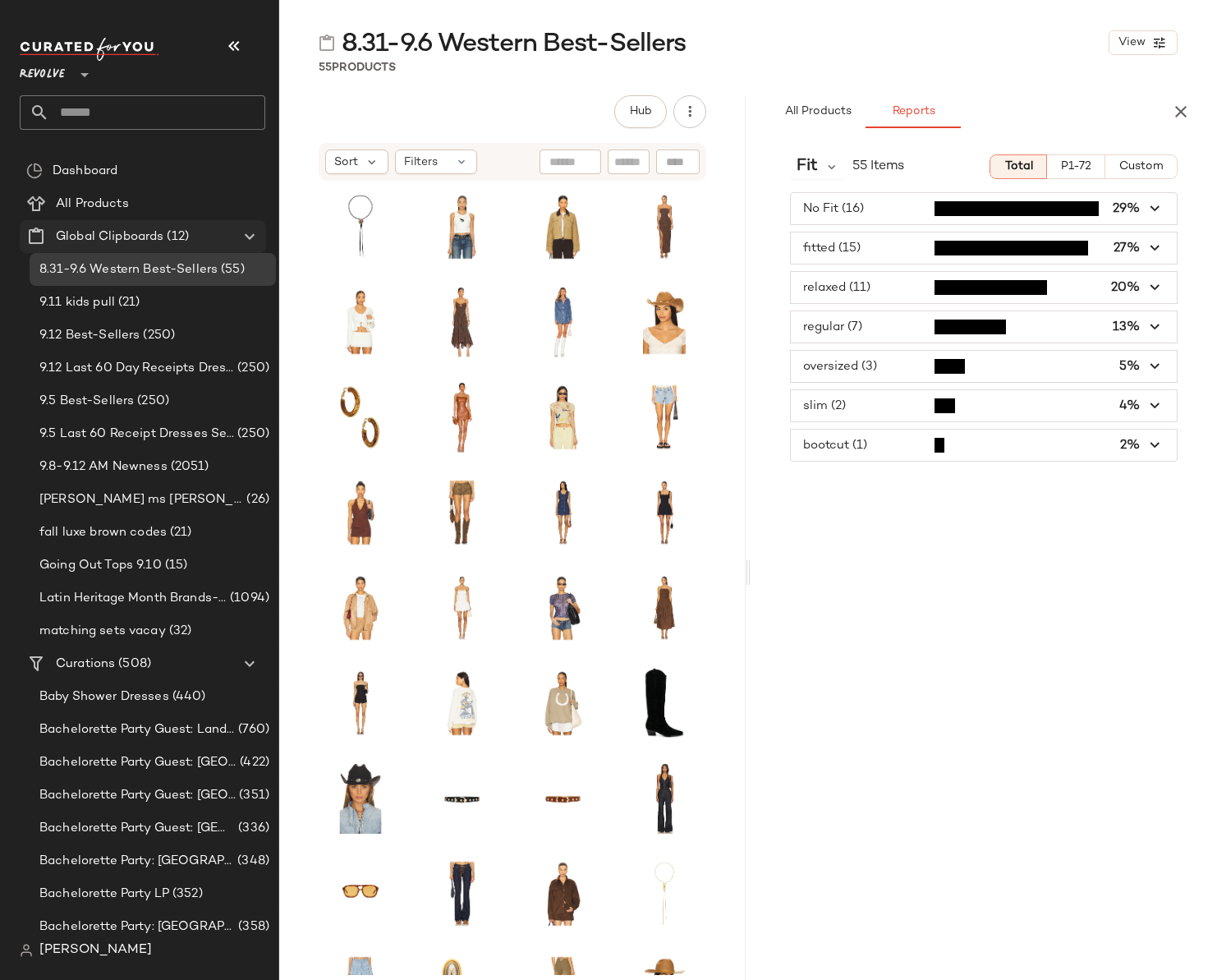
click at [209, 240] on div "Global Clipboards (12)" at bounding box center [144, 237] width 186 height 19
click at [241, 262] on span "Create Global Clipboard" at bounding box center [301, 265] width 156 height 14
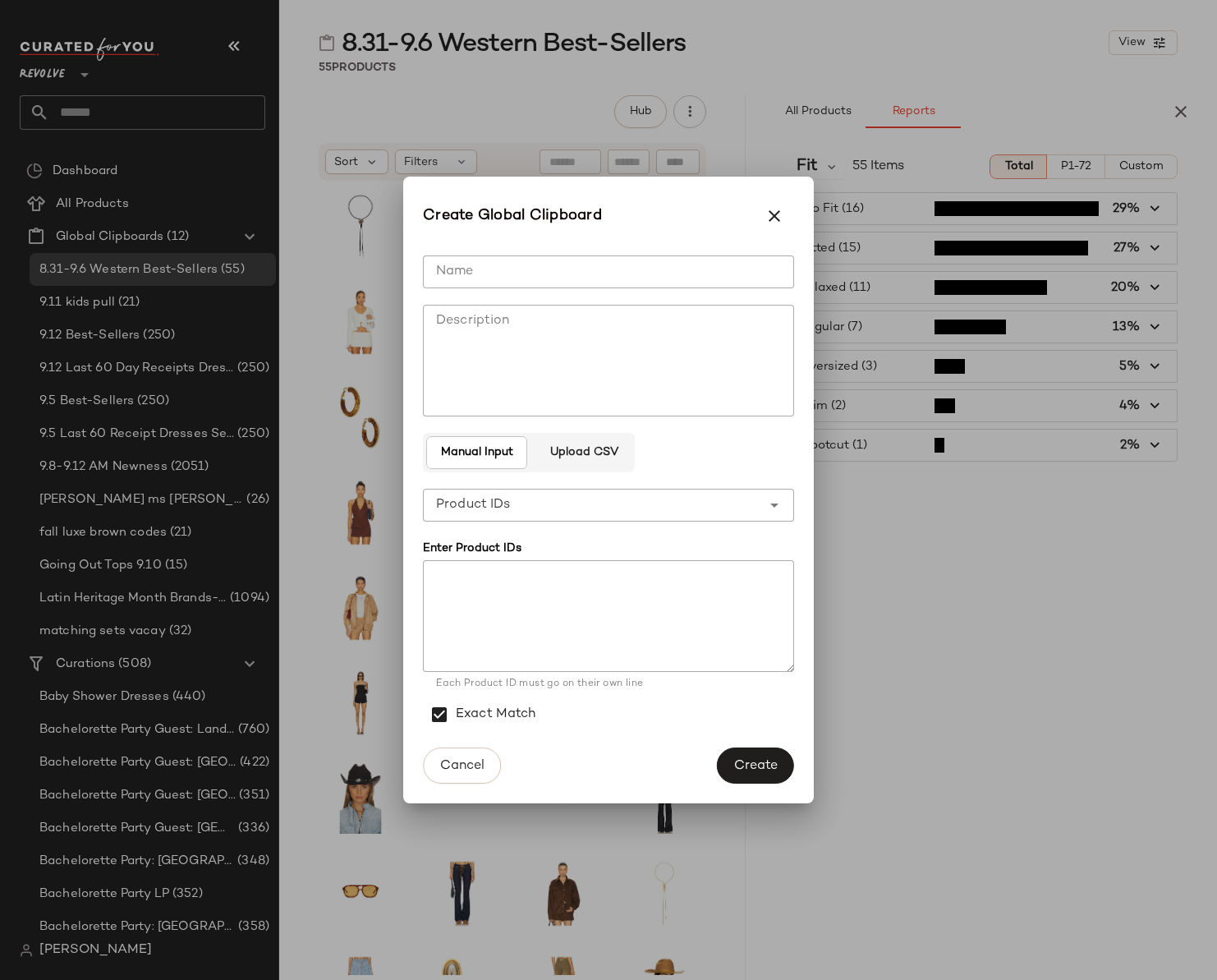
click at [531, 262] on input "Name" at bounding box center [608, 272] width 371 height 33
type input "**********"
click at [757, 760] on span "Create" at bounding box center [755, 765] width 45 height 16
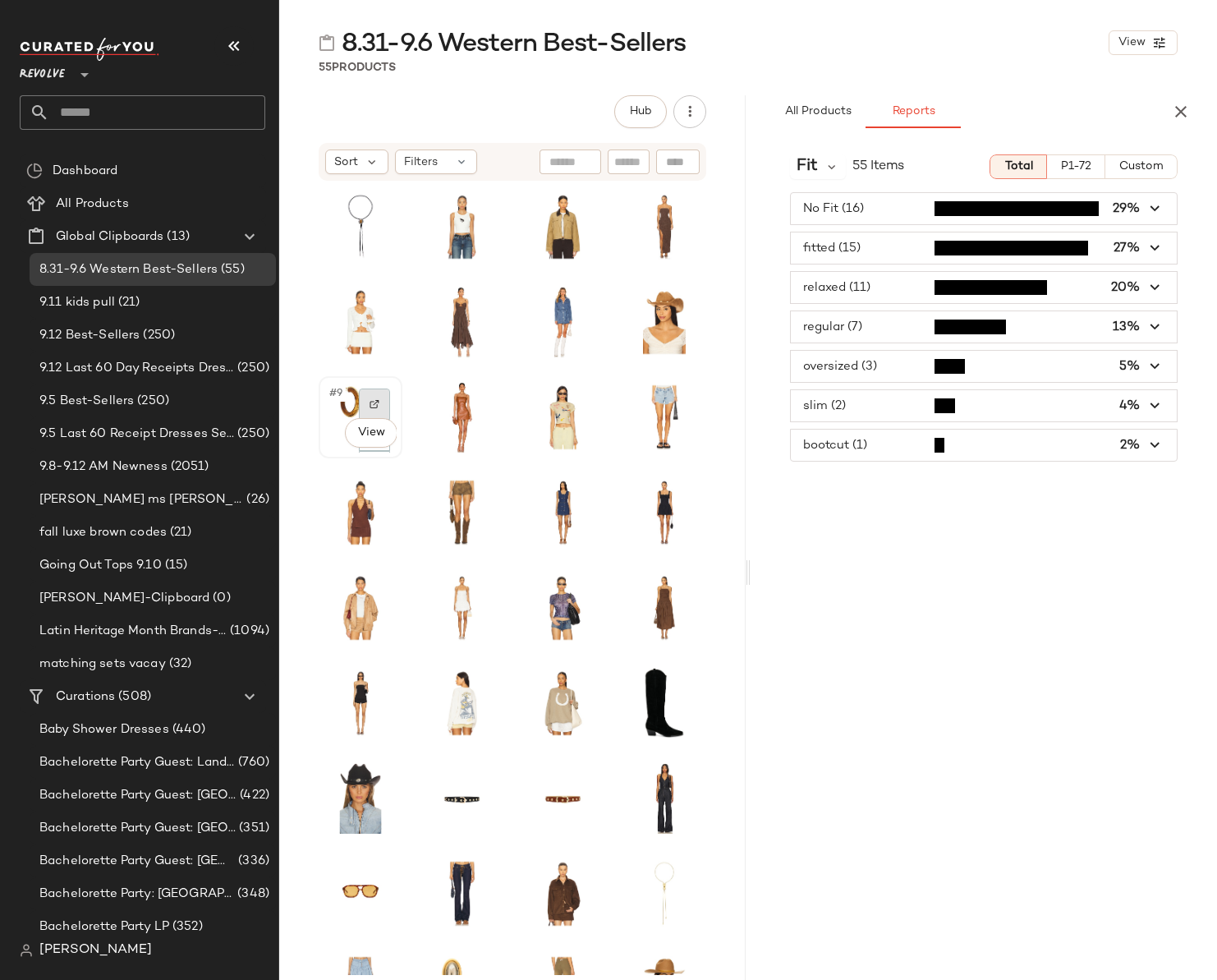
click at [377, 405] on img at bounding box center [375, 405] width 10 height 10
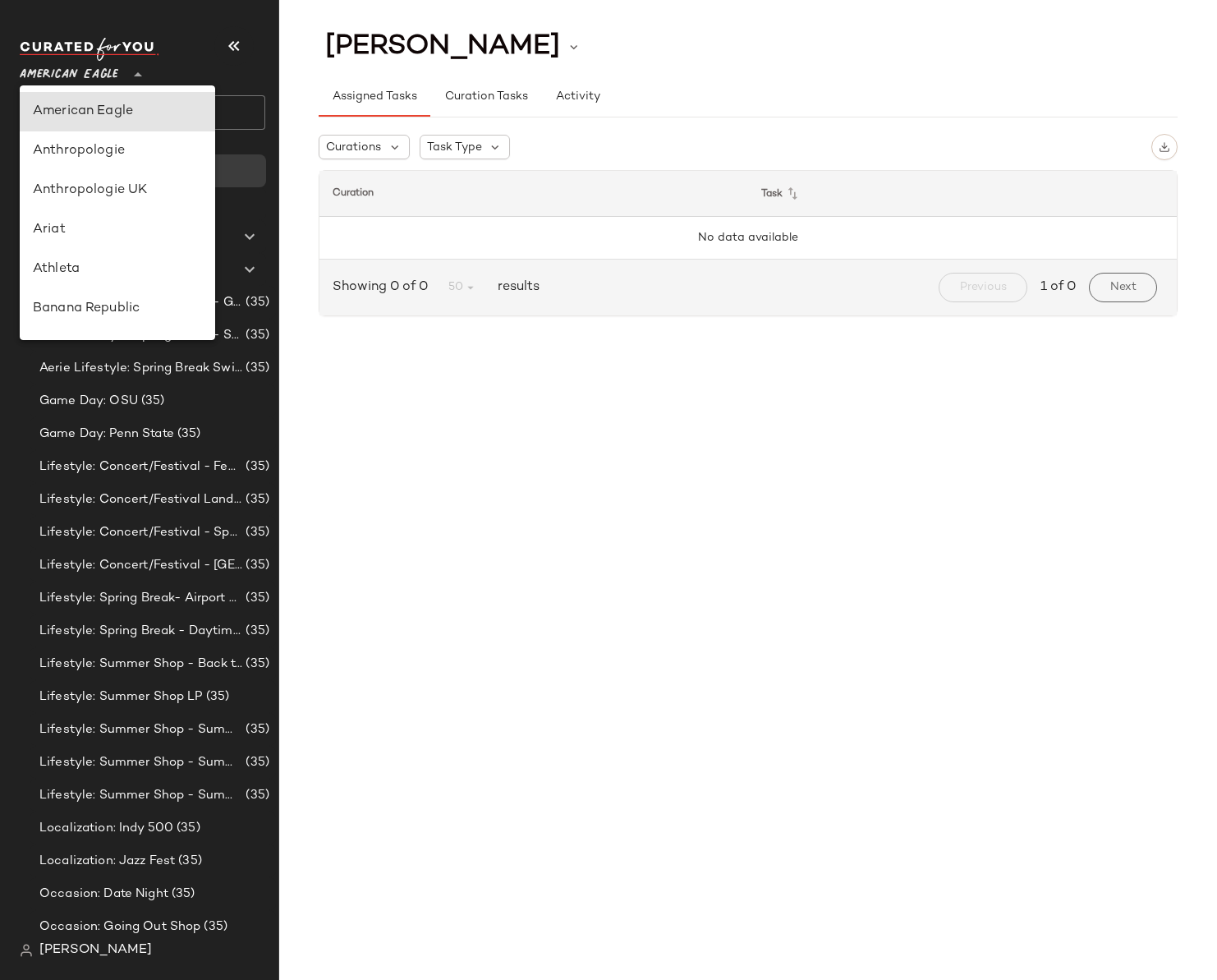
click at [83, 80] on span "American Eagle" at bounding box center [68, 70] width 98 height 29
click at [68, 304] on div "Revolve" at bounding box center [117, 309] width 169 height 19
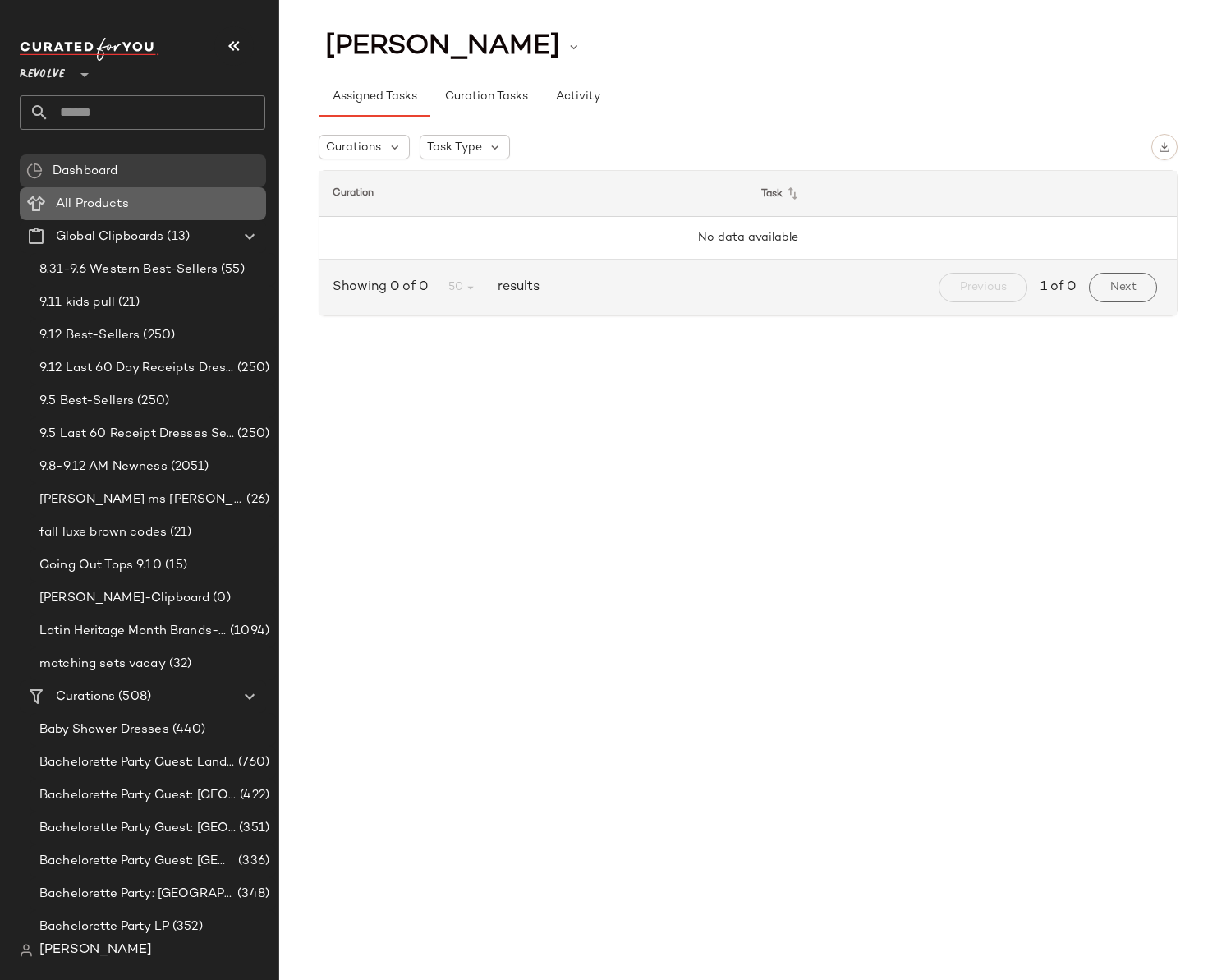
click at [97, 209] on span "All Products" at bounding box center [92, 204] width 73 height 19
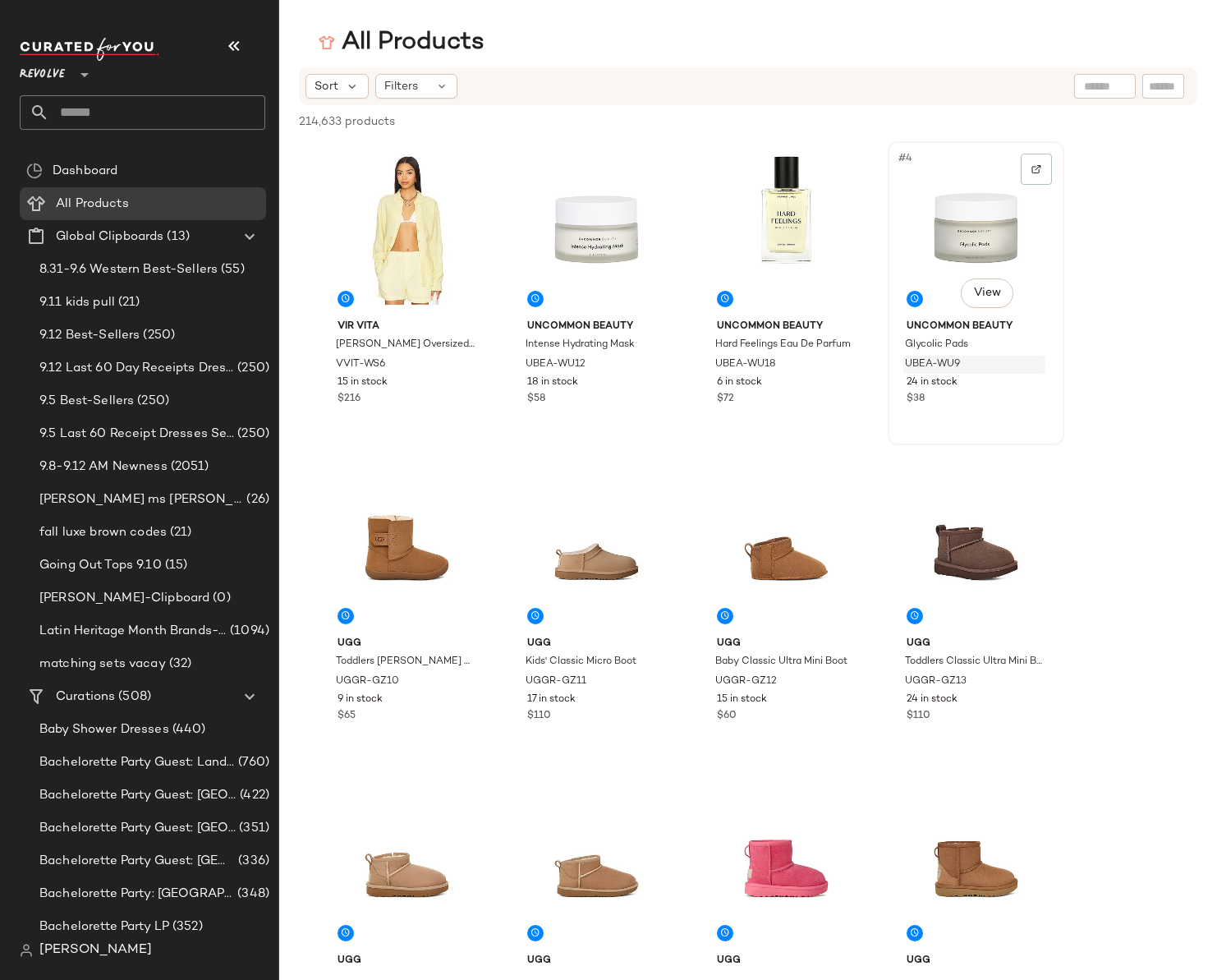
drag, startPoint x: 344, startPoint y: 191, endPoint x: 992, endPoint y: 363, distance: 670.4
click at [975, 206] on div "#4 View" at bounding box center [976, 230] width 165 height 166
click at [956, 555] on div "#8 View" at bounding box center [976, 547] width 165 height 166
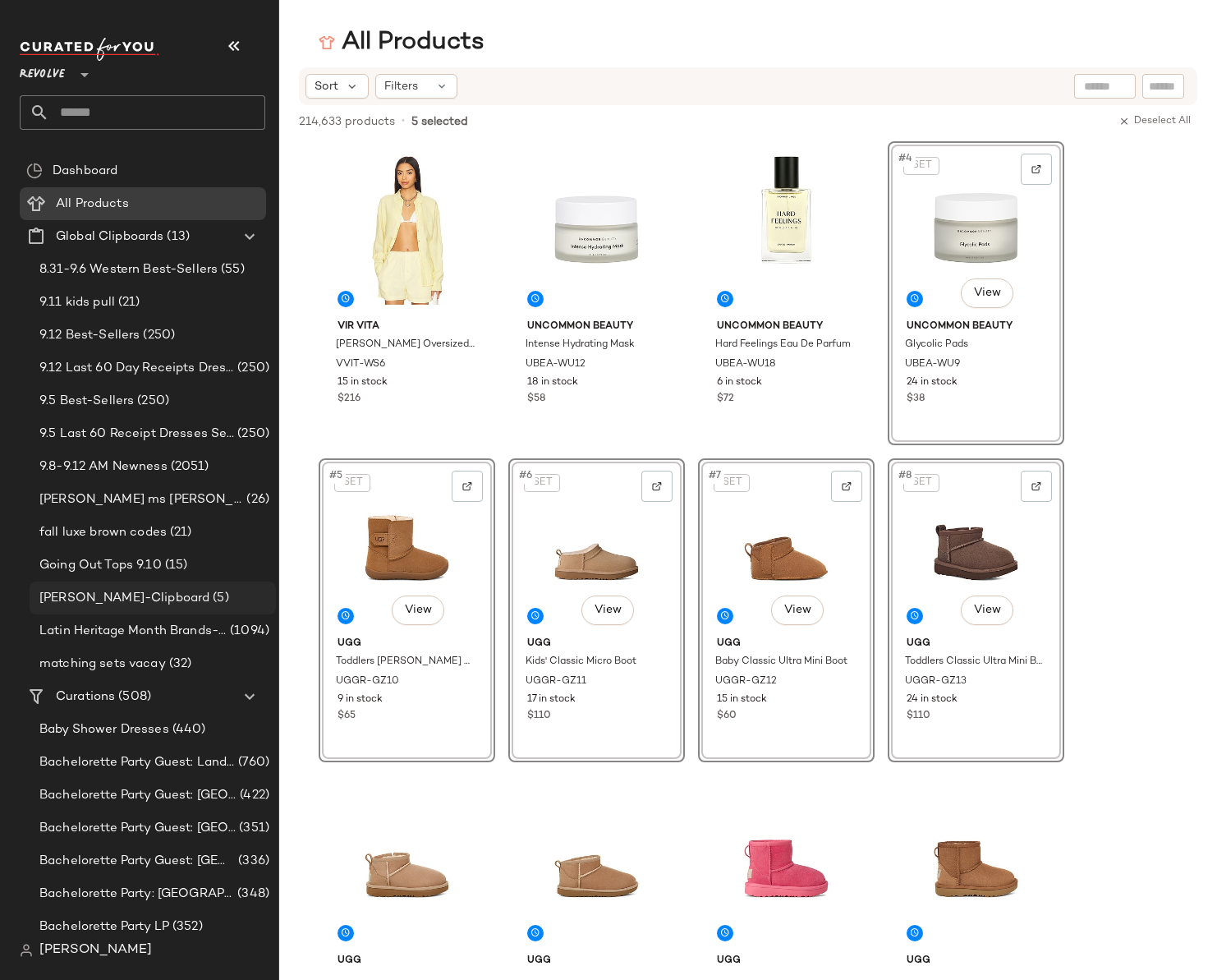
click at [101, 596] on span "[PERSON_NAME]-Clipboard" at bounding box center [124, 598] width 170 height 19
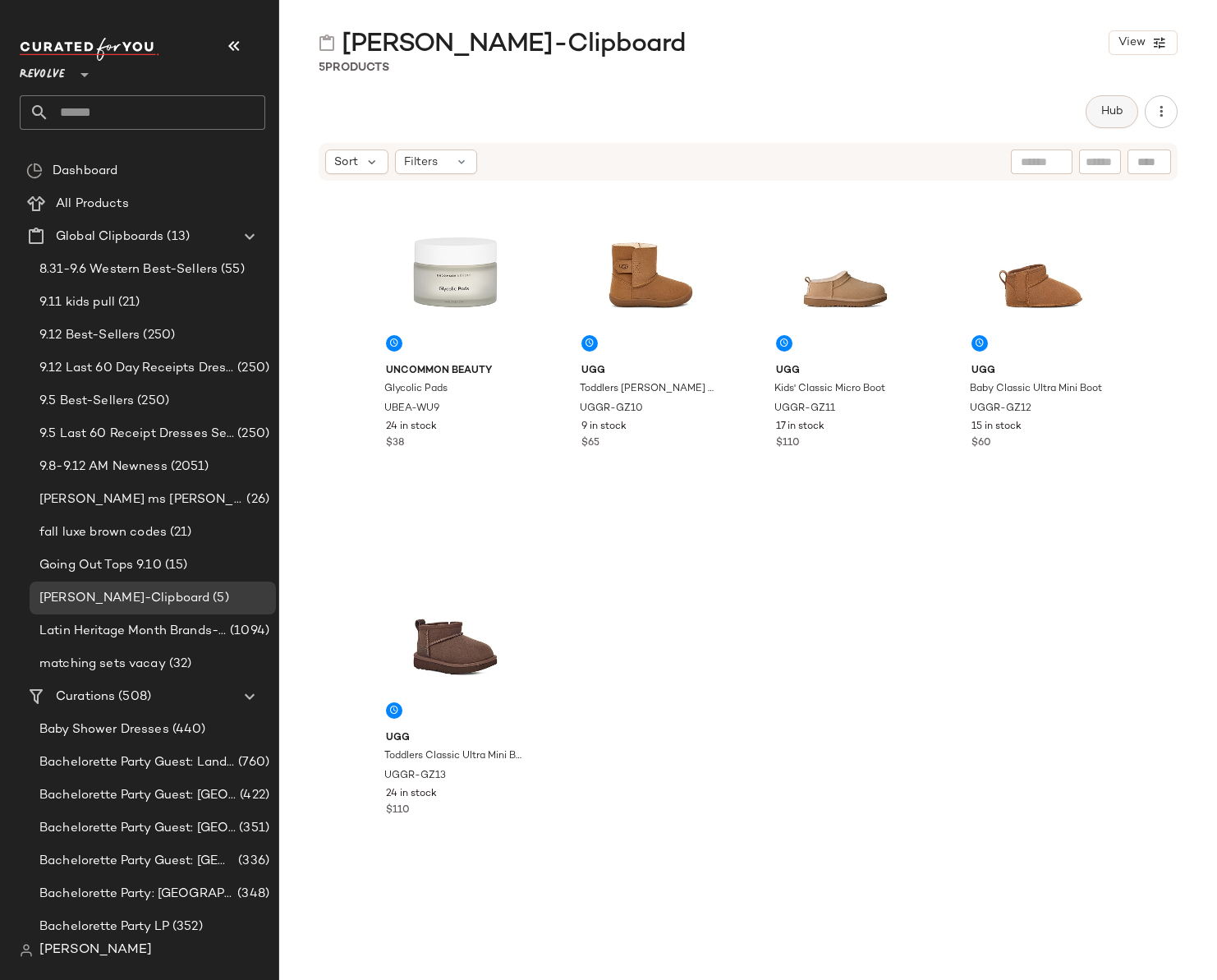
click at [1119, 118] on span "Hub" at bounding box center [1112, 112] width 23 height 13
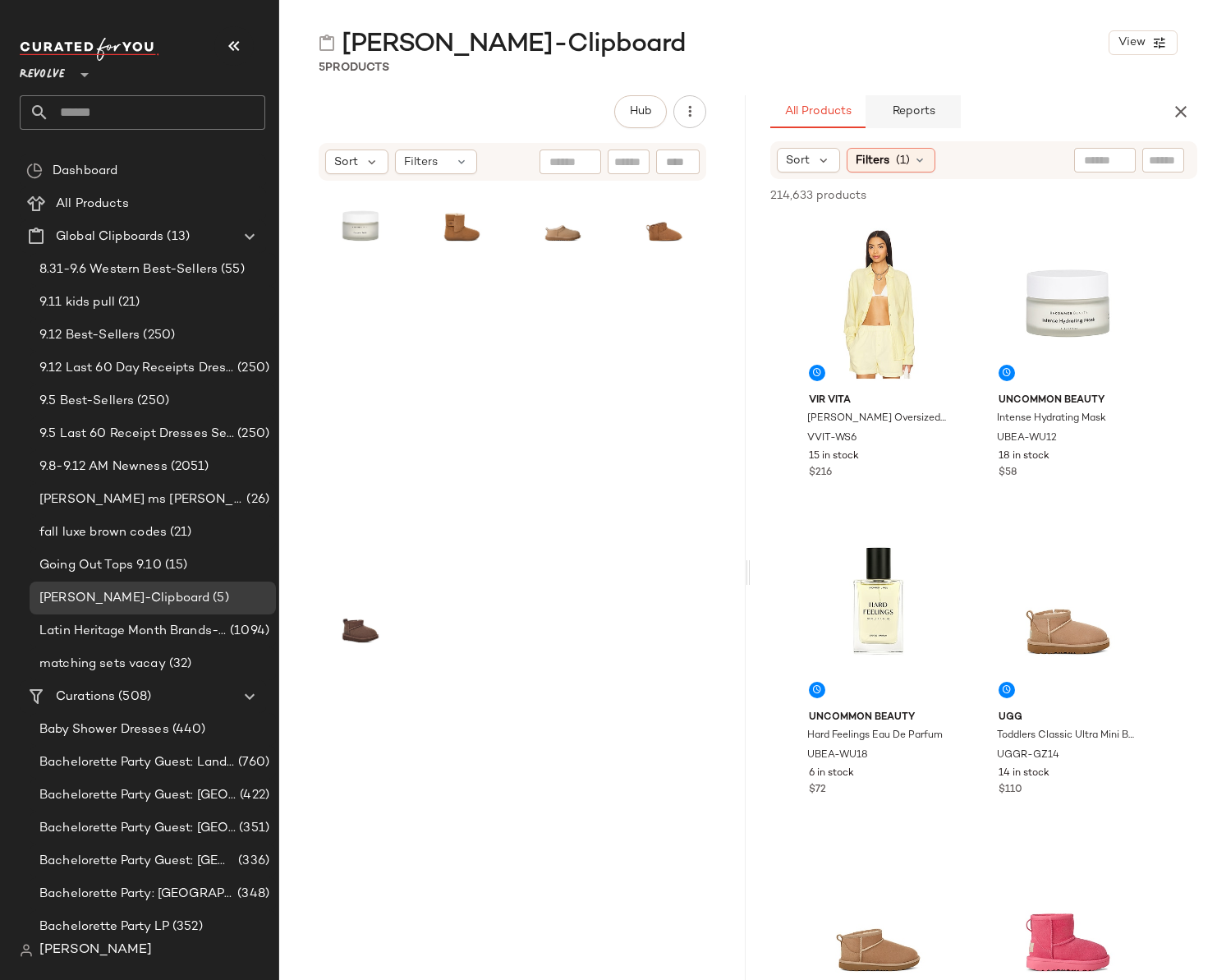
click at [902, 115] on span "Reports" at bounding box center [913, 112] width 44 height 13
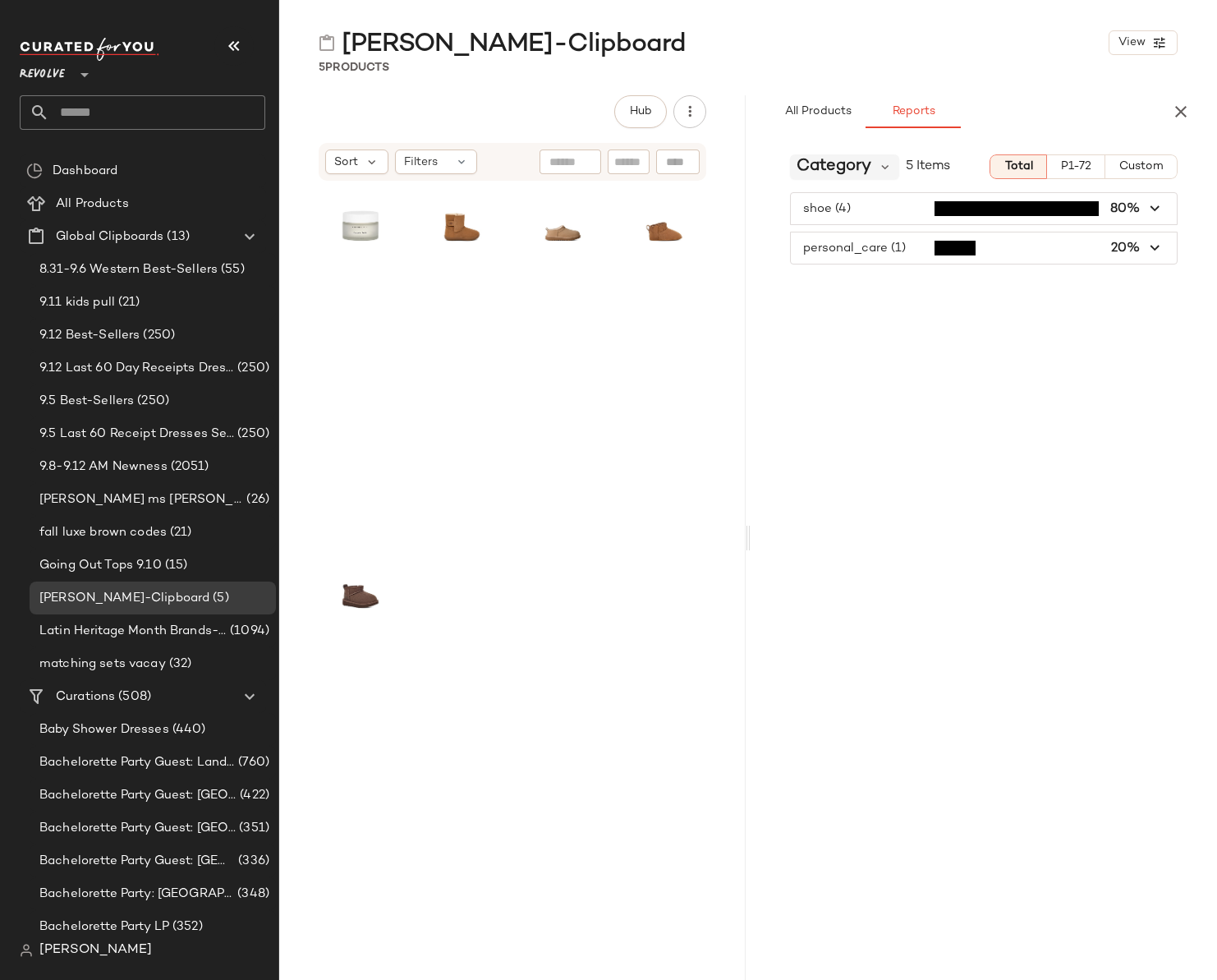
click at [827, 172] on span "Category" at bounding box center [833, 167] width 75 height 24
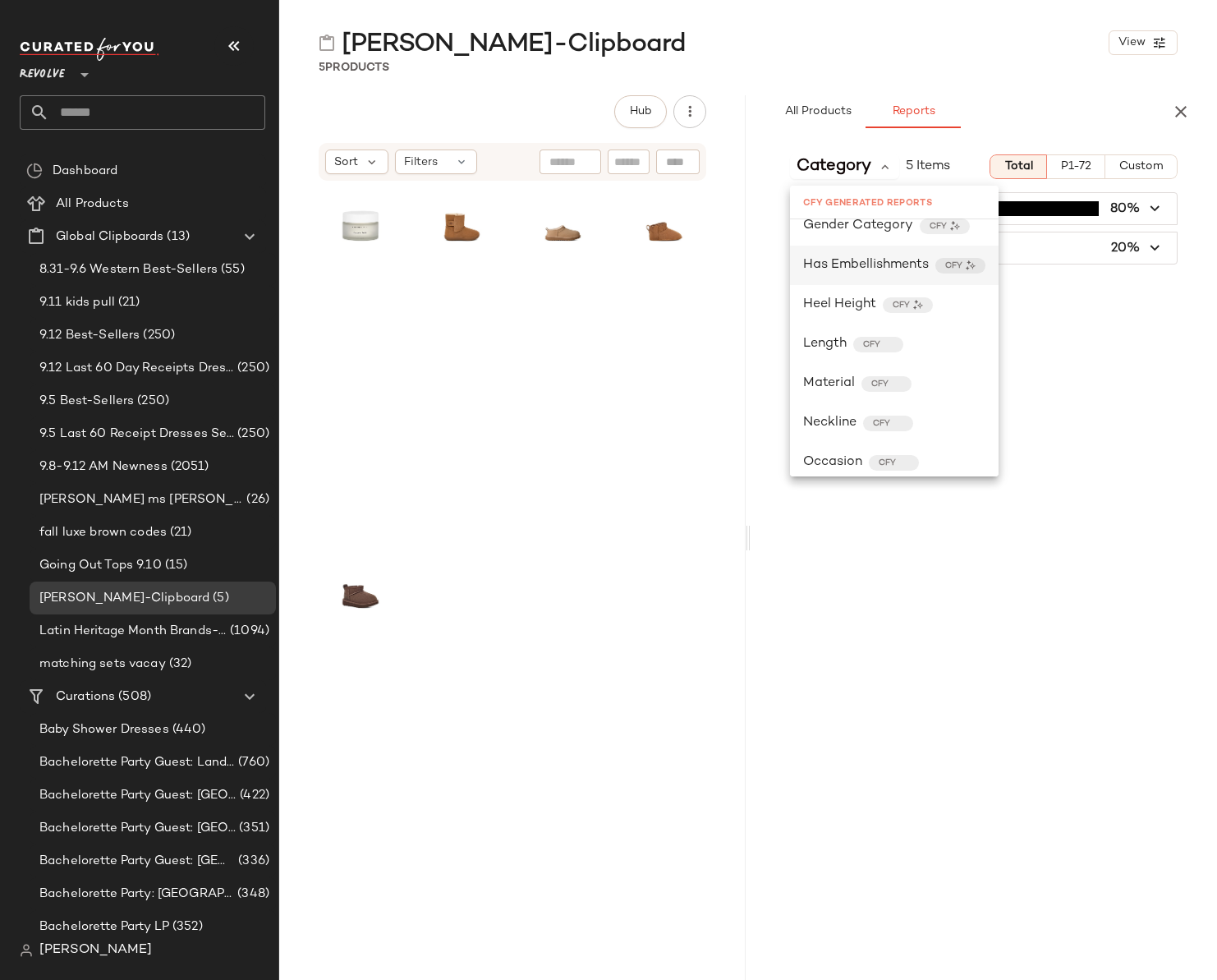
scroll to position [789, 0]
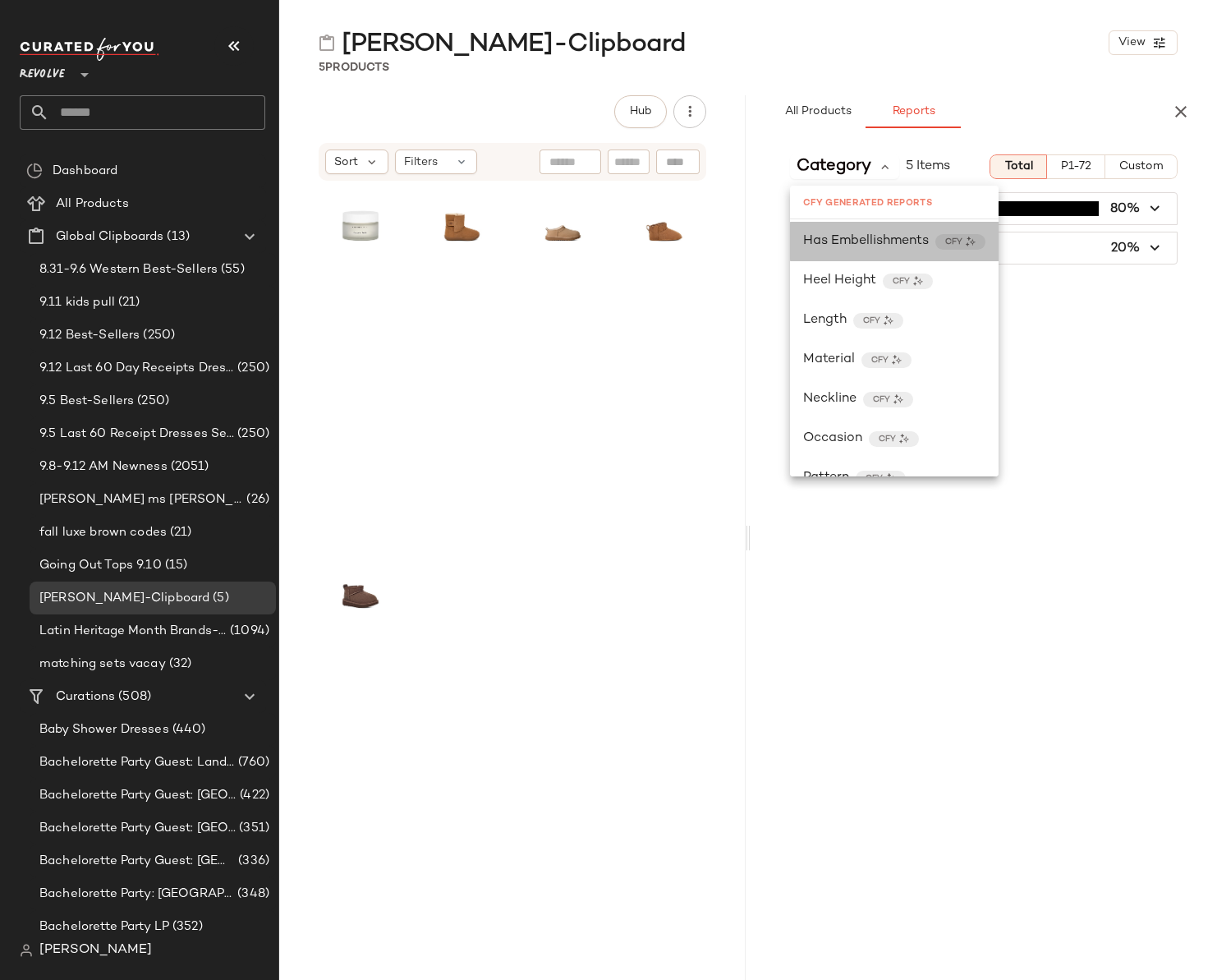
click at [874, 251] on span "Has Embellishments" at bounding box center [865, 241] width 125 height 19
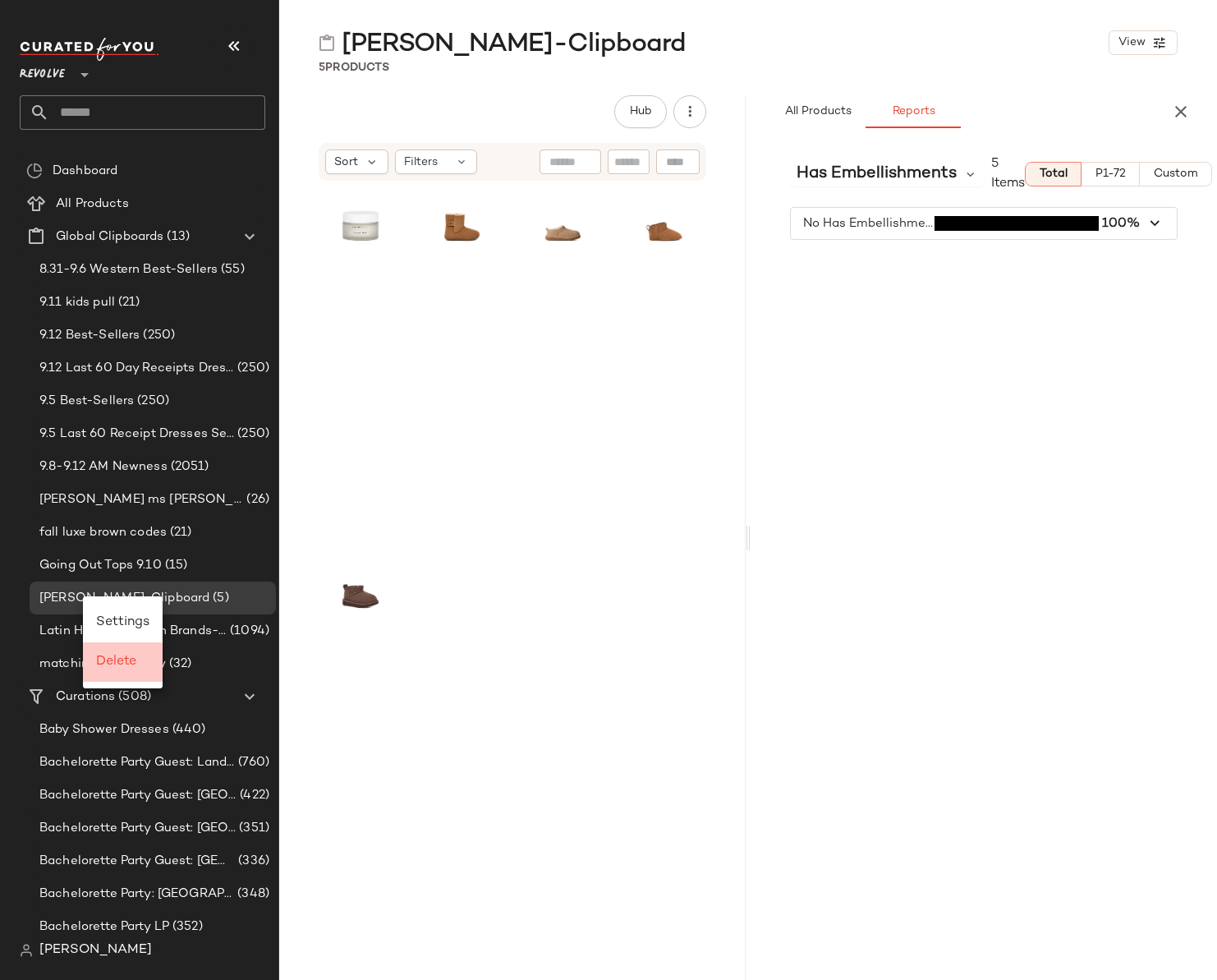
click at [100, 663] on span "Delete" at bounding box center [116, 661] width 40 height 14
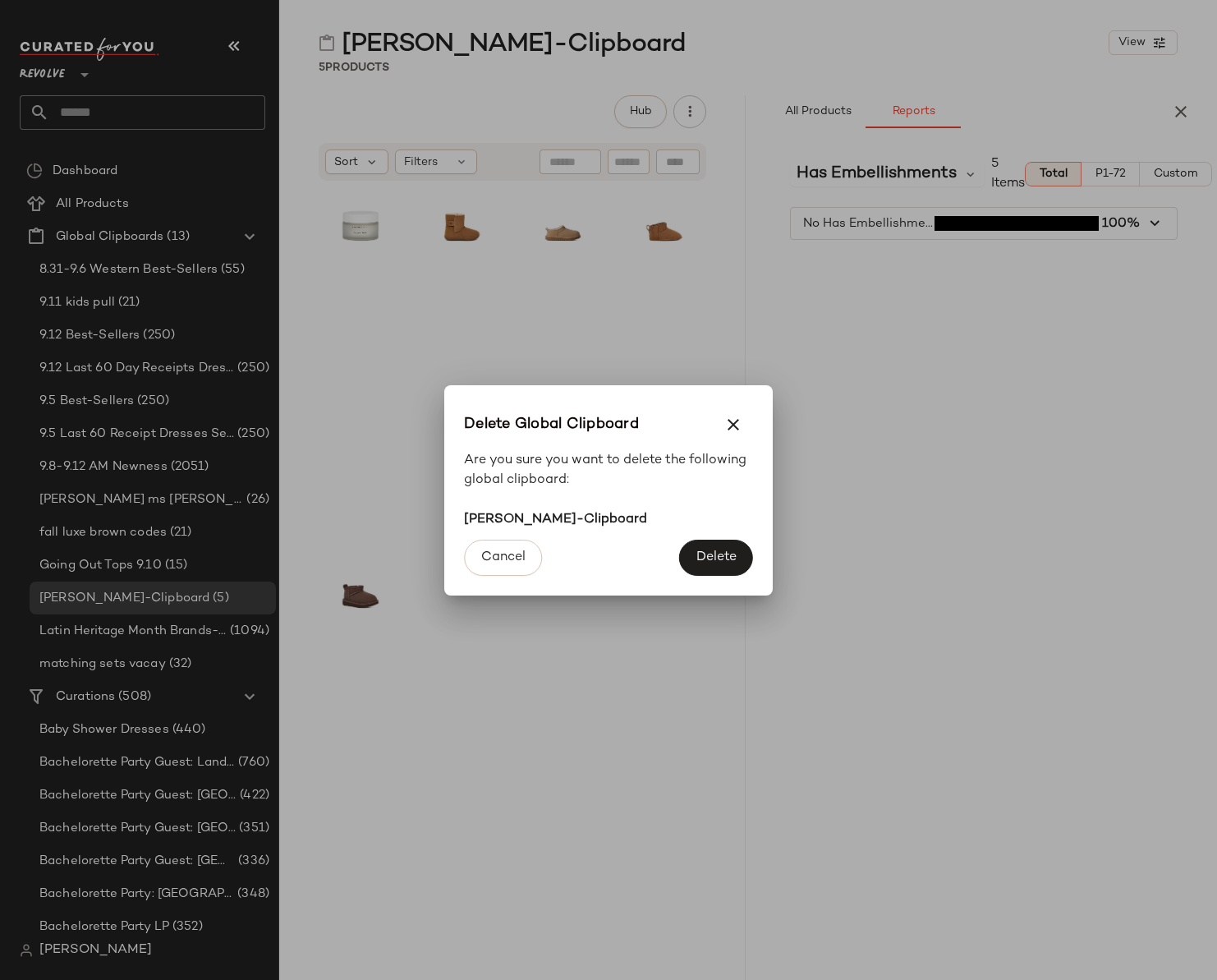
click at [599, 572] on div "Cancel Delete" at bounding box center [608, 563] width 329 height 66
click at [703, 562] on span "Delete" at bounding box center [716, 557] width 41 height 16
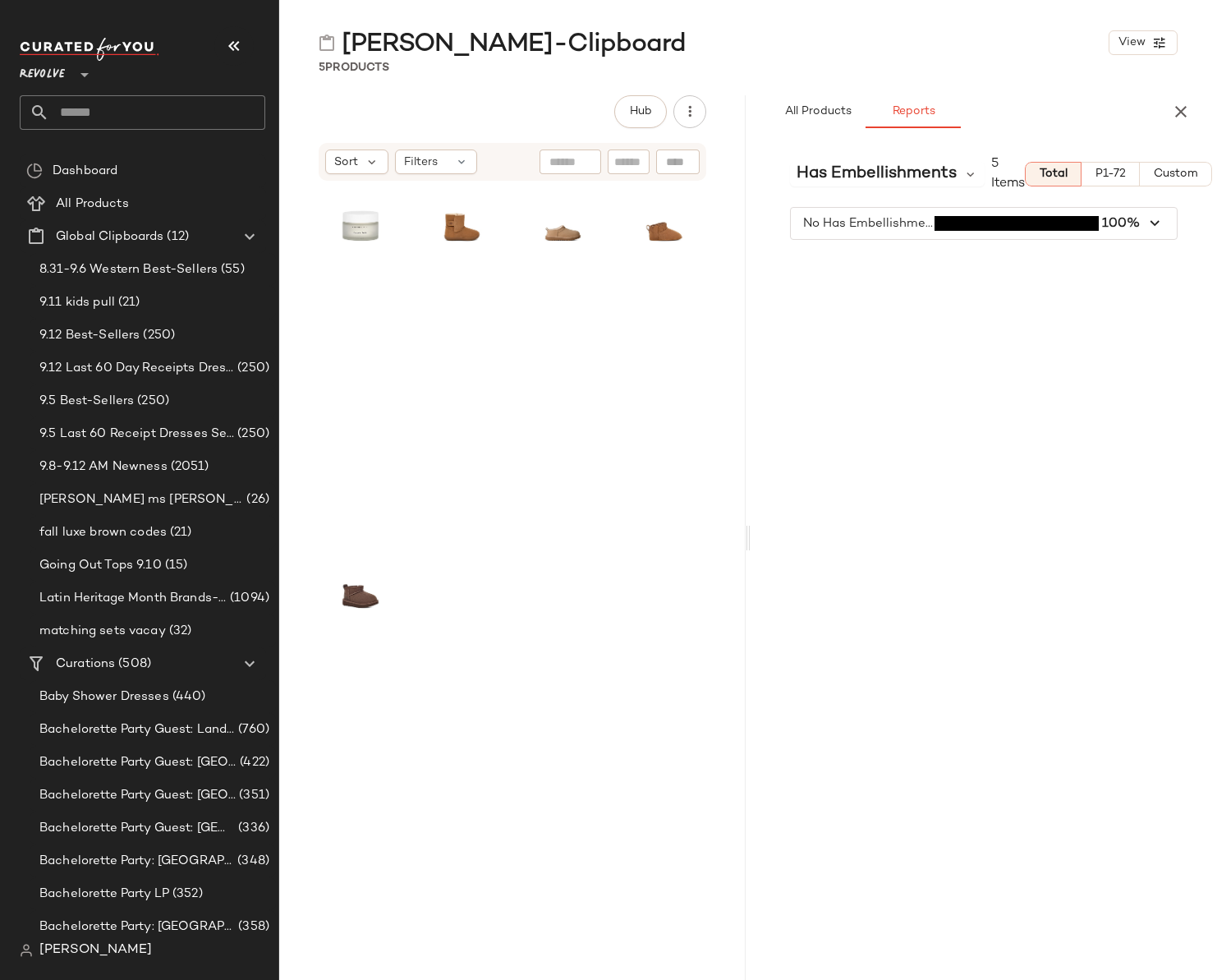
click at [70, 73] on div "Revolve **" at bounding box center [45, 65] width 52 height 41
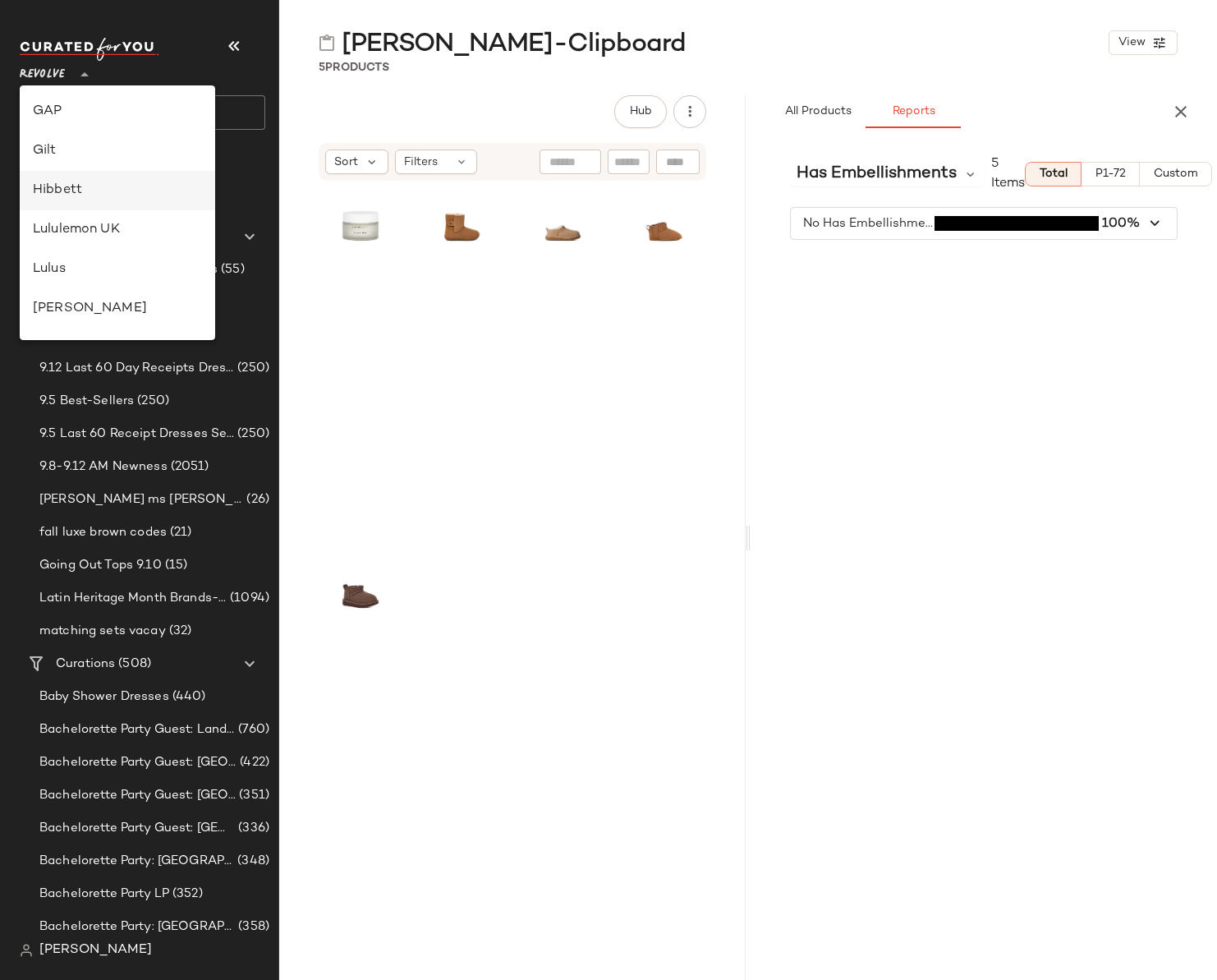
scroll to position [197, 0]
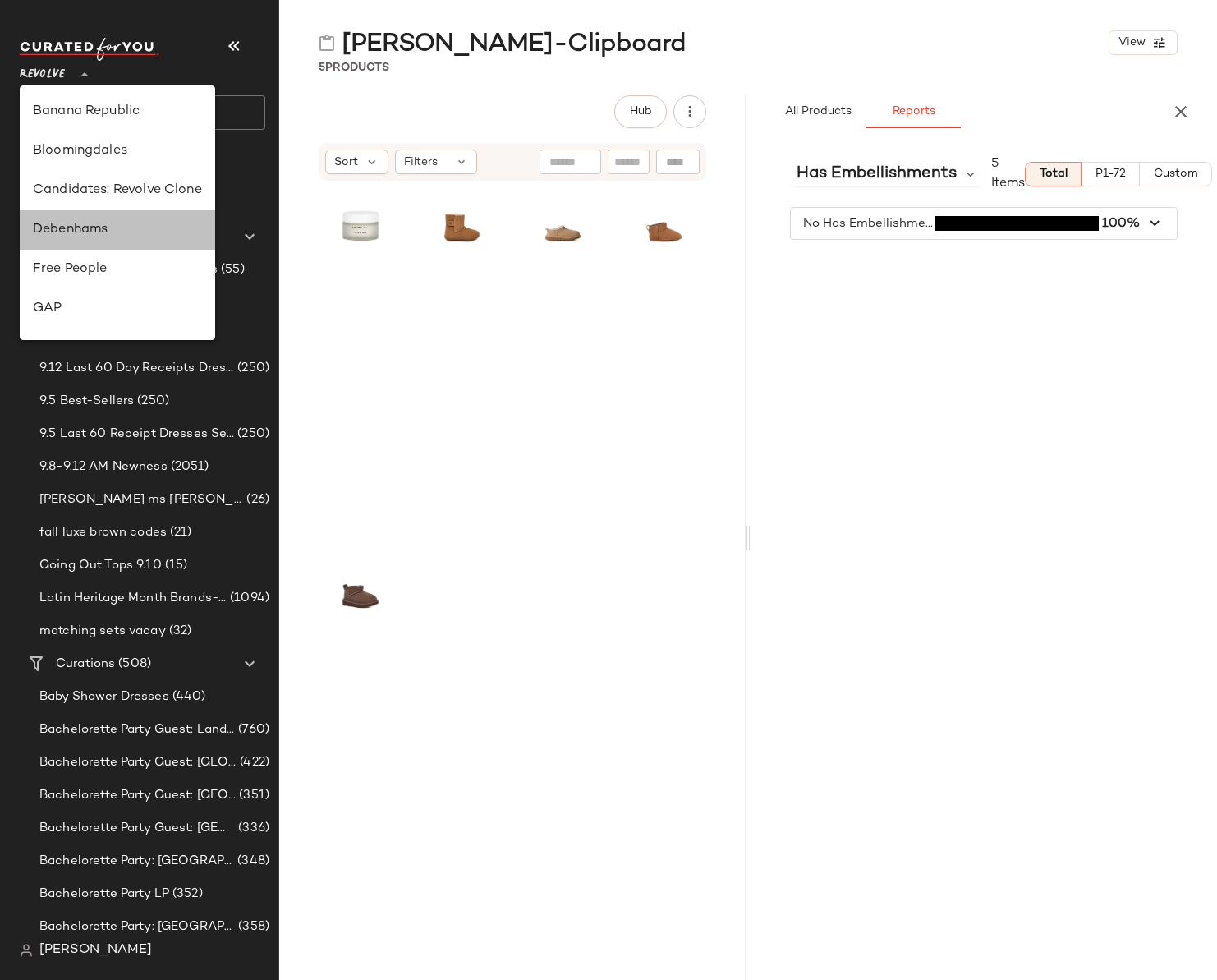
click at [80, 228] on div "Debenhams" at bounding box center [117, 230] width 169 height 19
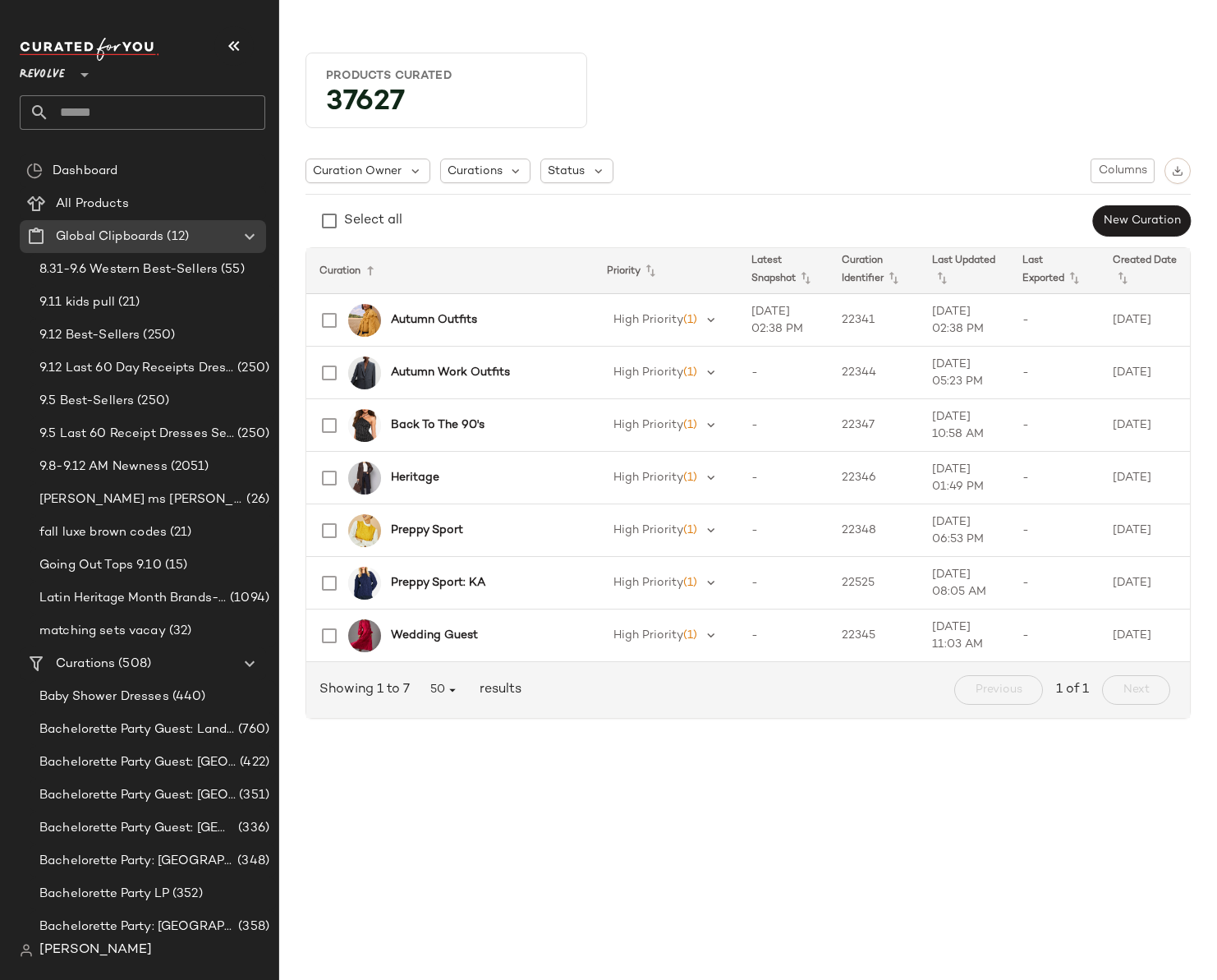
type input "**"
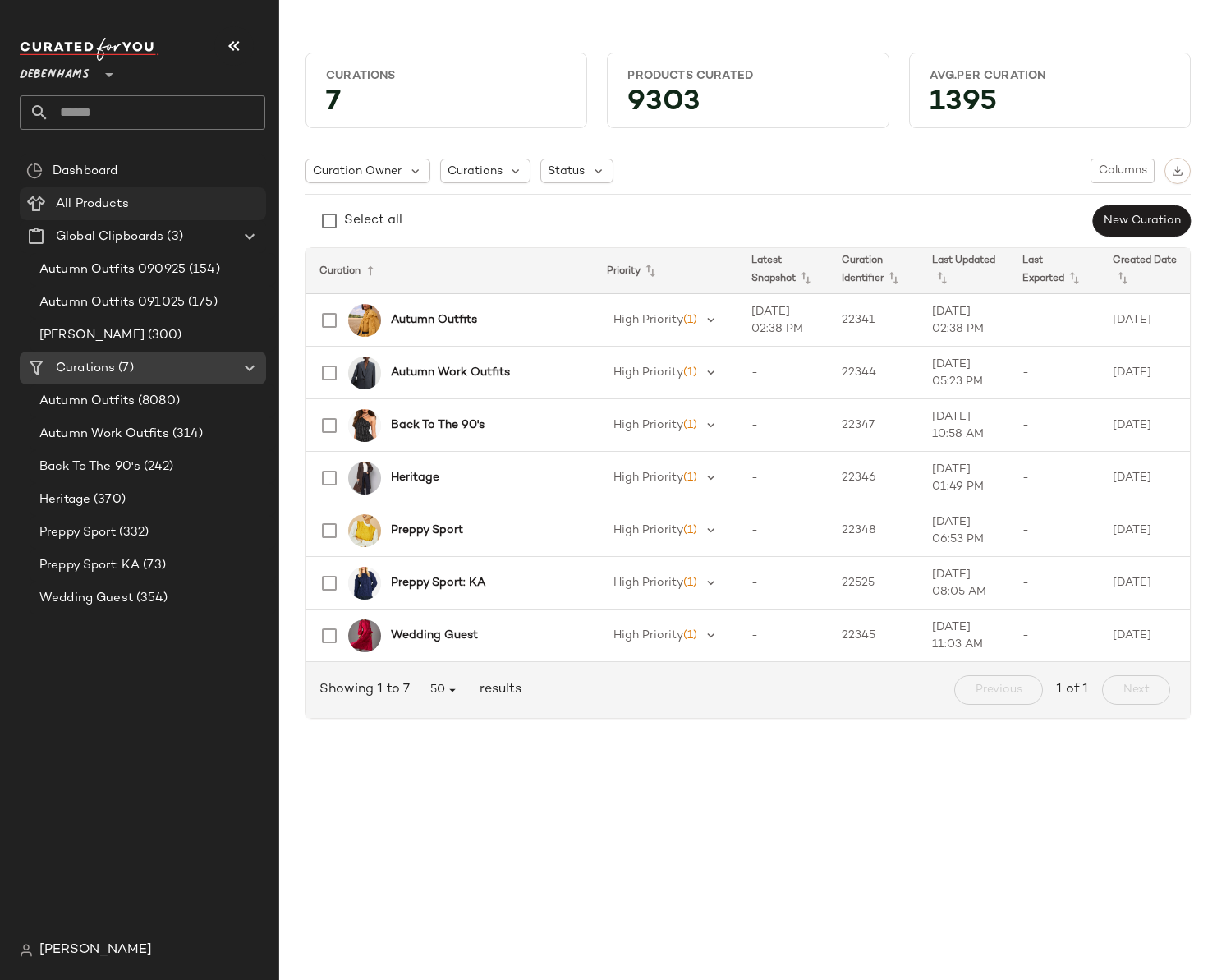
click at [95, 211] on span "All Products" at bounding box center [92, 204] width 73 height 19
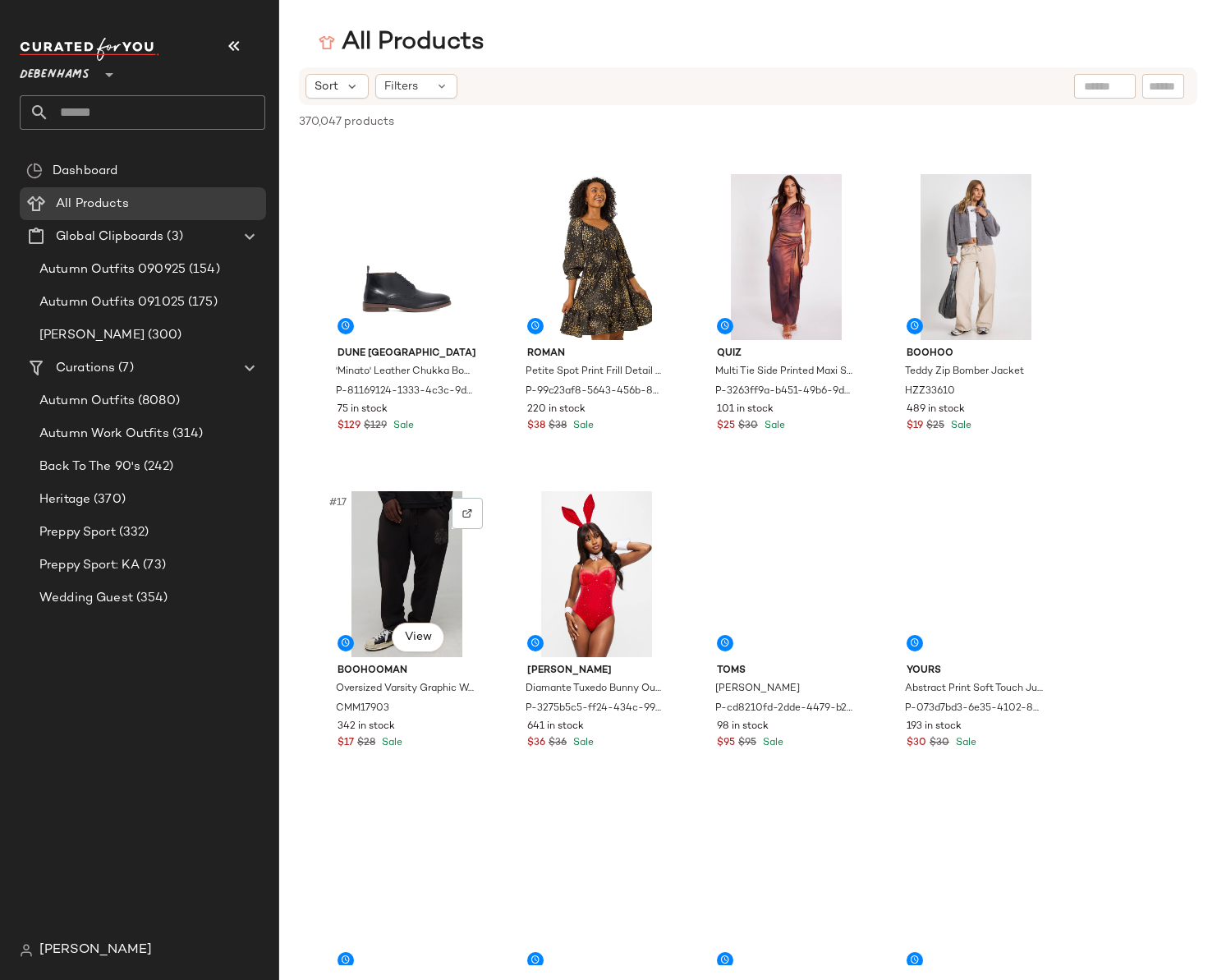
scroll to position [931, 0]
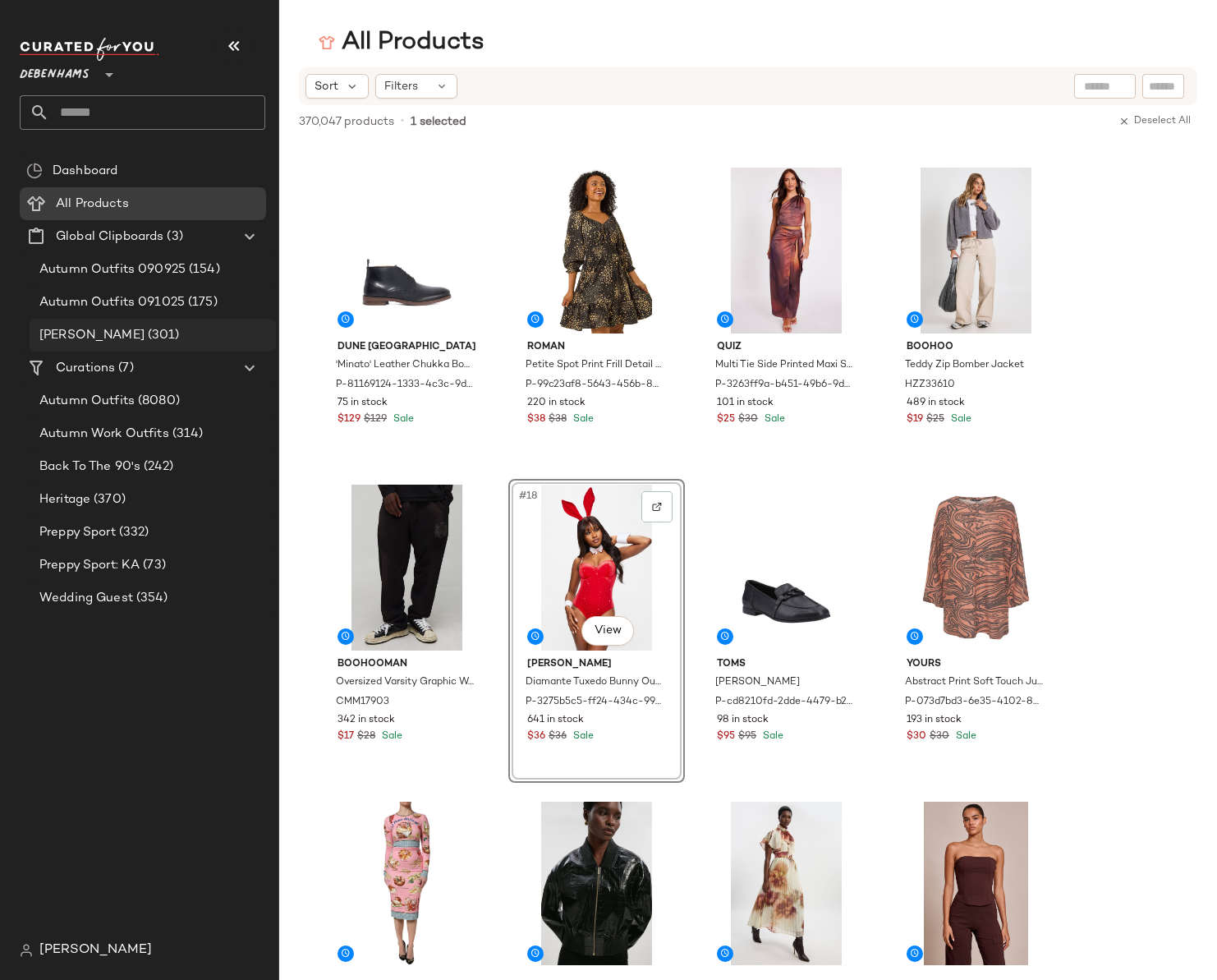
click at [148, 339] on span "(301)" at bounding box center [162, 336] width 35 height 19
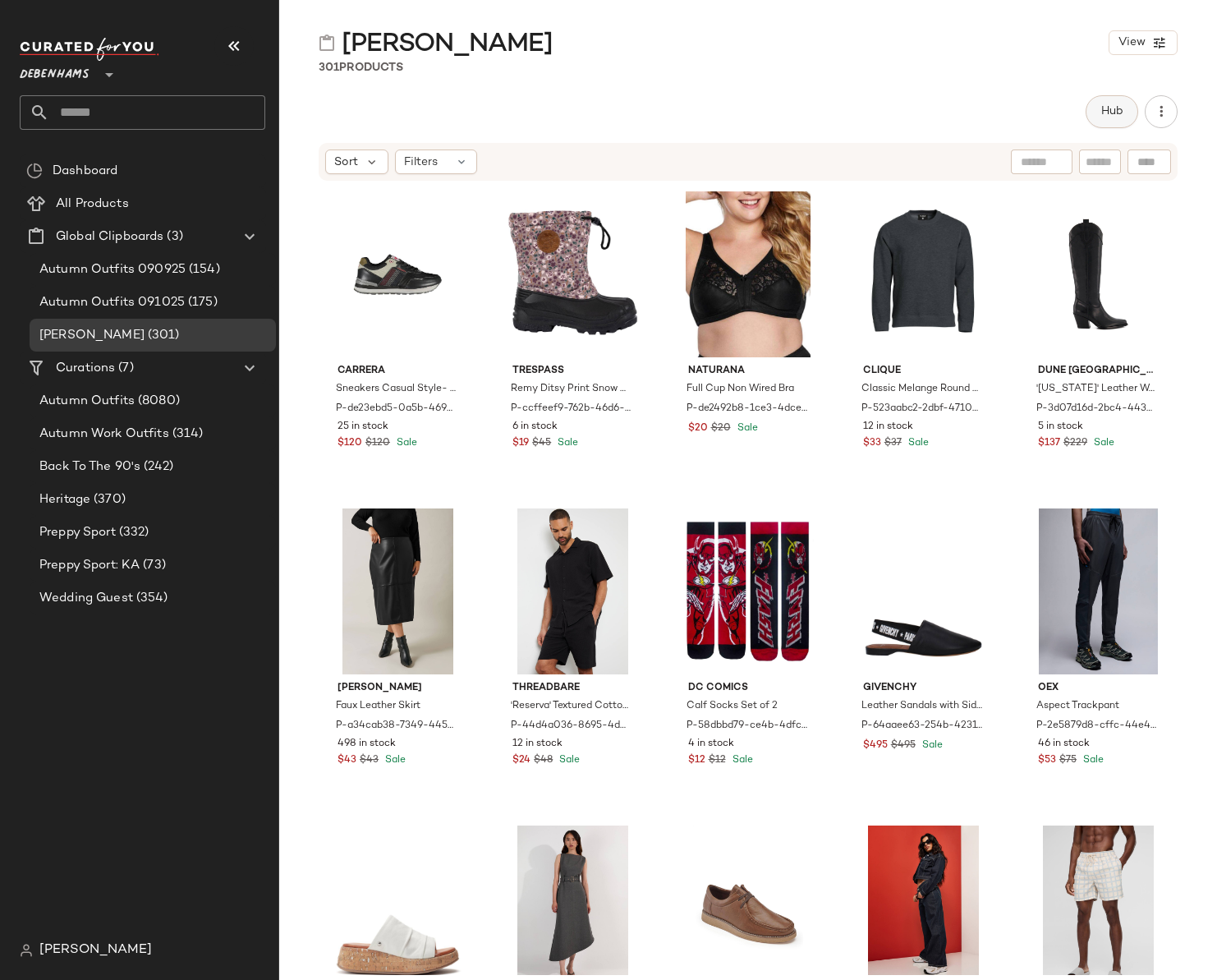
click at [1125, 114] on button "Hub" at bounding box center [1112, 111] width 53 height 33
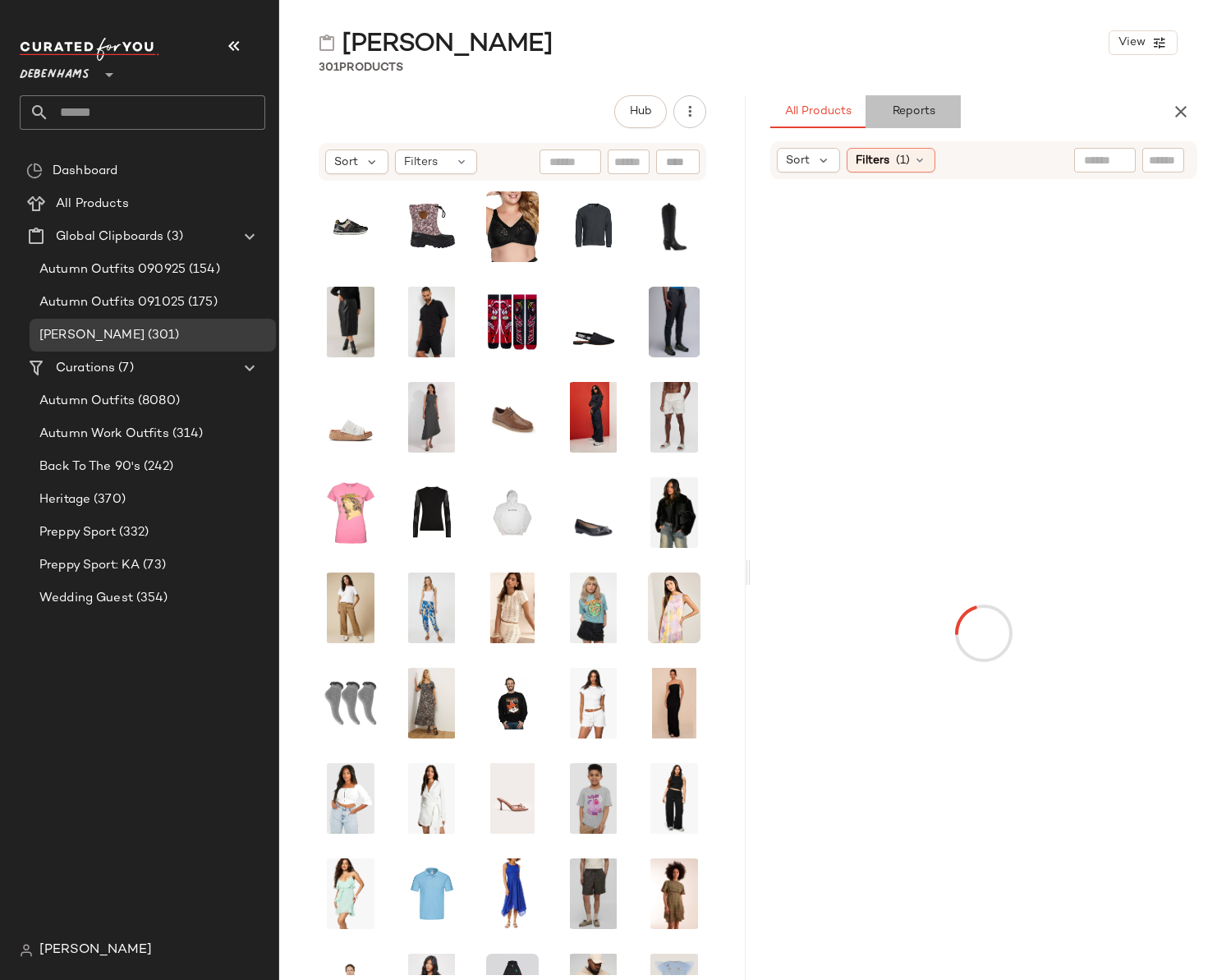
click at [916, 102] on button "Reports" at bounding box center [913, 111] width 95 height 33
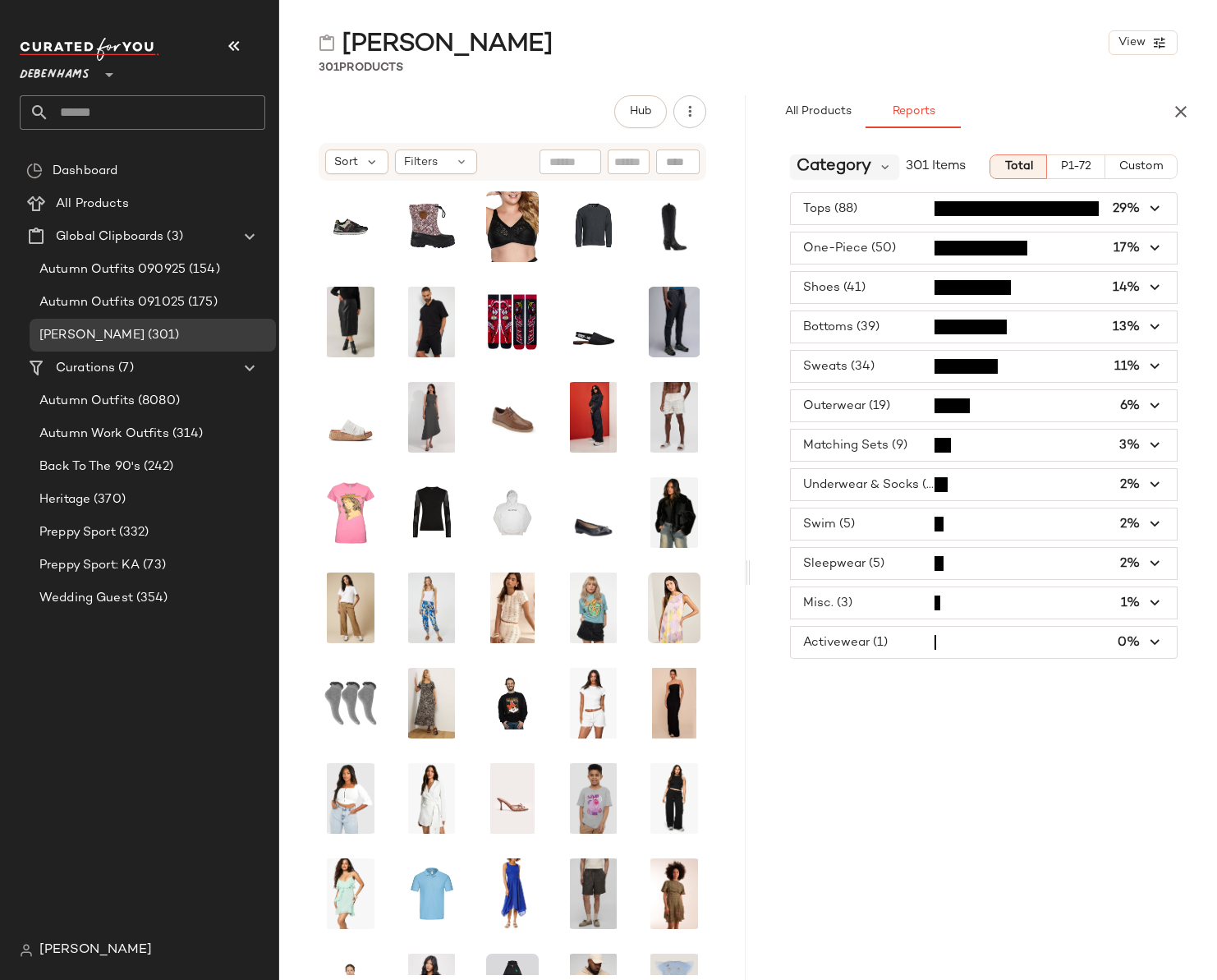
click at [849, 156] on span "Category" at bounding box center [833, 167] width 75 height 24
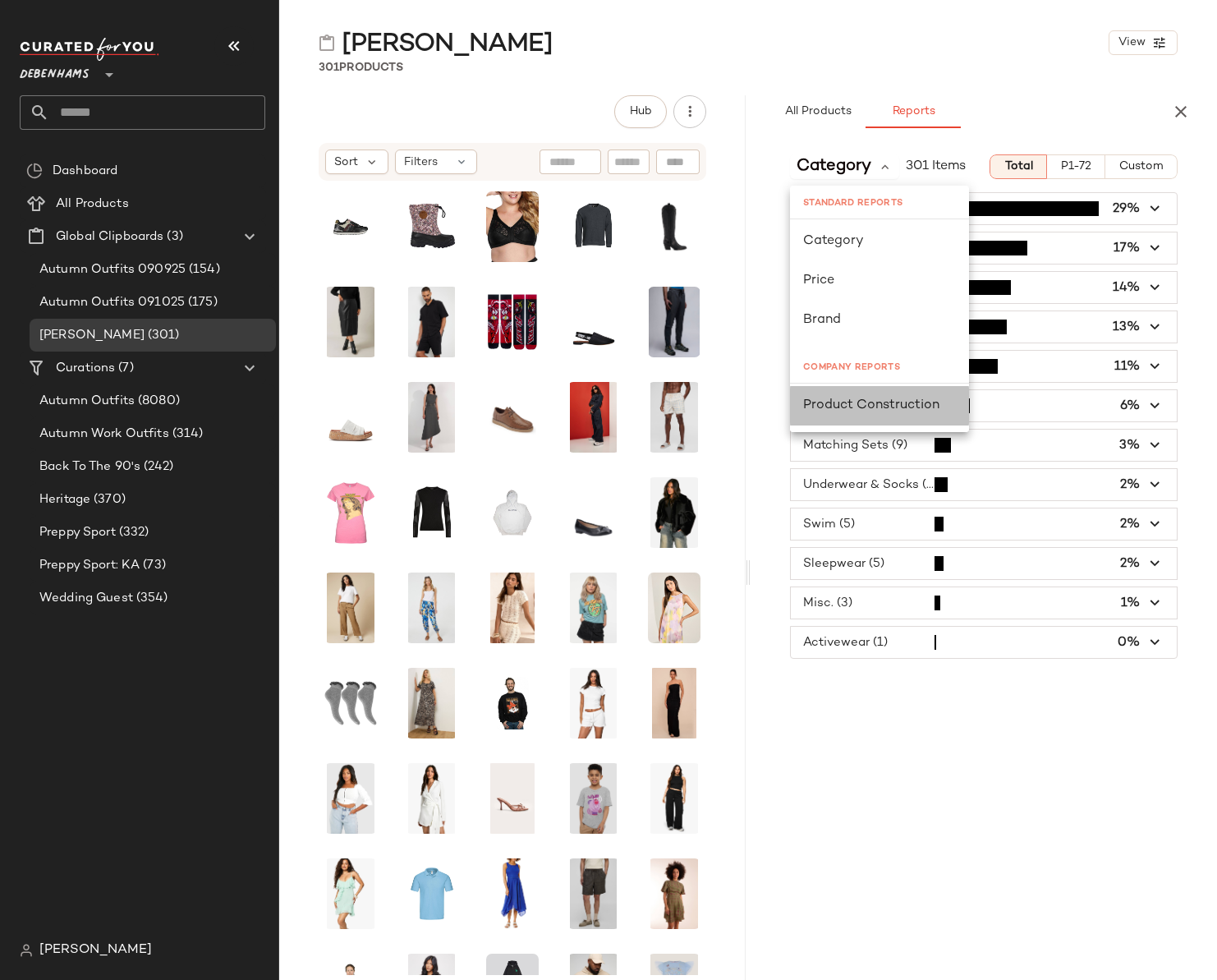
click at [851, 417] on div "Product Construction" at bounding box center [880, 405] width 179 height 40
